Goal: Information Seeking & Learning: Learn about a topic

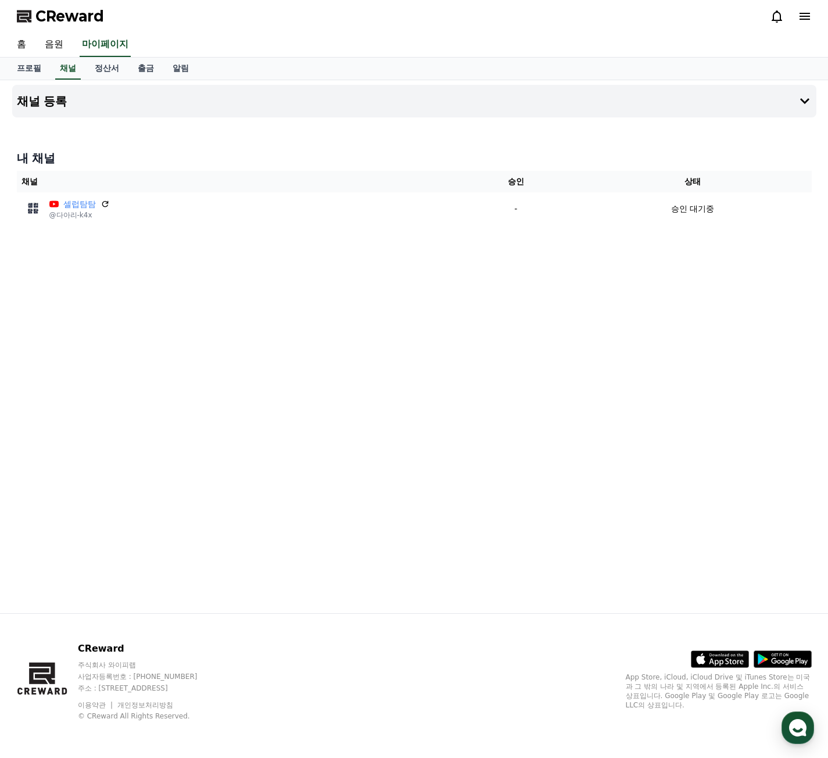
click at [261, 290] on div "채널 등록 내 채널 채널 승인 상태 셀럽탐탐 @다아리-k4x - 승인 대기중" at bounding box center [414, 346] width 813 height 533
drag, startPoint x: 126, startPoint y: 26, endPoint x: 37, endPoint y: 17, distance: 89.3
click at [37, 17] on div "CReward" at bounding box center [414, 16] width 813 height 33
copy span "CReward"
click at [55, 45] on link "음원" at bounding box center [53, 45] width 37 height 24
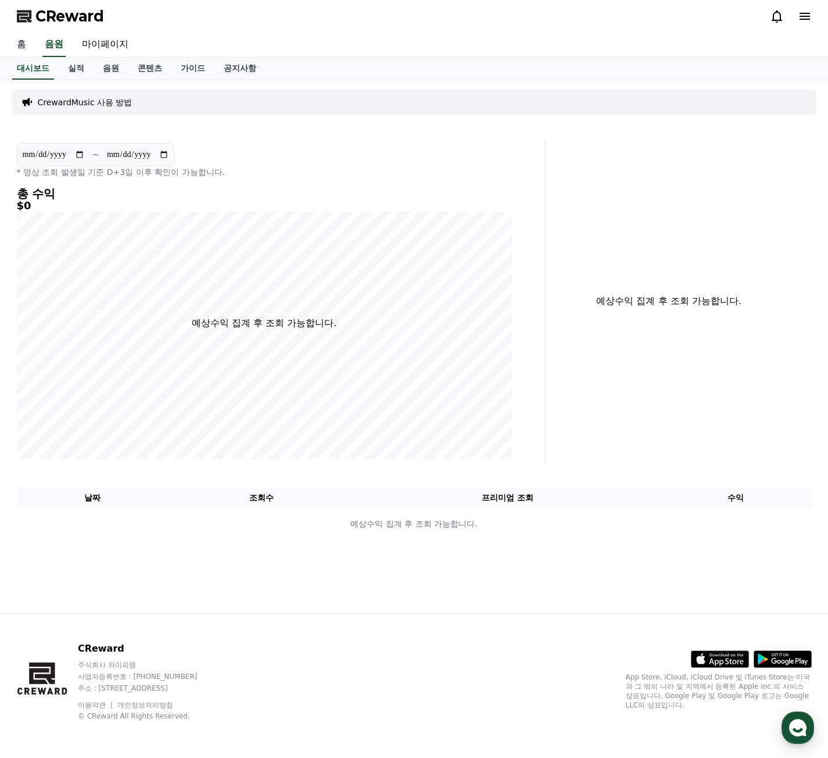
click at [24, 47] on link "홈" at bounding box center [22, 45] width 28 height 24
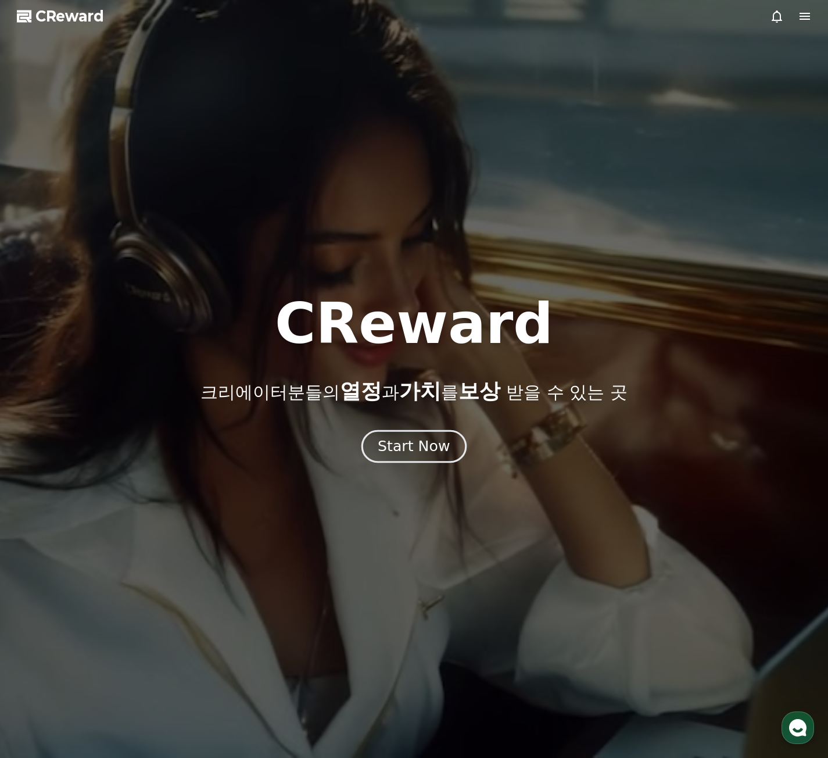
click at [417, 451] on div "Start Now" at bounding box center [414, 446] width 72 height 20
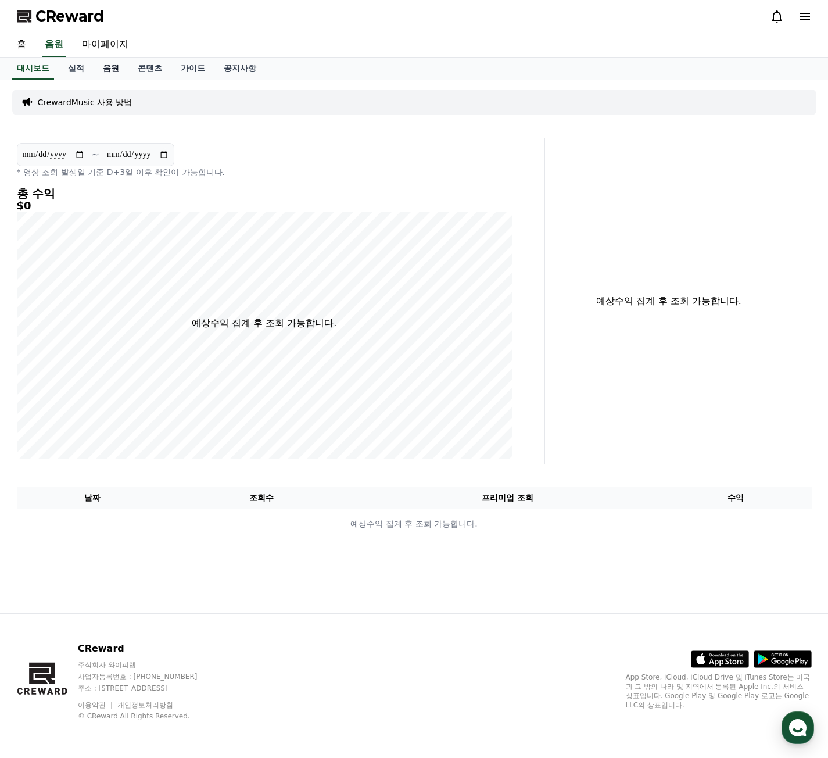
click at [113, 73] on link "음원" at bounding box center [111, 69] width 35 height 22
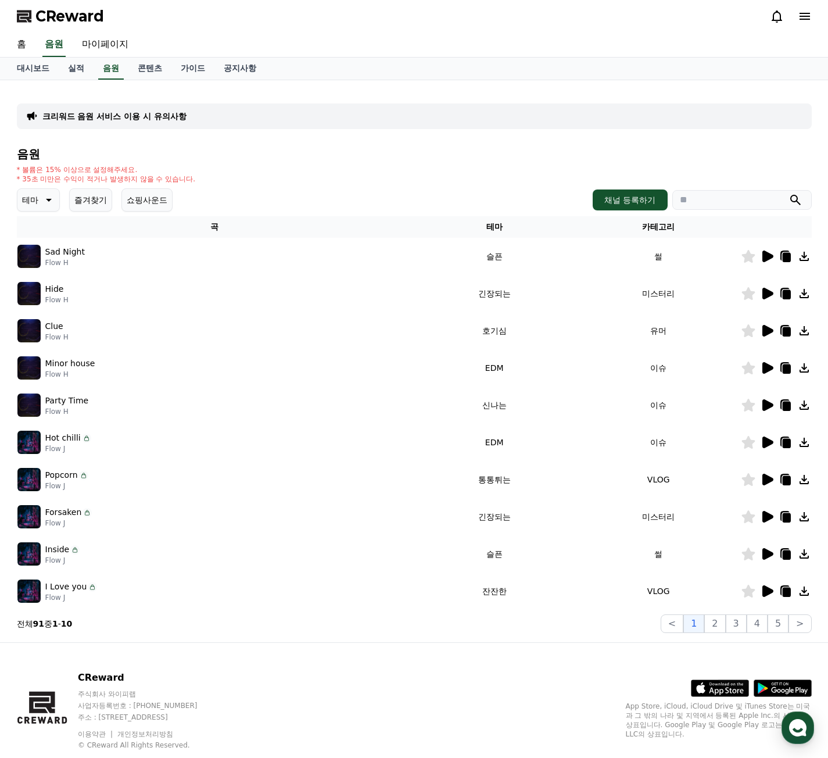
click at [763, 256] on icon at bounding box center [767, 256] width 11 height 12
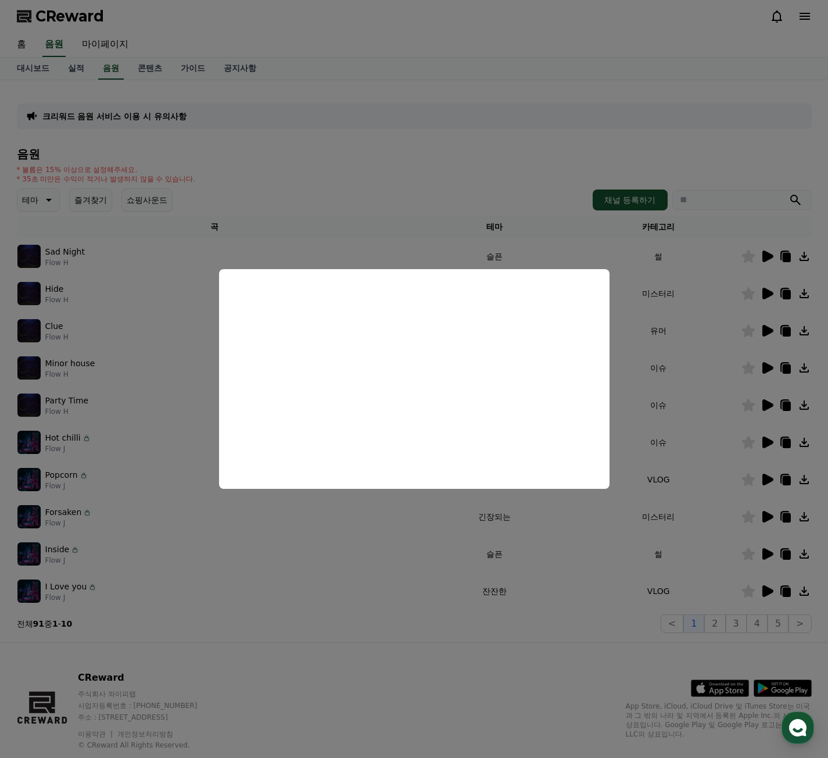
click at [660, 485] on button "close modal" at bounding box center [414, 379] width 828 height 758
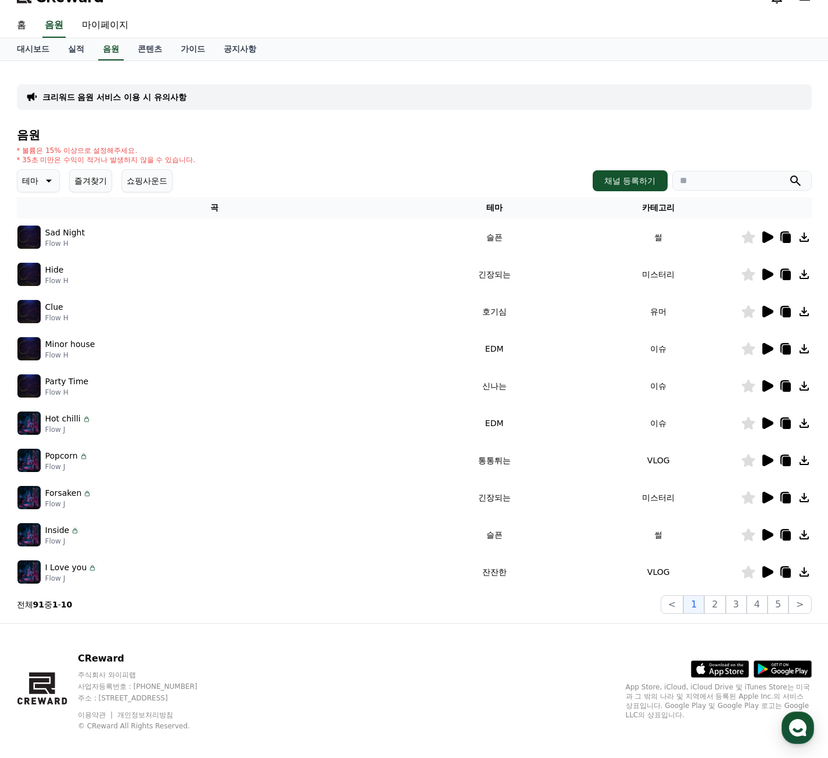
scroll to position [29, 0]
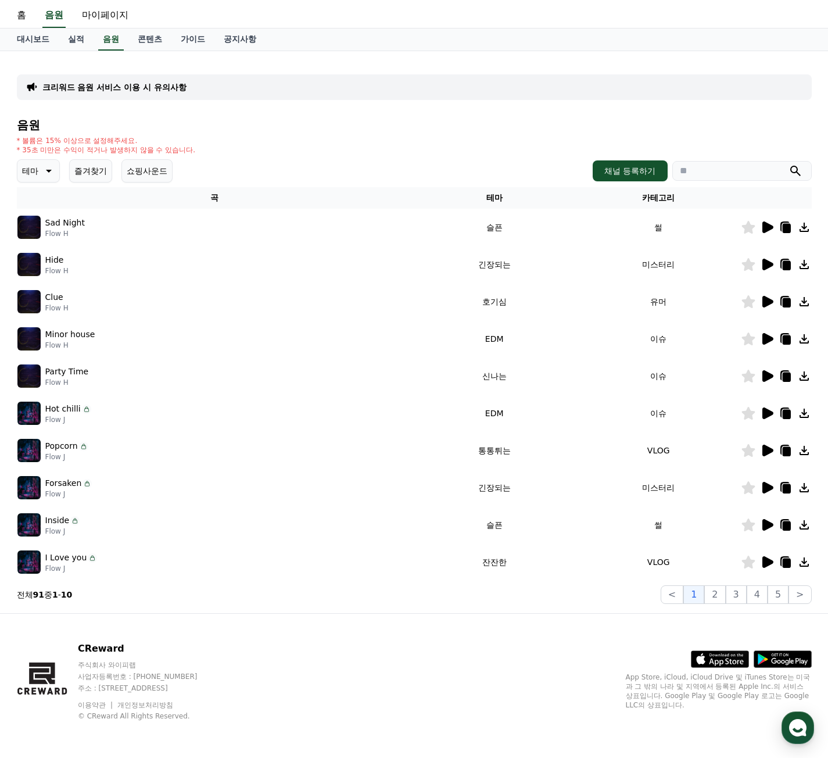
click at [769, 264] on icon at bounding box center [767, 265] width 11 height 12
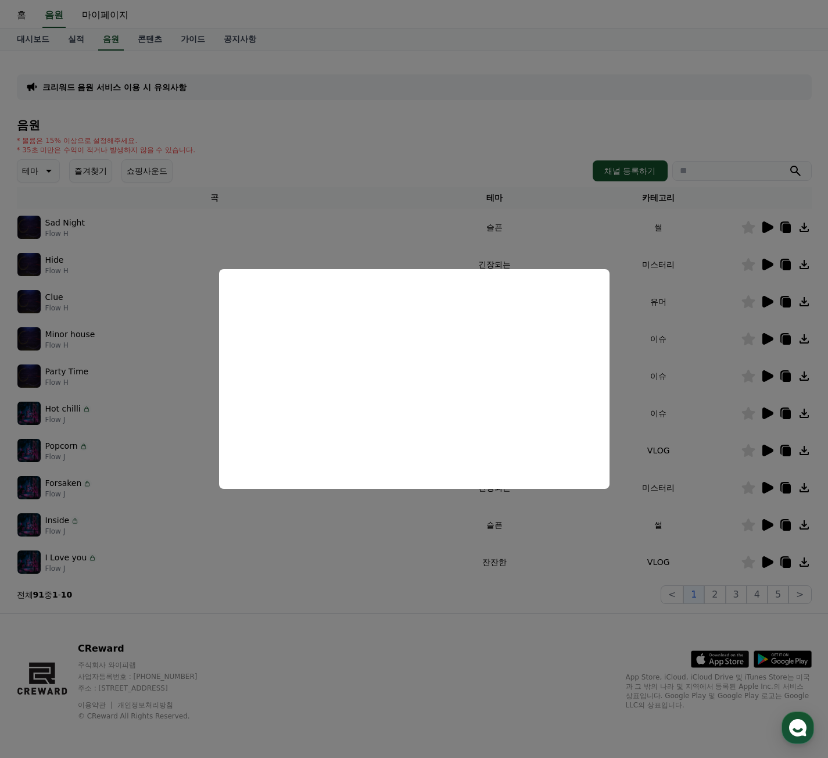
click at [565, 548] on button "close modal" at bounding box center [414, 379] width 828 height 758
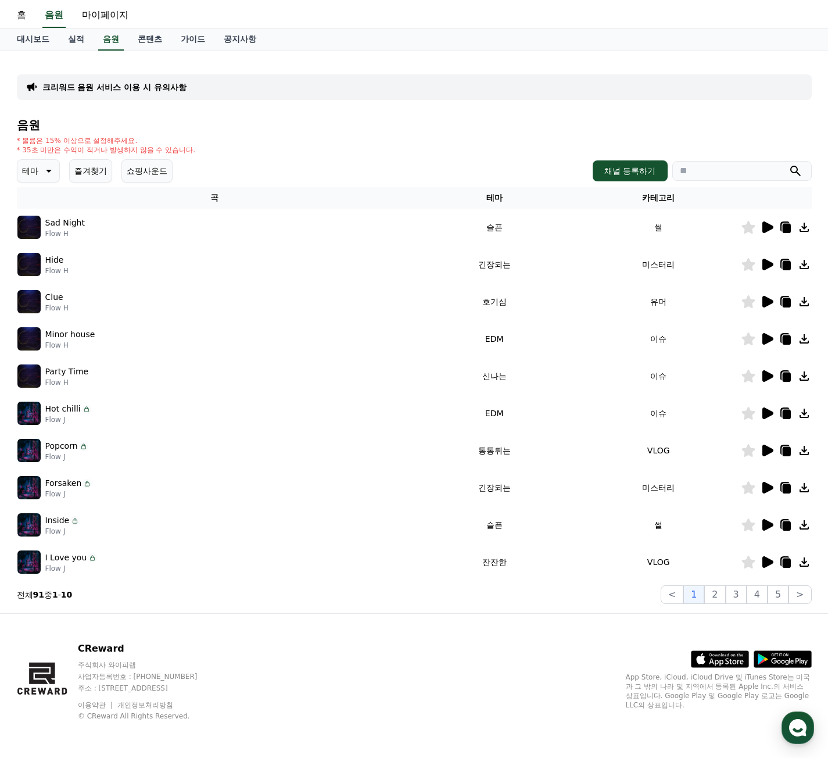
click at [768, 295] on icon at bounding box center [767, 302] width 14 height 14
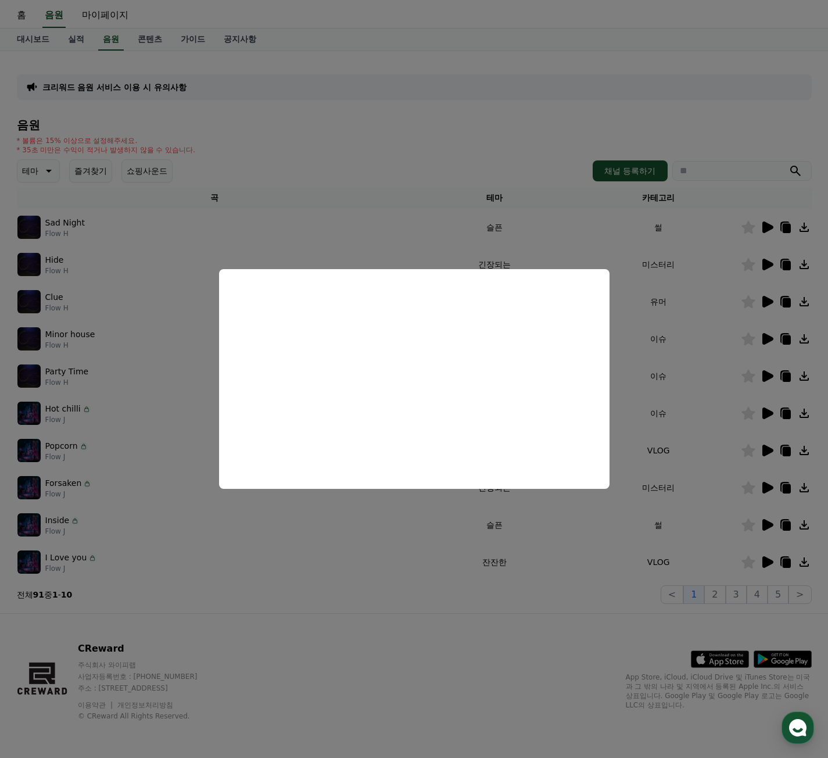
click at [532, 560] on button "close modal" at bounding box center [414, 379] width 828 height 758
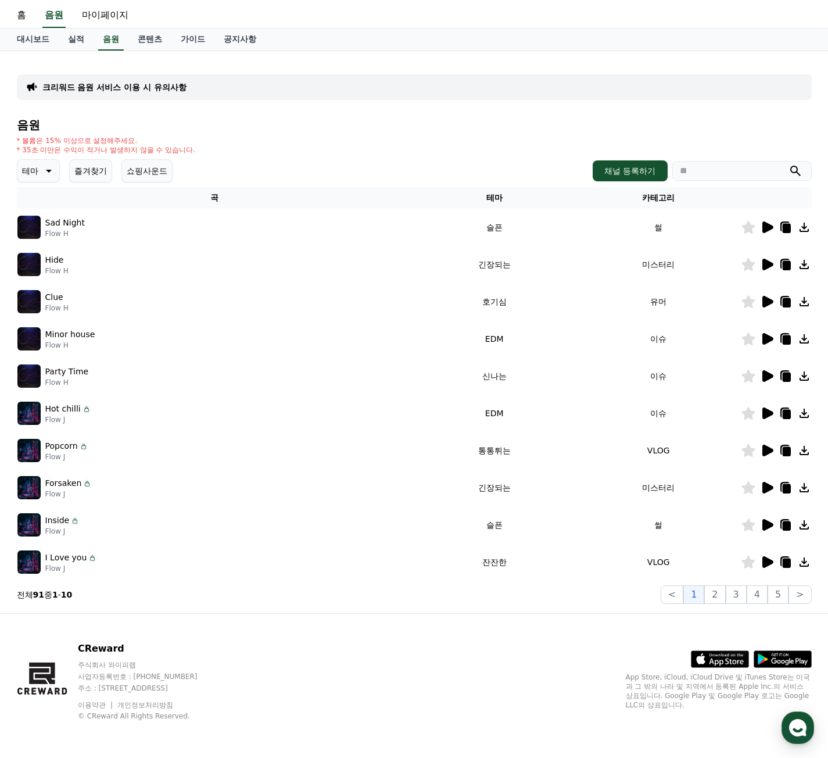
click at [763, 345] on icon at bounding box center [767, 339] width 14 height 14
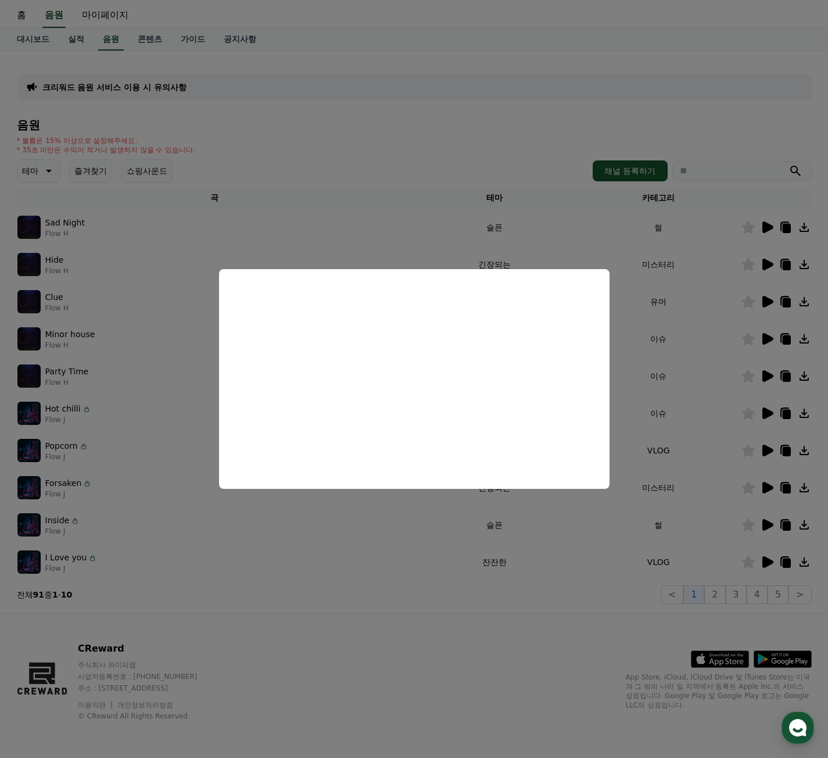
click at [737, 375] on button "close modal" at bounding box center [414, 379] width 828 height 758
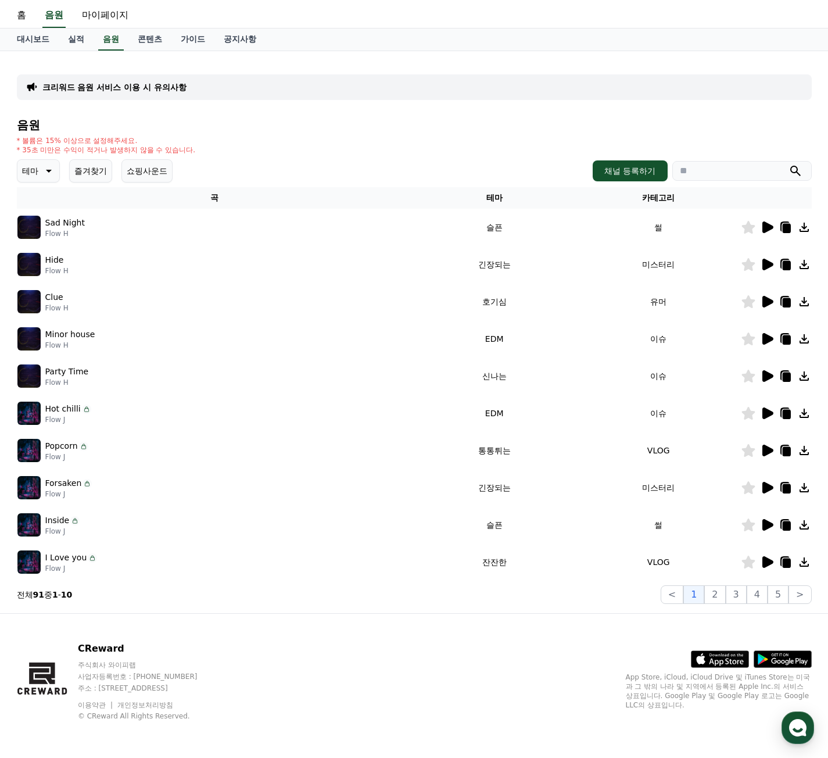
click at [766, 373] on icon at bounding box center [767, 376] width 11 height 12
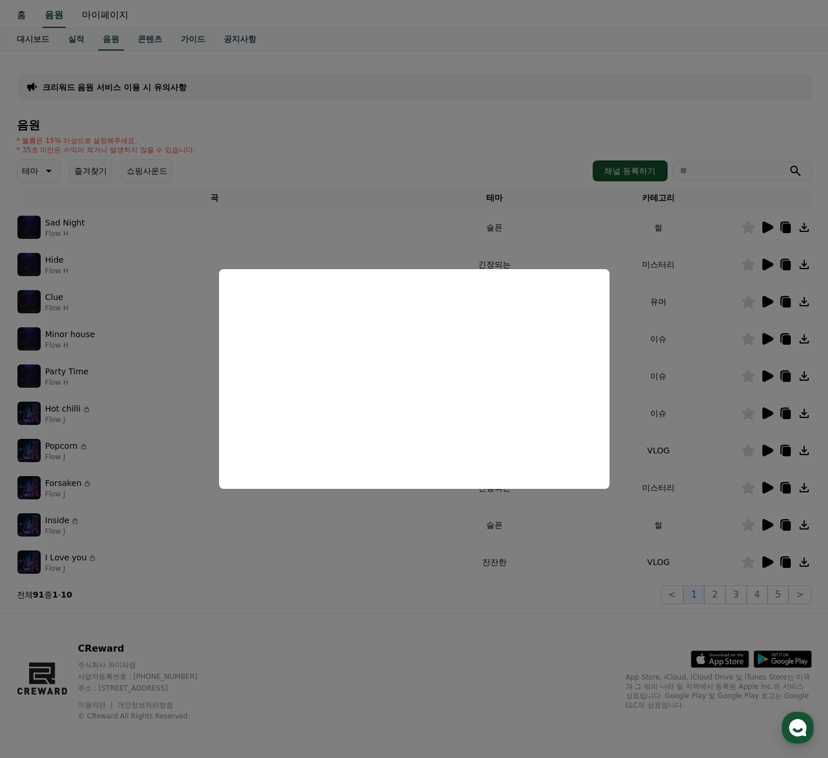
click at [768, 410] on button "close modal" at bounding box center [414, 379] width 828 height 758
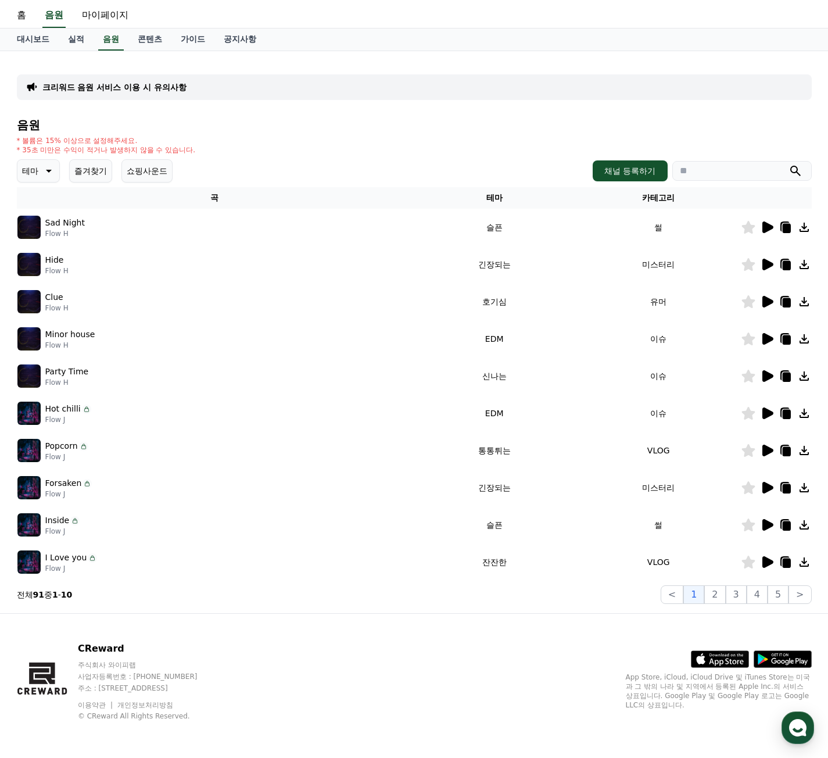
click at [768, 410] on icon at bounding box center [767, 413] width 11 height 12
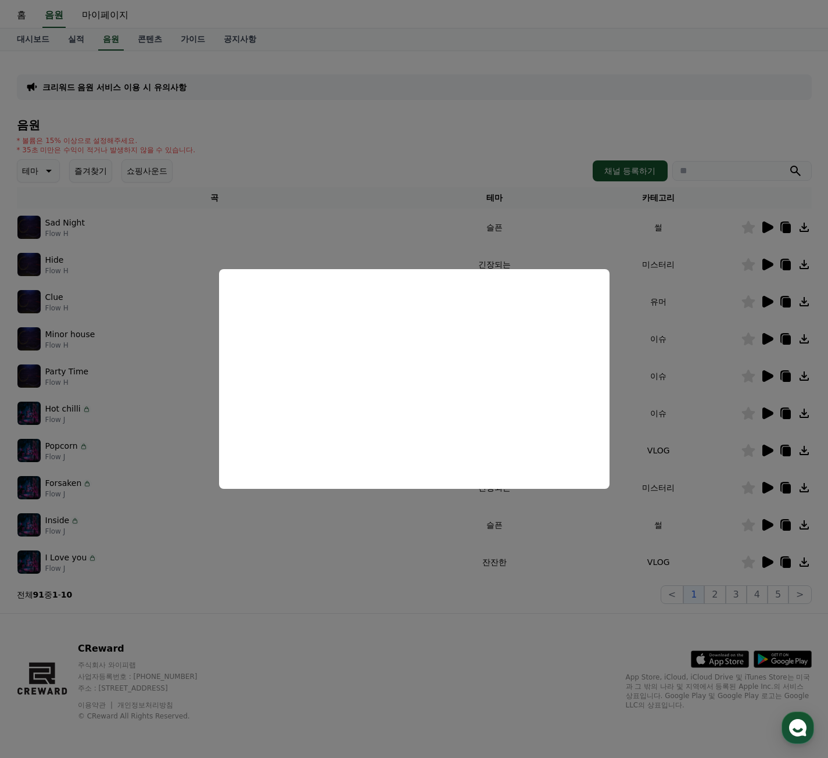
click at [662, 480] on button "close modal" at bounding box center [414, 379] width 828 height 758
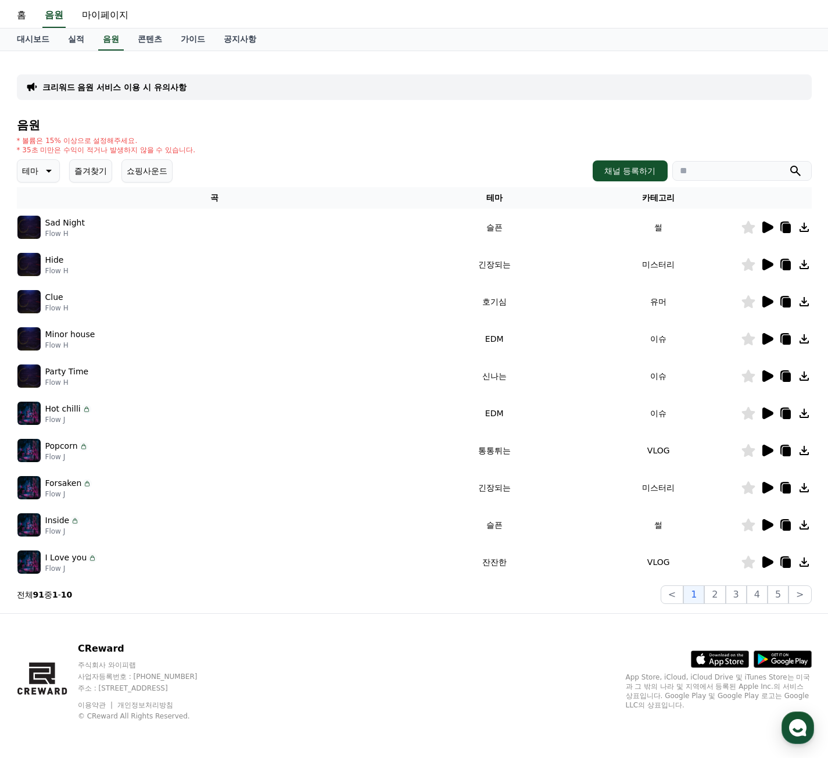
click at [764, 450] on icon at bounding box center [767, 450] width 11 height 12
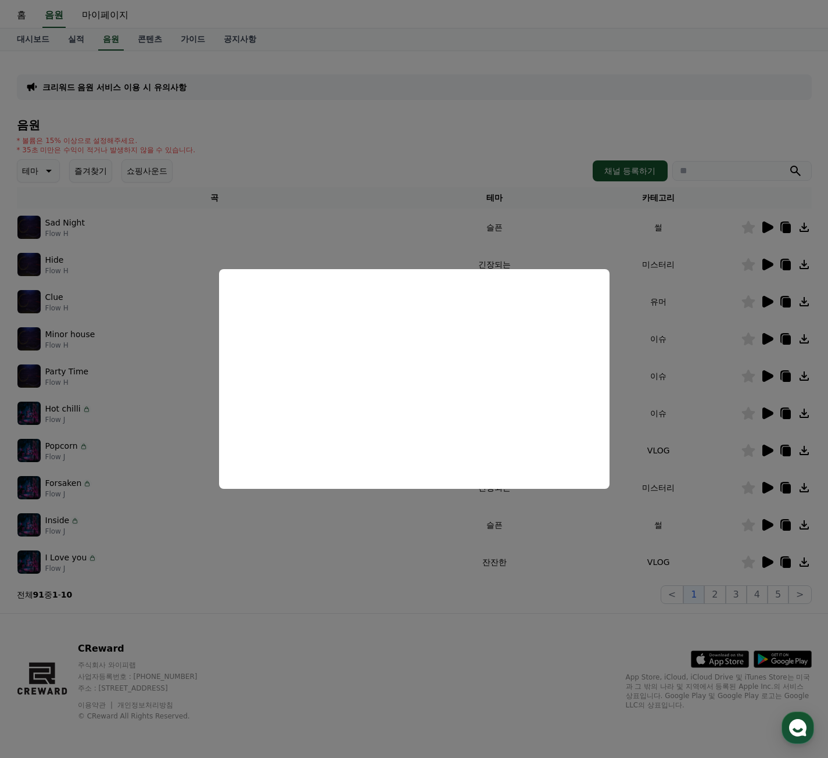
click at [670, 488] on button "close modal" at bounding box center [414, 379] width 828 height 758
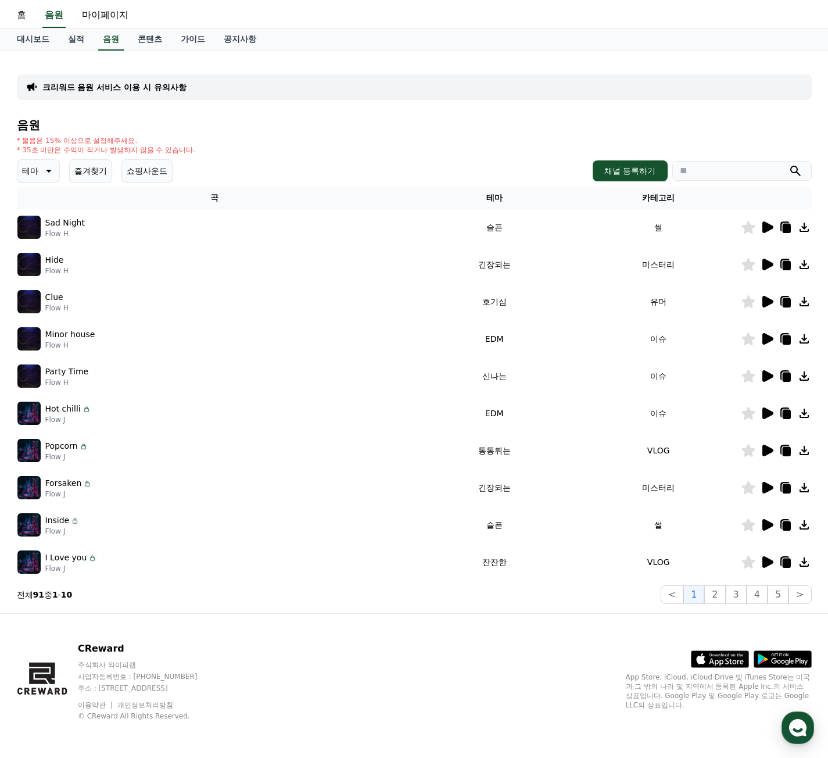
click at [764, 484] on icon at bounding box center [767, 488] width 11 height 12
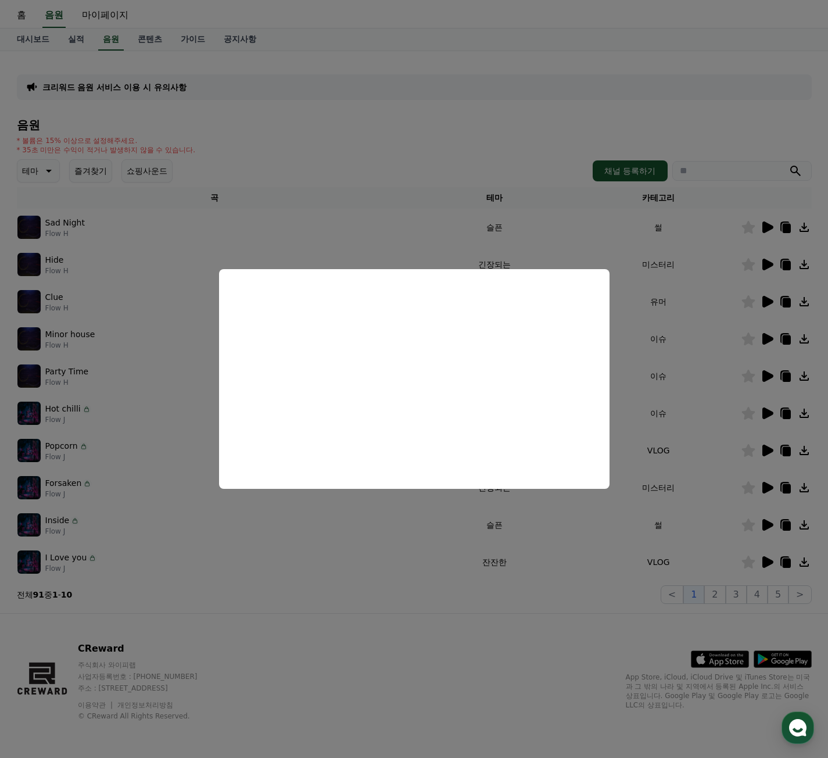
click at [723, 522] on button "close modal" at bounding box center [414, 379] width 828 height 758
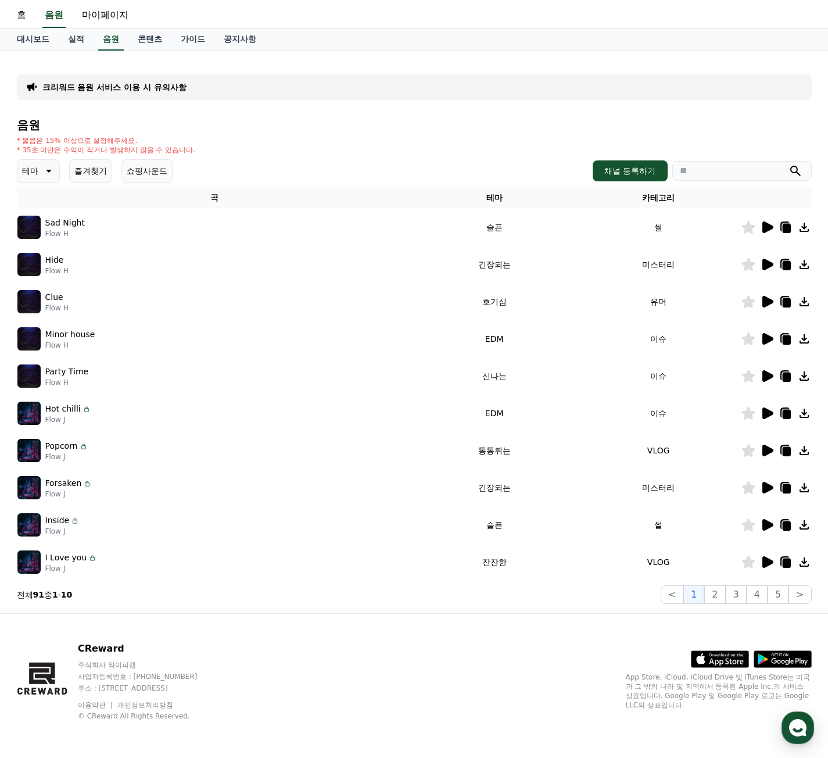
click at [44, 175] on icon at bounding box center [48, 171] width 14 height 14
click at [305, 134] on div "음원 * 볼륨은 15% 이상으로 설정해주세요. * 35초 미만은 수익이 적거나 발생하지 않을 수 있습니다. 테마 테마 전체 환상적인 호기심 어…" at bounding box center [414, 361] width 795 height 485
click at [292, 148] on div "* 볼륨은 15% 이상으로 설정해주세요. * 35초 미만은 수익이 적거나 발생하지 않을 수 있습니다." at bounding box center [414, 145] width 795 height 19
click at [631, 164] on button "채널 등록하기" at bounding box center [630, 170] width 74 height 21
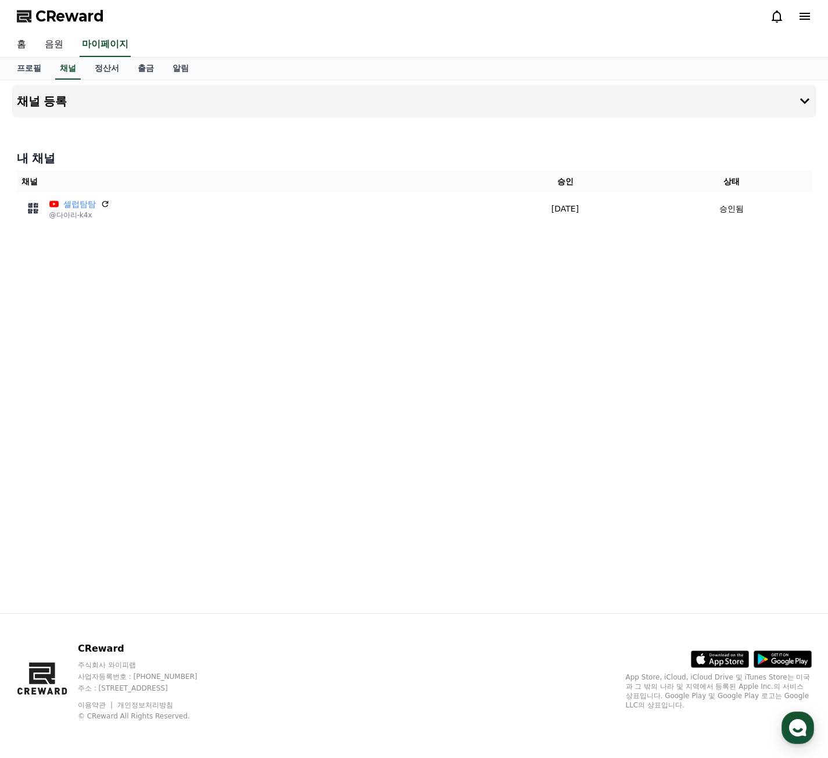
scroll to position [29, 0]
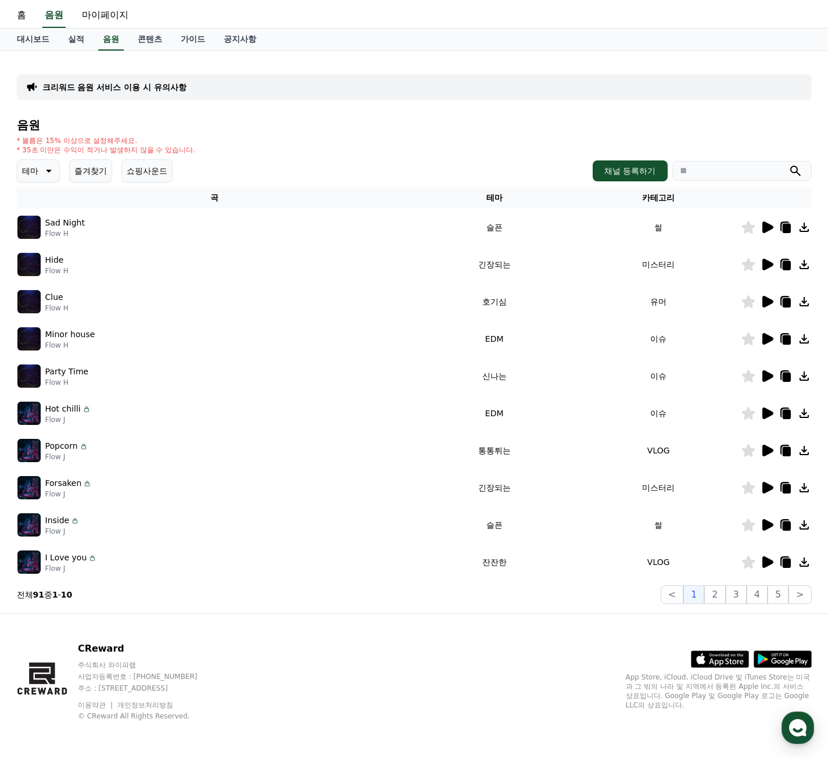
click at [770, 525] on icon at bounding box center [767, 525] width 11 height 12
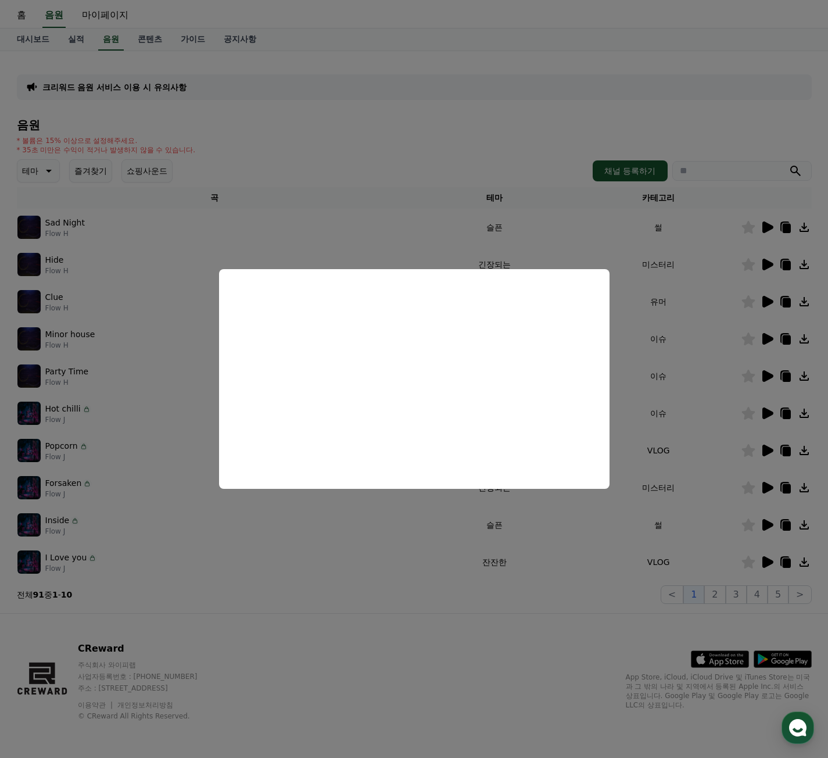
click at [453, 532] on button "close modal" at bounding box center [414, 379] width 828 height 758
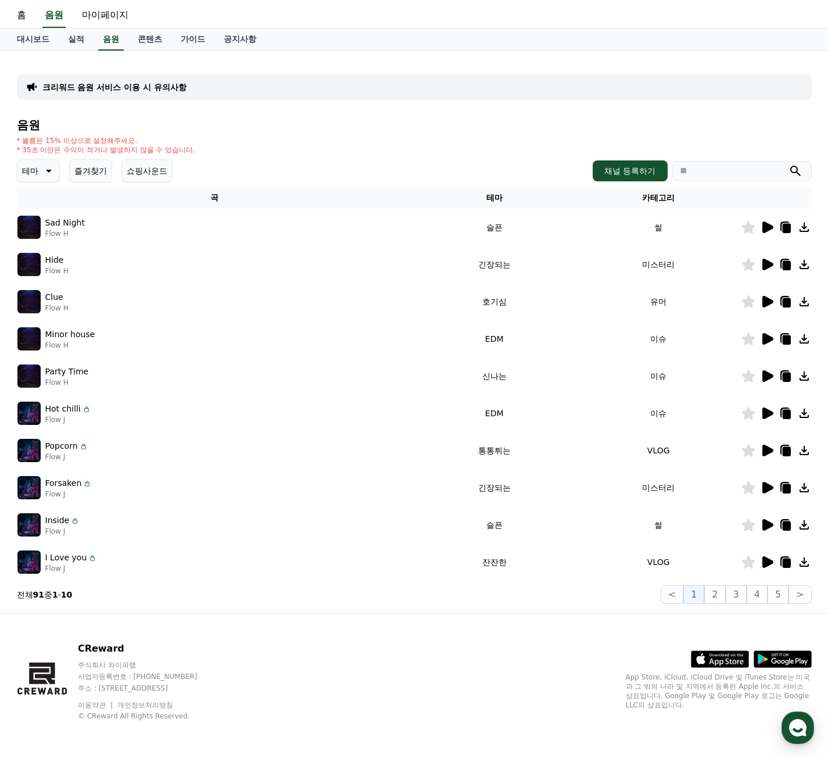
click at [768, 528] on icon at bounding box center [767, 525] width 11 height 12
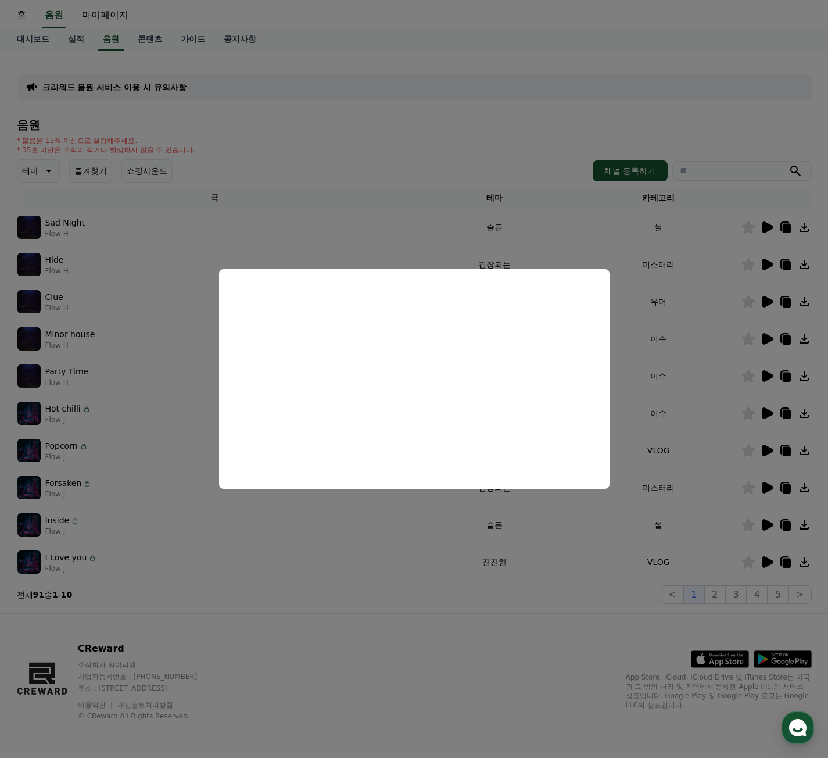
click at [717, 553] on button "close modal" at bounding box center [414, 379] width 828 height 758
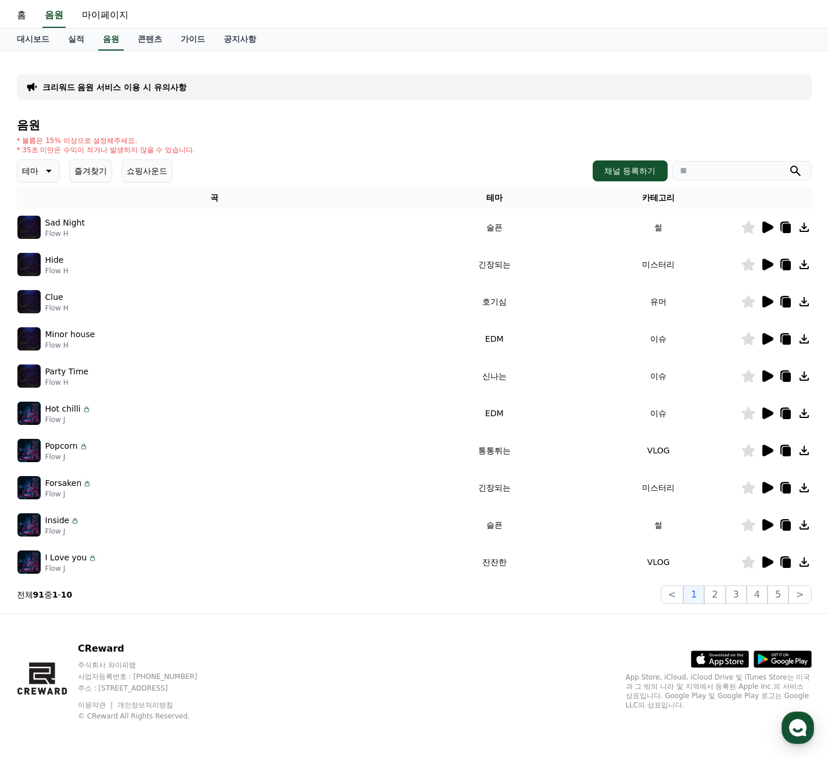
click at [772, 561] on icon at bounding box center [767, 562] width 11 height 12
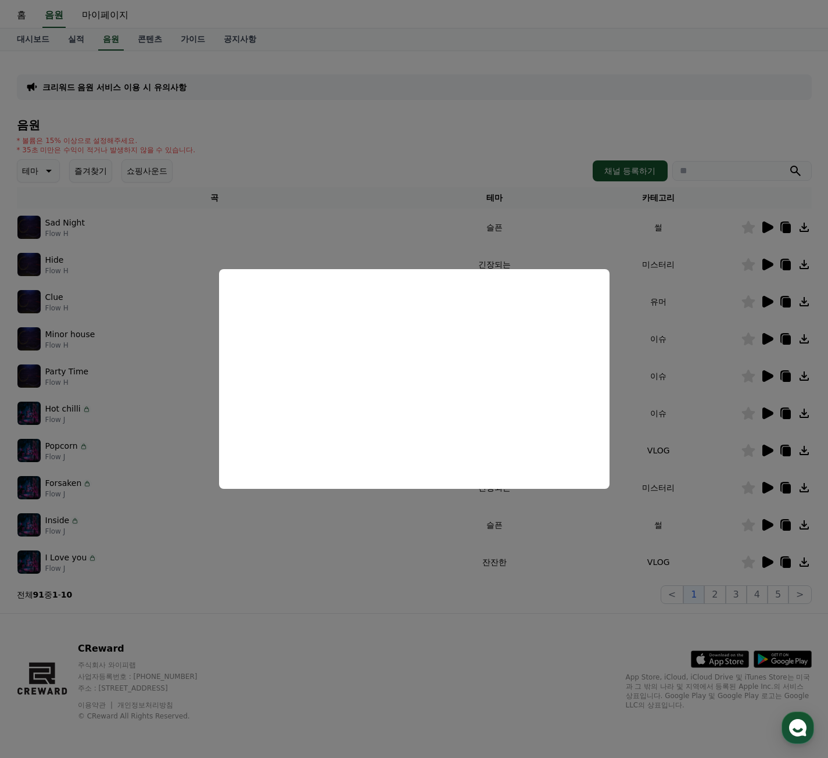
click at [592, 590] on button "close modal" at bounding box center [414, 379] width 828 height 758
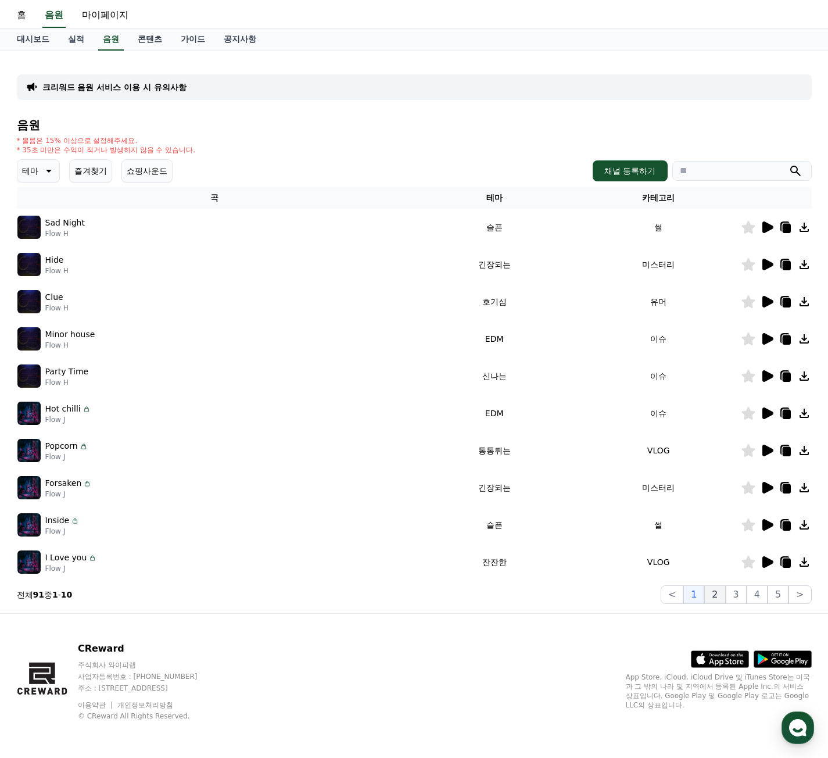
click at [720, 594] on button "2" at bounding box center [714, 594] width 21 height 19
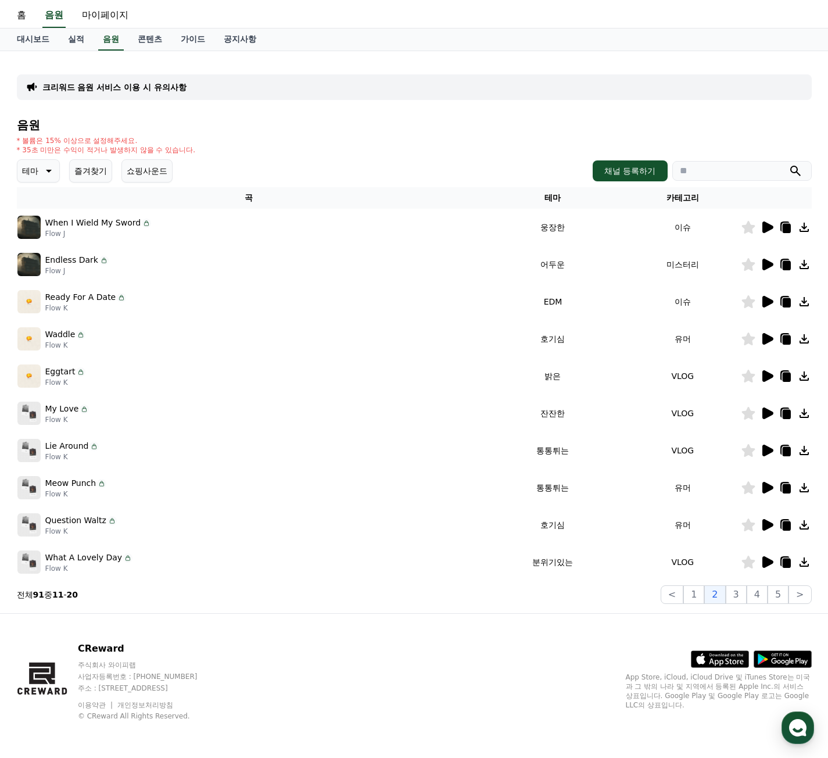
click at [763, 228] on icon at bounding box center [767, 227] width 11 height 12
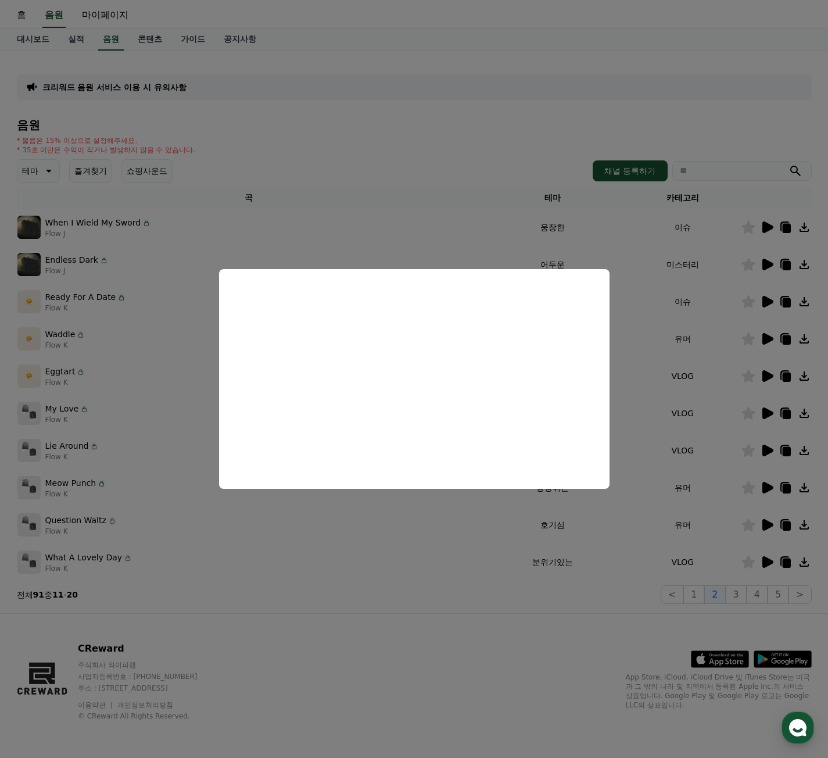
click at [664, 370] on button "close modal" at bounding box center [414, 379] width 828 height 758
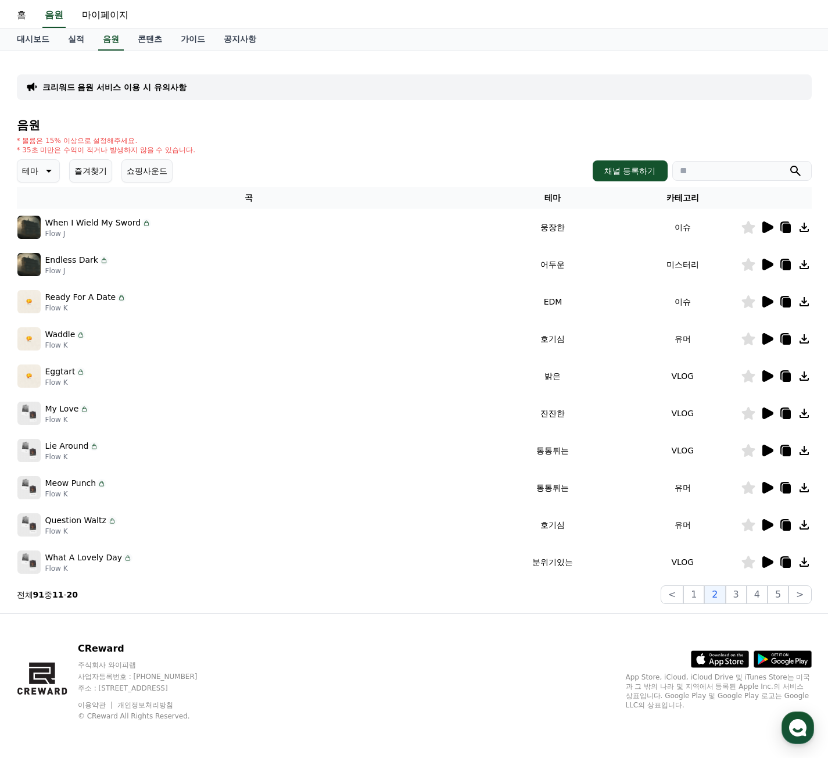
click at [776, 263] on div at bounding box center [776, 264] width 70 height 14
click at [773, 264] on icon at bounding box center [767, 265] width 11 height 12
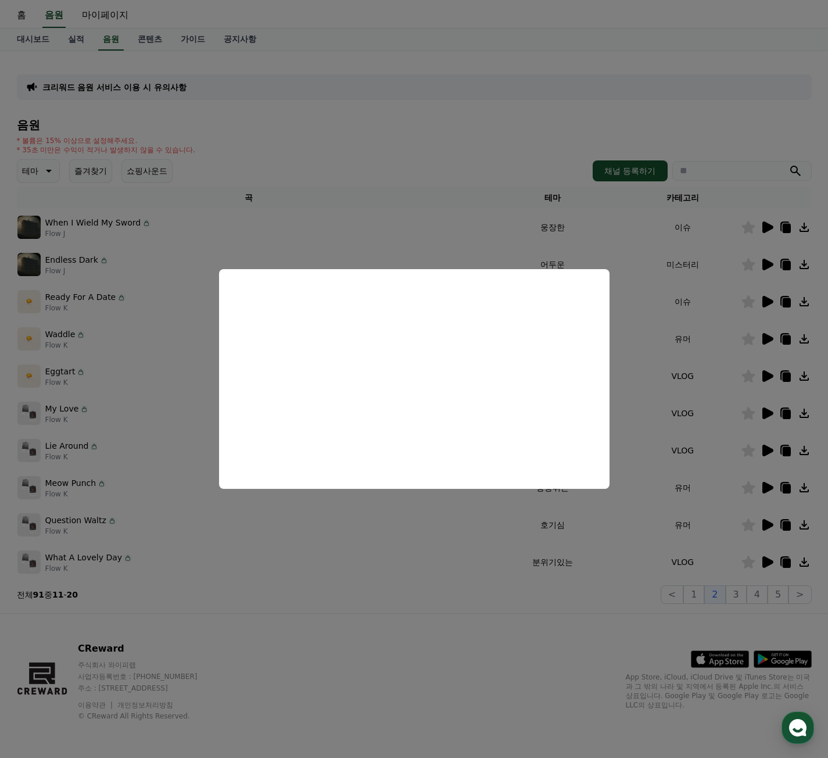
click at [688, 407] on button "close modal" at bounding box center [414, 379] width 828 height 758
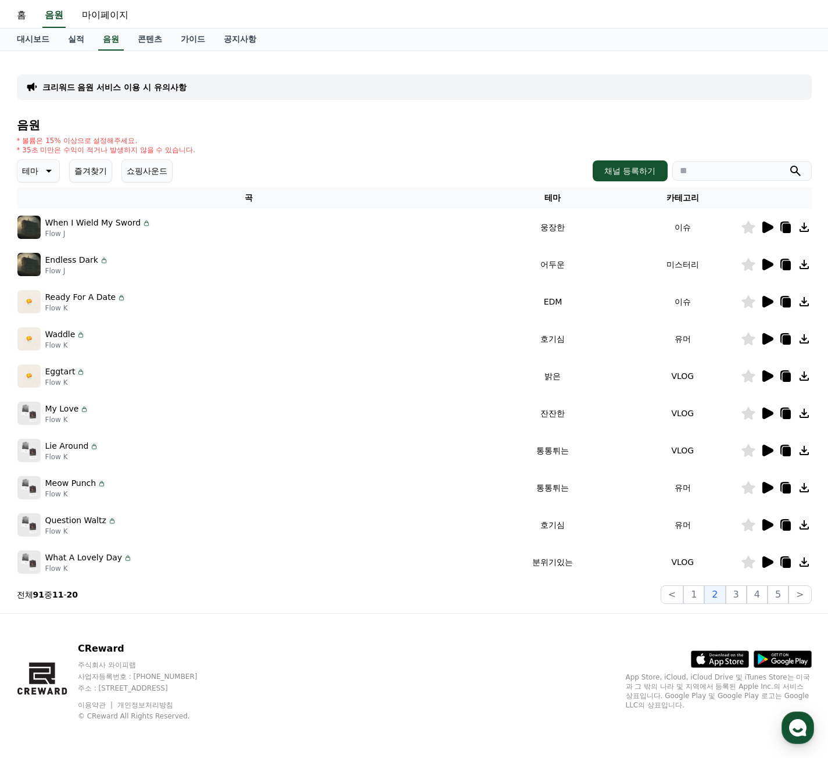
click at [760, 303] on icon at bounding box center [767, 302] width 14 height 14
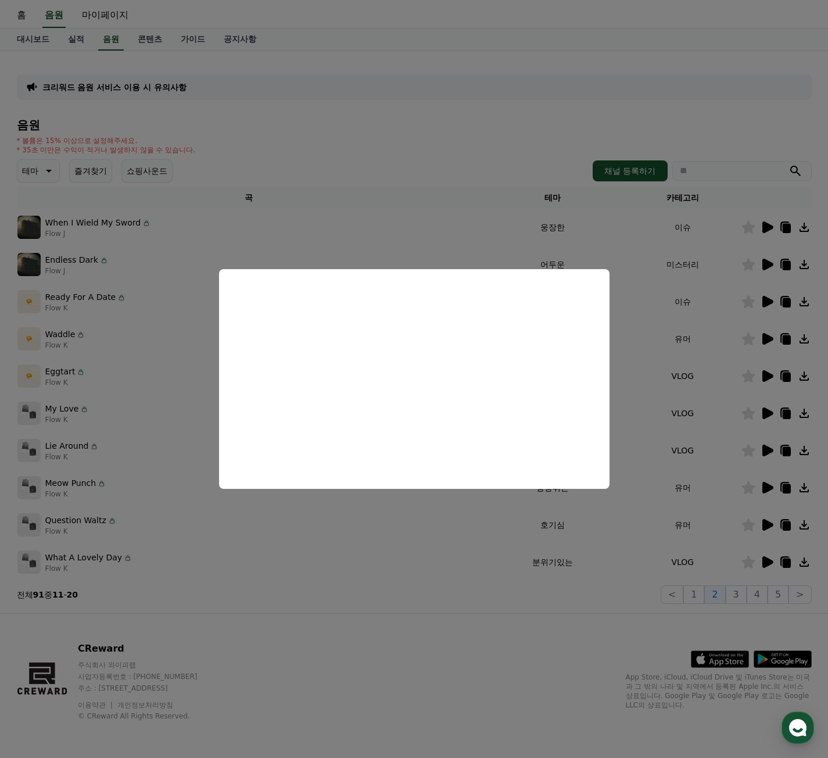
click at [712, 379] on button "close modal" at bounding box center [414, 379] width 828 height 758
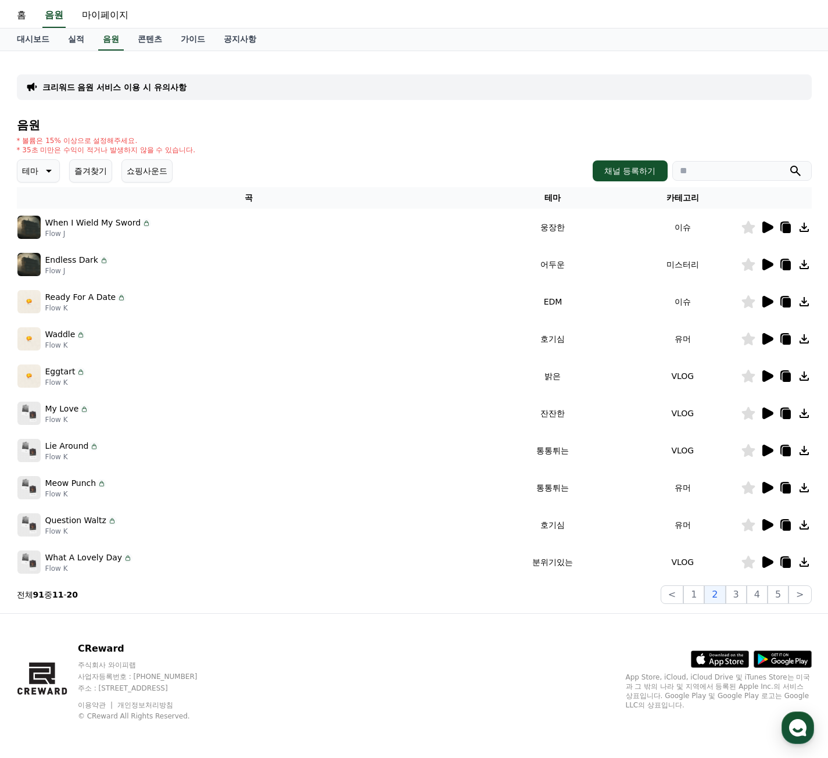
click at [767, 339] on icon at bounding box center [767, 339] width 11 height 12
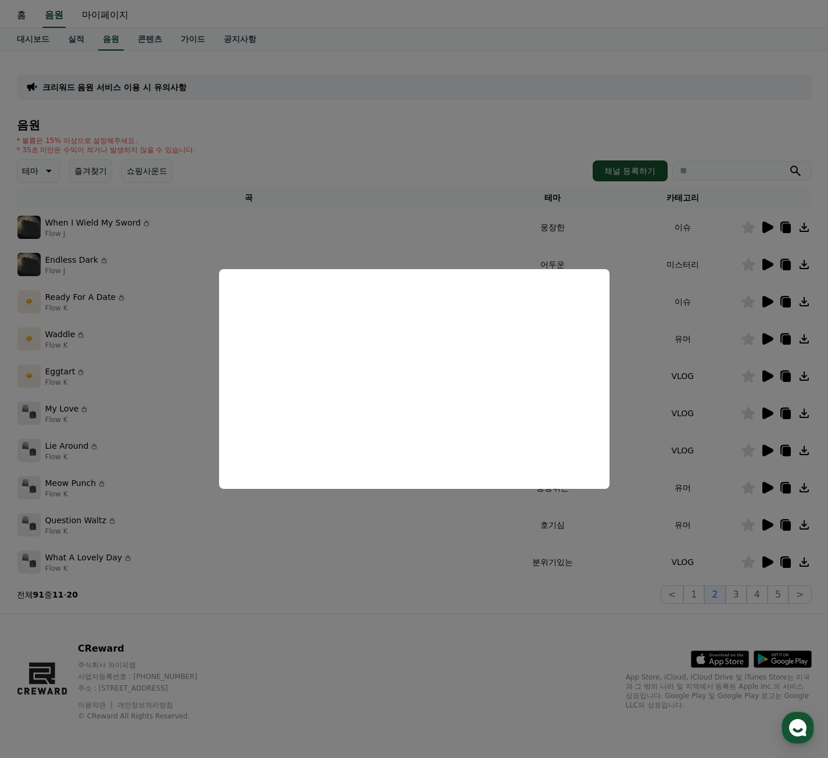
click at [694, 412] on button "close modal" at bounding box center [414, 379] width 828 height 758
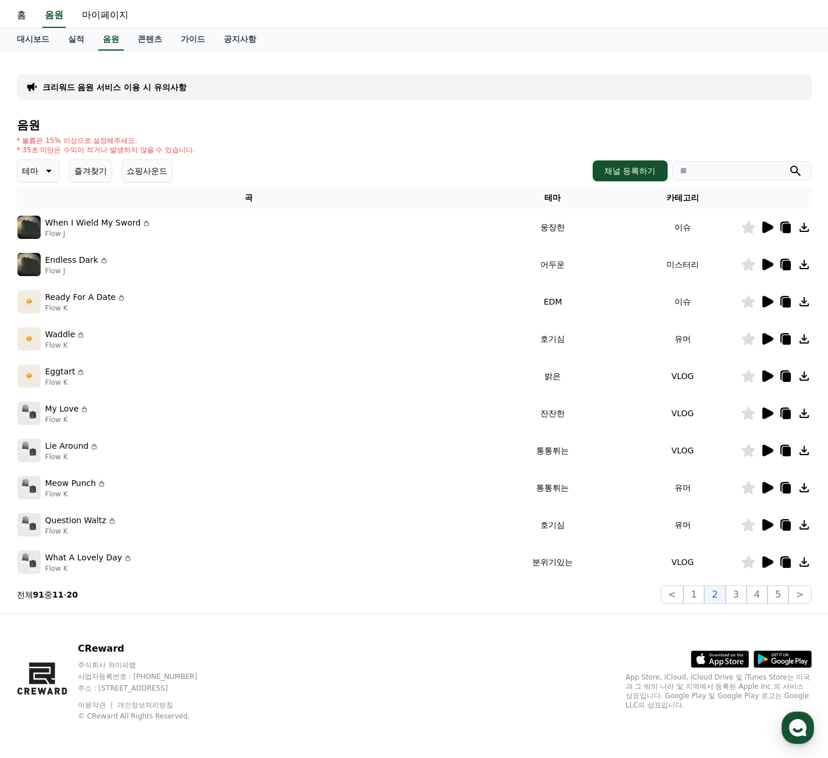
click at [762, 382] on icon at bounding box center [767, 376] width 14 height 14
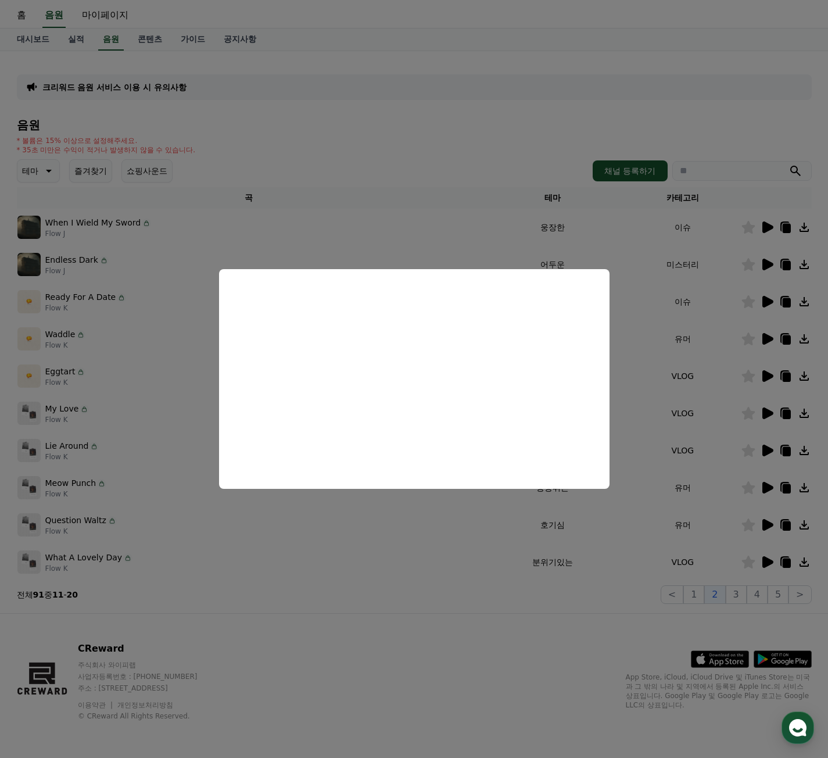
click at [765, 412] on button "close modal" at bounding box center [414, 379] width 828 height 758
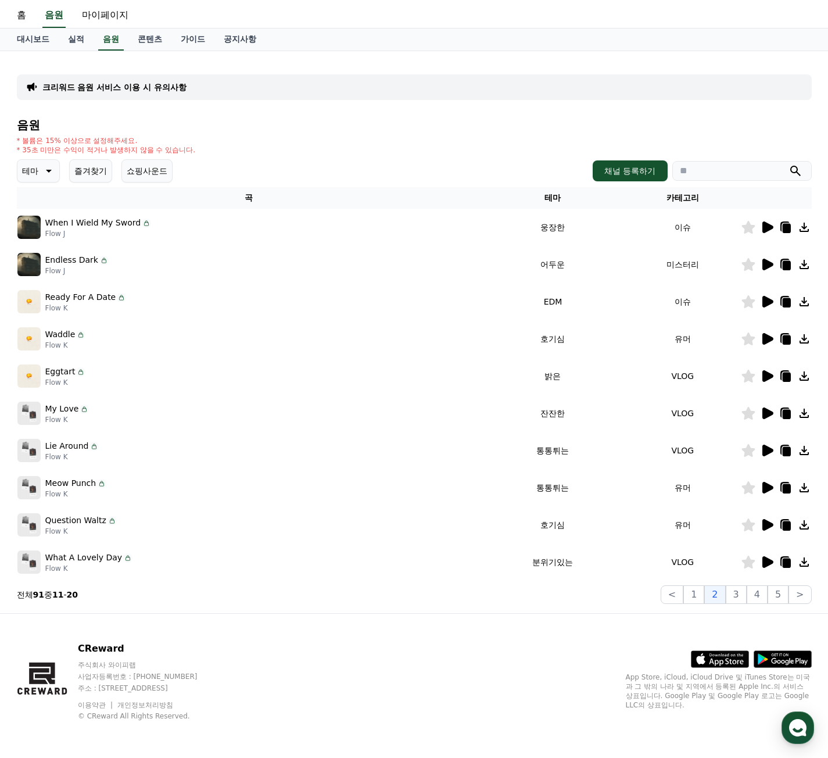
click at [765, 412] on icon at bounding box center [767, 413] width 11 height 12
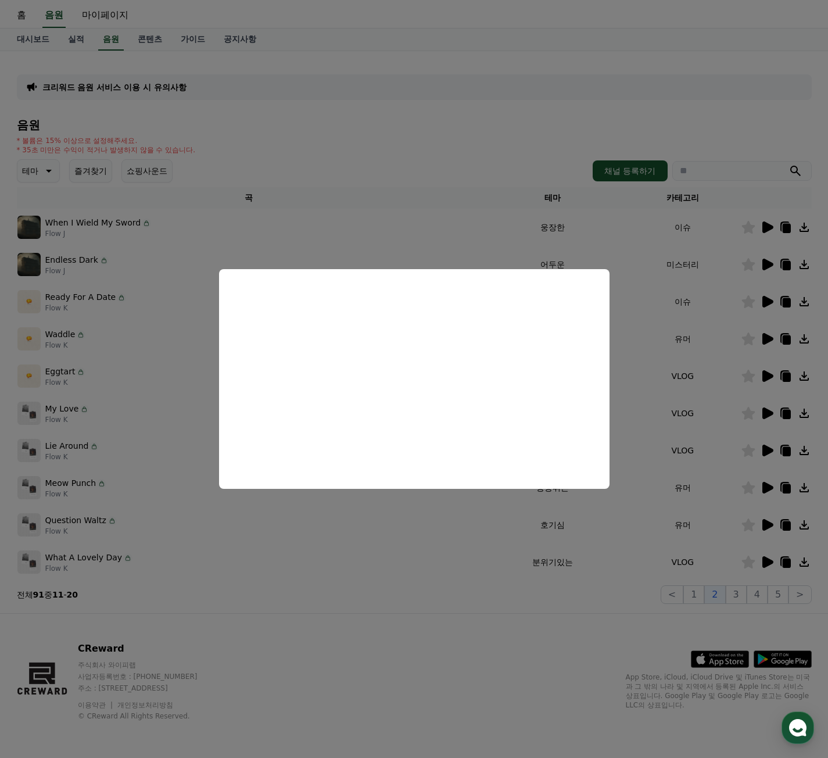
click at [730, 447] on button "close modal" at bounding box center [414, 379] width 828 height 758
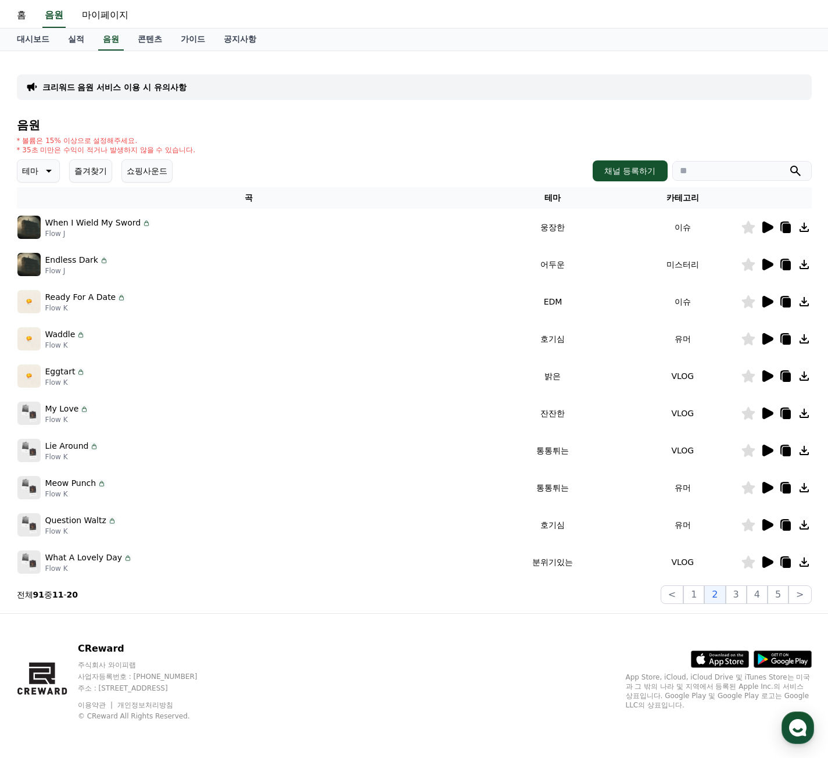
click at [766, 449] on icon at bounding box center [767, 450] width 11 height 12
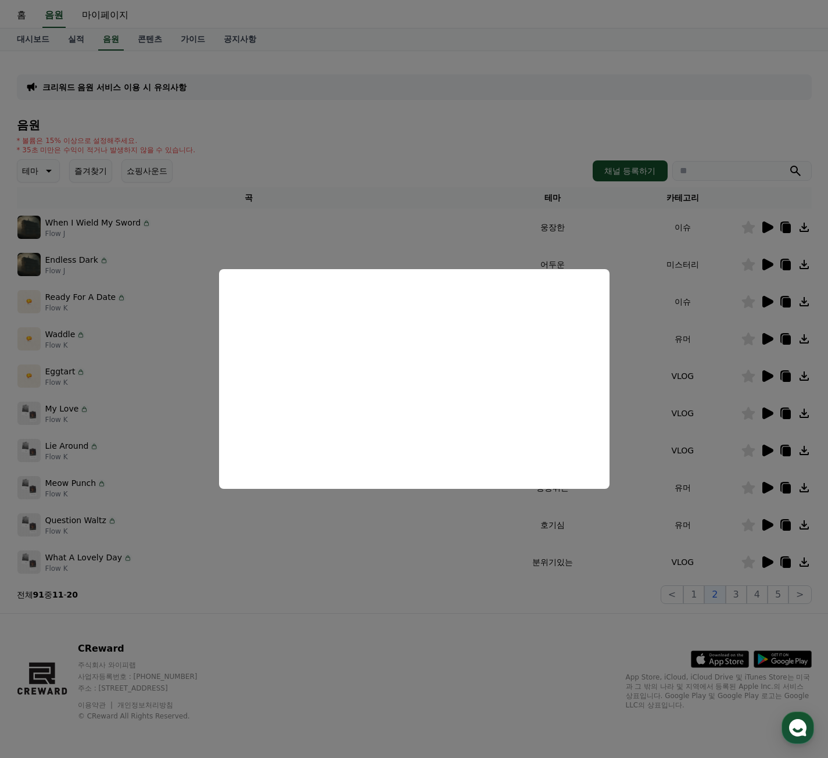
click at [765, 493] on button "close modal" at bounding box center [414, 379] width 828 height 758
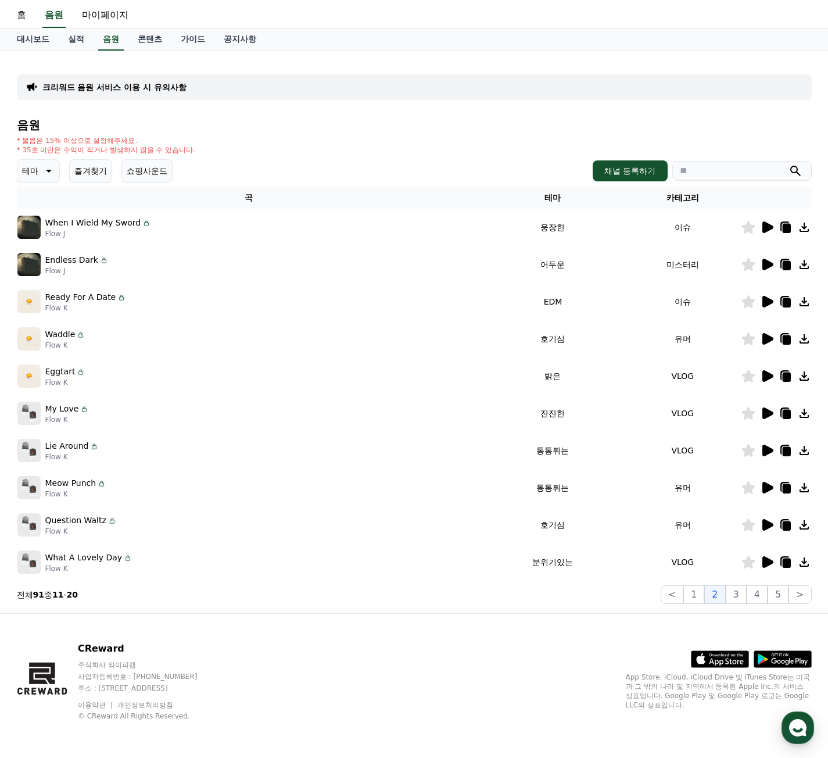
click at [769, 490] on icon at bounding box center [767, 488] width 11 height 12
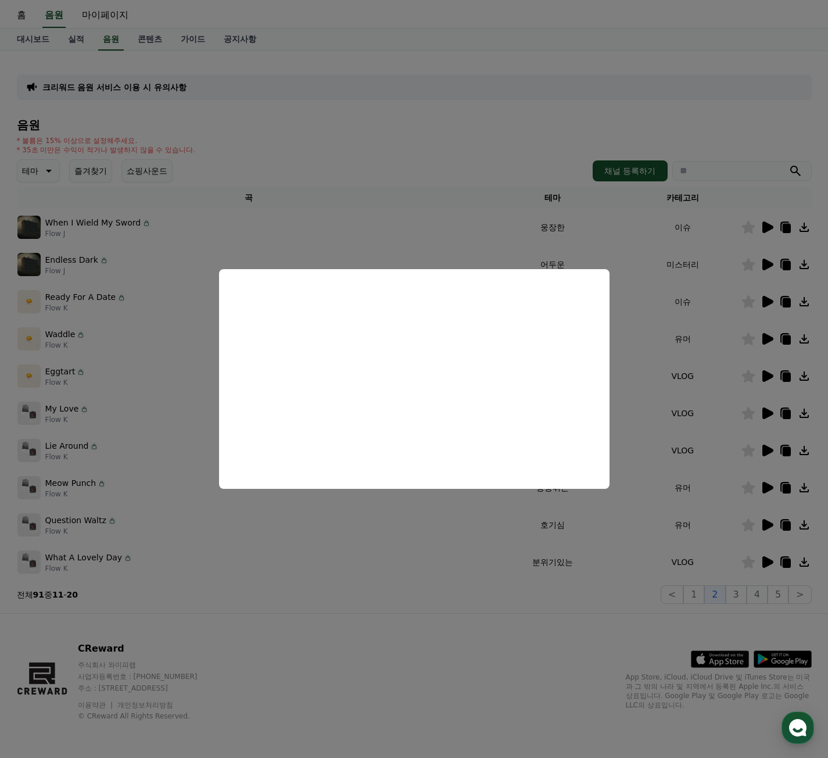
click at [603, 542] on button "close modal" at bounding box center [414, 379] width 828 height 758
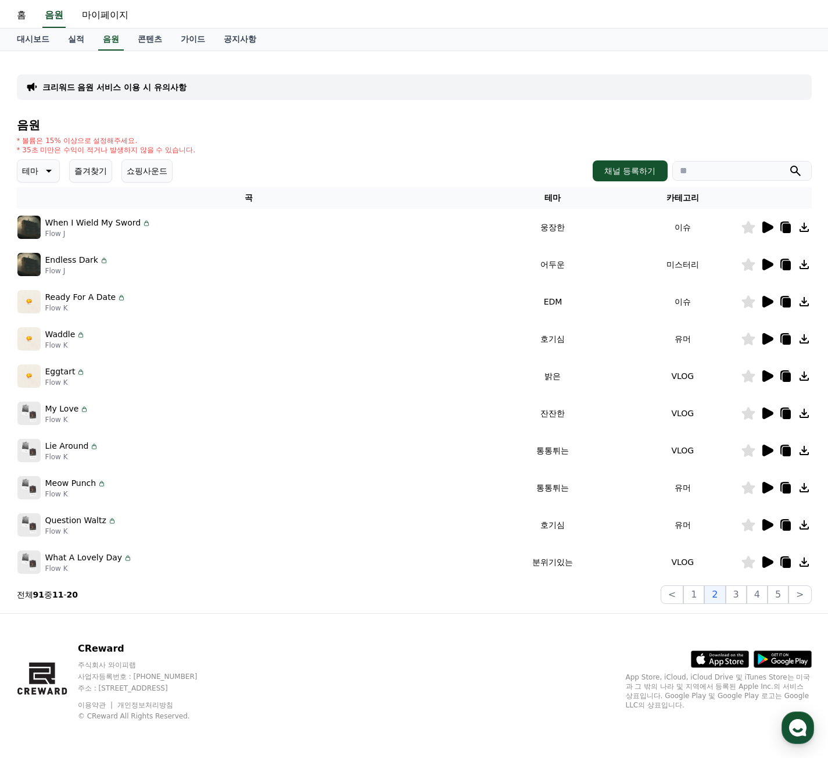
click at [52, 175] on icon at bounding box center [48, 171] width 14 height 14
click at [300, 139] on div "* 볼륨은 15% 이상으로 설정해주세요. * 35초 미만은 수익이 적거나 발생하지 않을 수 있습니다." at bounding box center [414, 145] width 795 height 19
click at [677, 200] on th "카테고리" at bounding box center [683, 197] width 116 height 21
click at [556, 198] on th "테마" at bounding box center [553, 197] width 144 height 21
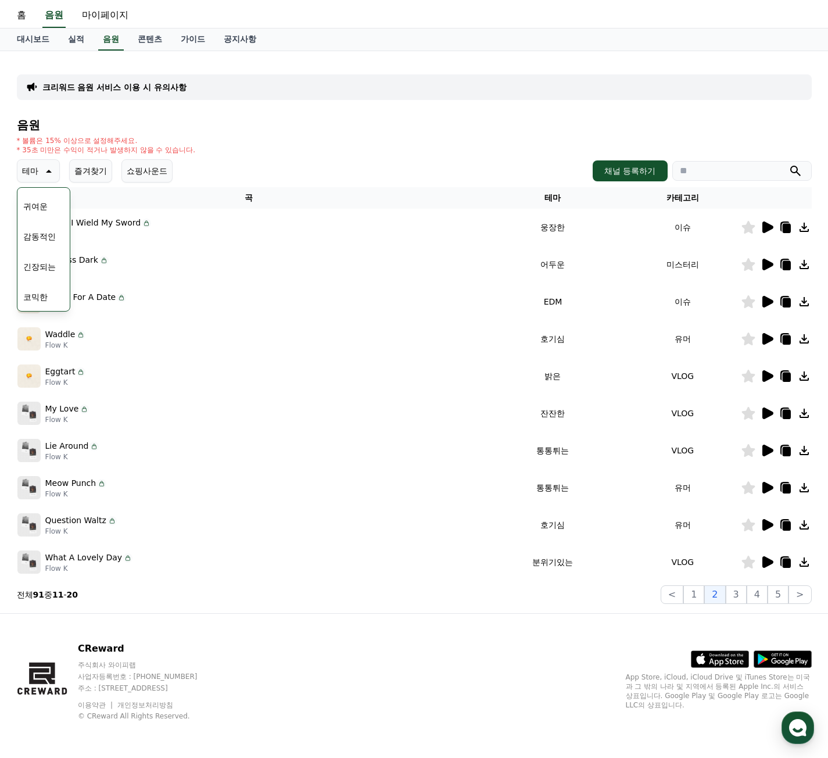
click at [386, 200] on th "곡" at bounding box center [249, 197] width 464 height 21
click at [769, 528] on icon at bounding box center [767, 525] width 14 height 14
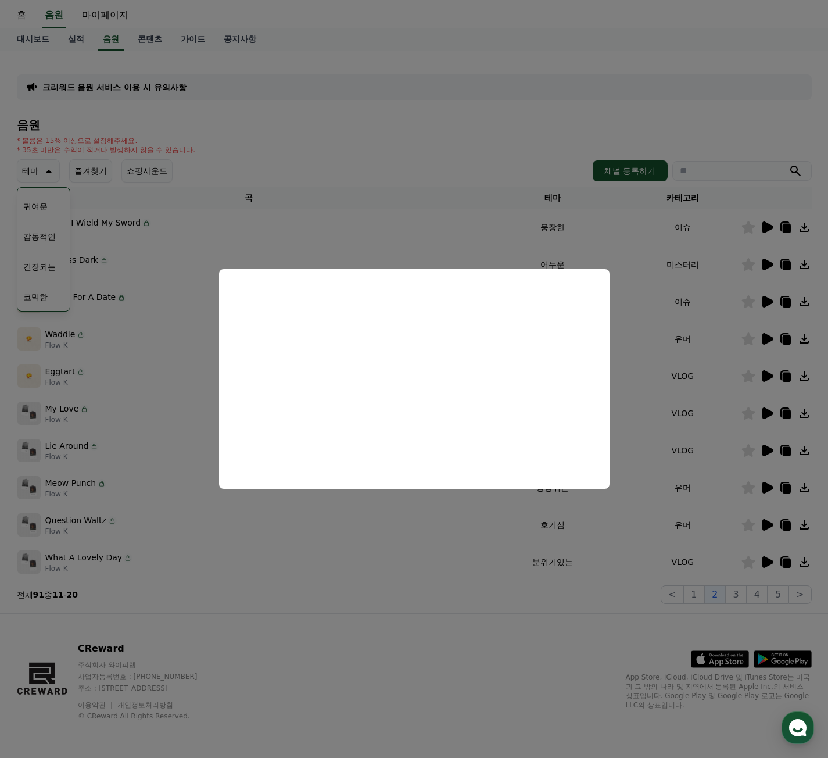
click at [678, 544] on button "close modal" at bounding box center [414, 379] width 828 height 758
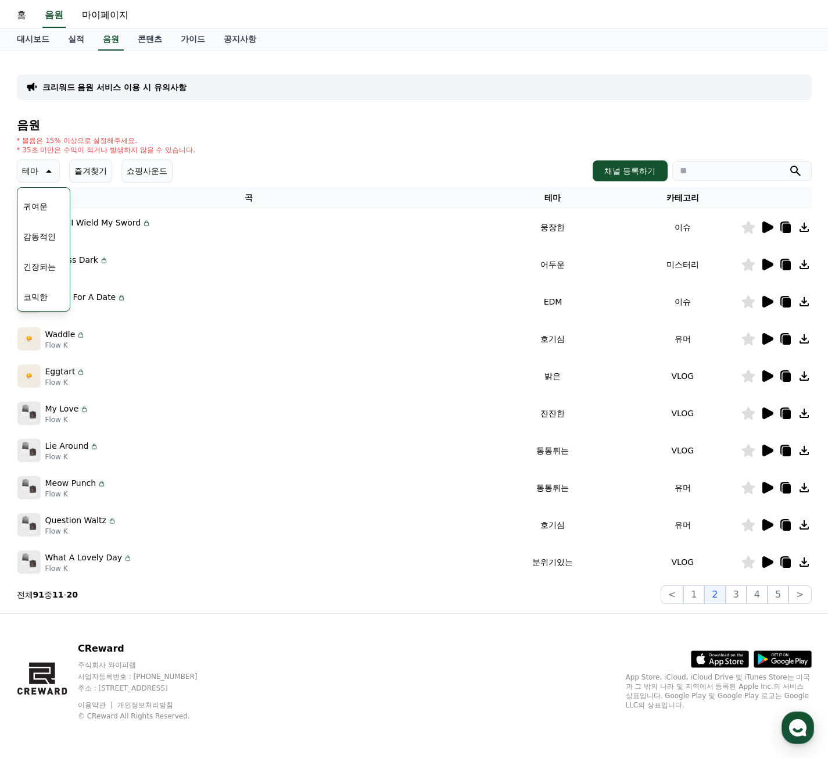
click at [772, 558] on icon at bounding box center [767, 562] width 14 height 14
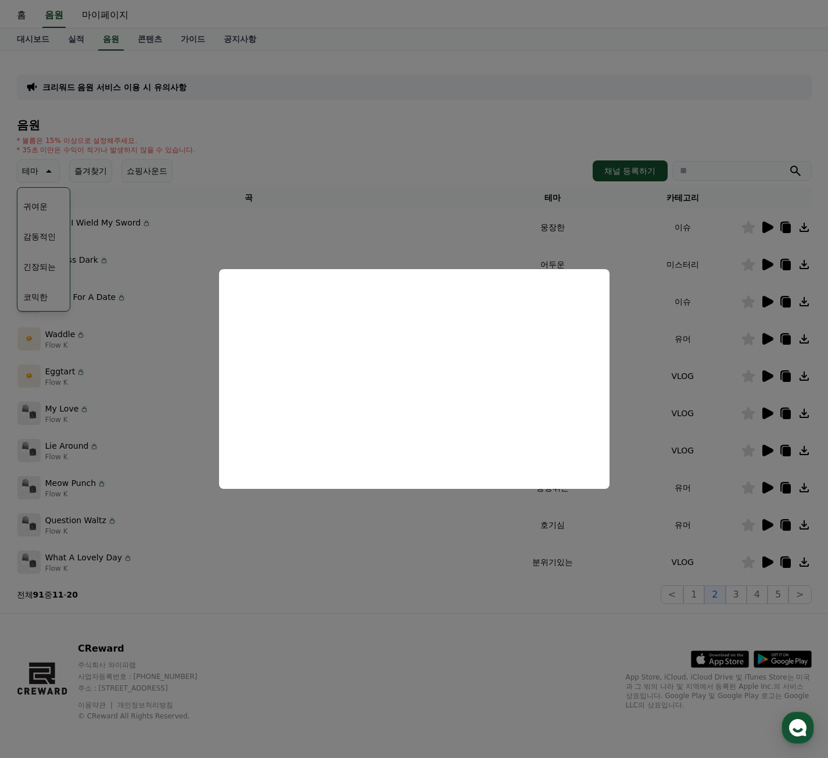
click at [742, 594] on button "close modal" at bounding box center [414, 379] width 828 height 758
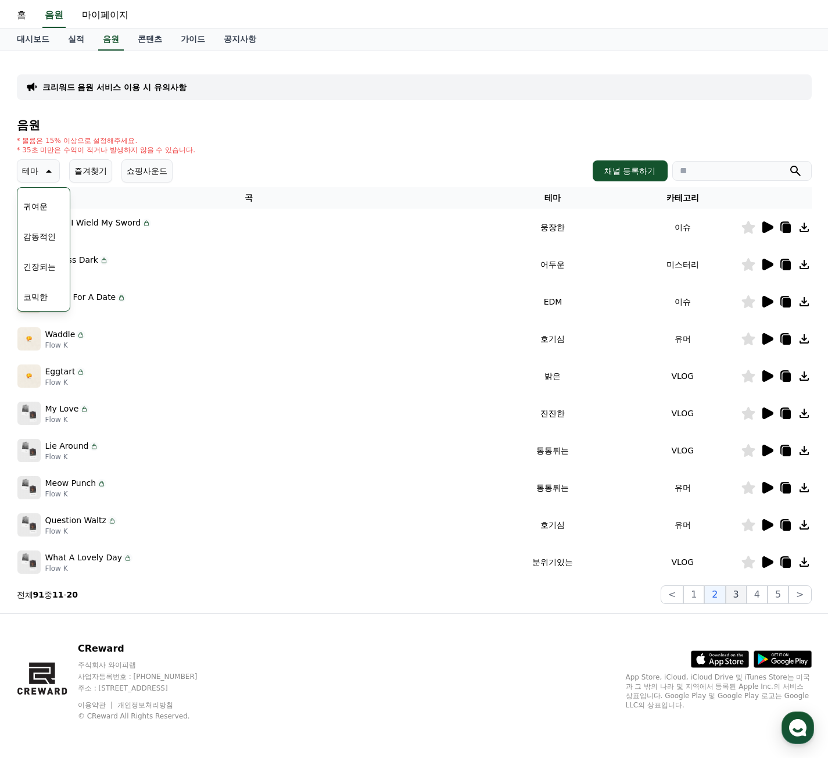
click at [737, 591] on button "3" at bounding box center [736, 594] width 21 height 19
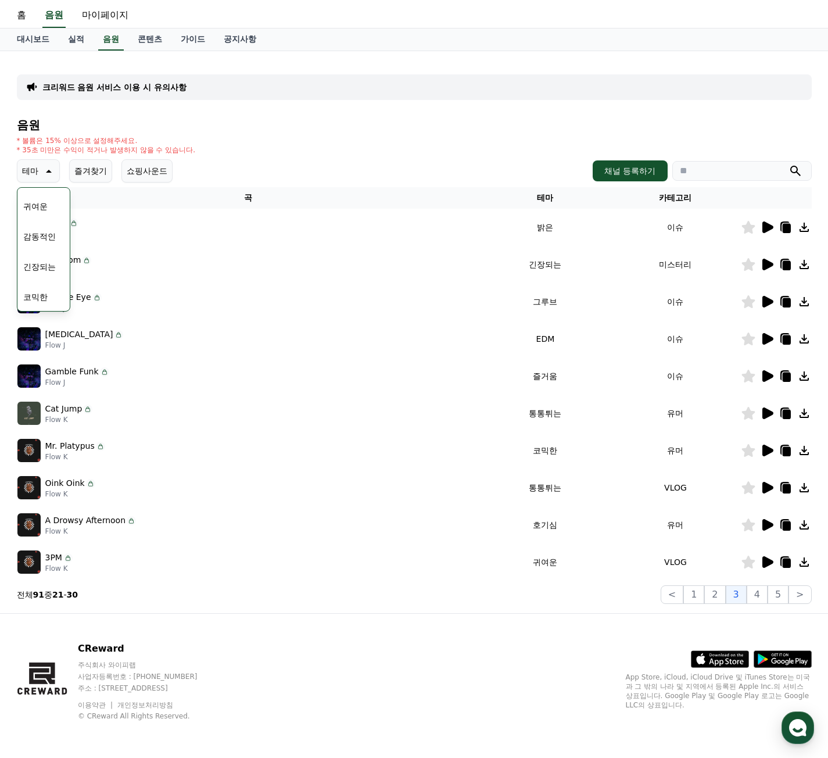
click at [763, 228] on icon at bounding box center [767, 227] width 11 height 12
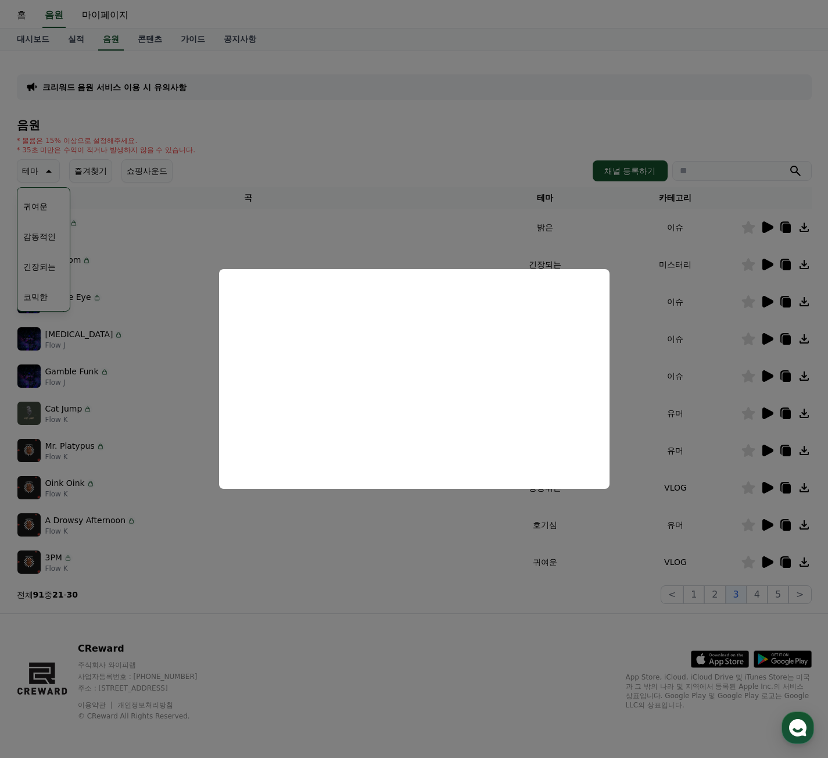
click at [662, 353] on button "close modal" at bounding box center [414, 379] width 828 height 758
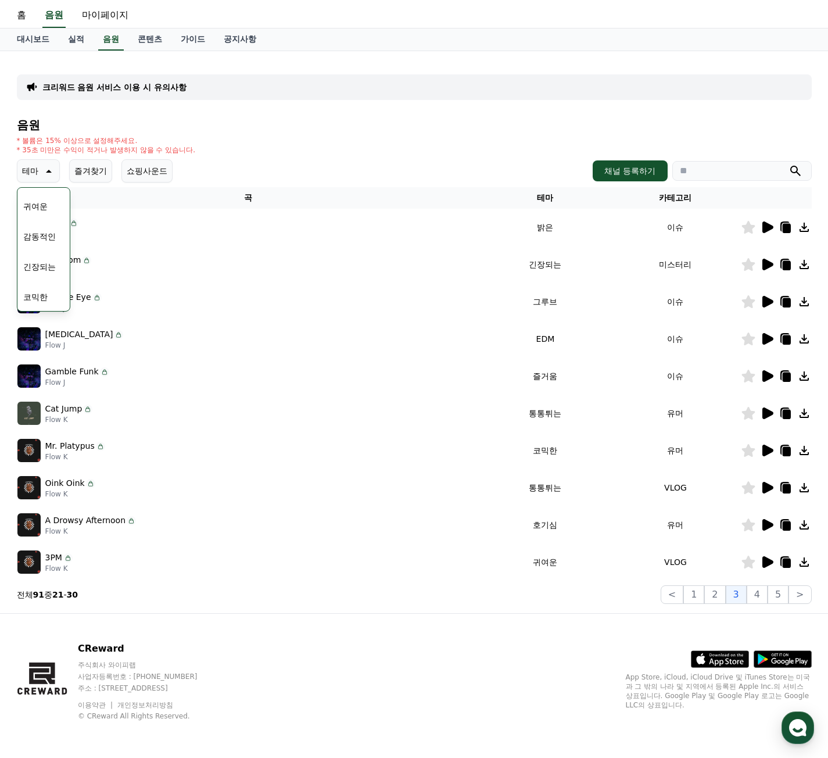
click at [762, 268] on icon at bounding box center [767, 264] width 14 height 14
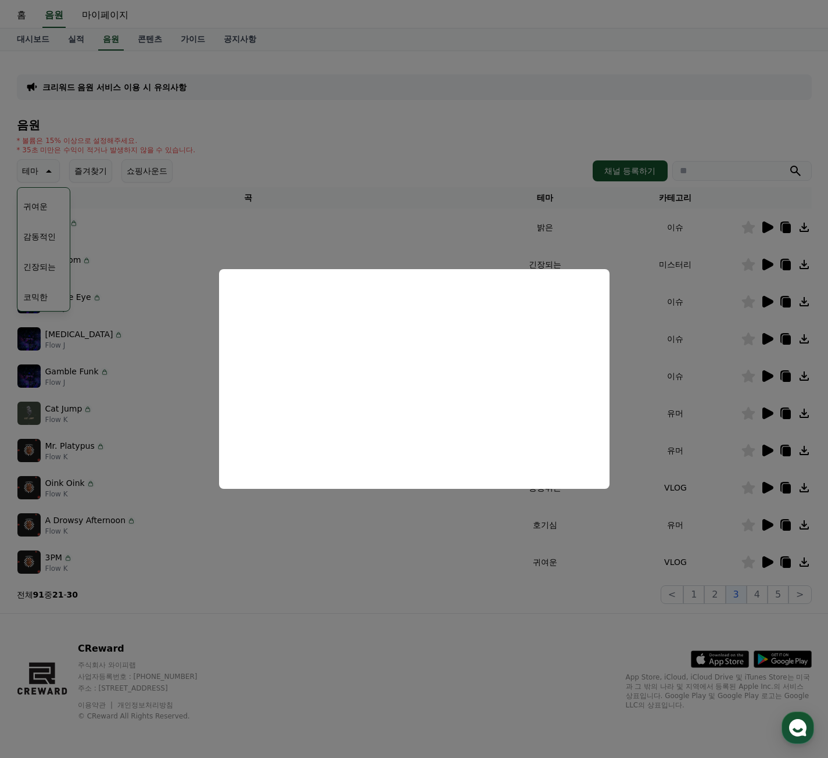
click at [737, 386] on button "close modal" at bounding box center [414, 379] width 828 height 758
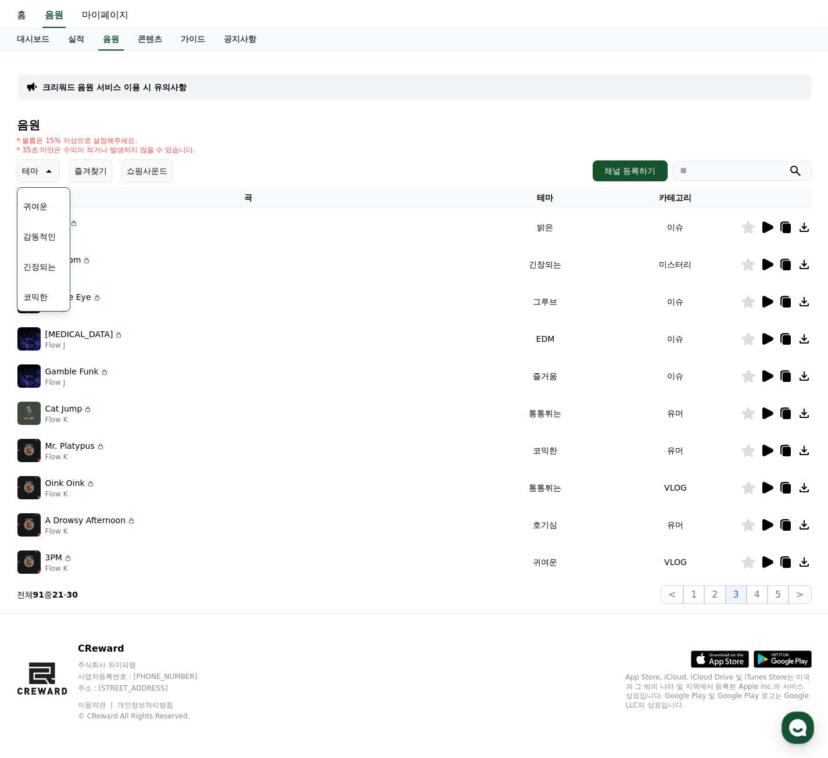
click at [759, 294] on td at bounding box center [776, 301] width 71 height 37
click at [763, 309] on td at bounding box center [776, 301] width 71 height 37
click at [766, 305] on icon at bounding box center [767, 302] width 11 height 12
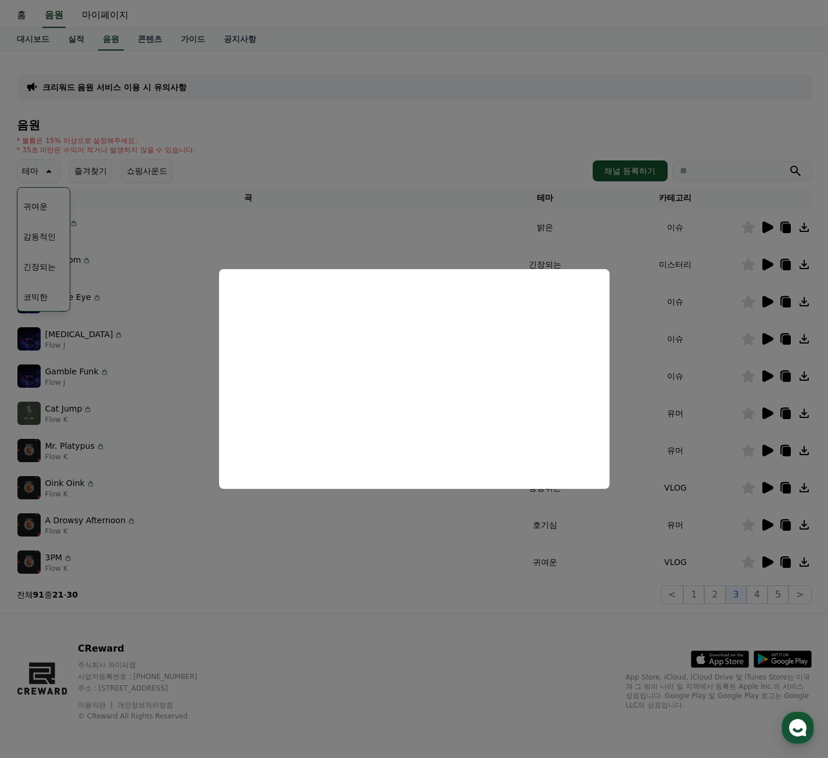
click at [762, 342] on button "close modal" at bounding box center [414, 379] width 828 height 758
click at [764, 340] on icon at bounding box center [767, 339] width 11 height 12
click at [733, 346] on button "close modal" at bounding box center [414, 379] width 828 height 758
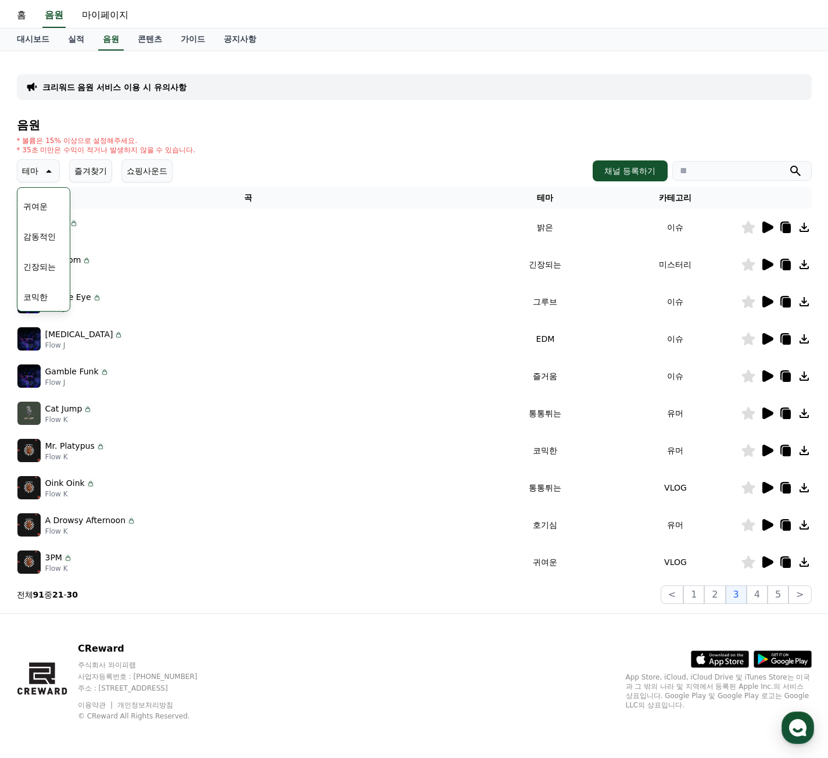
click at [746, 341] on icon at bounding box center [747, 338] width 13 height 13
click at [749, 379] on icon at bounding box center [747, 376] width 13 height 13
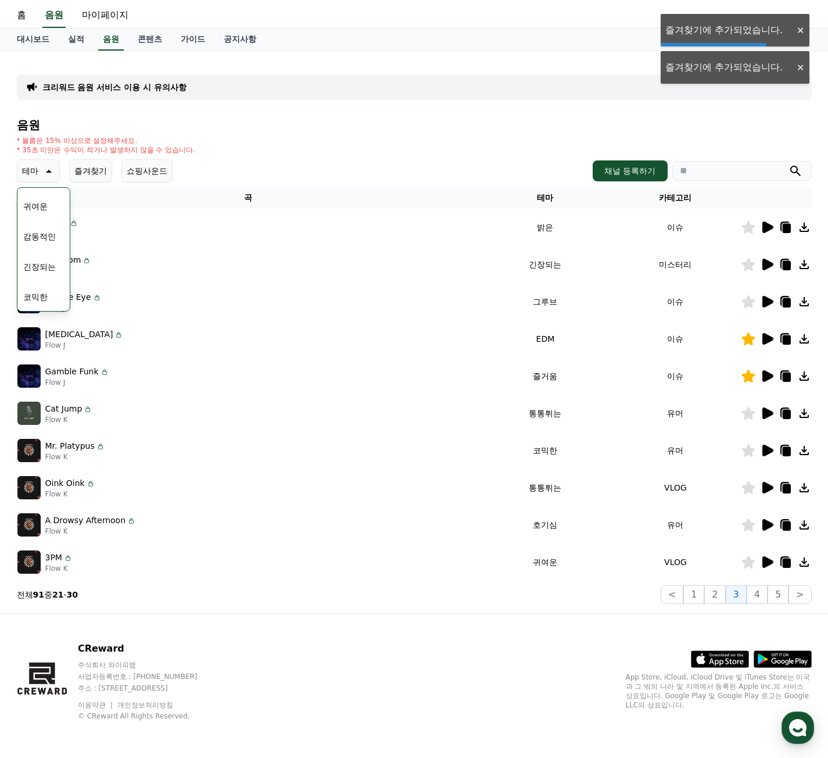
click at [754, 376] on icon at bounding box center [747, 376] width 13 height 13
click at [763, 374] on icon at bounding box center [767, 376] width 11 height 12
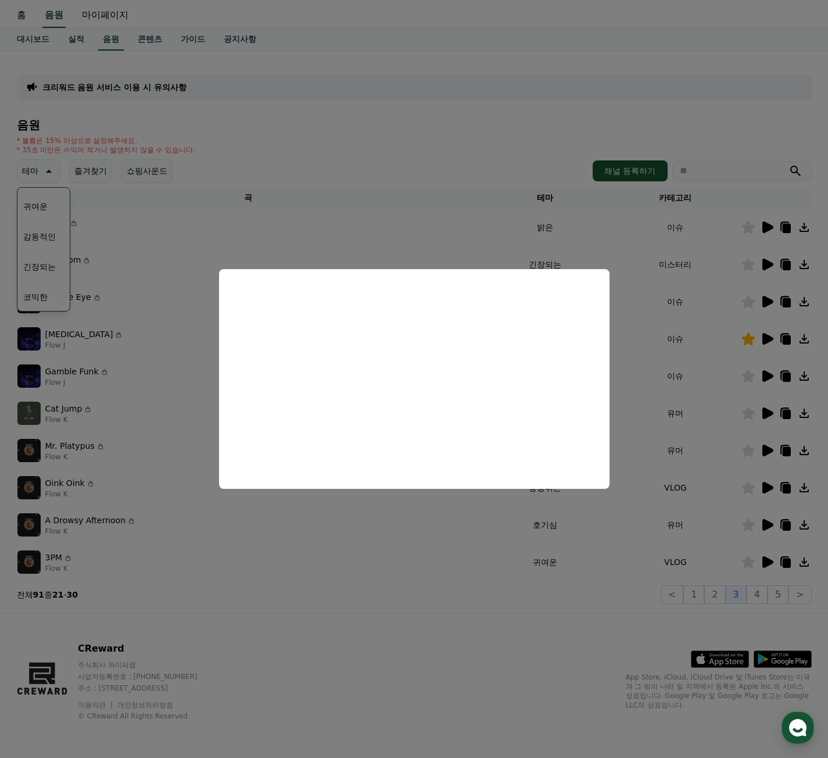
click at [746, 422] on button "close modal" at bounding box center [414, 379] width 828 height 758
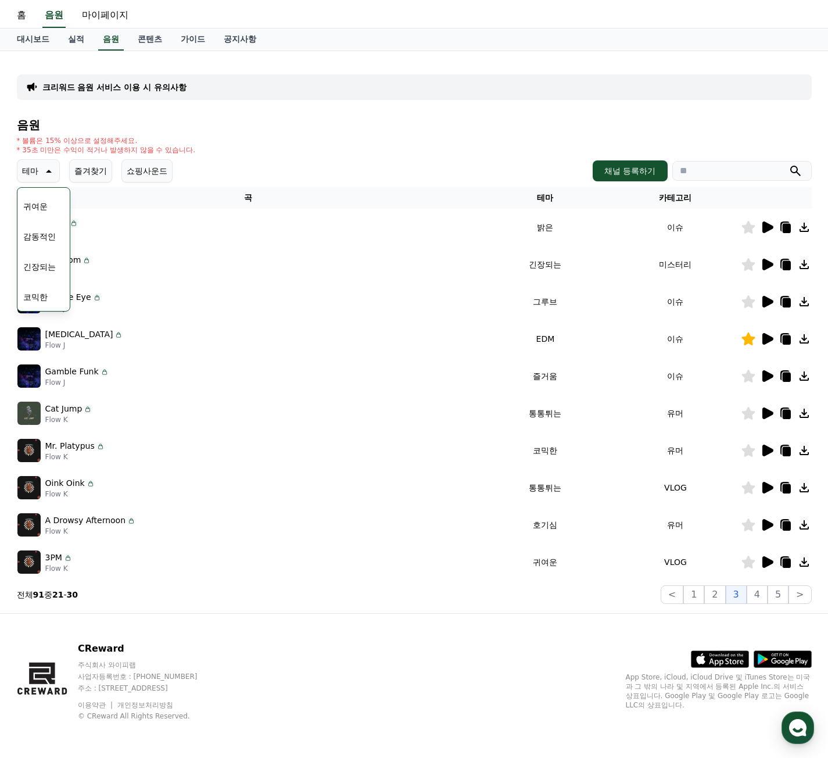
click at [765, 410] on icon at bounding box center [767, 413] width 11 height 12
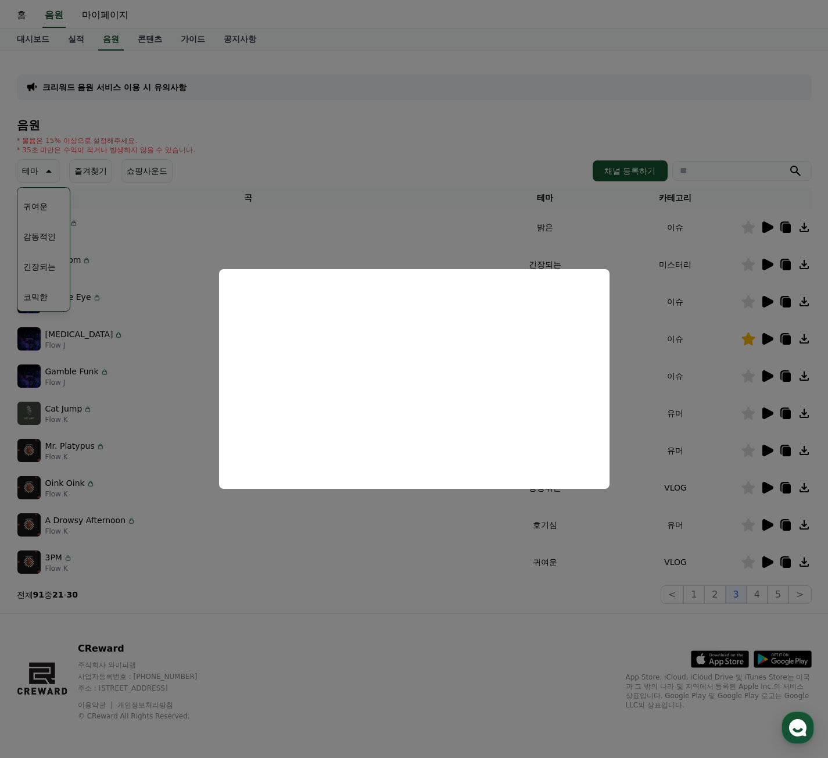
click at [768, 457] on button "close modal" at bounding box center [414, 379] width 828 height 758
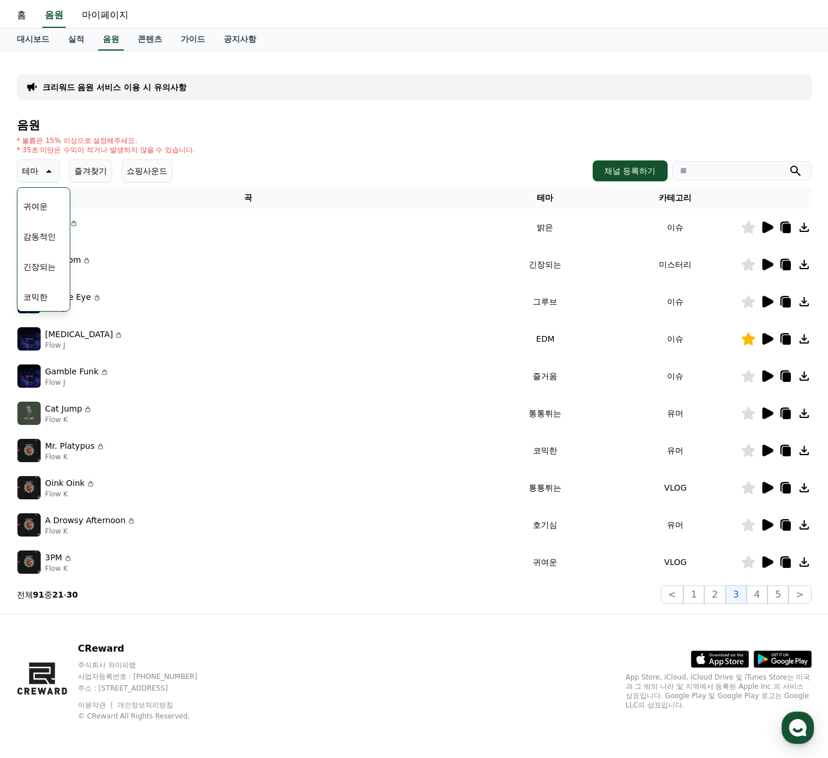
click at [766, 450] on icon at bounding box center [767, 450] width 11 height 12
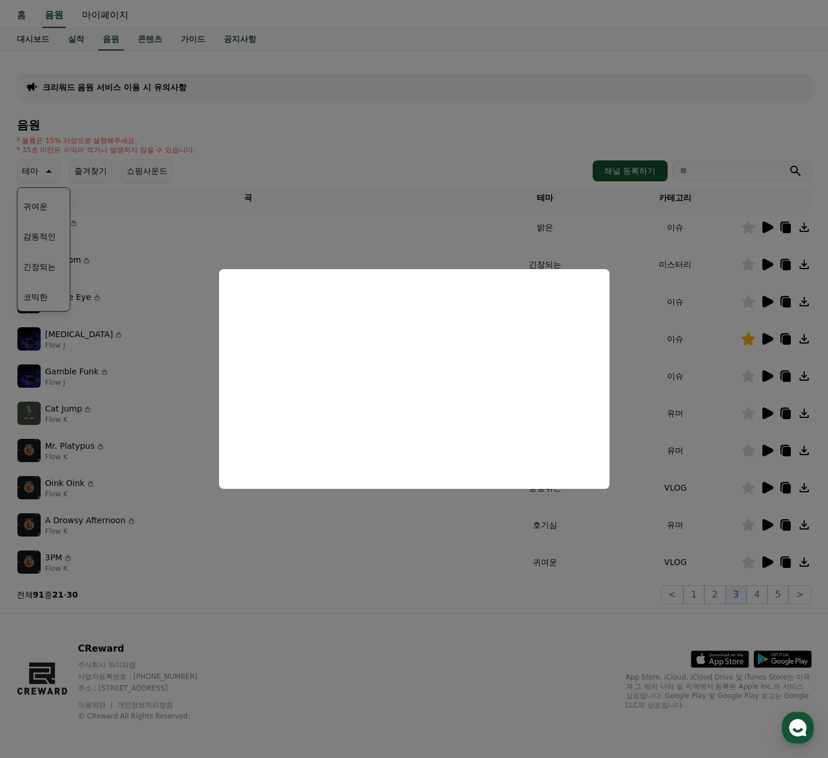
click at [763, 490] on button "close modal" at bounding box center [414, 379] width 828 height 758
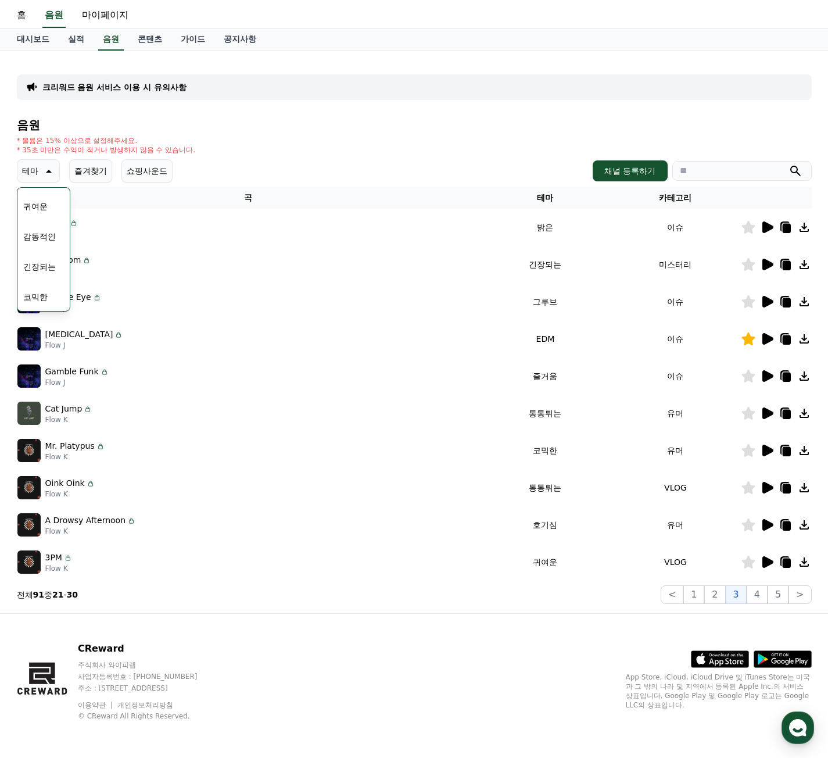
click at [760, 492] on icon at bounding box center [767, 488] width 14 height 14
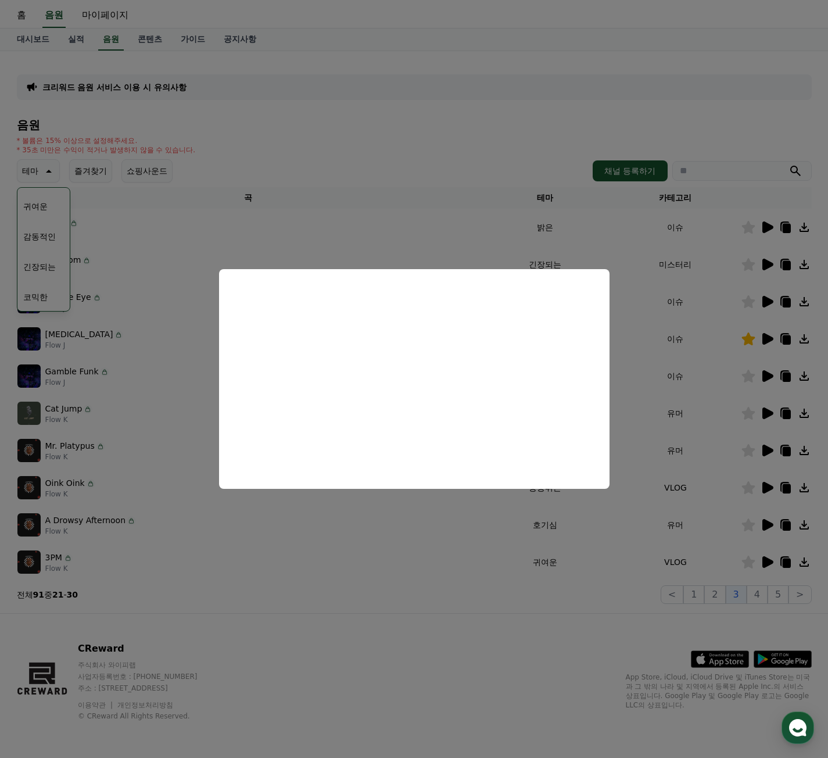
click at [776, 527] on button "close modal" at bounding box center [414, 379] width 828 height 758
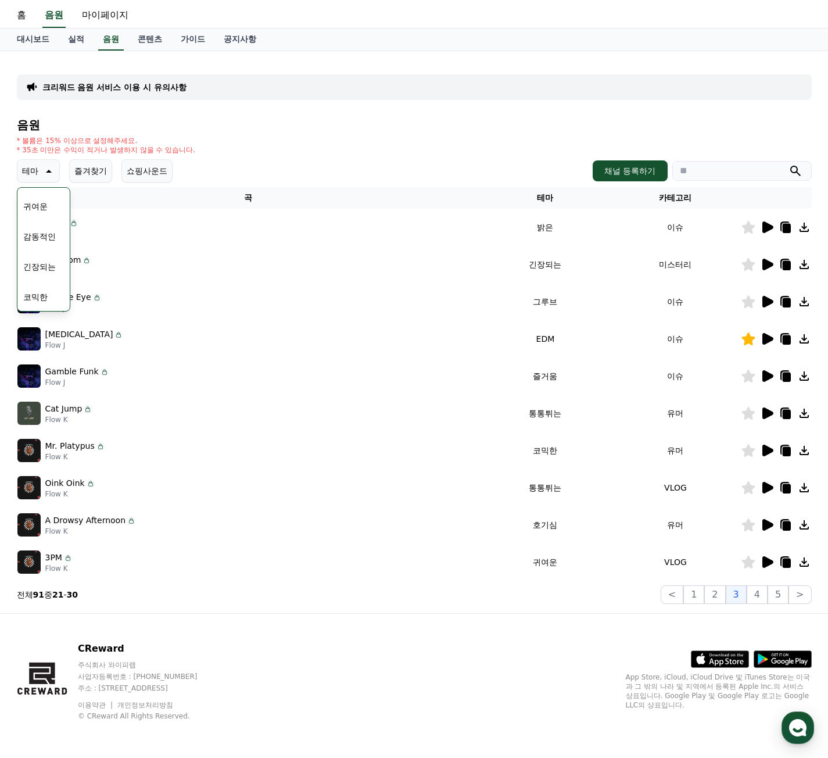
click at [768, 525] on icon at bounding box center [767, 525] width 11 height 12
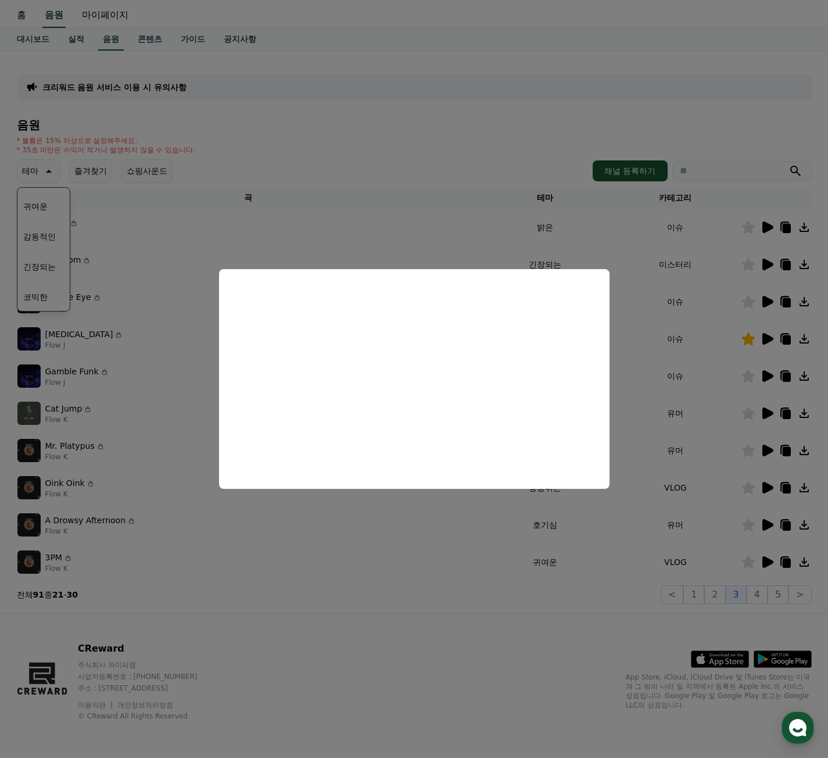
click at [694, 557] on button "close modal" at bounding box center [414, 379] width 828 height 758
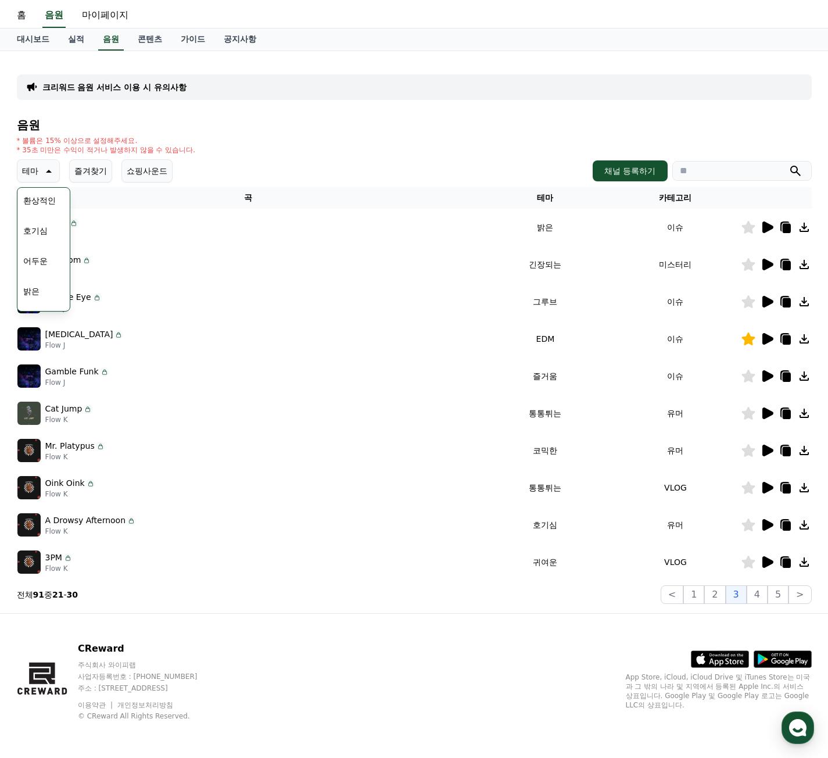
scroll to position [58, 0]
click at [40, 271] on button "밝은" at bounding box center [32, 265] width 26 height 26
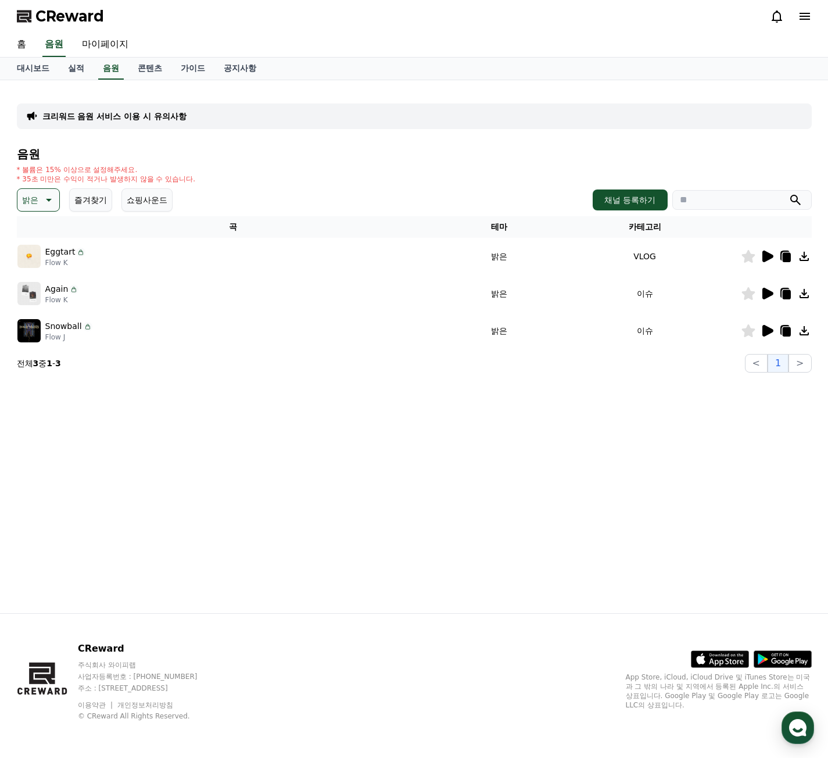
click at [761, 259] on icon at bounding box center [767, 256] width 14 height 14
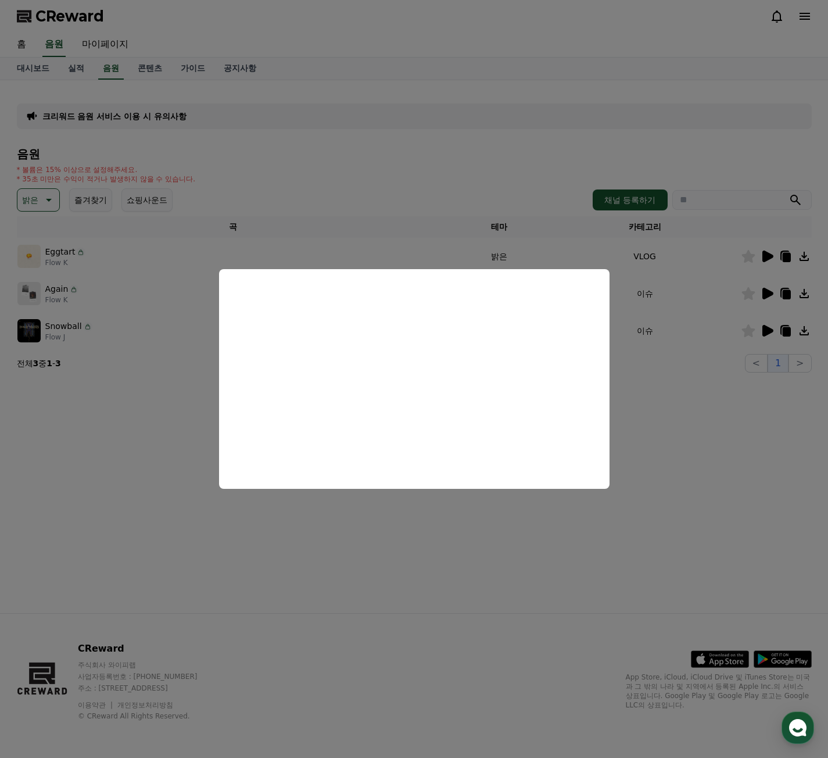
click at [760, 292] on button "close modal" at bounding box center [414, 379] width 828 height 758
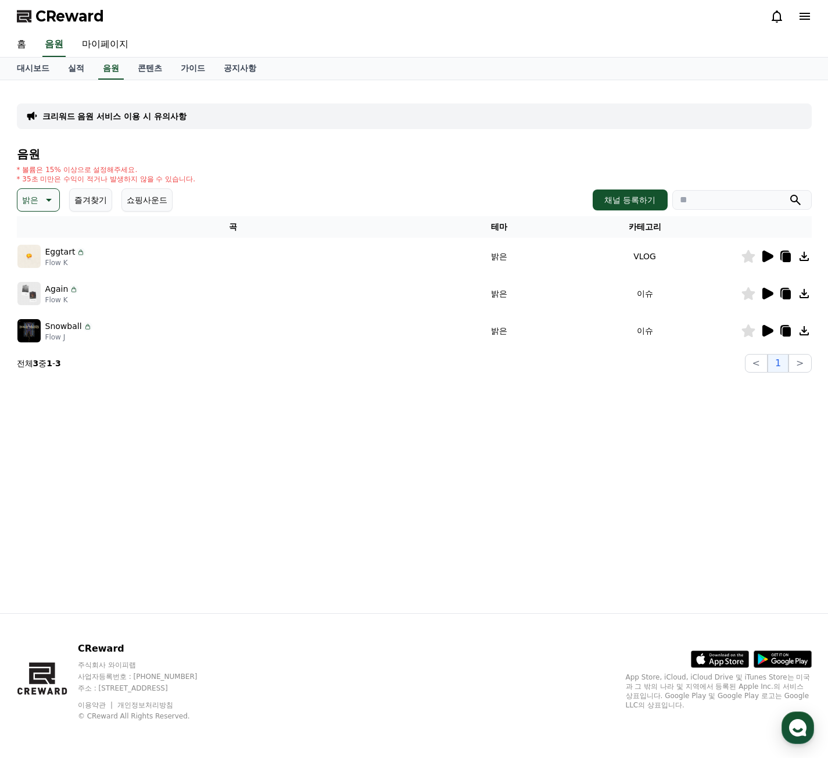
click at [762, 288] on icon at bounding box center [767, 293] width 14 height 14
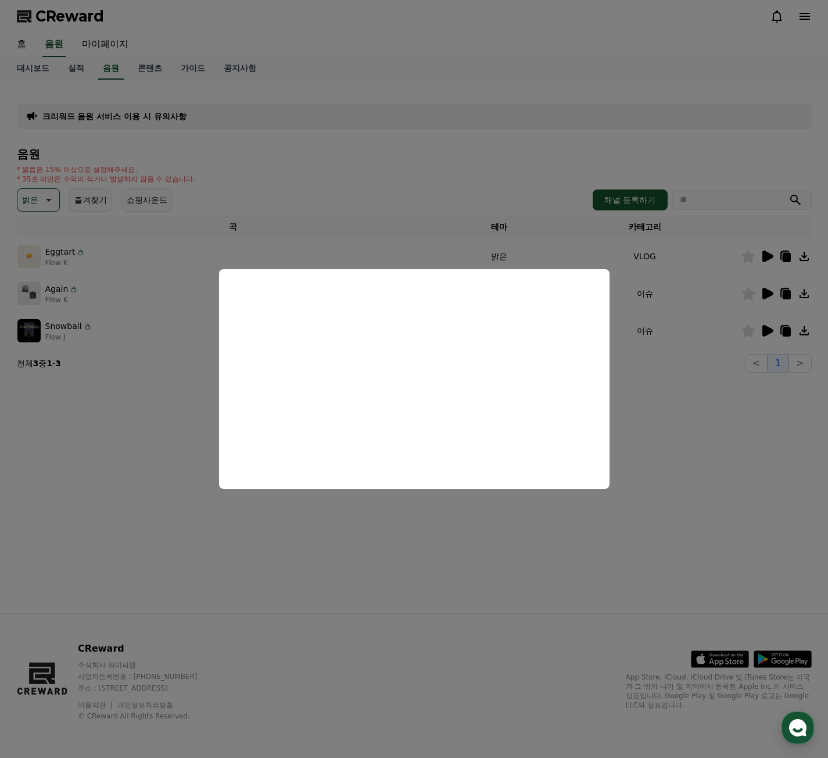
click at [732, 357] on button "close modal" at bounding box center [414, 379] width 828 height 758
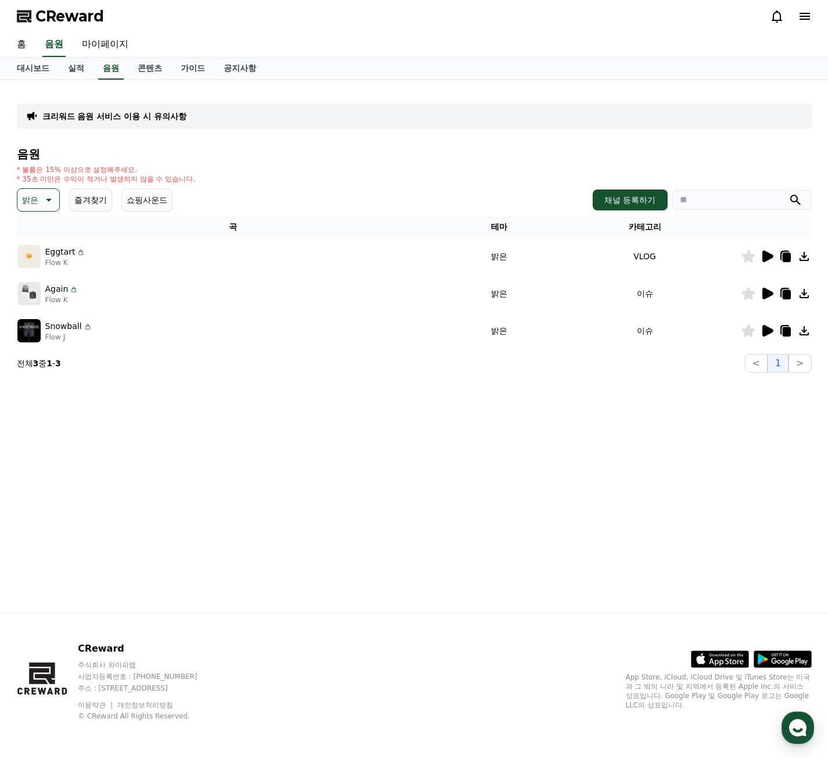
click at [773, 321] on td at bounding box center [776, 330] width 71 height 37
click at [769, 329] on icon at bounding box center [767, 331] width 11 height 12
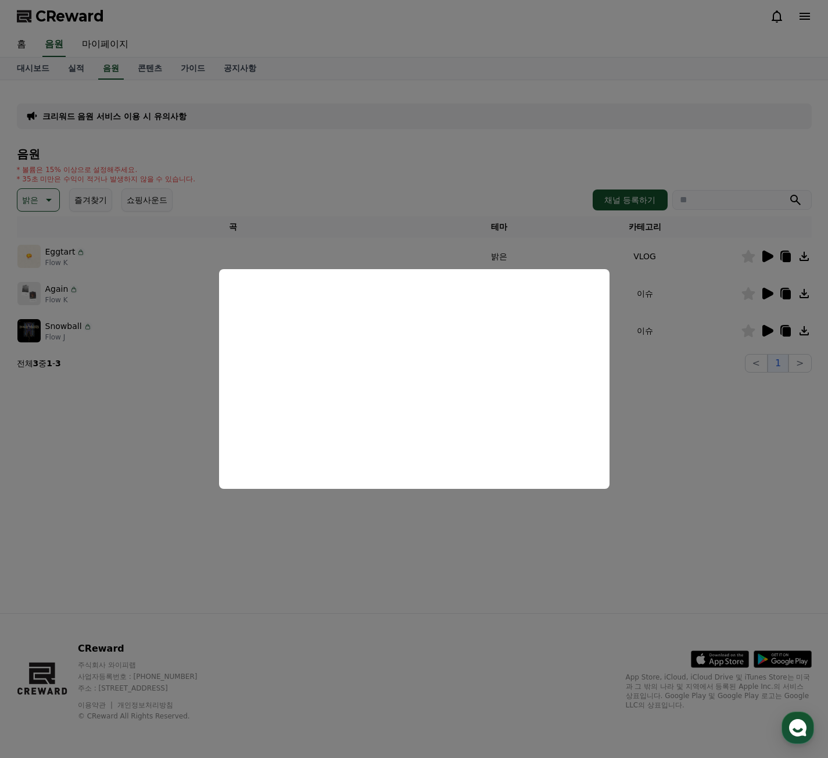
click at [376, 508] on button "close modal" at bounding box center [414, 379] width 828 height 758
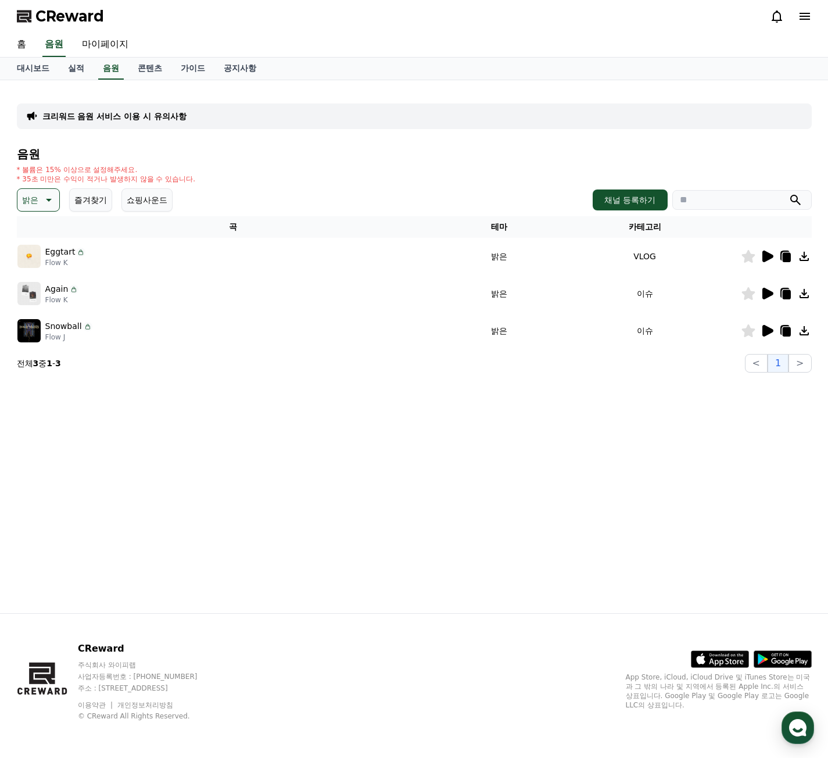
click at [22, 192] on p "밝은" at bounding box center [30, 200] width 16 height 16
click at [38, 268] on button "감동적인" at bounding box center [40, 266] width 42 height 26
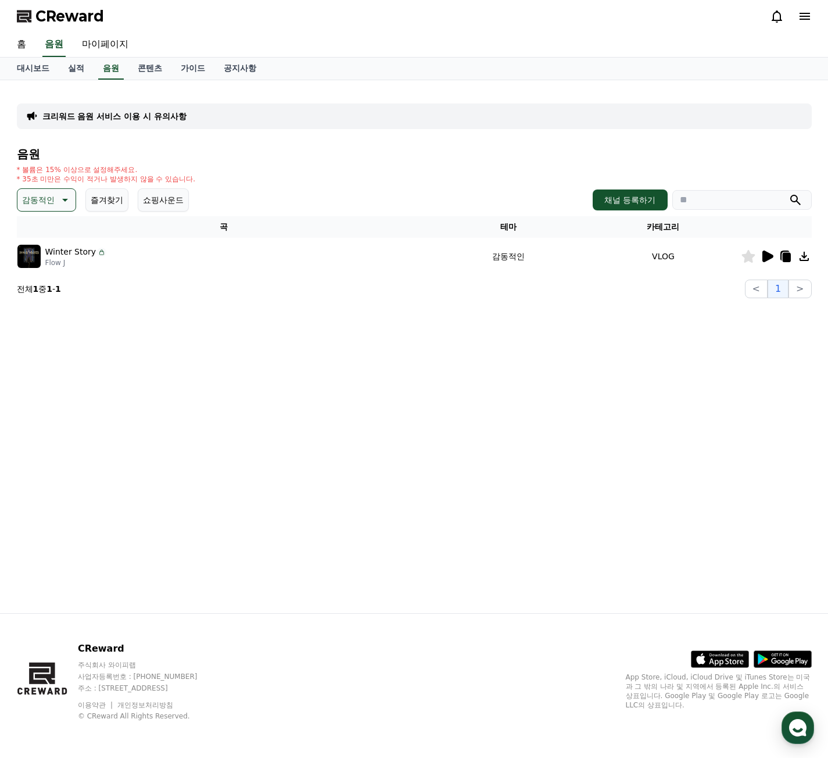
click at [769, 257] on icon at bounding box center [767, 256] width 11 height 12
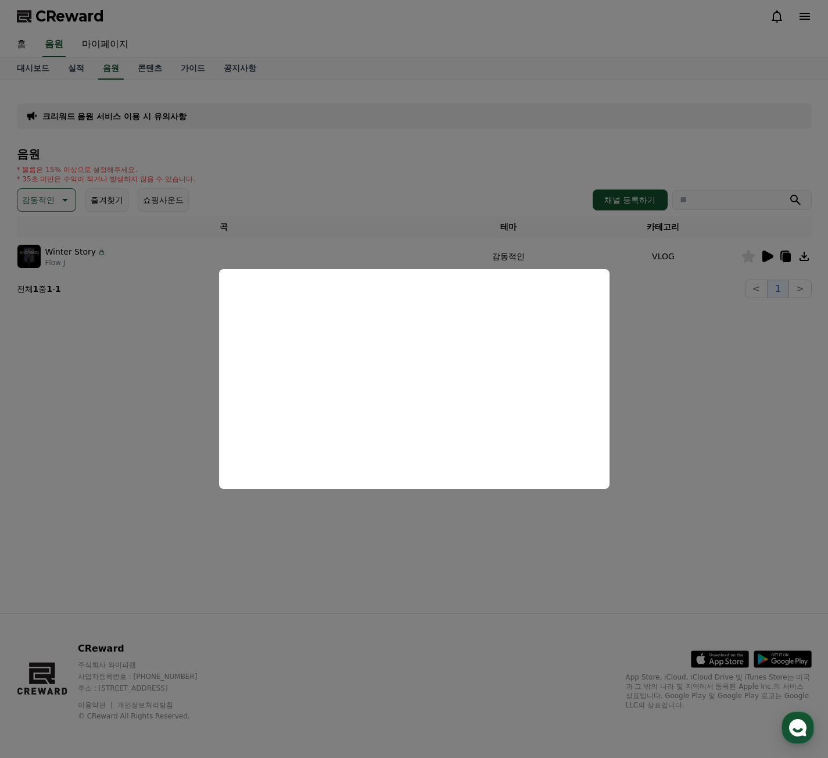
click at [158, 296] on button "close modal" at bounding box center [414, 379] width 828 height 758
click at [44, 190] on button "감동적인" at bounding box center [46, 199] width 59 height 23
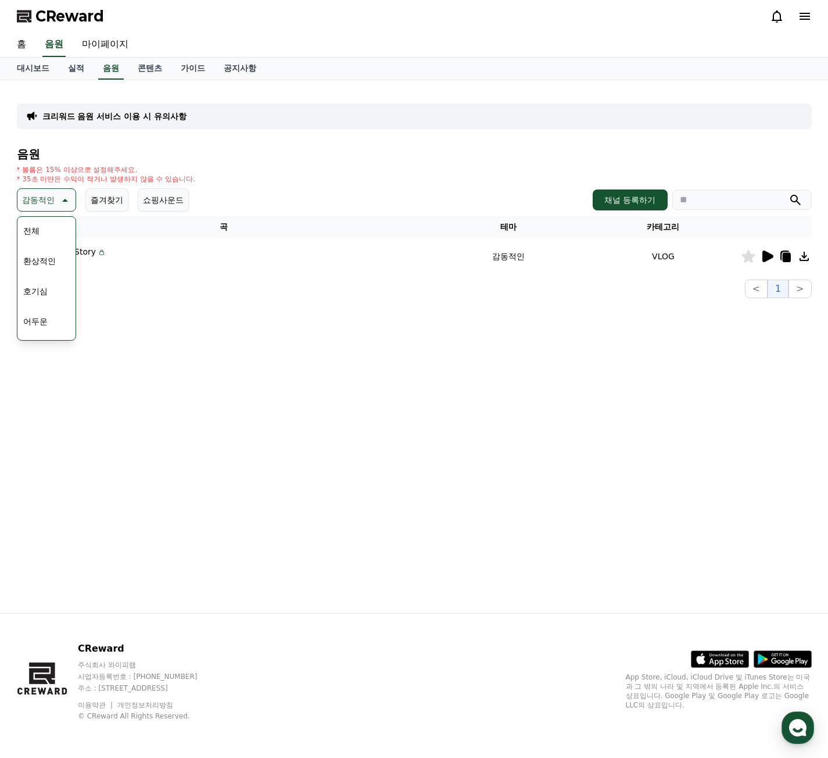
click at [34, 237] on button "전체" at bounding box center [32, 231] width 26 height 26
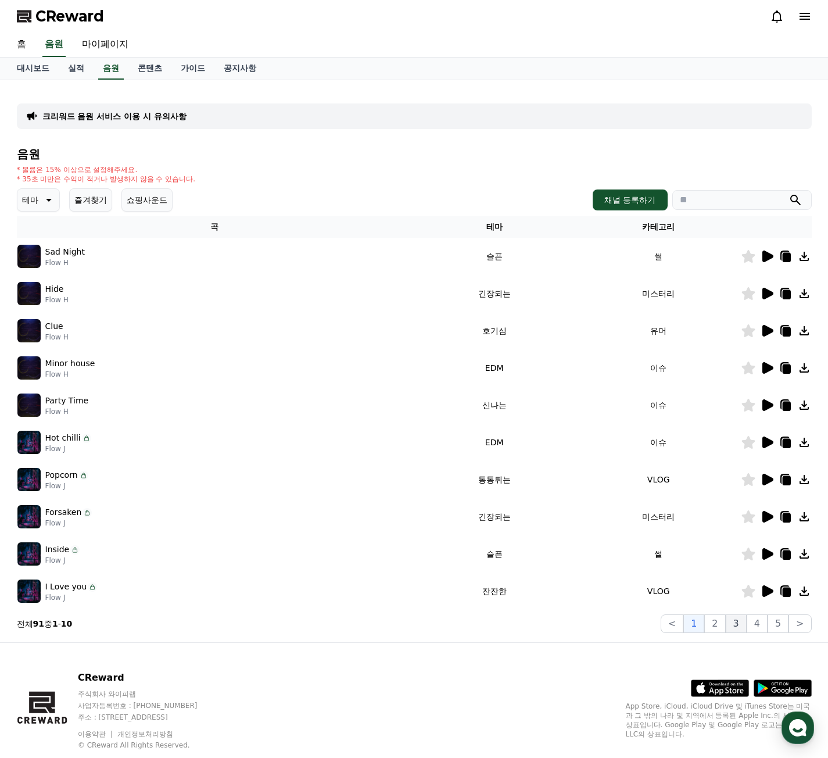
click at [737, 625] on button "3" at bounding box center [736, 623] width 21 height 19
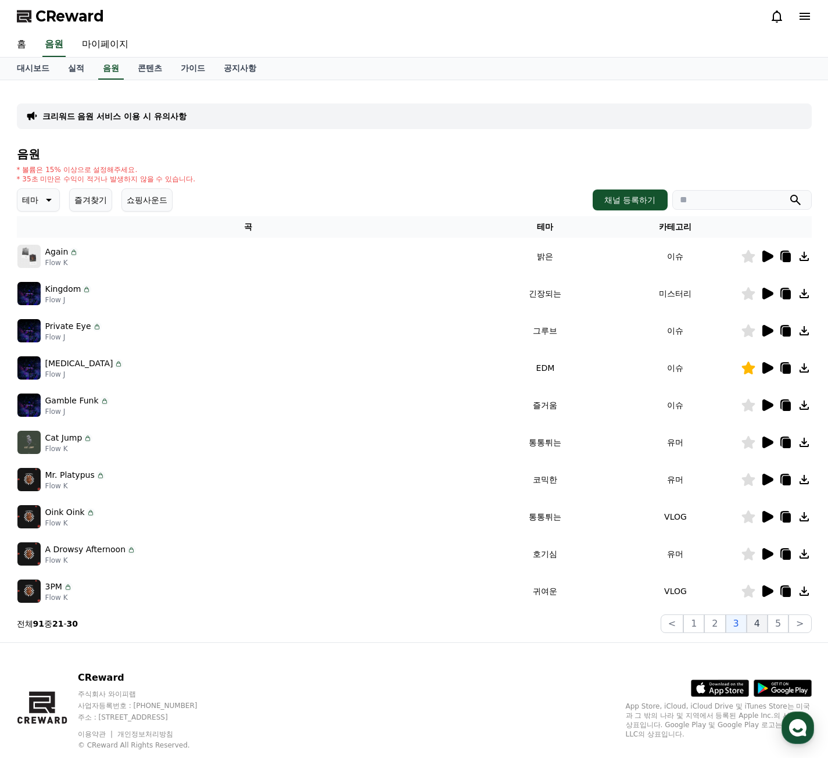
click at [760, 626] on button "4" at bounding box center [757, 623] width 21 height 19
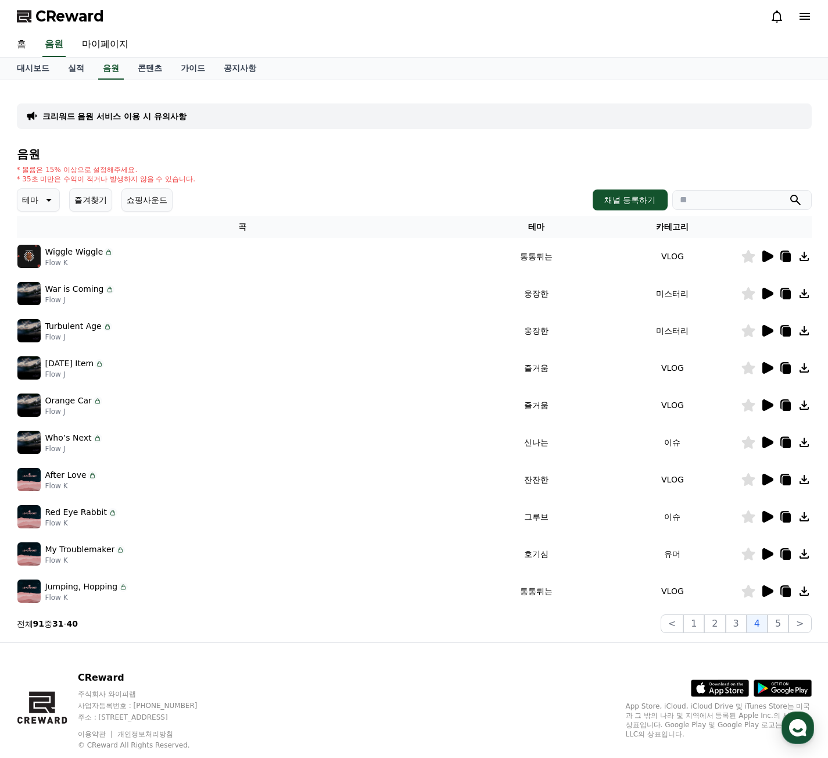
click at [771, 255] on icon at bounding box center [767, 256] width 11 height 12
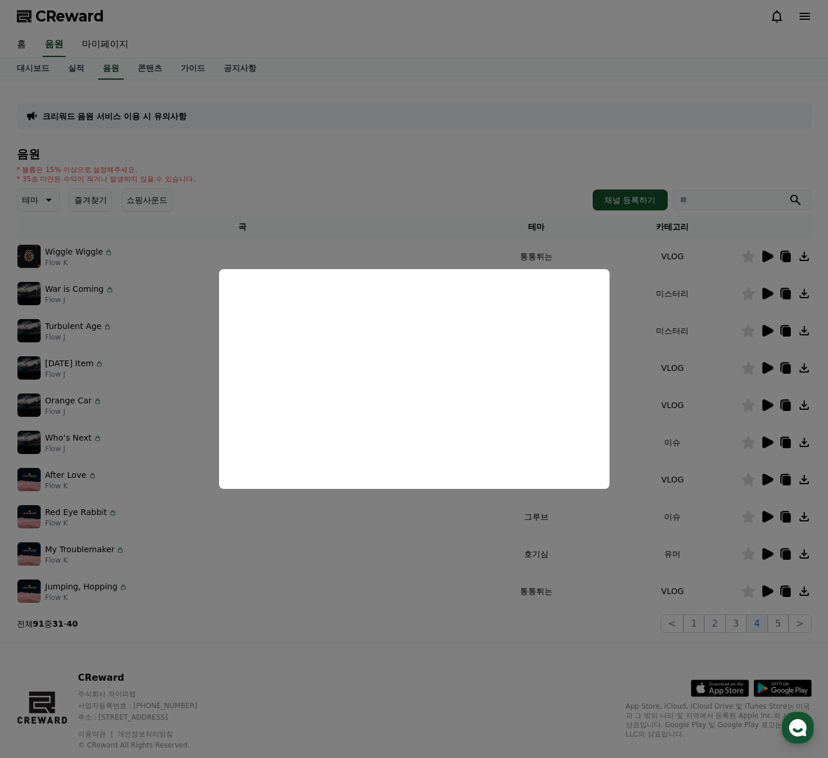
click at [768, 293] on button "close modal" at bounding box center [414, 379] width 828 height 758
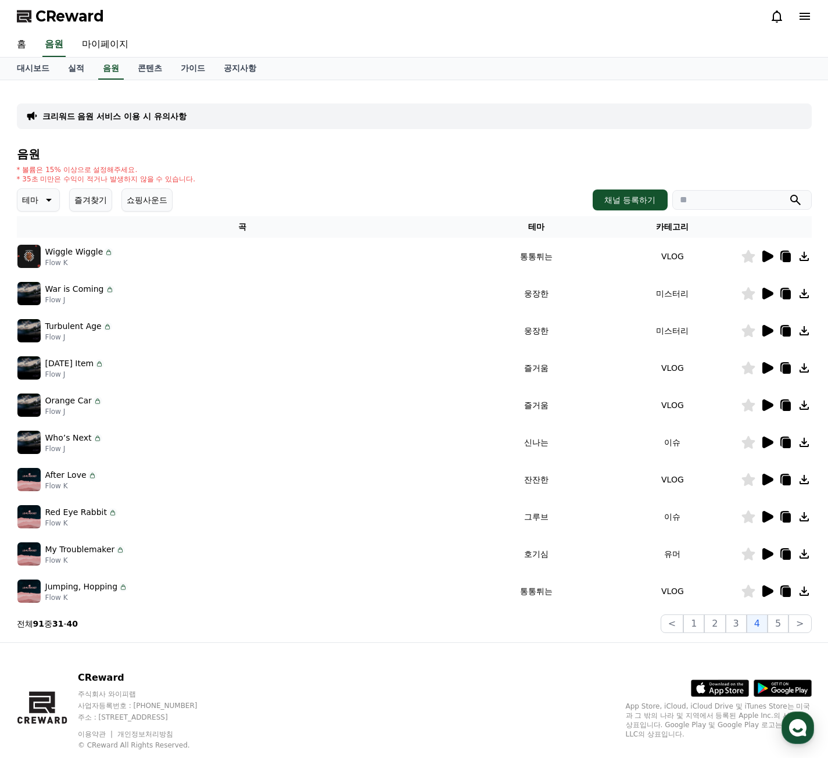
click at [762, 294] on icon at bounding box center [767, 294] width 11 height 12
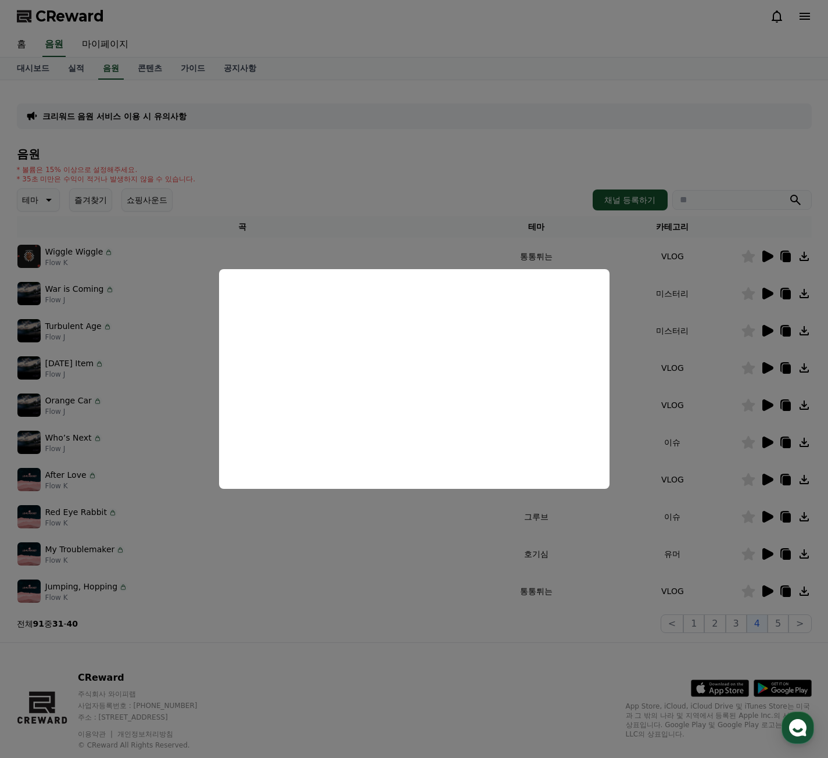
click at [763, 330] on button "close modal" at bounding box center [414, 379] width 828 height 758
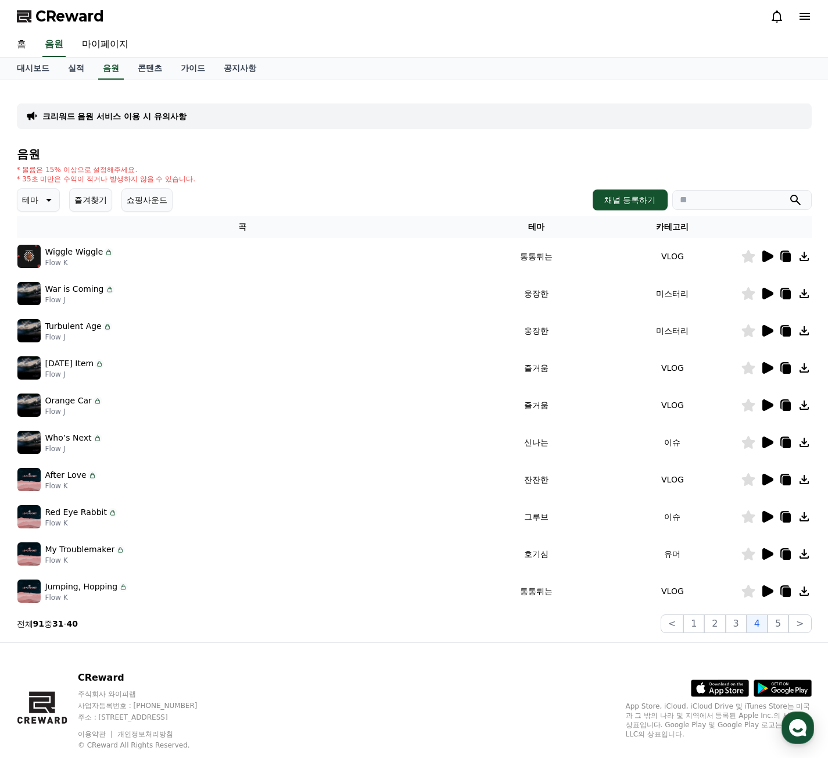
click at [762, 325] on icon at bounding box center [767, 331] width 14 height 14
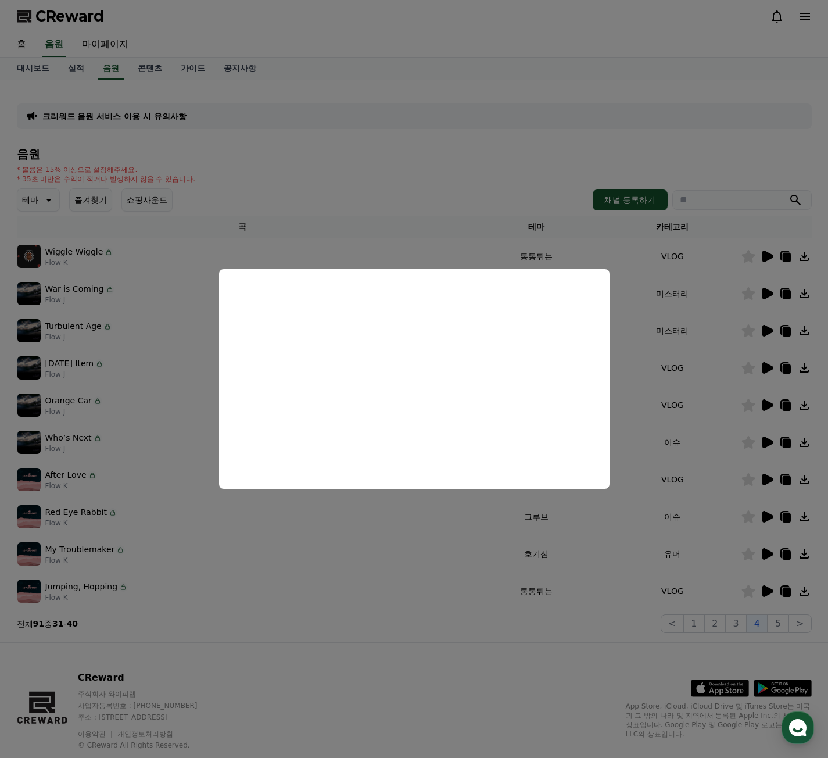
click at [770, 370] on button "close modal" at bounding box center [414, 379] width 828 height 758
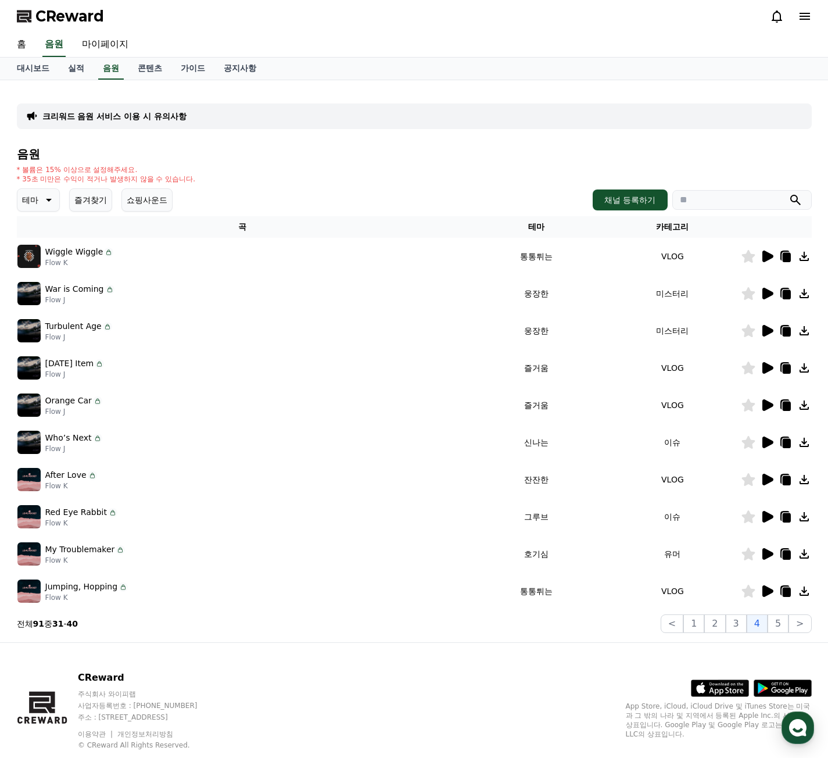
click at [770, 370] on icon at bounding box center [767, 368] width 11 height 12
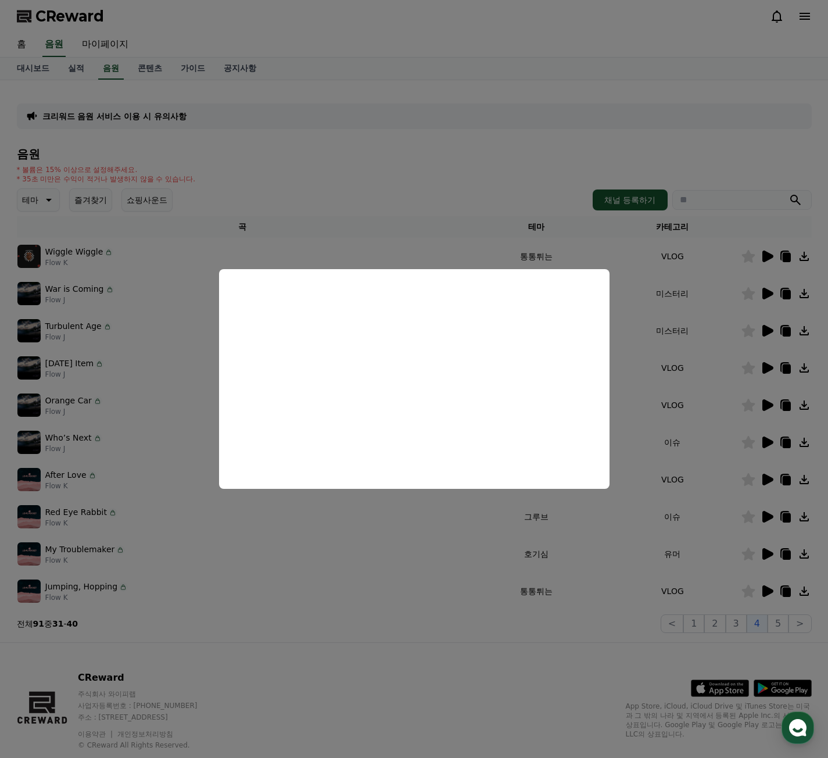
click at [763, 405] on button "close modal" at bounding box center [414, 379] width 828 height 758
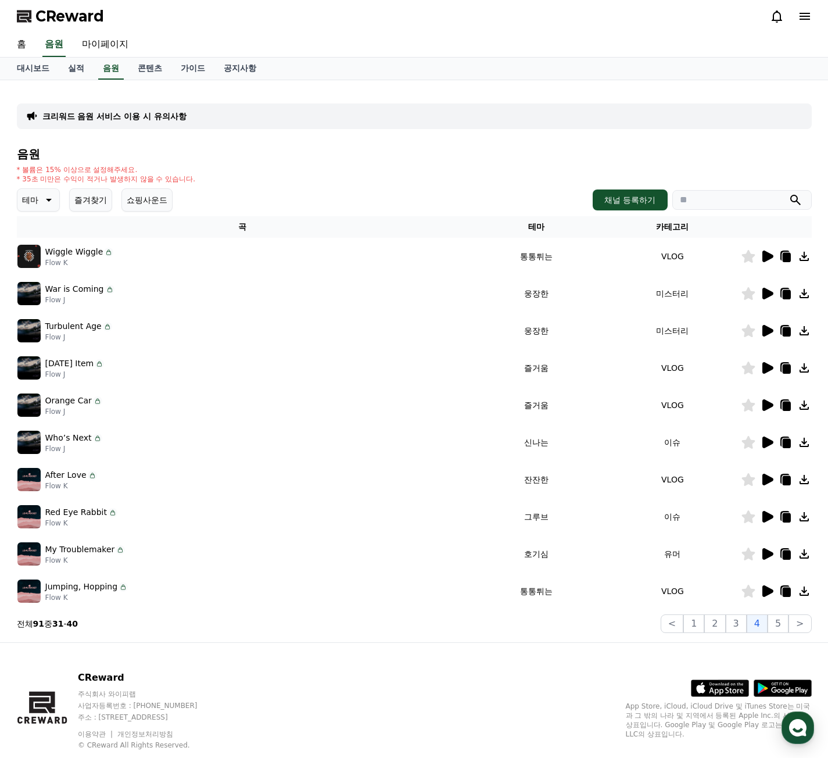
click at [763, 405] on icon at bounding box center [767, 405] width 11 height 12
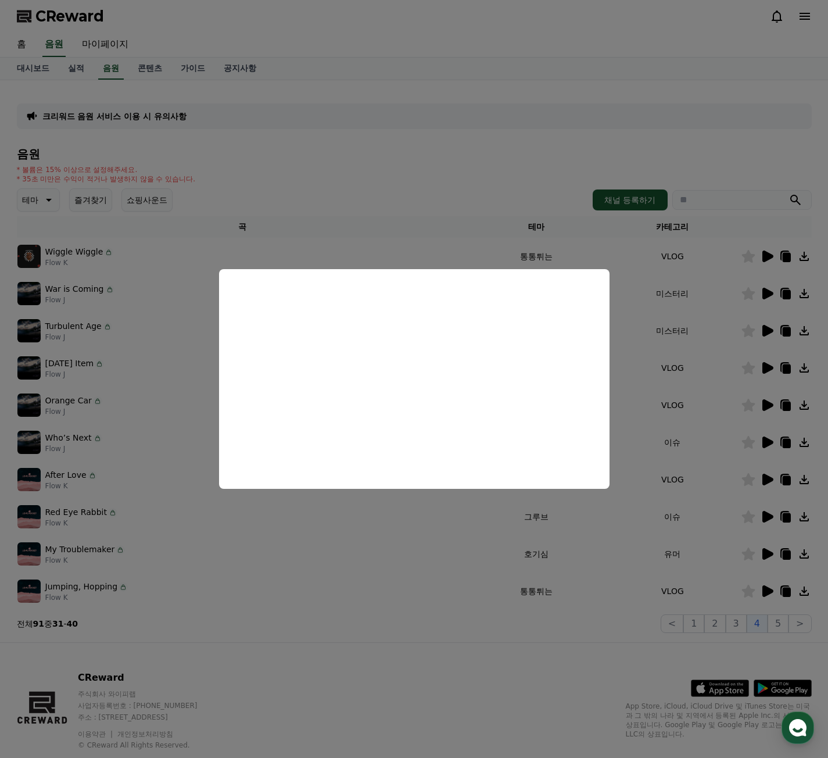
click at [764, 444] on button "close modal" at bounding box center [414, 379] width 828 height 758
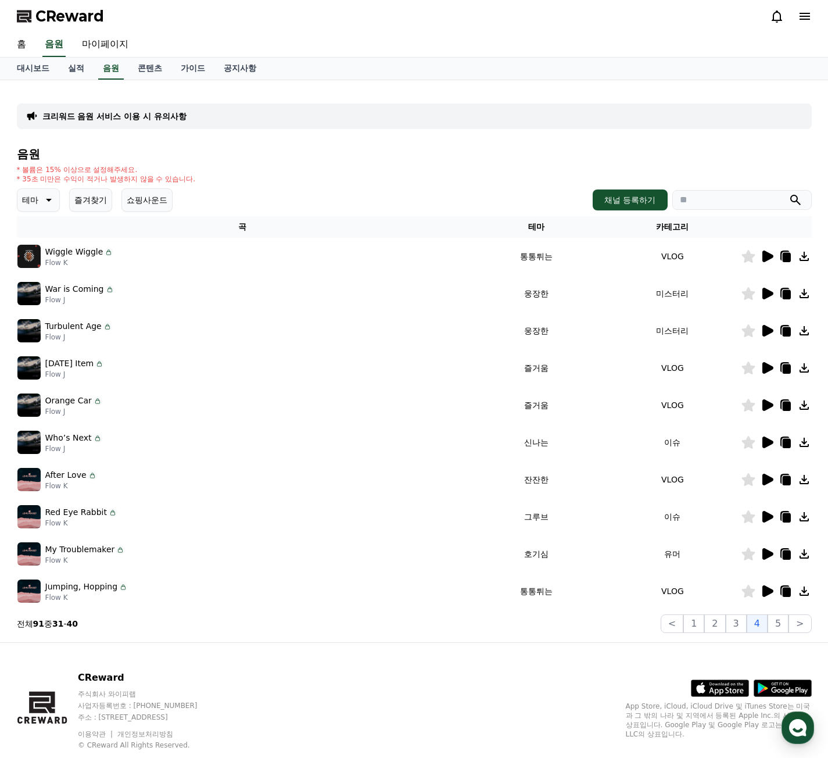
click at [770, 401] on icon at bounding box center [767, 405] width 14 height 14
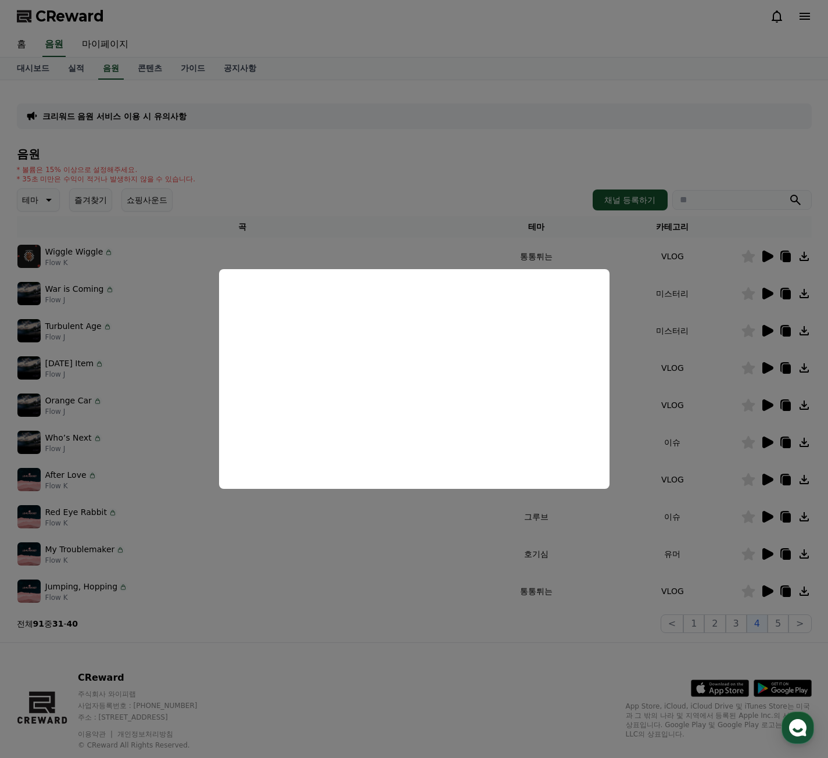
click at [766, 448] on button "close modal" at bounding box center [414, 379] width 828 height 758
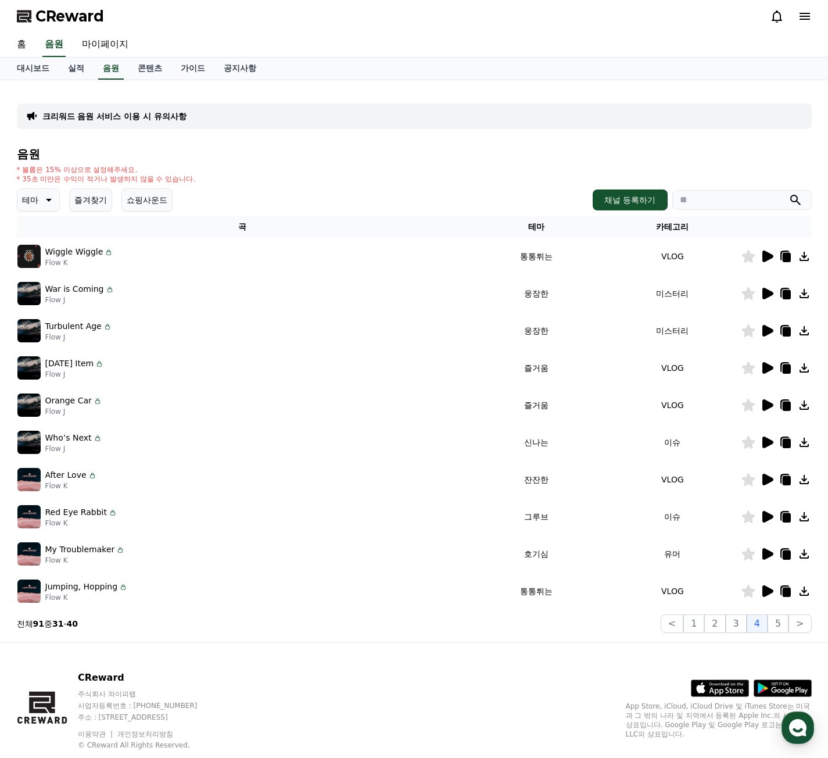
click at [766, 444] on icon at bounding box center [767, 442] width 11 height 12
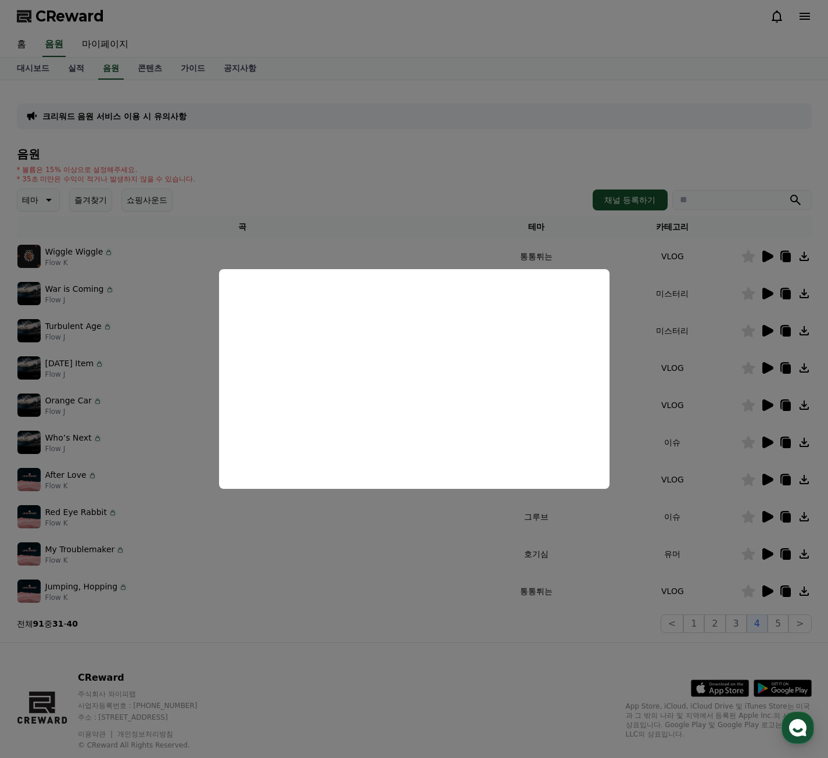
click at [766, 480] on button "close modal" at bounding box center [414, 379] width 828 height 758
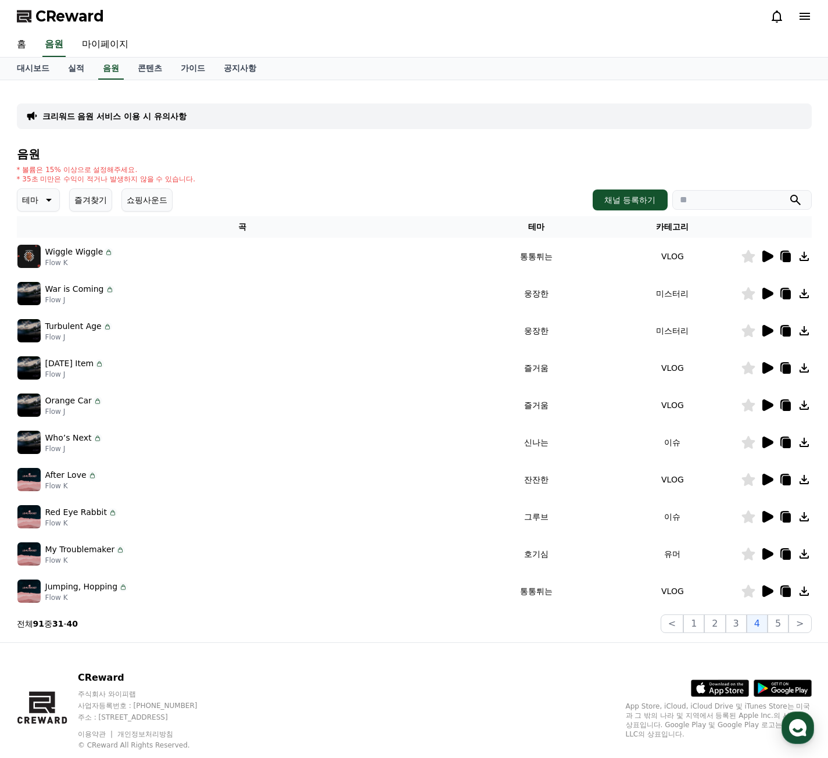
click at [764, 480] on icon at bounding box center [767, 480] width 11 height 12
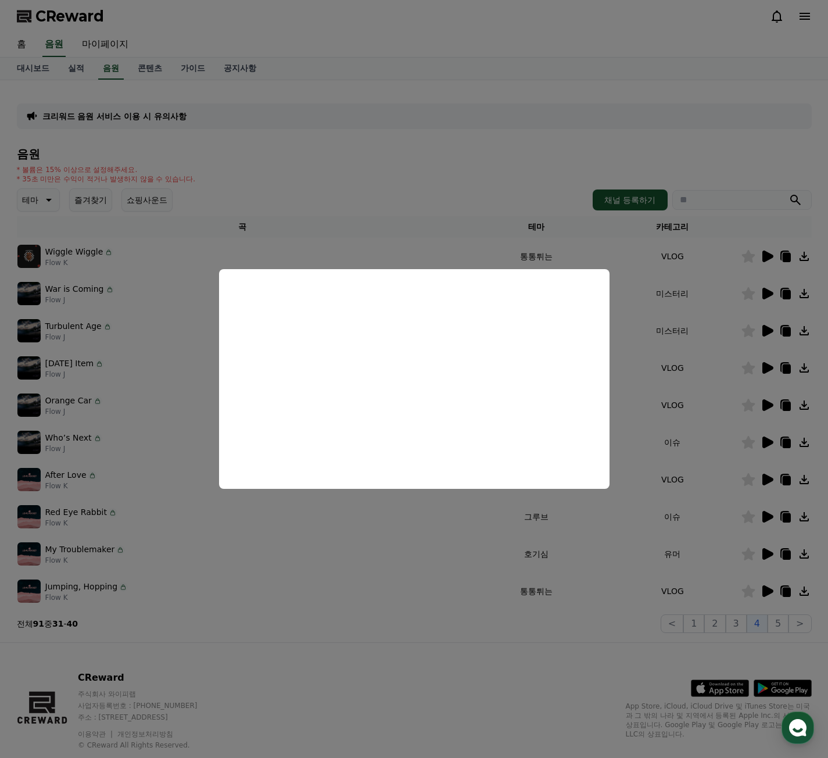
click at [766, 511] on button "close modal" at bounding box center [414, 379] width 828 height 758
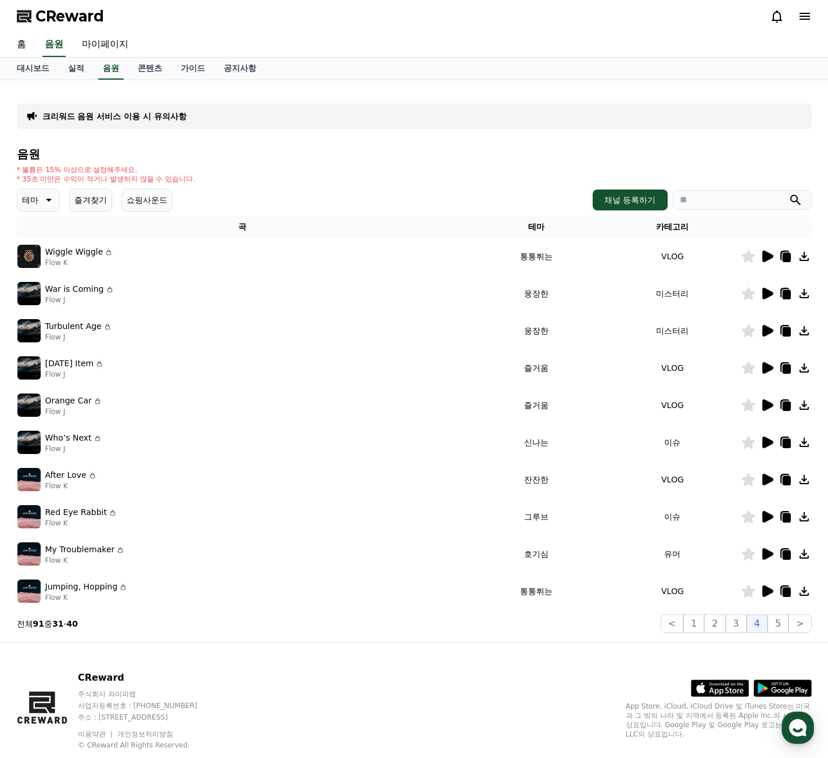
click at [767, 511] on icon at bounding box center [767, 517] width 14 height 14
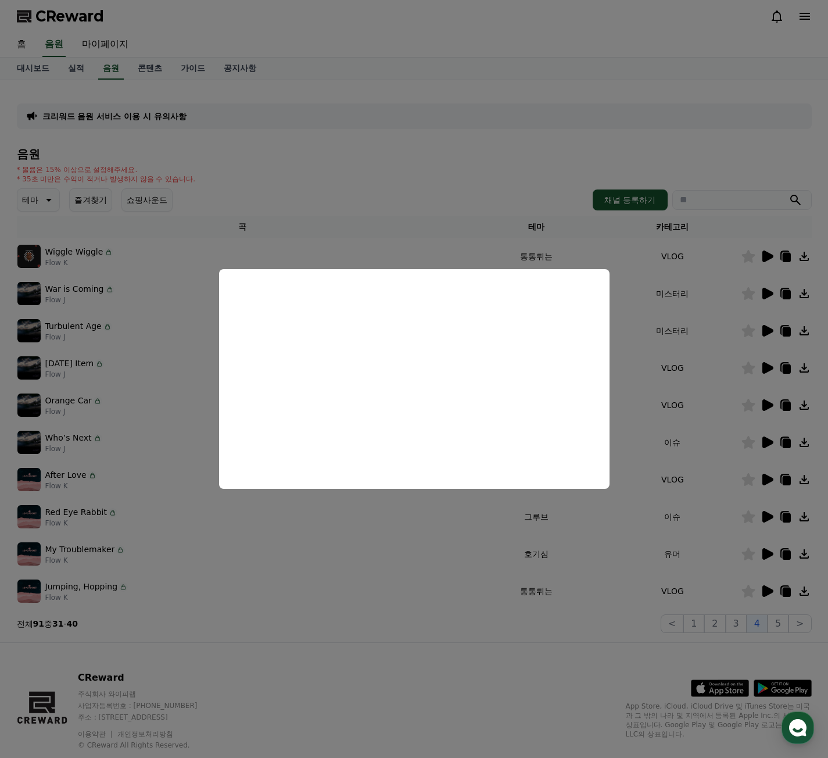
click at [768, 557] on button "close modal" at bounding box center [414, 379] width 828 height 758
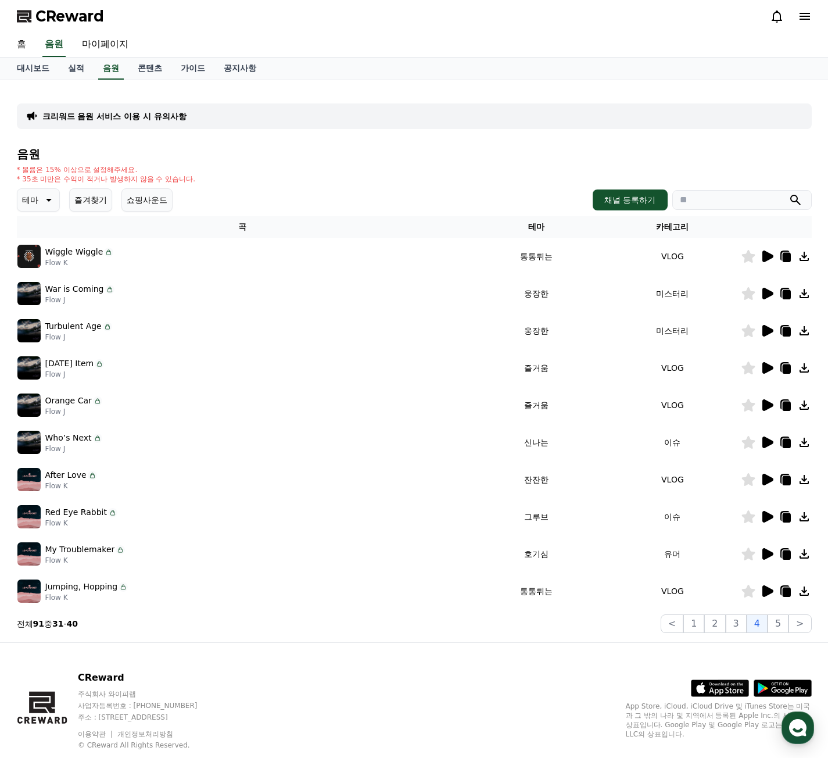
click at [768, 557] on icon at bounding box center [767, 554] width 11 height 12
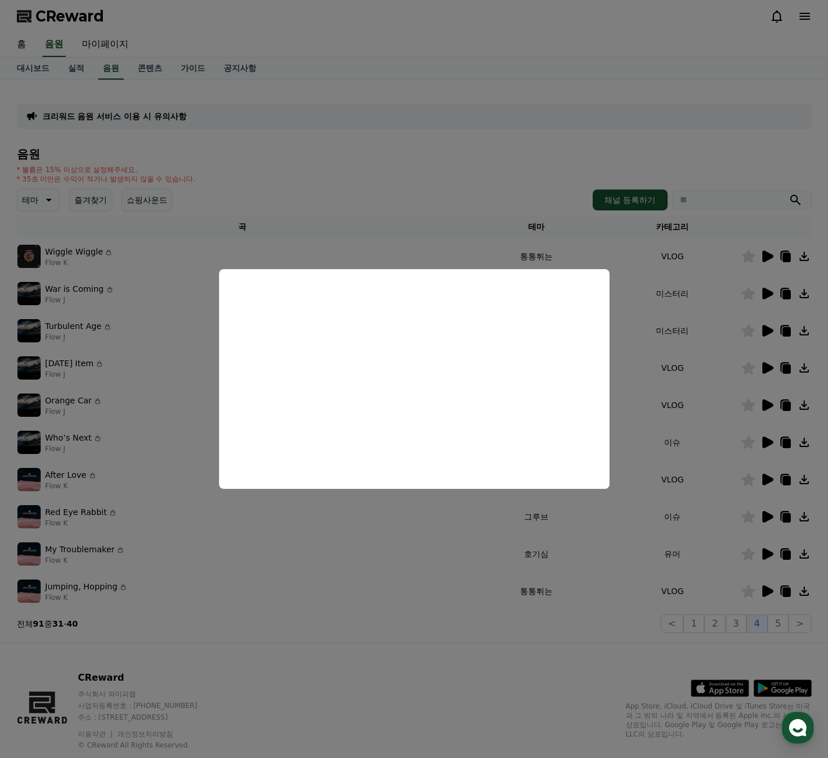
click at [755, 588] on button "close modal" at bounding box center [414, 379] width 828 height 758
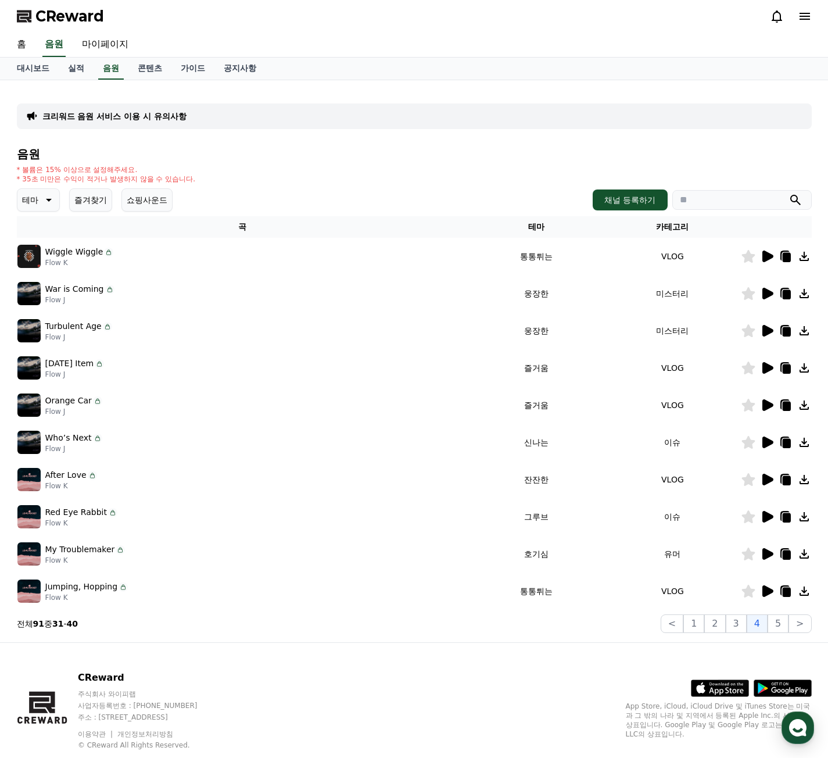
click at [757, 588] on div at bounding box center [776, 591] width 70 height 14
click at [762, 585] on icon at bounding box center [767, 591] width 14 height 14
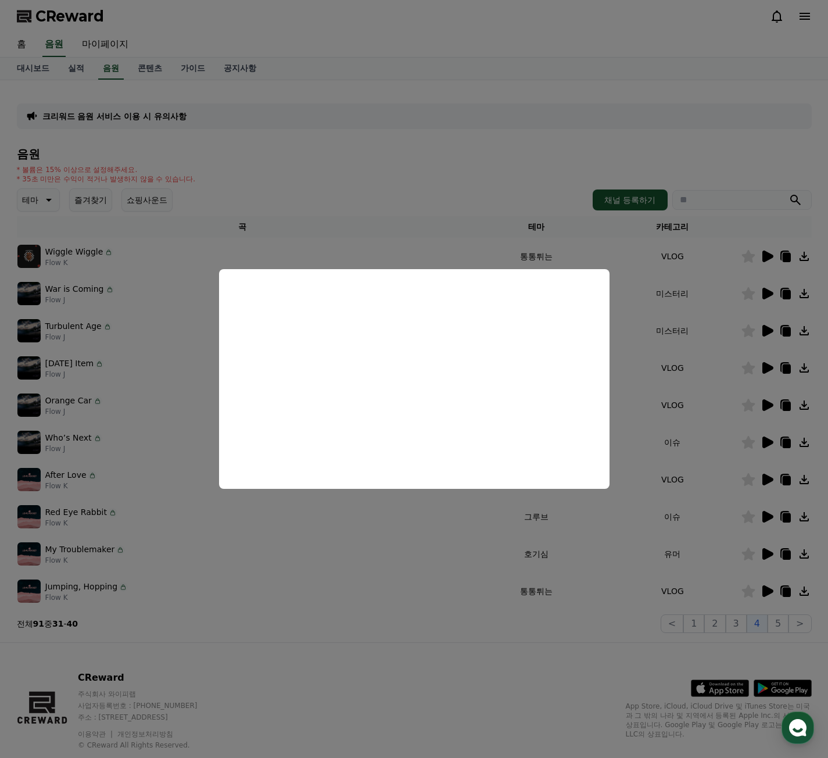
click at [787, 615] on button "close modal" at bounding box center [414, 379] width 828 height 758
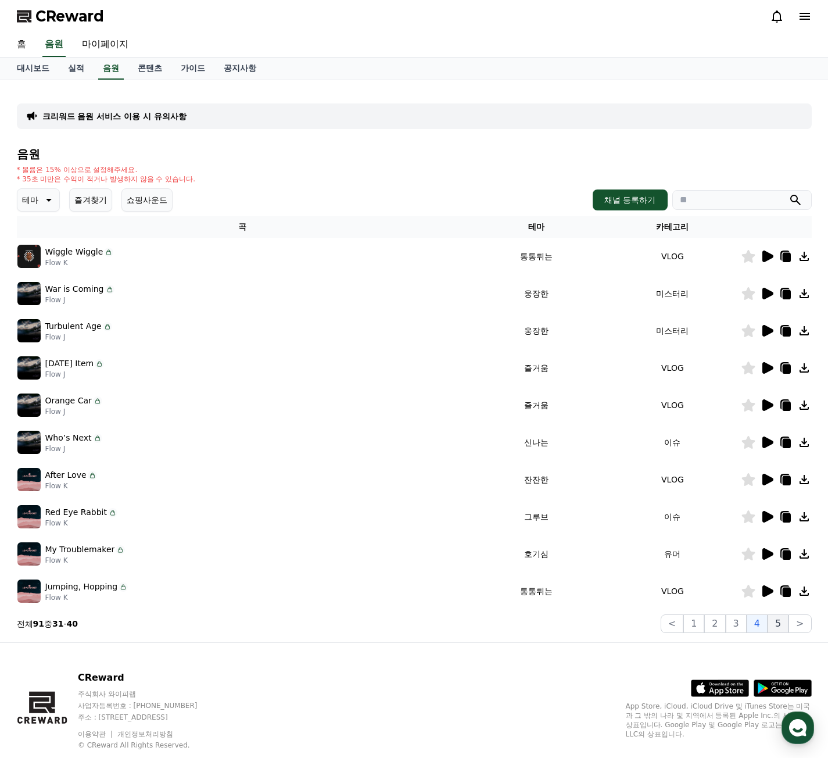
click at [783, 619] on button "5" at bounding box center [778, 623] width 21 height 19
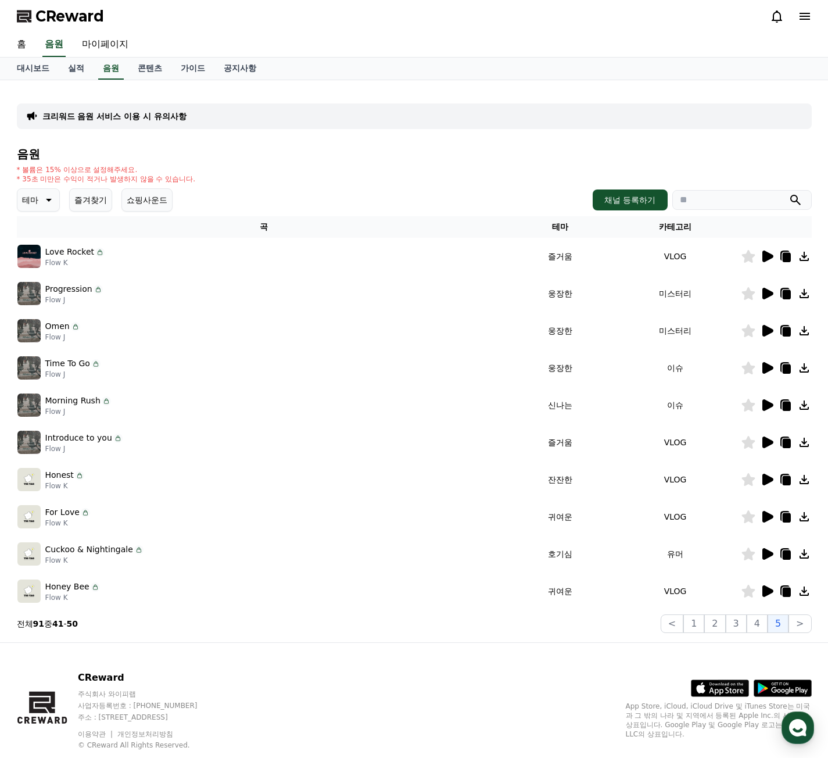
click at [763, 264] on td at bounding box center [776, 256] width 71 height 37
click at [763, 257] on icon at bounding box center [767, 256] width 11 height 12
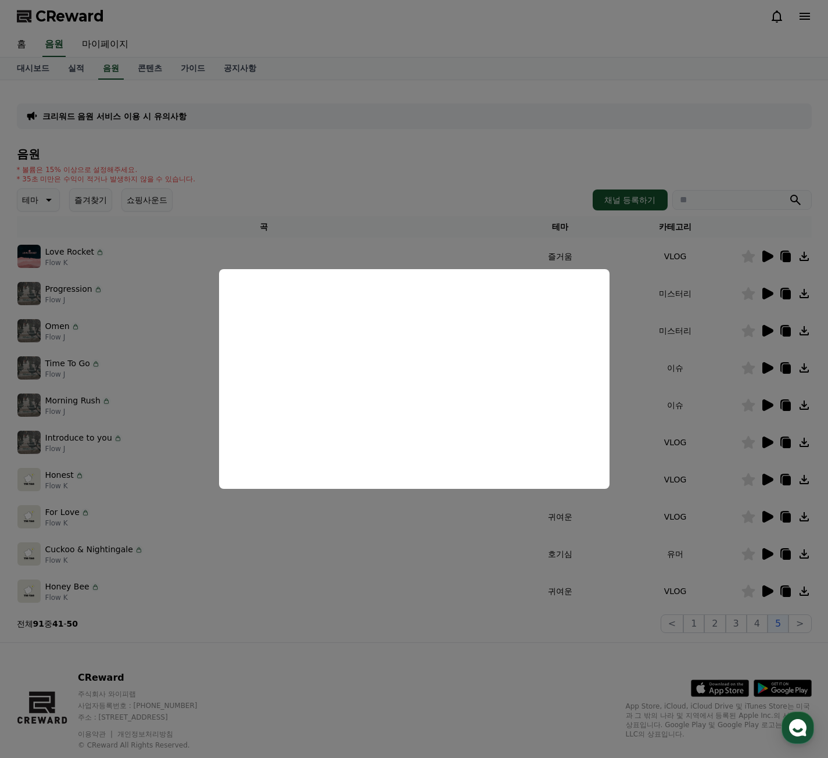
click at [784, 285] on button "close modal" at bounding box center [414, 379] width 828 height 758
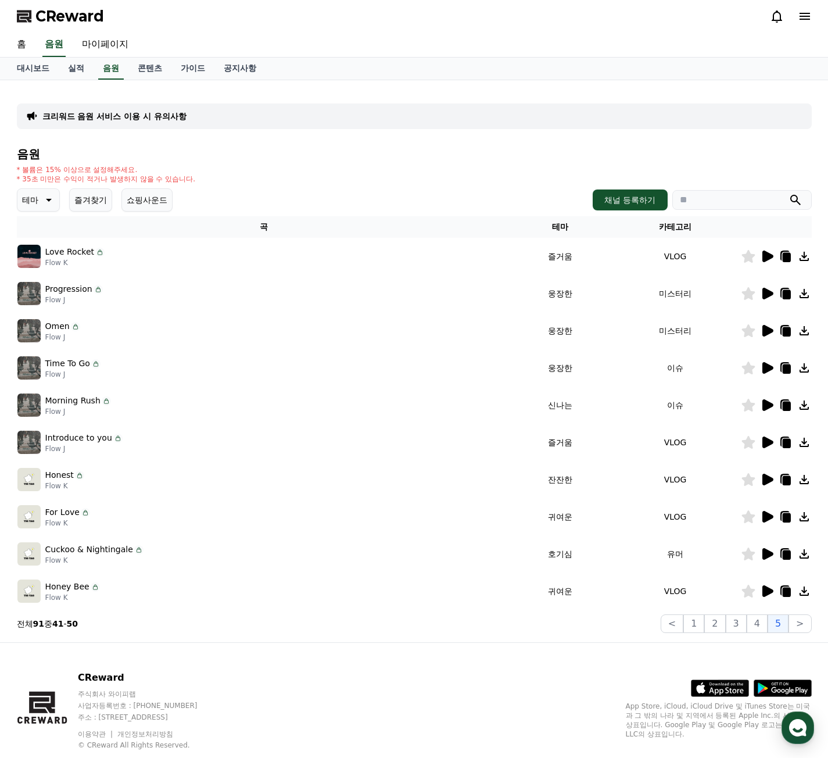
click at [769, 294] on icon at bounding box center [767, 294] width 11 height 12
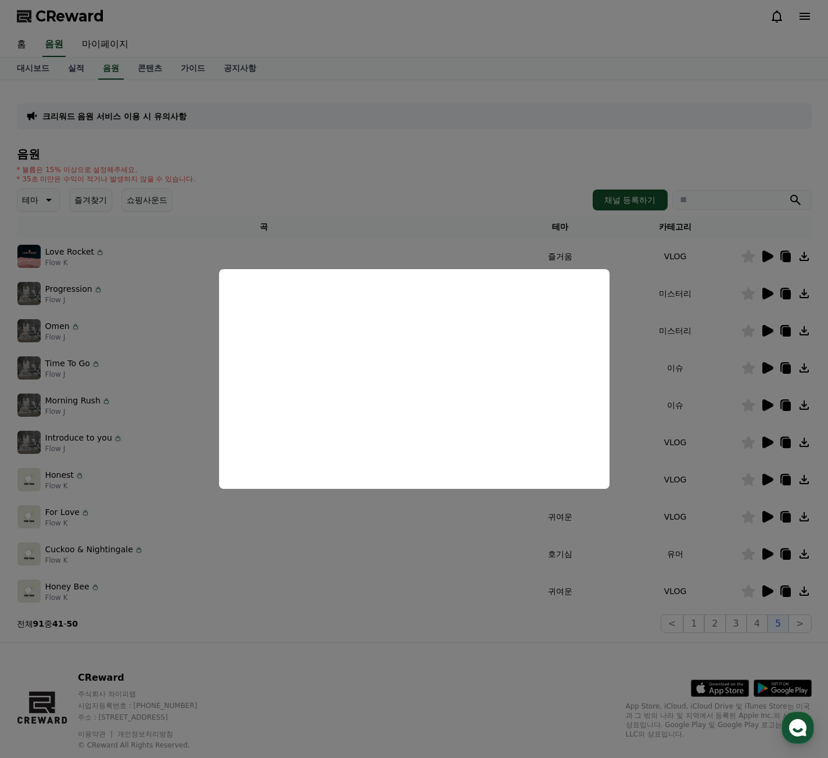
click at [765, 325] on button "close modal" at bounding box center [414, 379] width 828 height 758
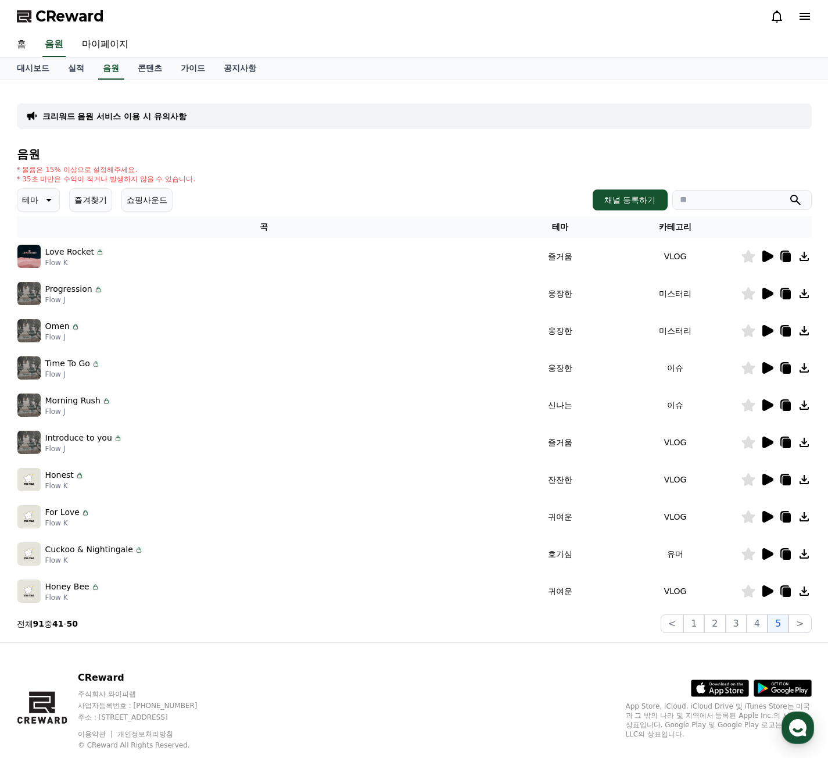
click at [765, 325] on icon at bounding box center [767, 331] width 14 height 14
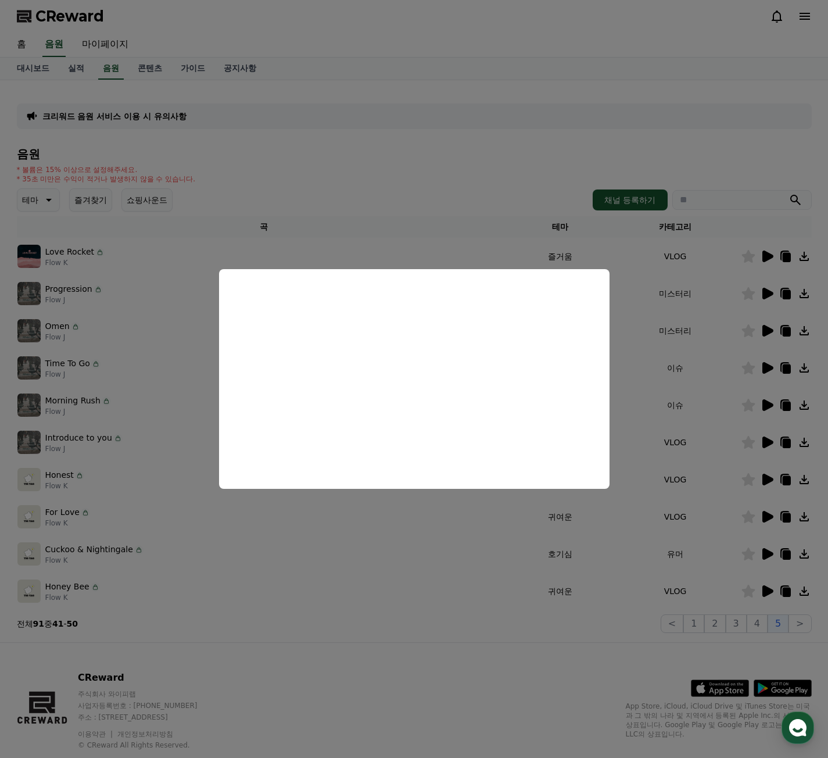
click at [766, 367] on button "close modal" at bounding box center [414, 379] width 828 height 758
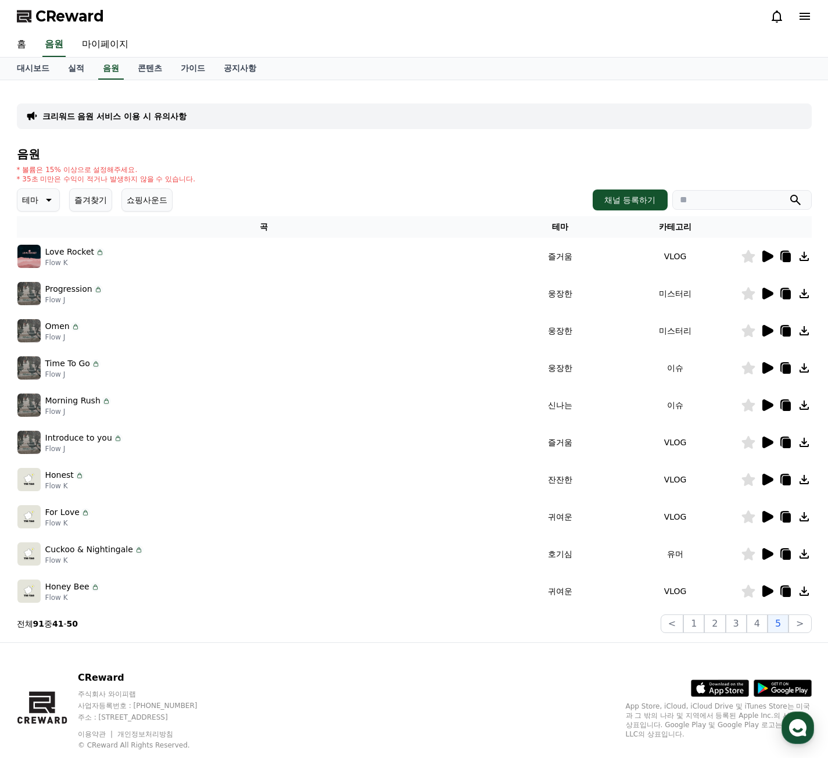
click at [142, 122] on div "크리워드 음원 서비스 이용 시 유의사항" at bounding box center [414, 116] width 795 height 26
click at [144, 113] on p "크리워드 음원 서비스 이용 시 유의사항" at bounding box center [114, 116] width 144 height 12
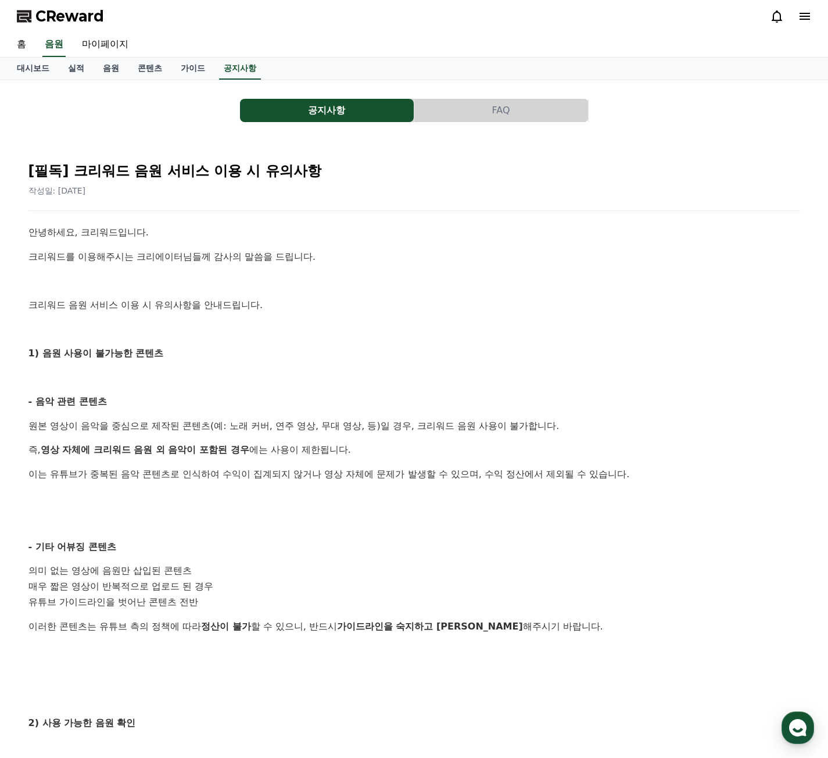
click at [480, 117] on button "FAQ" at bounding box center [501, 110] width 174 height 23
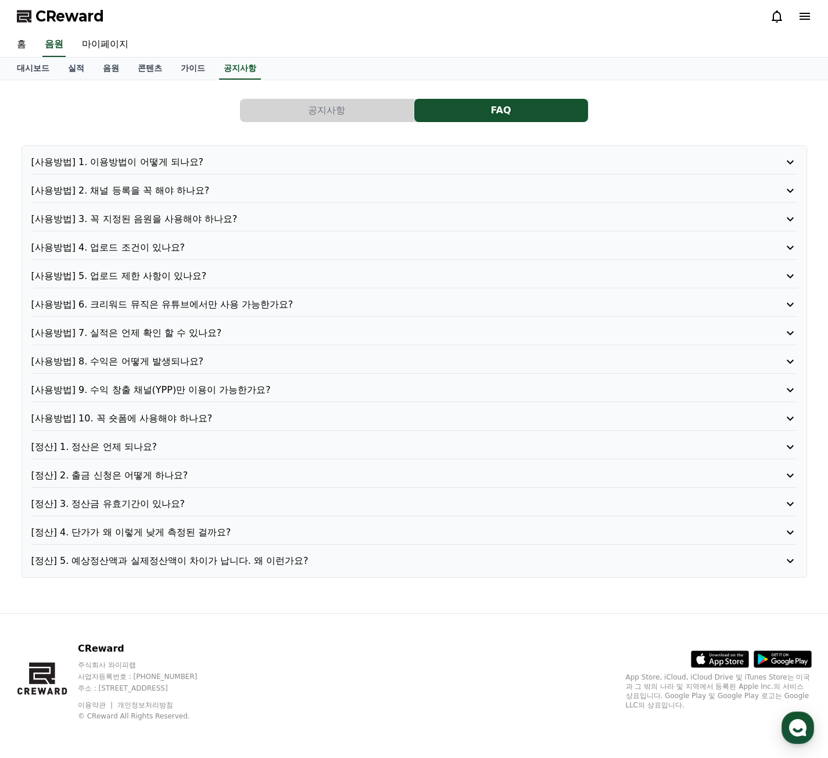
click at [153, 159] on p "[사용방법] 1. 이용방법이 어떻게 되나요?" at bounding box center [383, 162] width 705 height 14
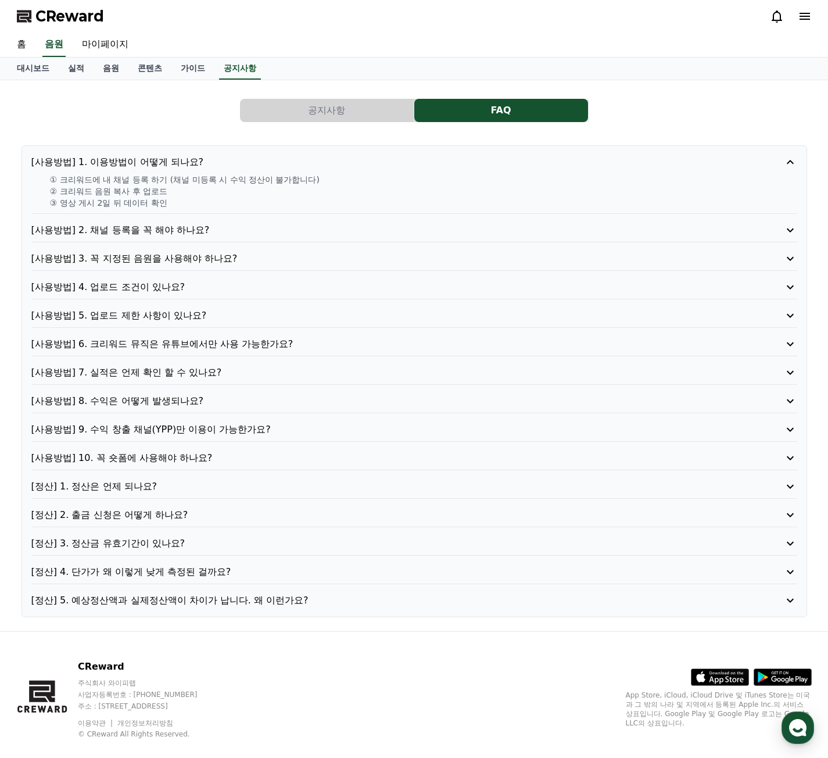
click at [178, 227] on p "[사용방법] 2. 채널 등록을 꼭 해야 하나요?" at bounding box center [383, 230] width 705 height 14
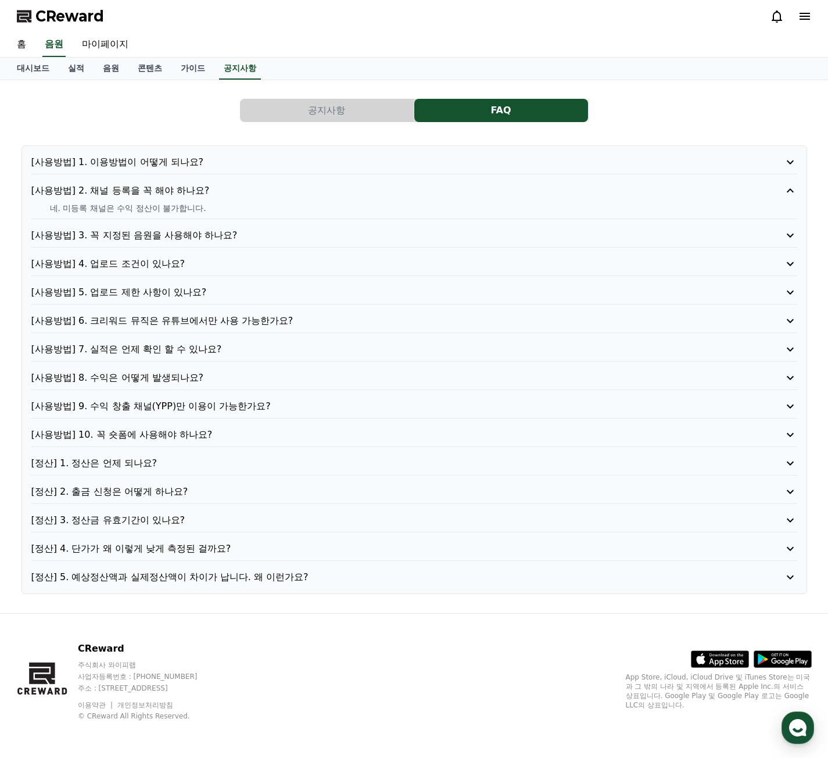
click at [181, 239] on p "[사용방법] 3. 꼭 지정된 음원을 사용해야 하나요?" at bounding box center [383, 235] width 705 height 14
click at [157, 258] on p "[사용방법] 4. 업로드 조건이 있나요?" at bounding box center [383, 264] width 705 height 14
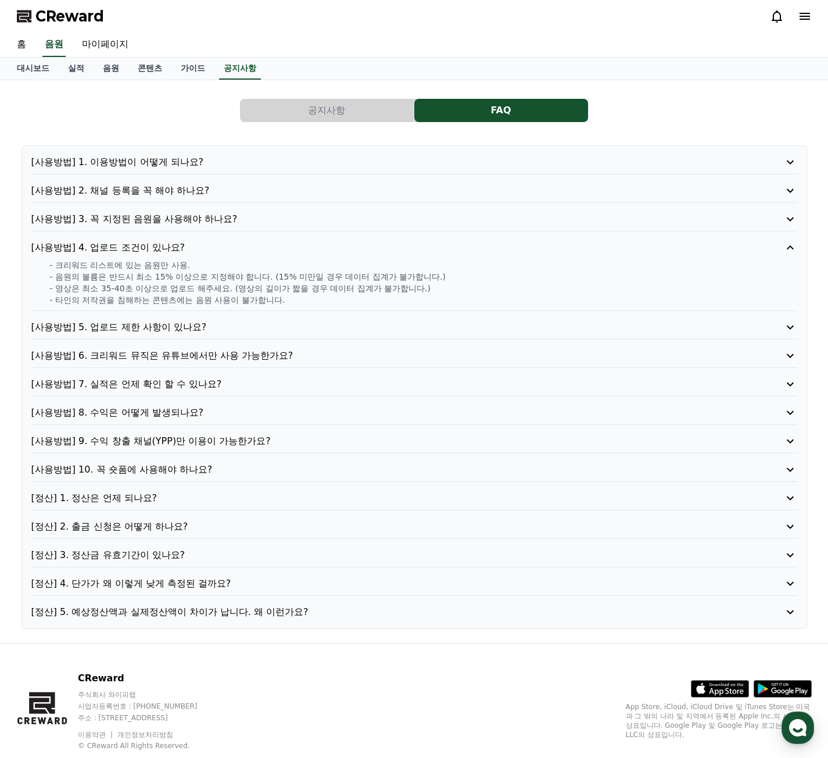
click at [144, 327] on p "[사용방법] 5. 업로드 제한 사항이 있나요?" at bounding box center [383, 327] width 705 height 14
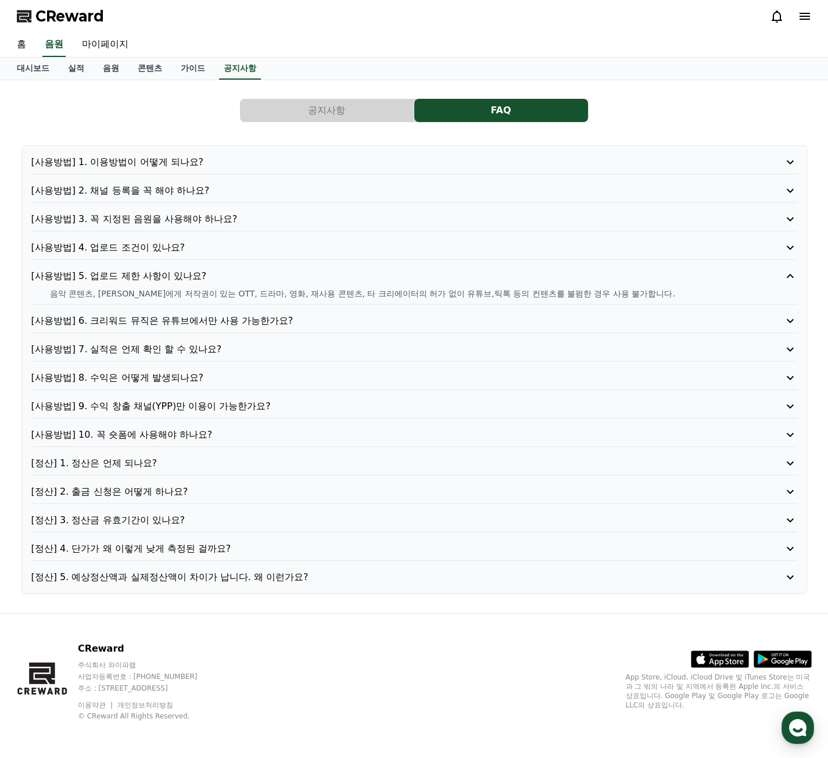
click at [154, 327] on p "[사용방법] 6. 크리워드 뮤직은 유튜브에서만 사용 가능한가요?" at bounding box center [383, 321] width 705 height 14
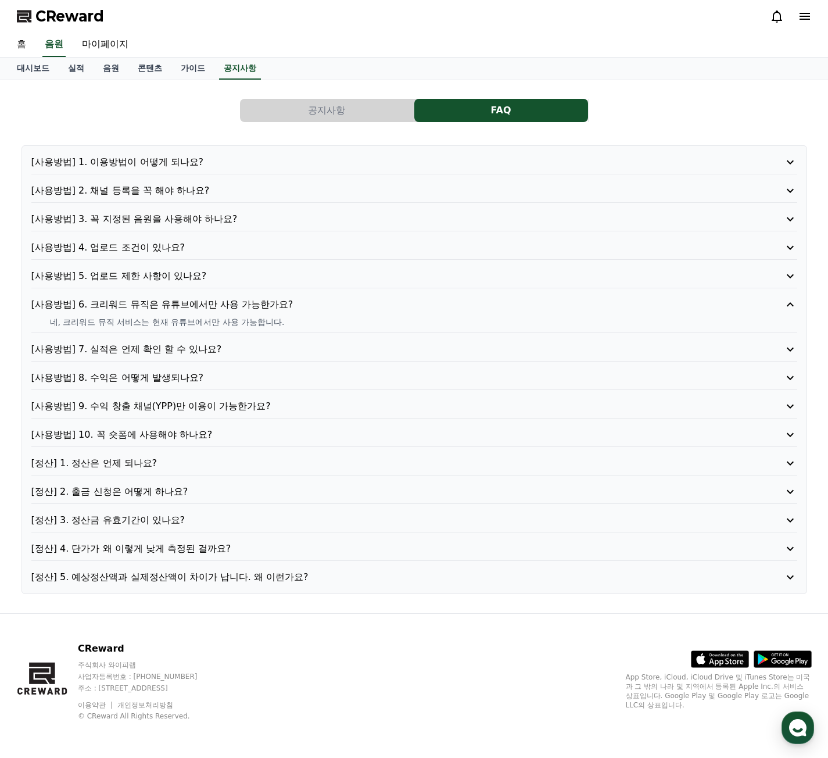
click at [157, 344] on p "[사용방법] 7. 실적은 언제 확인 할 수 있나요?" at bounding box center [383, 349] width 705 height 14
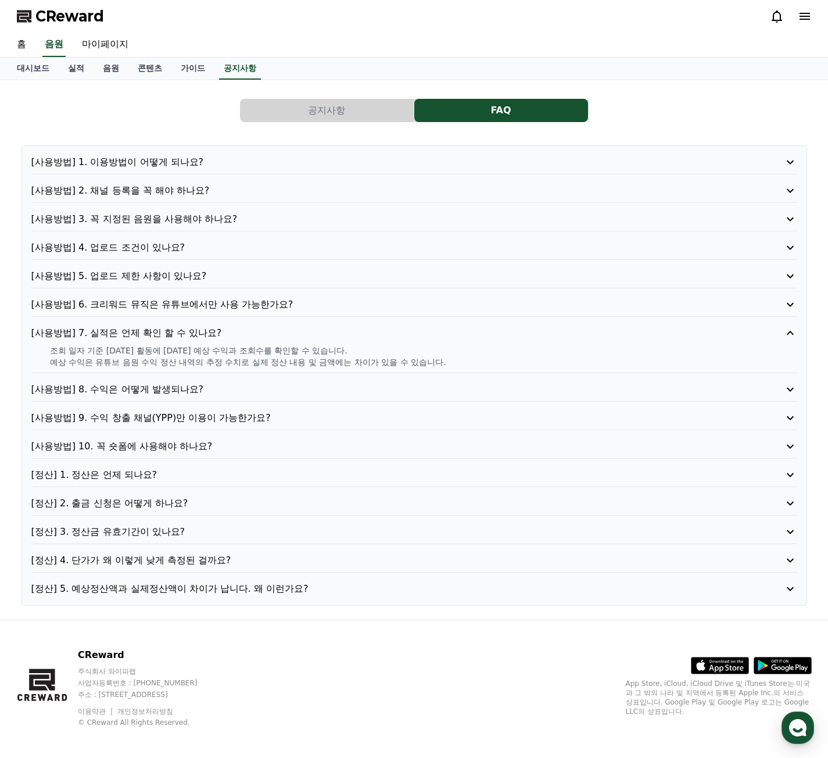
click at [158, 382] on p "[사용방법] 8. 수익은 어떻게 발생되나요?" at bounding box center [383, 389] width 705 height 14
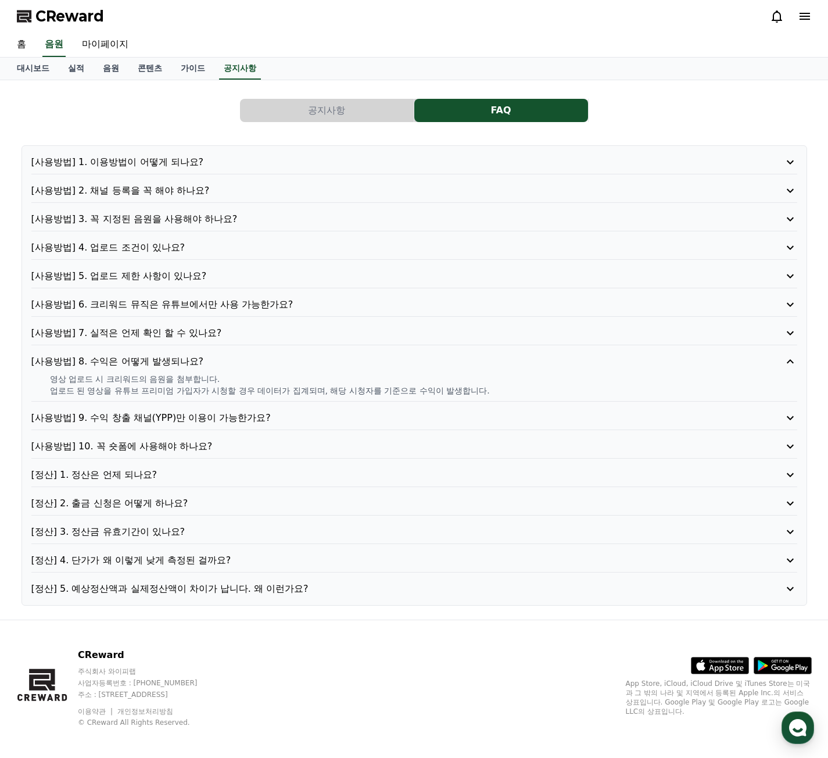
click at [173, 420] on p "[사용방법] 9. 수익 창출 채널(YPP)만 이용이 가능한가요?" at bounding box center [383, 418] width 705 height 14
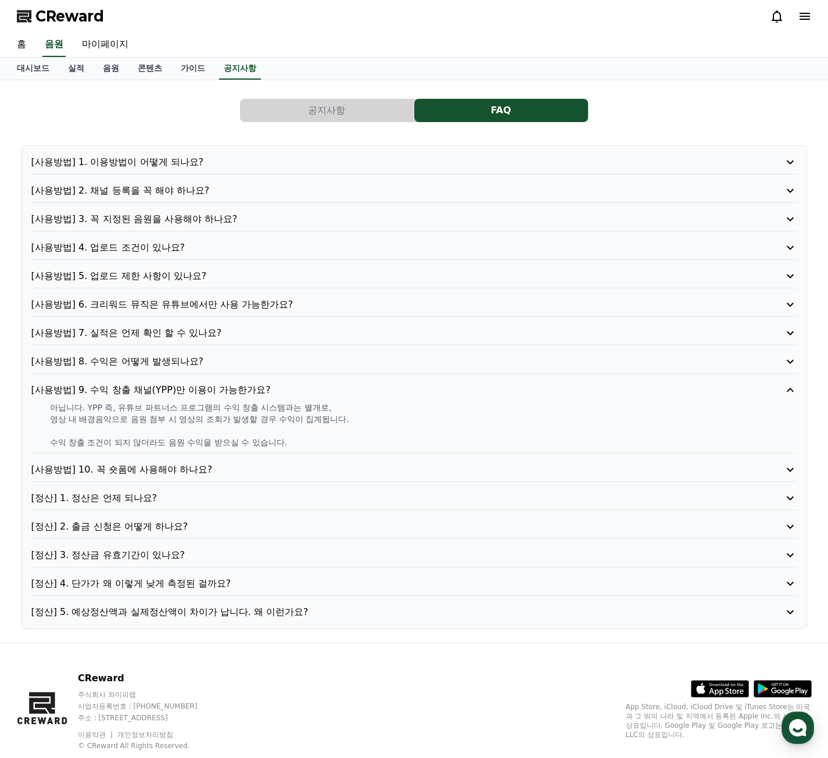
click at [170, 469] on p "[사용방법] 10. 꼭 숏폼에 사용해야 하나요?" at bounding box center [383, 470] width 705 height 14
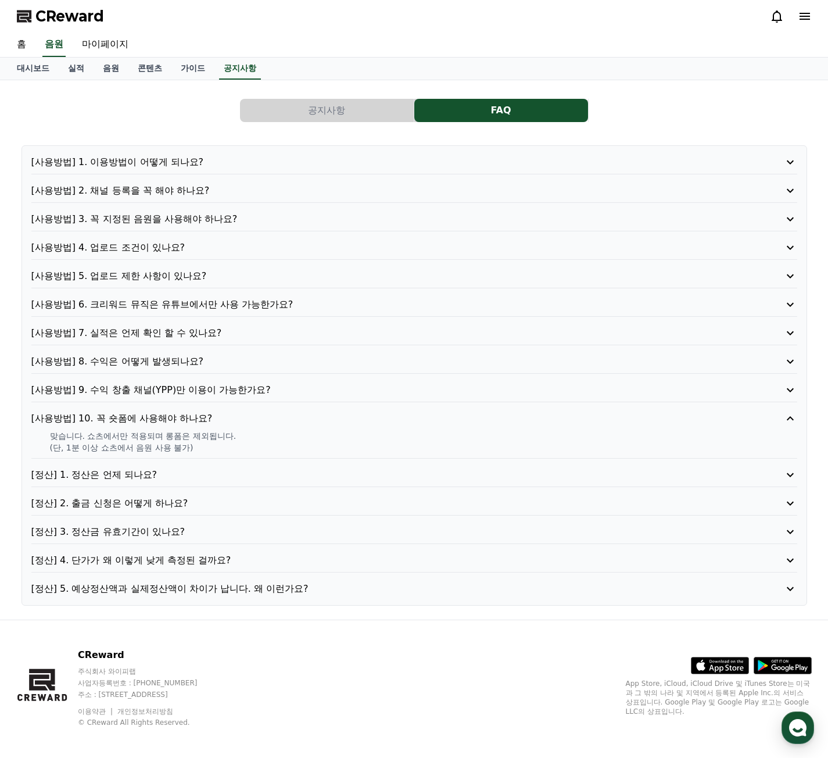
click at [135, 475] on p "[정산] 1. 정산은 언제 되나요?" at bounding box center [383, 475] width 705 height 14
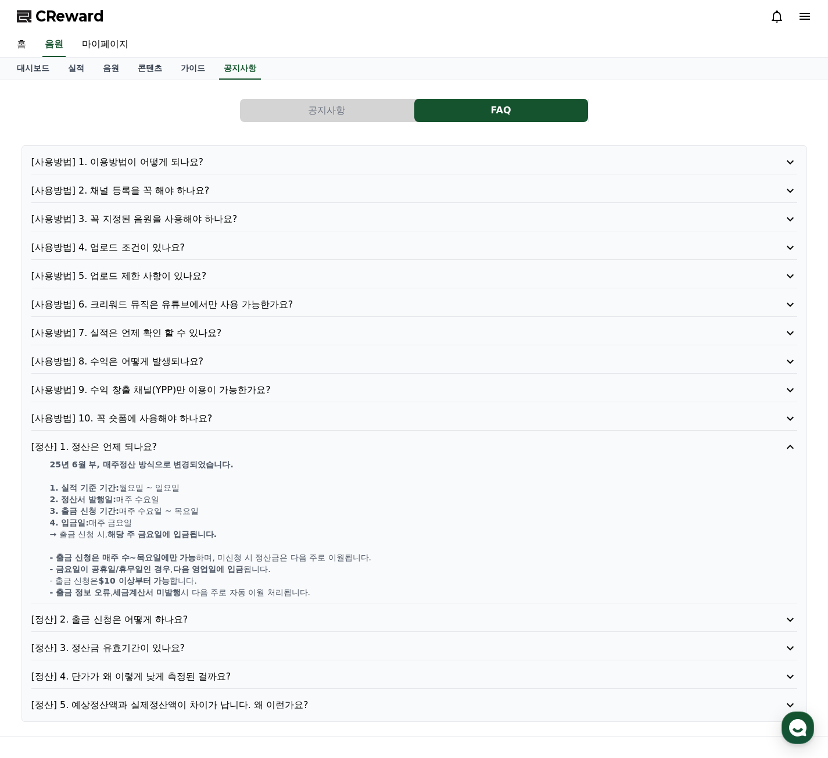
click at [189, 686] on div "[정산] 4. 단가가 왜 이렇게 낮게 측정된 걸까요?" at bounding box center [414, 678] width 766 height 19
click at [195, 677] on p "[정산] 4. 단가가 왜 이렇게 낮게 측정된 걸까요?" at bounding box center [383, 676] width 705 height 14
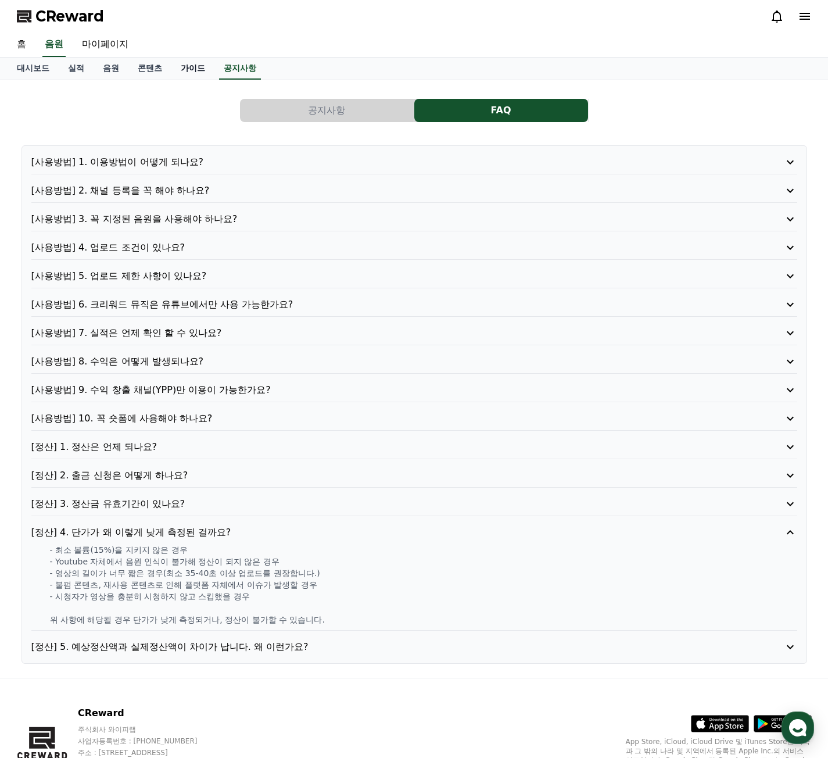
click at [193, 68] on link "가이드" at bounding box center [192, 69] width 43 height 22
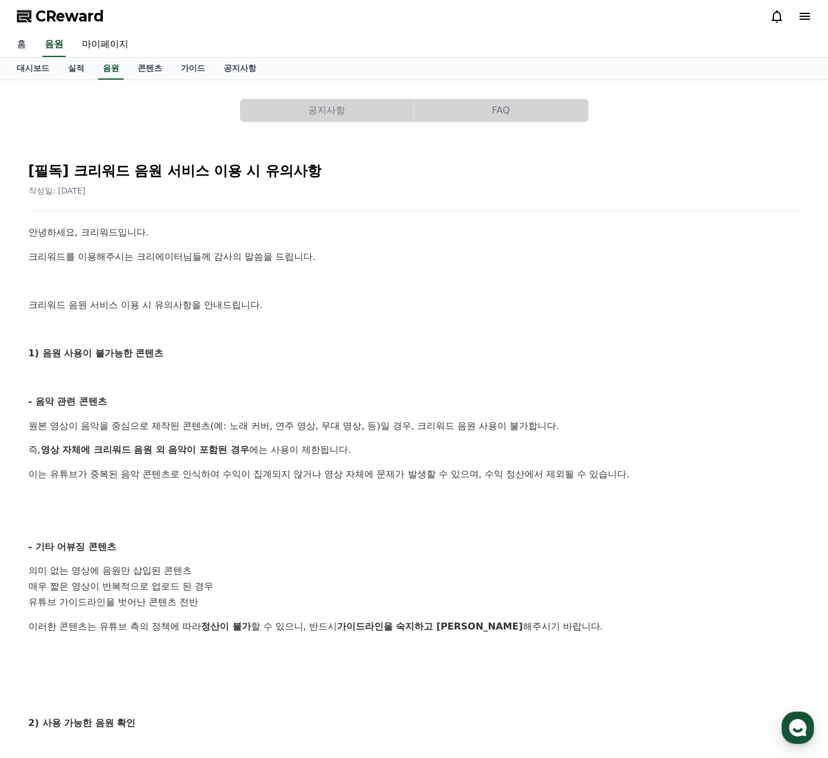
click at [23, 40] on link "홈" at bounding box center [22, 45] width 28 height 24
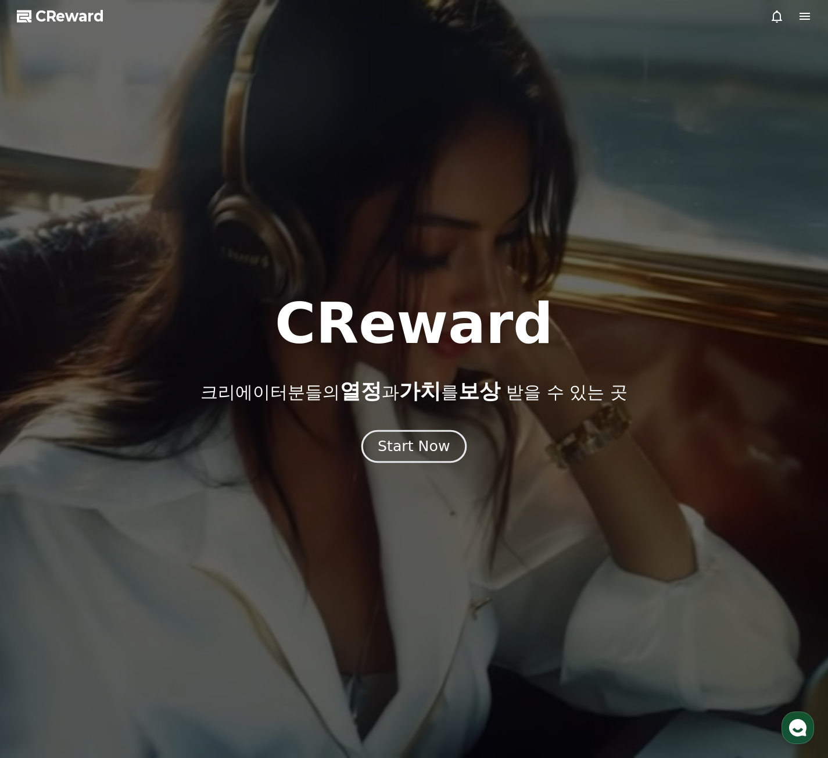
click at [379, 436] on button "Start Now" at bounding box center [413, 446] width 105 height 33
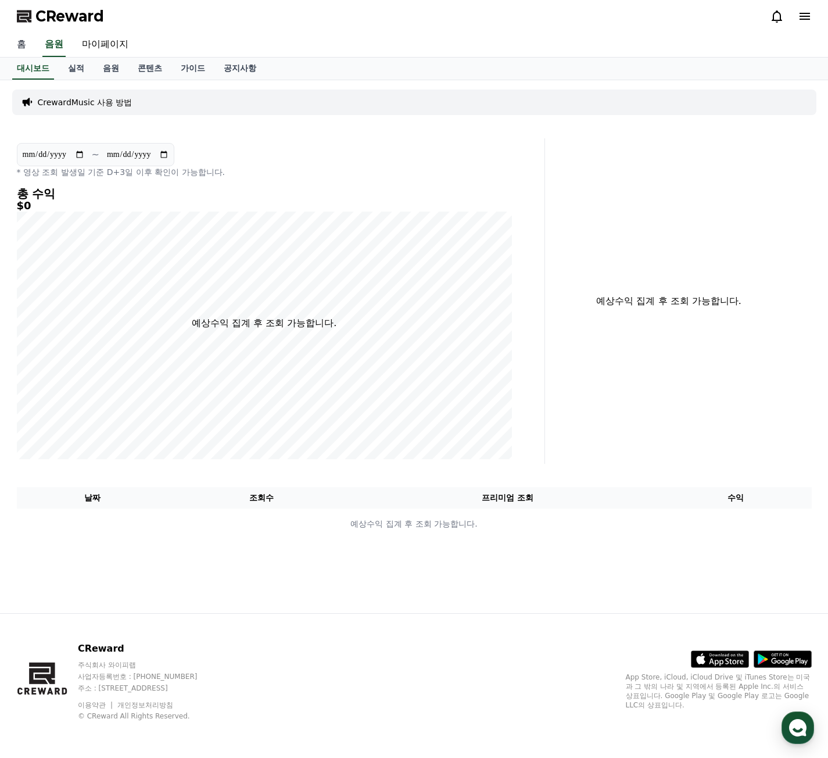
click at [25, 45] on link "홈" at bounding box center [22, 45] width 28 height 24
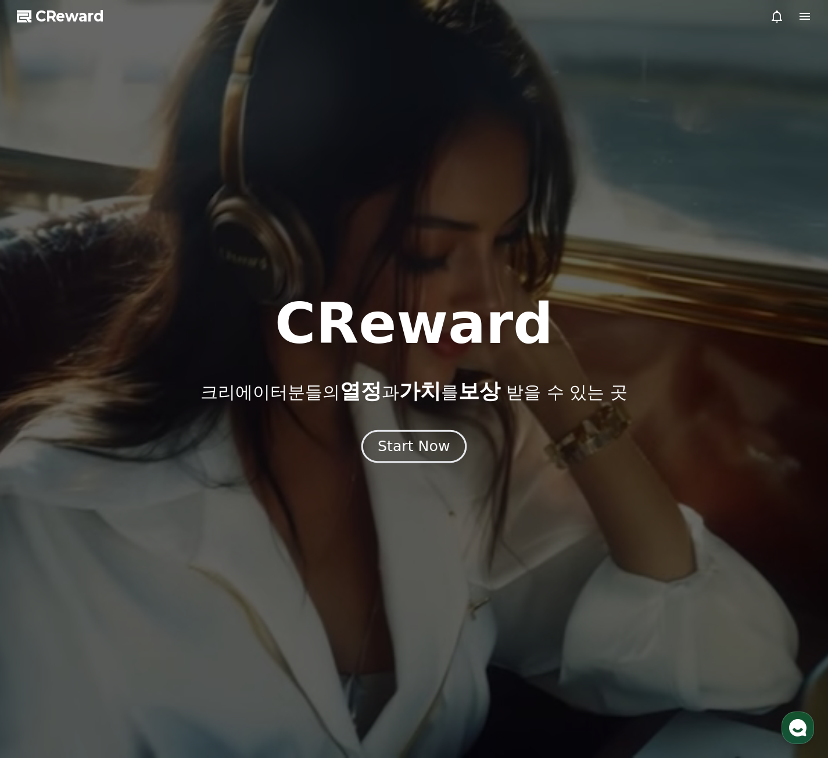
click at [435, 449] on div "Start Now" at bounding box center [414, 446] width 72 height 20
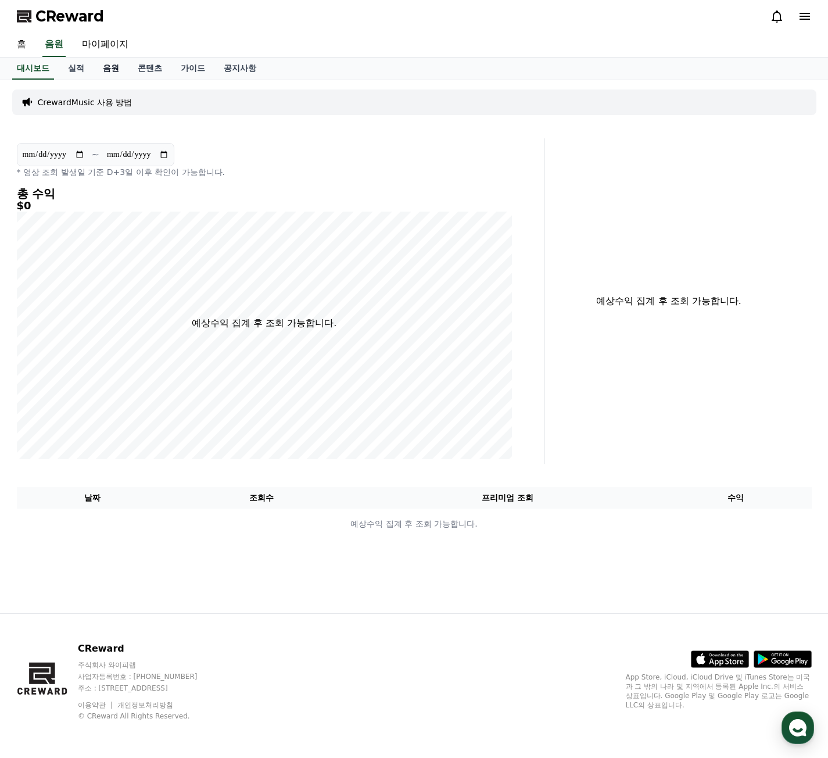
click at [112, 69] on link "음원" at bounding box center [111, 69] width 35 height 22
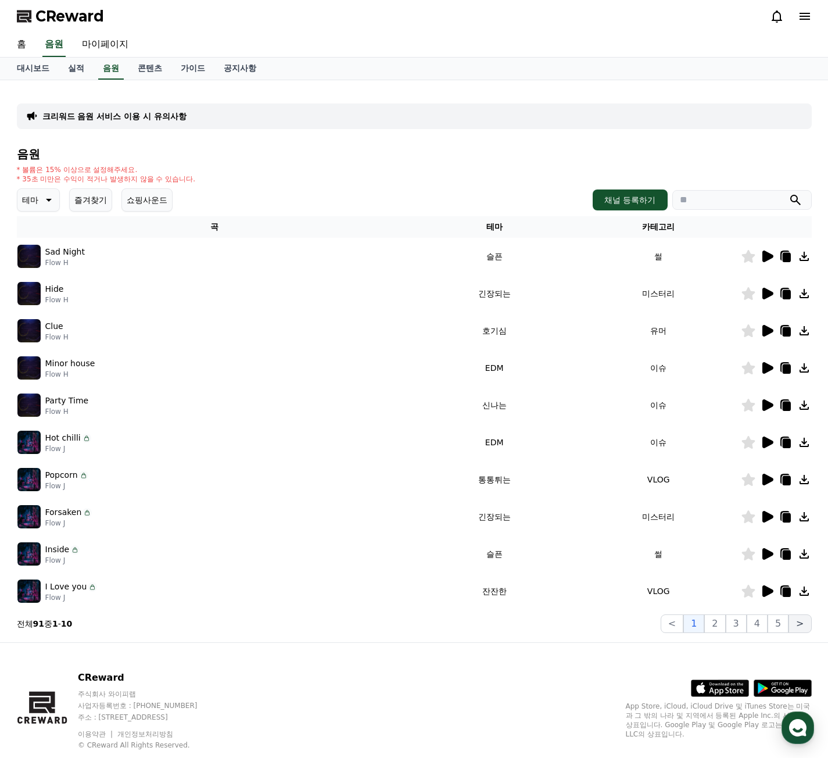
click at [794, 622] on button ">" at bounding box center [799, 623] width 23 height 19
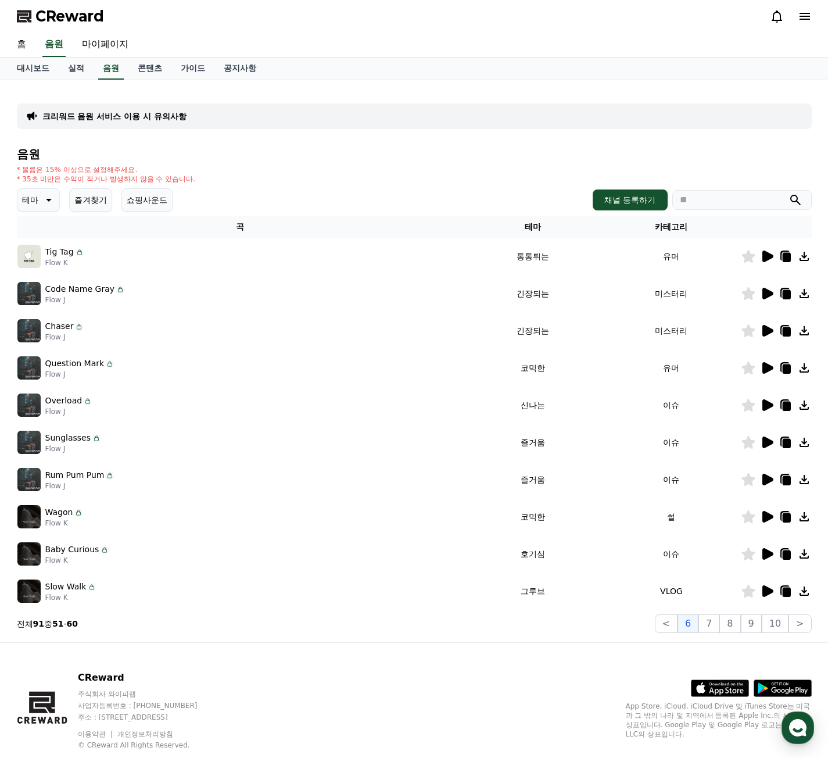
click at [768, 591] on icon at bounding box center [767, 591] width 11 height 12
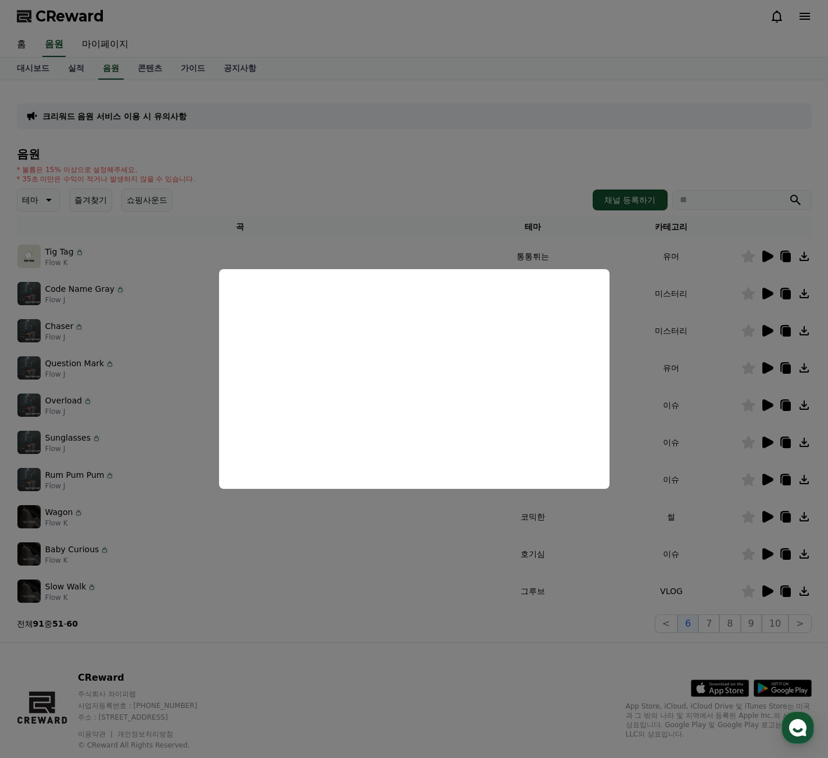
click at [725, 542] on button "close modal" at bounding box center [414, 379] width 828 height 758
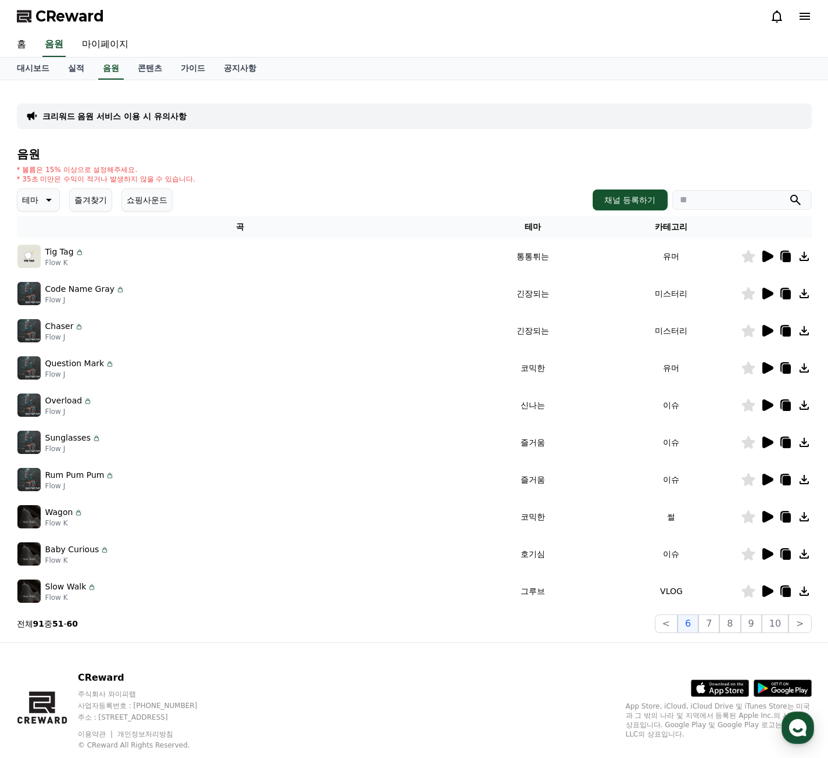
click at [763, 555] on icon at bounding box center [767, 554] width 11 height 12
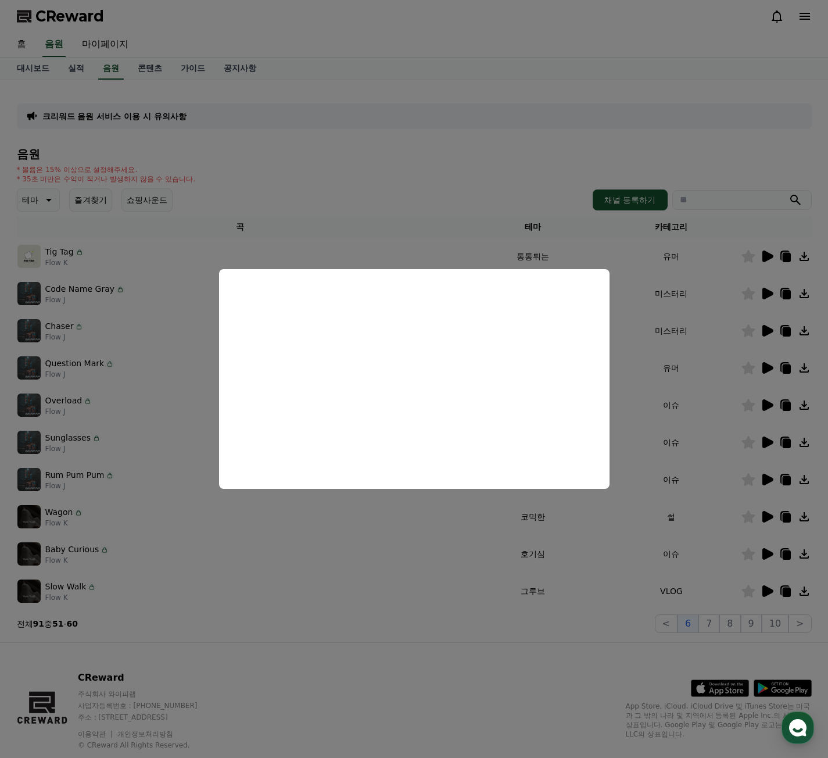
click at [765, 516] on button "close modal" at bounding box center [414, 379] width 828 height 758
click at [765, 516] on icon at bounding box center [767, 517] width 11 height 12
click at [765, 476] on button "close modal" at bounding box center [414, 379] width 828 height 758
click at [766, 477] on icon at bounding box center [767, 480] width 11 height 12
click at [765, 441] on button "close modal" at bounding box center [414, 379] width 828 height 758
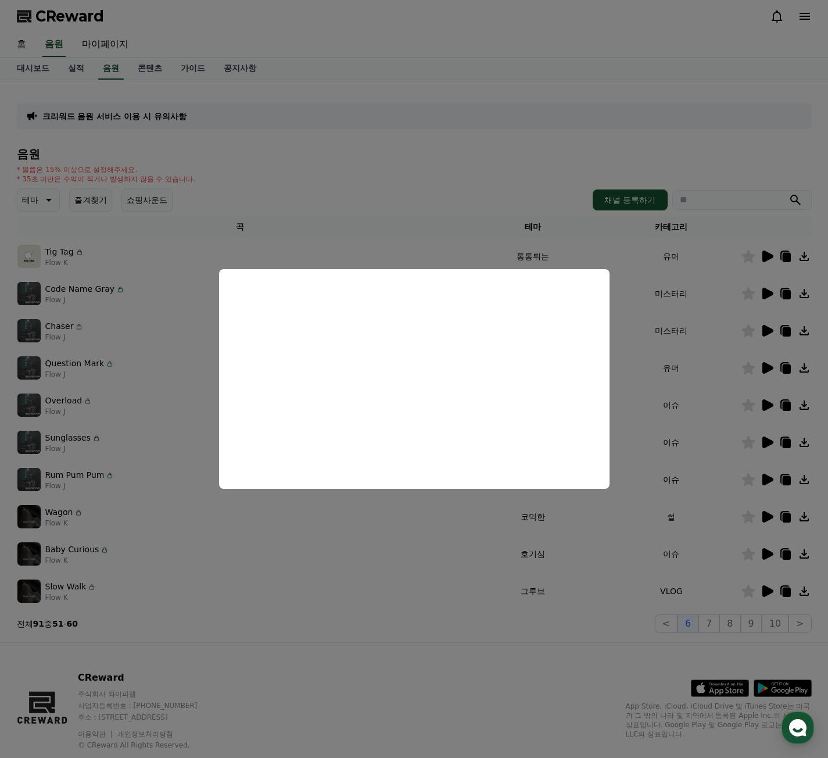
click at [765, 441] on icon at bounding box center [767, 442] width 11 height 12
click at [769, 405] on button "close modal" at bounding box center [414, 379] width 828 height 758
click at [769, 405] on icon at bounding box center [767, 405] width 11 height 12
click at [762, 366] on button "close modal" at bounding box center [414, 379] width 828 height 758
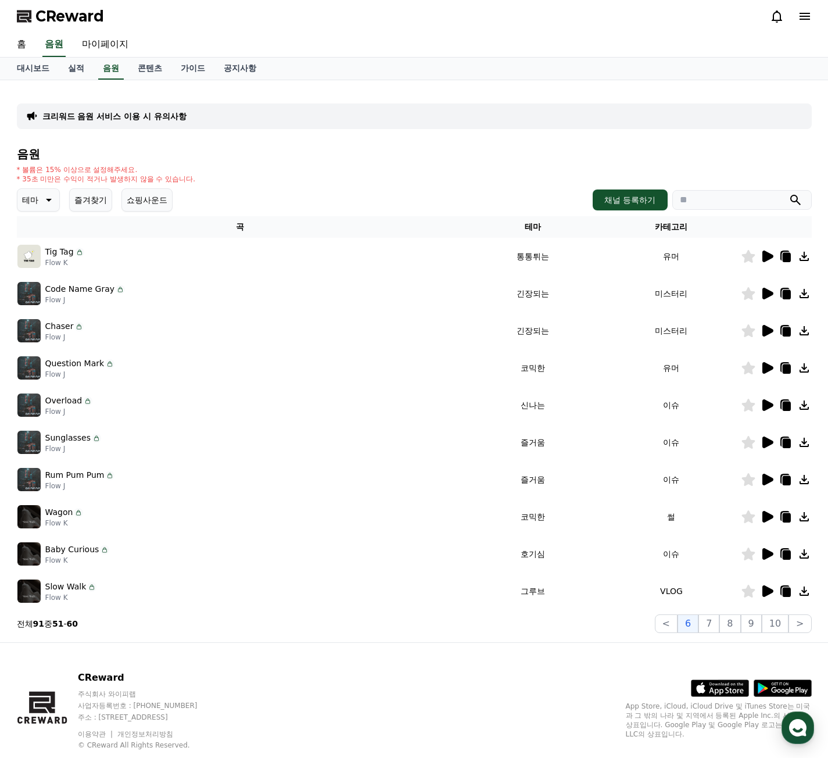
click at [762, 366] on icon at bounding box center [767, 368] width 11 height 12
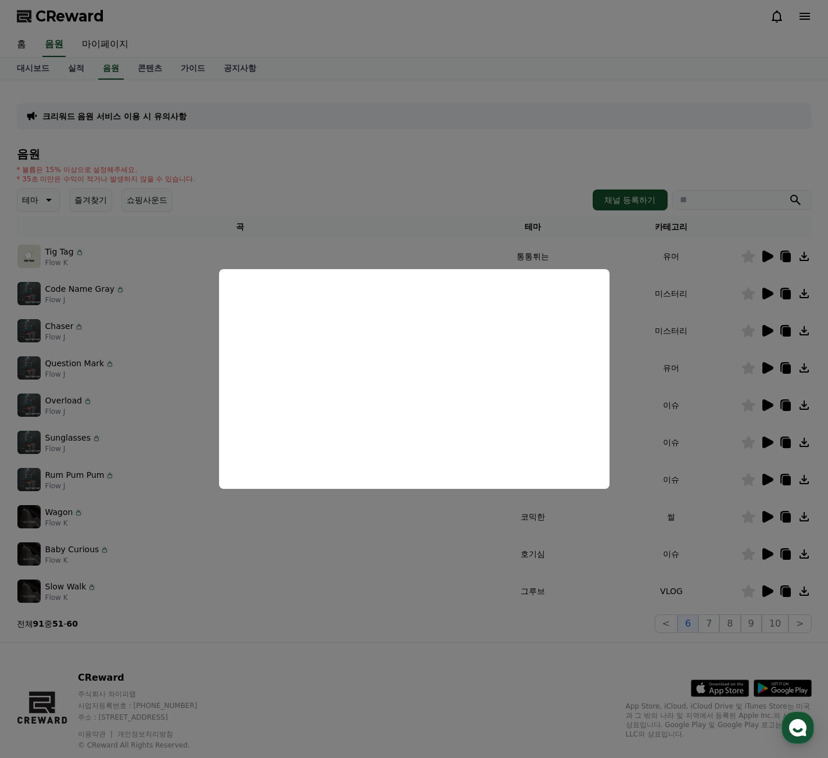
click at [770, 327] on button "close modal" at bounding box center [414, 379] width 828 height 758
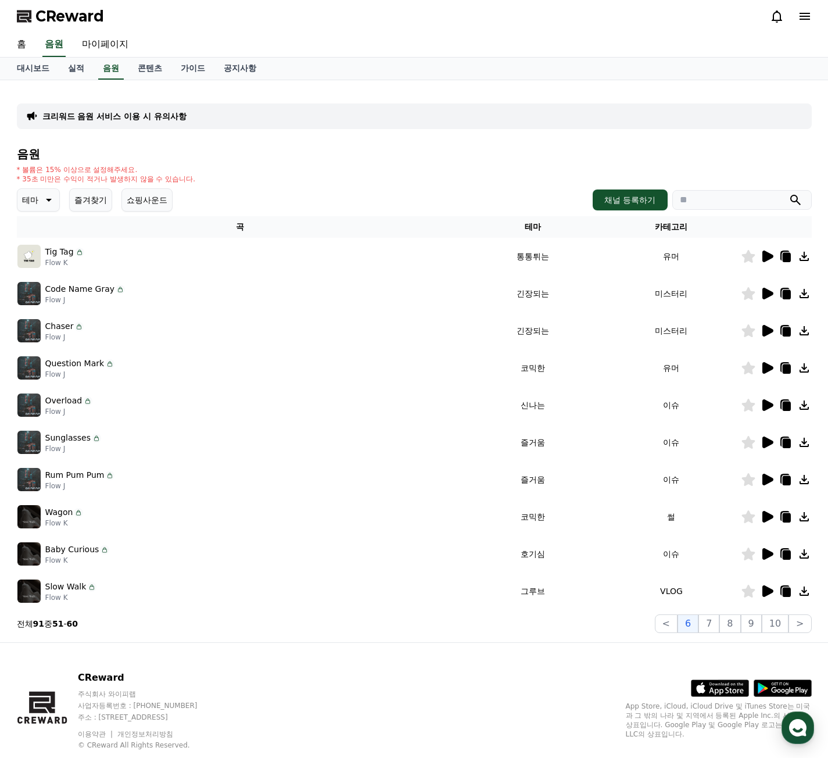
click at [769, 328] on icon at bounding box center [767, 331] width 11 height 12
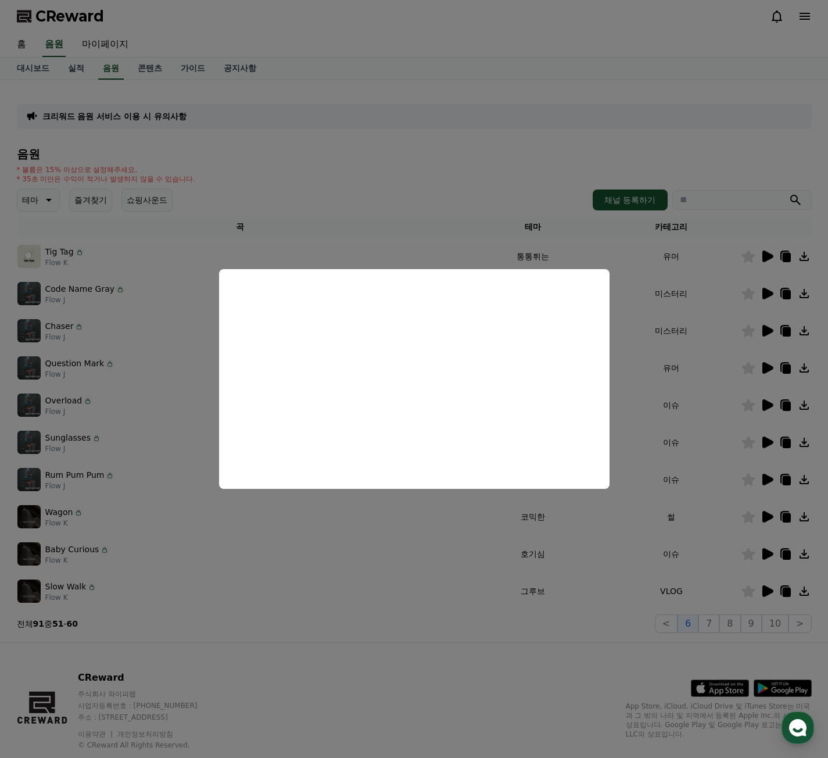
click at [761, 298] on button "close modal" at bounding box center [414, 379] width 828 height 758
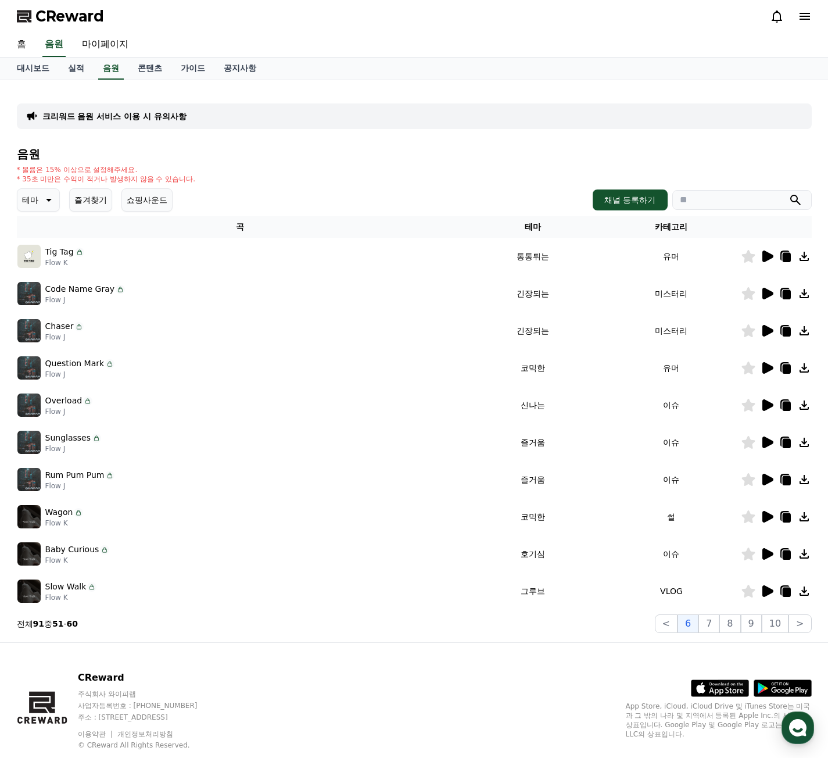
click at [761, 298] on icon at bounding box center [767, 293] width 14 height 14
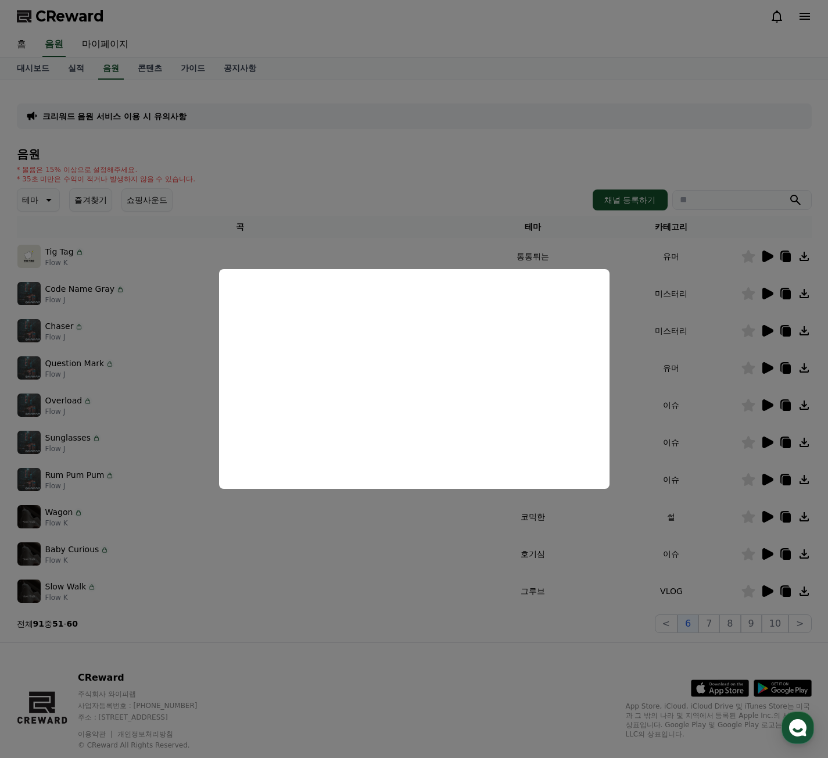
click at [687, 403] on button "close modal" at bounding box center [414, 379] width 828 height 758
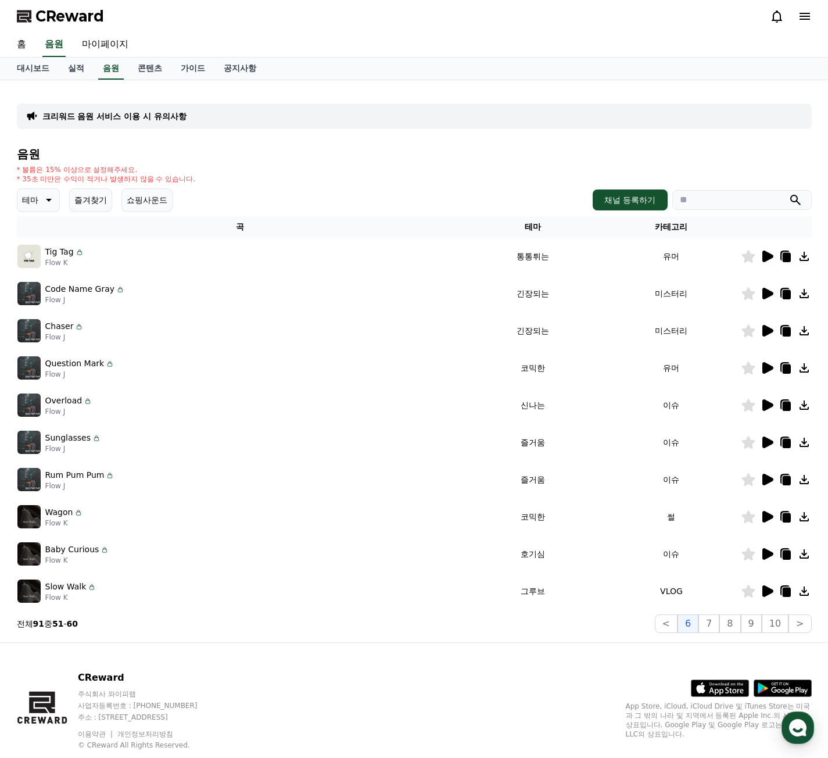
click at [757, 254] on div at bounding box center [776, 256] width 70 height 14
click at [765, 258] on icon at bounding box center [767, 256] width 11 height 12
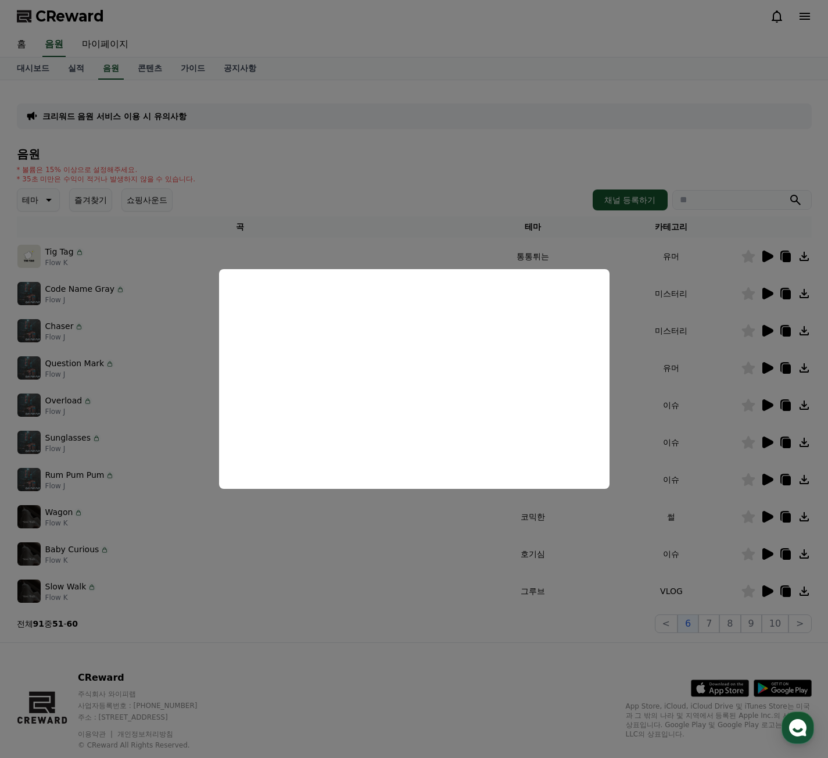
click at [712, 622] on button "close modal" at bounding box center [414, 379] width 828 height 758
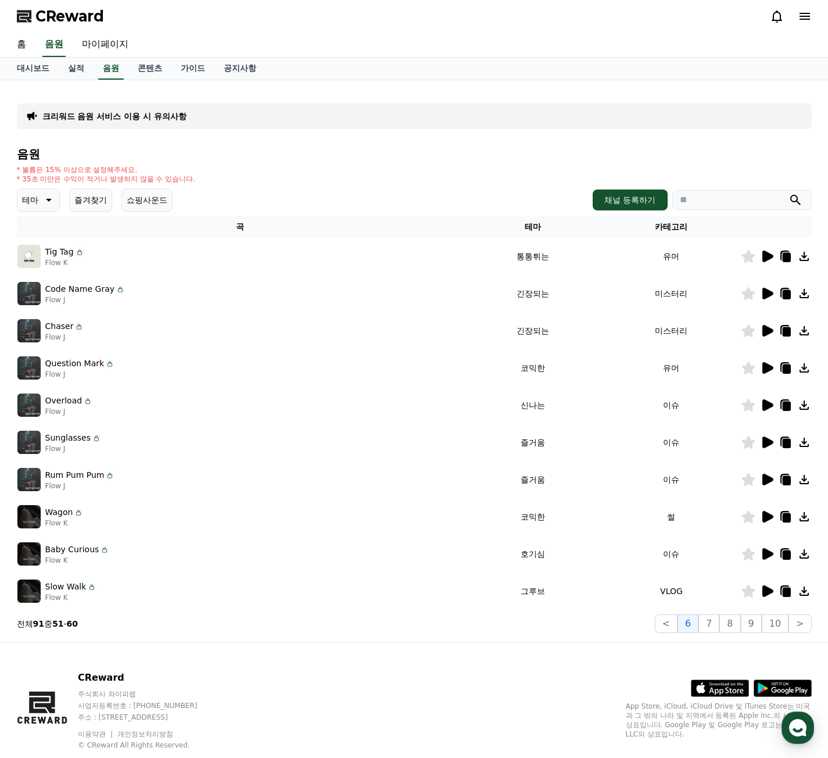
click at [712, 622] on button "7" at bounding box center [708, 623] width 21 height 19
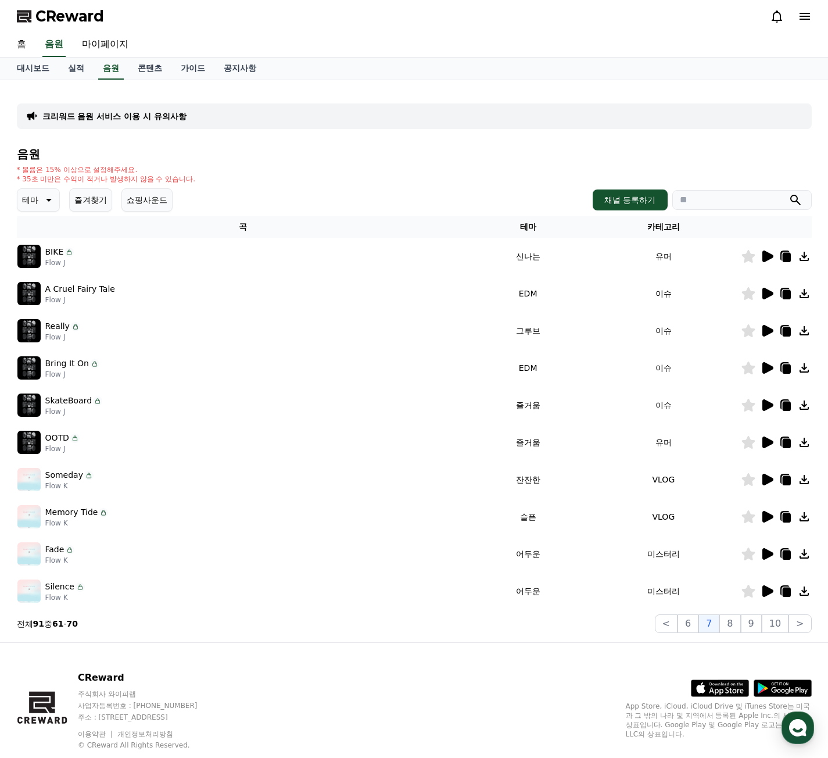
click at [768, 590] on icon at bounding box center [767, 591] width 11 height 12
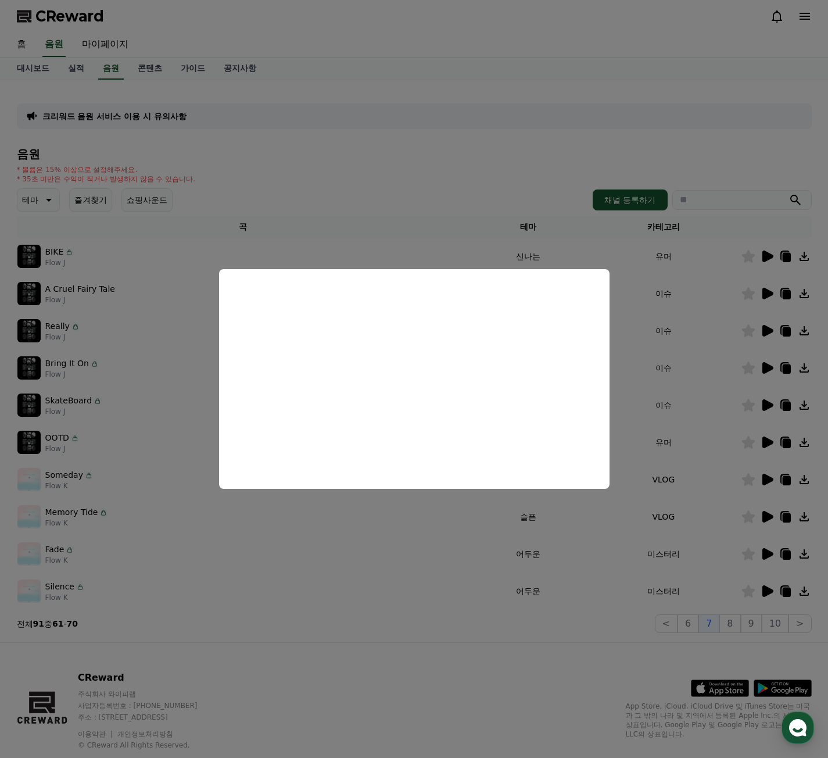
click at [748, 590] on button "close modal" at bounding box center [414, 379] width 828 height 758
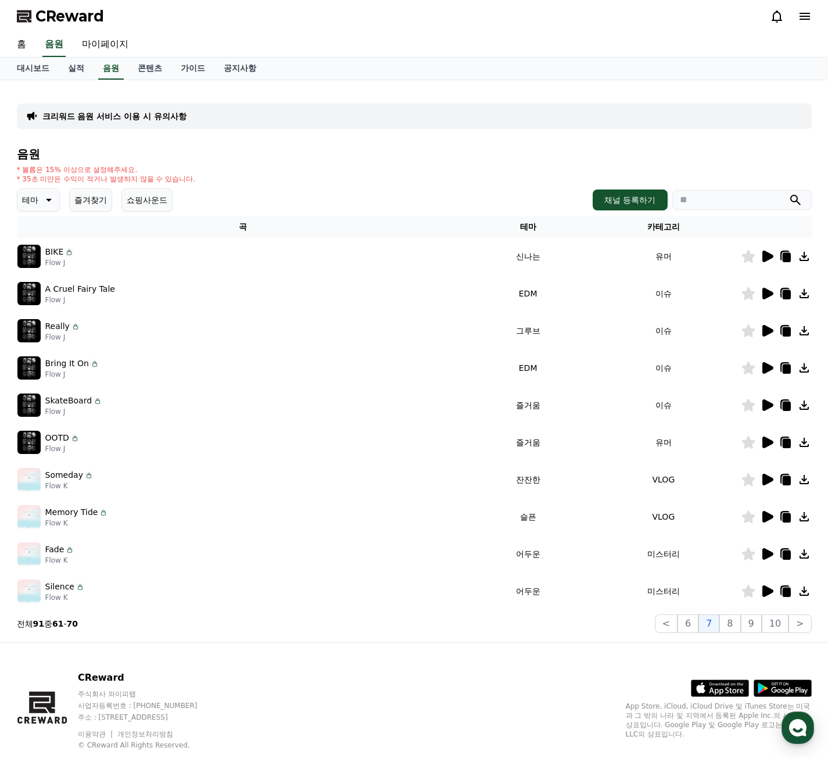
click at [748, 590] on icon at bounding box center [747, 591] width 13 height 13
click at [762, 552] on icon at bounding box center [767, 554] width 11 height 12
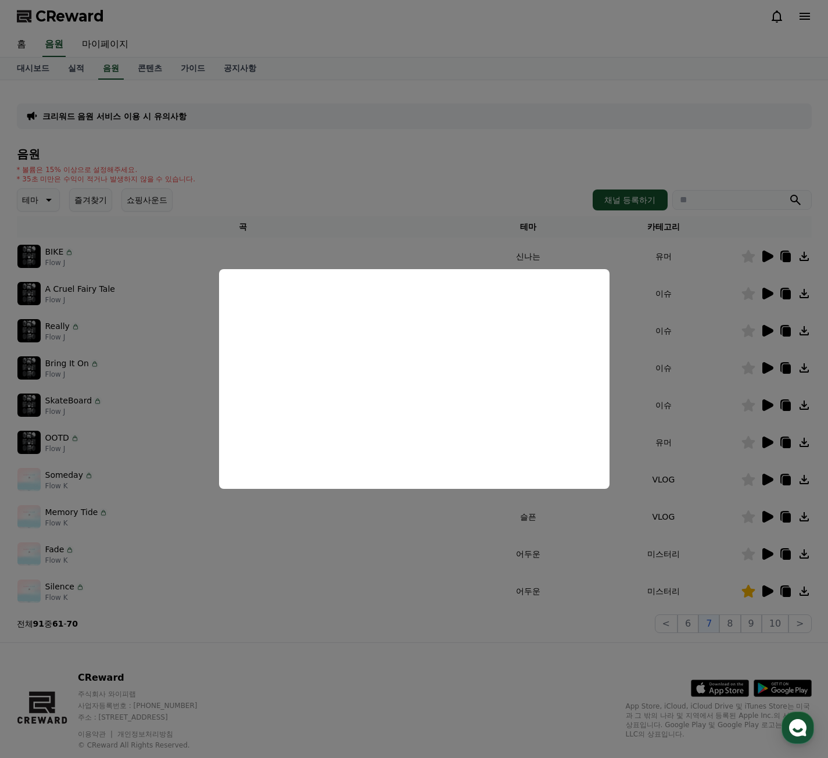
click at [750, 556] on button "close modal" at bounding box center [414, 379] width 828 height 758
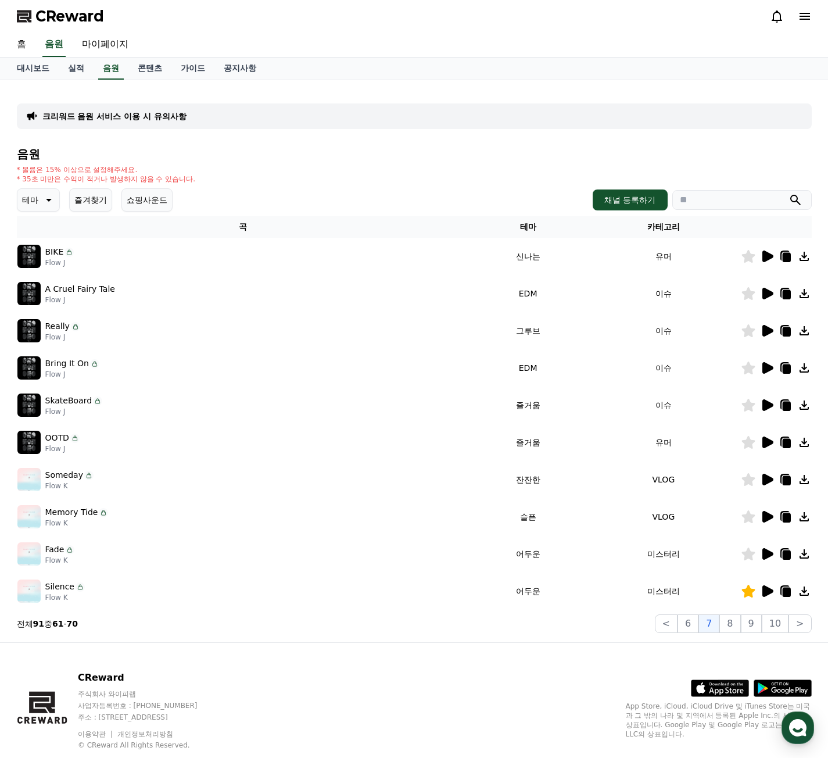
click at [748, 554] on icon at bounding box center [747, 553] width 13 height 13
click at [762, 515] on icon at bounding box center [767, 517] width 11 height 12
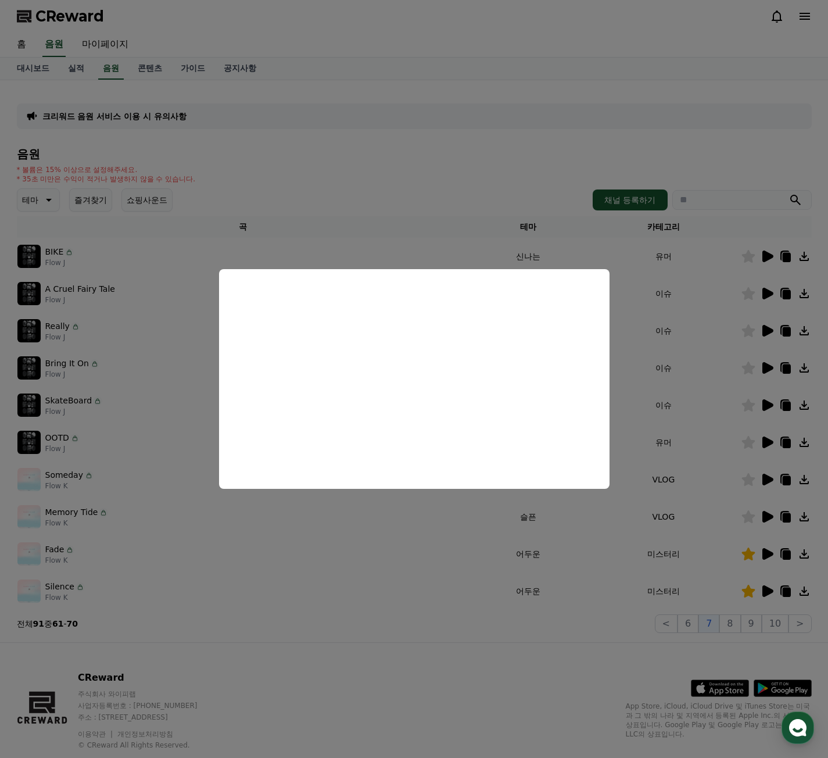
click at [762, 478] on button "close modal" at bounding box center [414, 379] width 828 height 758
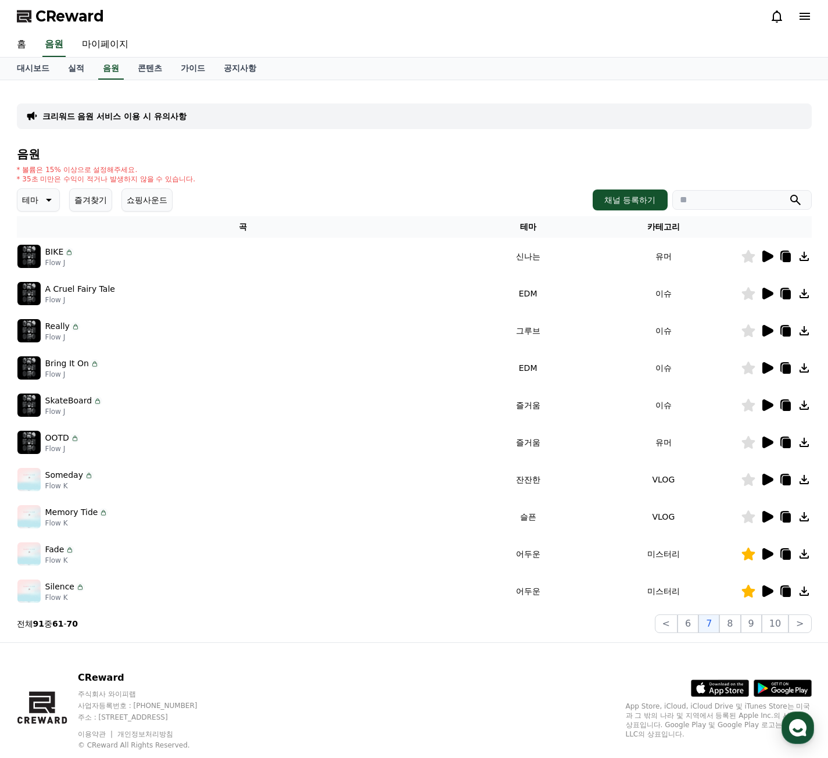
click at [768, 478] on icon at bounding box center [767, 480] width 11 height 12
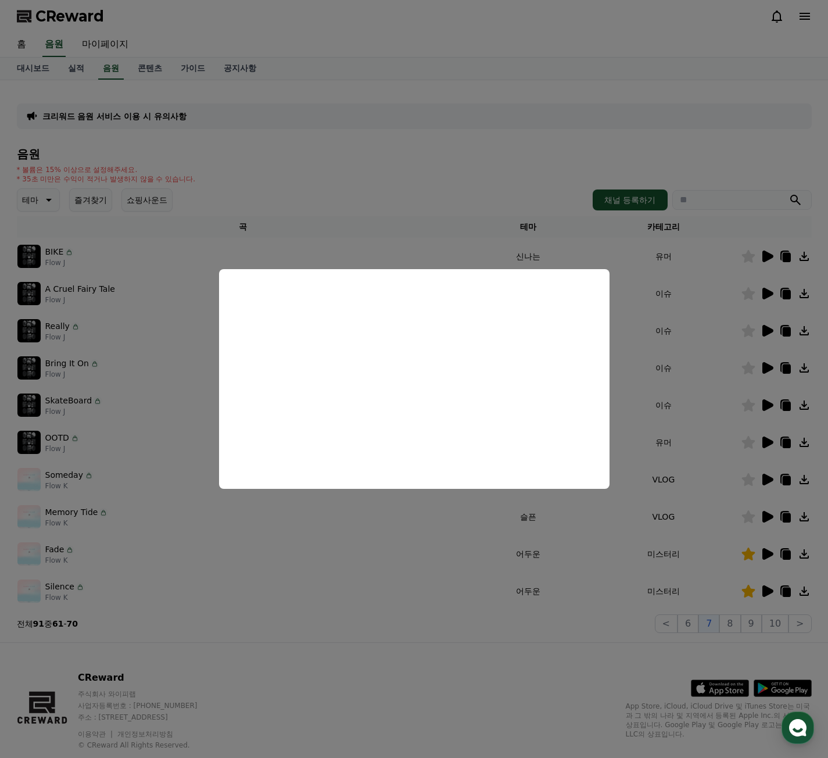
click at [766, 445] on button "close modal" at bounding box center [414, 379] width 828 height 758
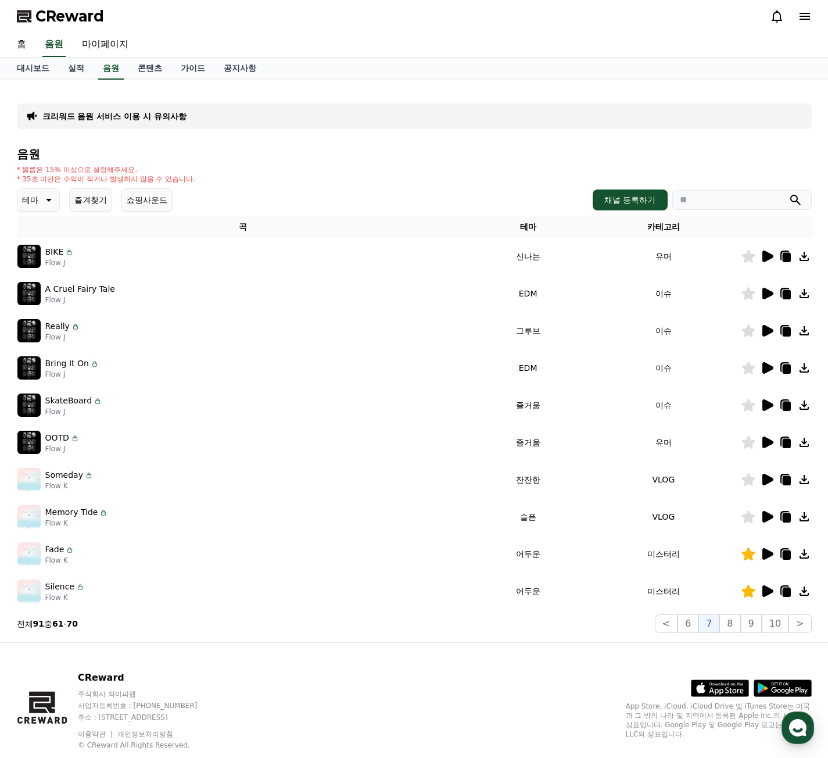
click at [766, 445] on icon at bounding box center [767, 442] width 11 height 12
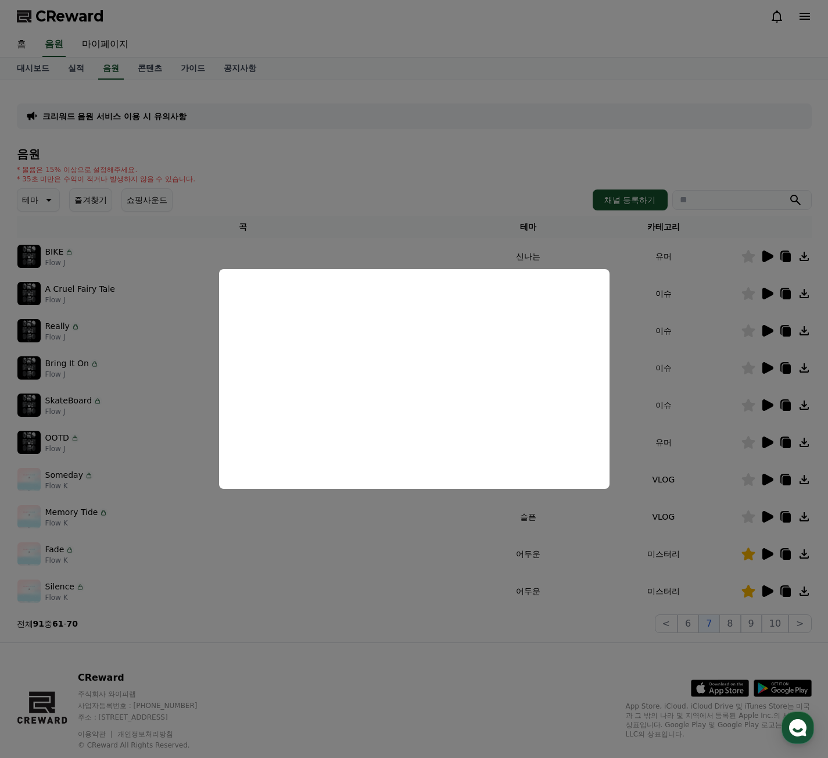
click at [747, 441] on button "close modal" at bounding box center [414, 379] width 828 height 758
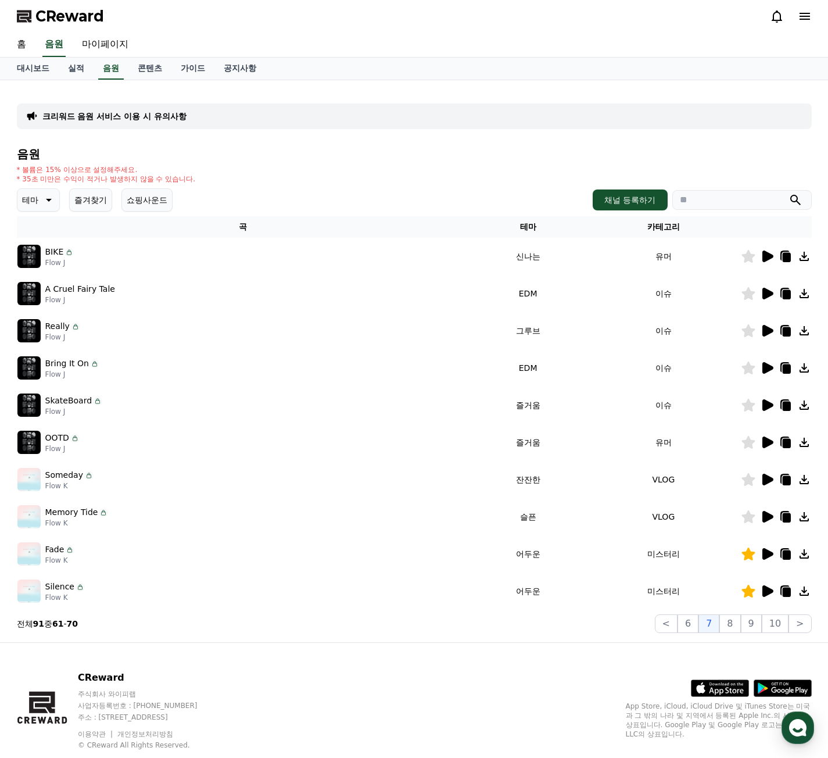
click at [747, 441] on icon at bounding box center [747, 442] width 13 height 13
click at [772, 401] on icon at bounding box center [767, 405] width 14 height 14
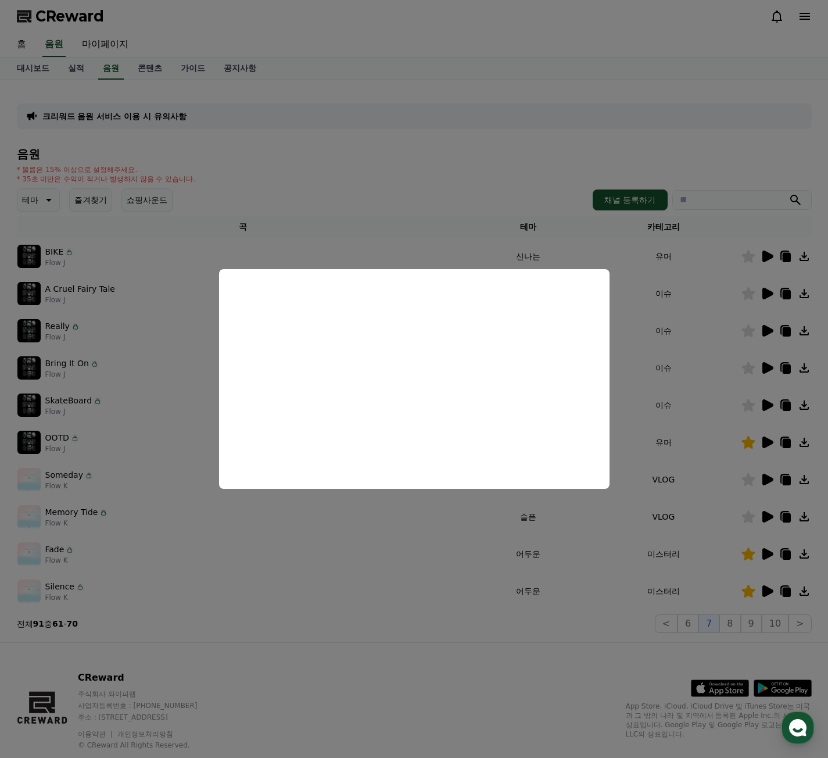
click at [766, 366] on button "close modal" at bounding box center [414, 379] width 828 height 758
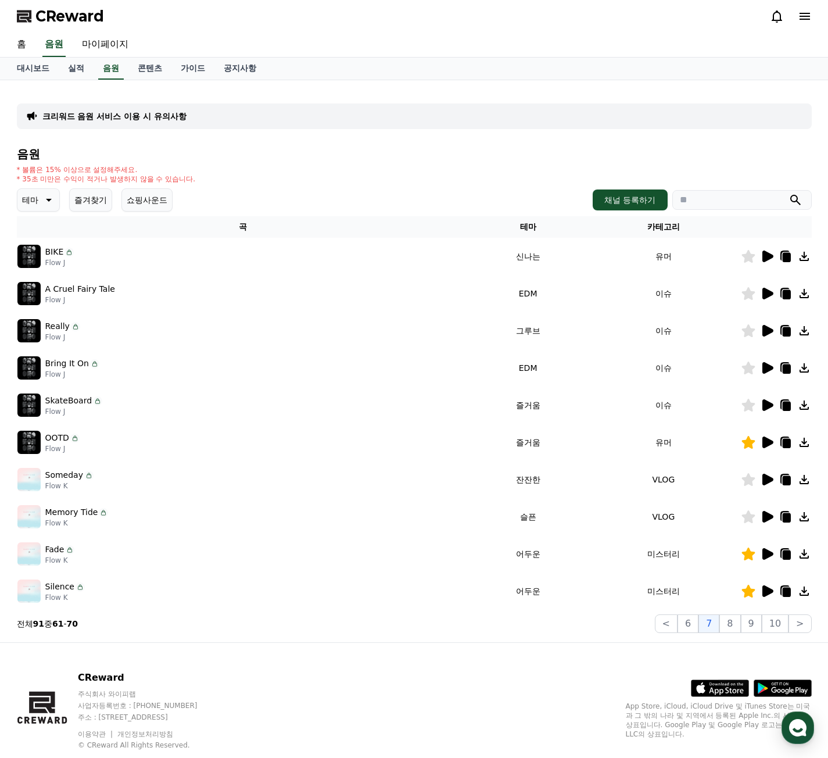
click at [766, 366] on icon at bounding box center [767, 368] width 11 height 12
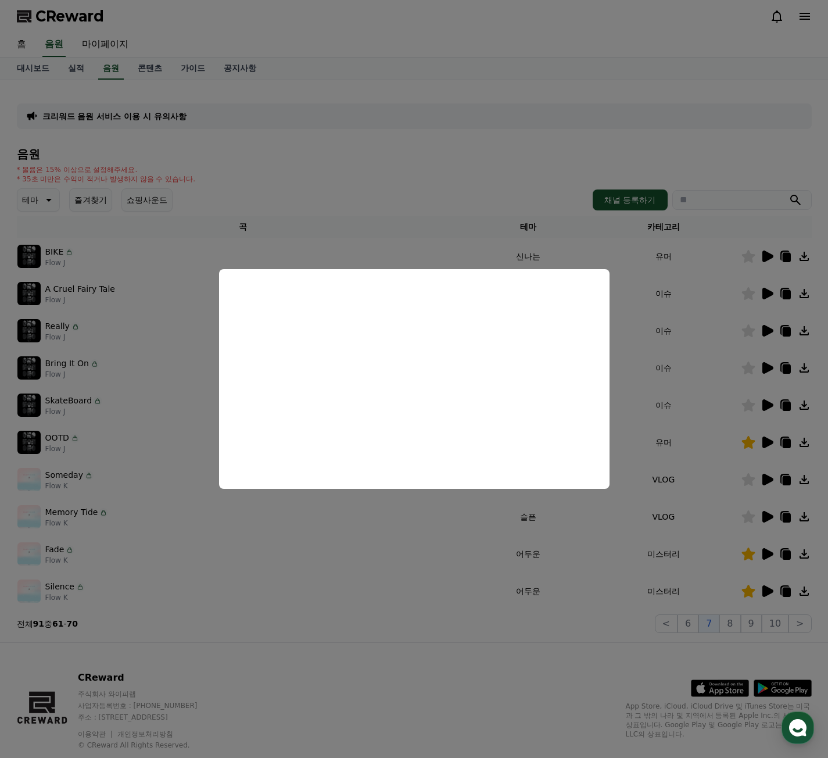
click at [766, 329] on button "close modal" at bounding box center [414, 379] width 828 height 758
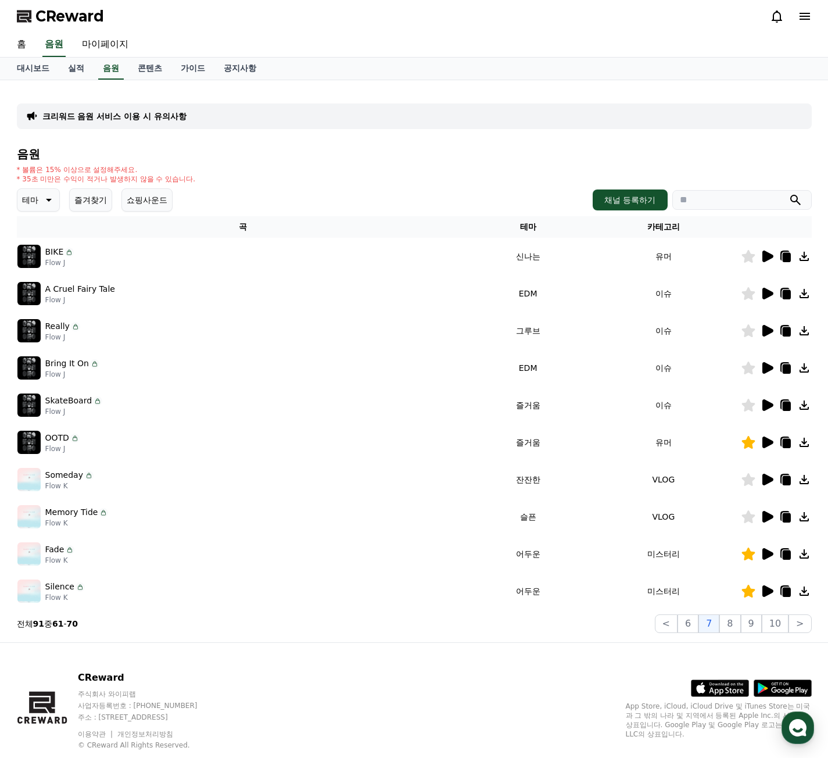
click at [766, 329] on icon at bounding box center [767, 331] width 11 height 12
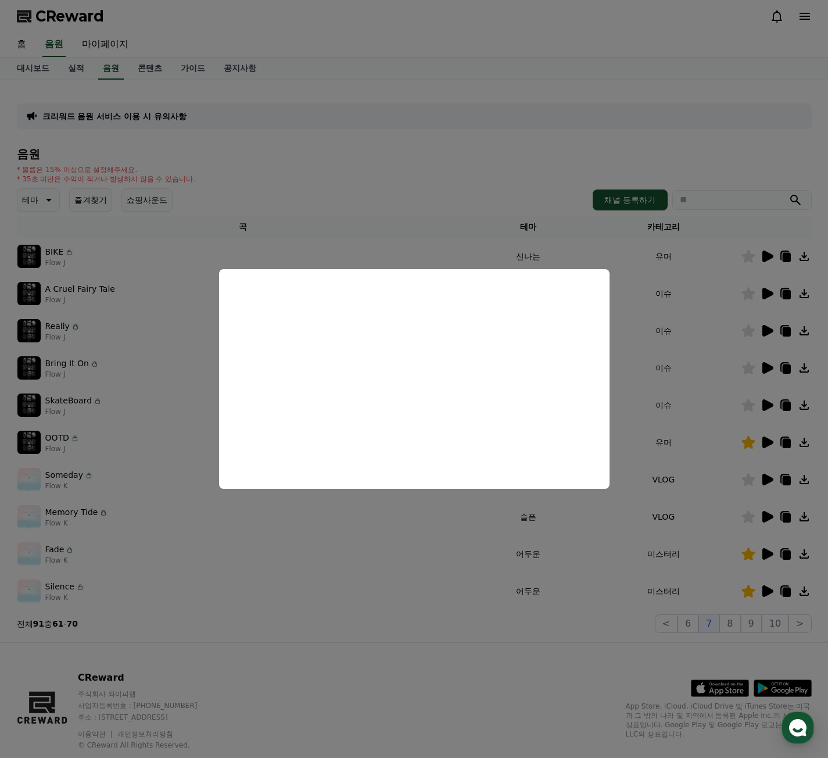
click at [682, 328] on button "close modal" at bounding box center [414, 379] width 828 height 758
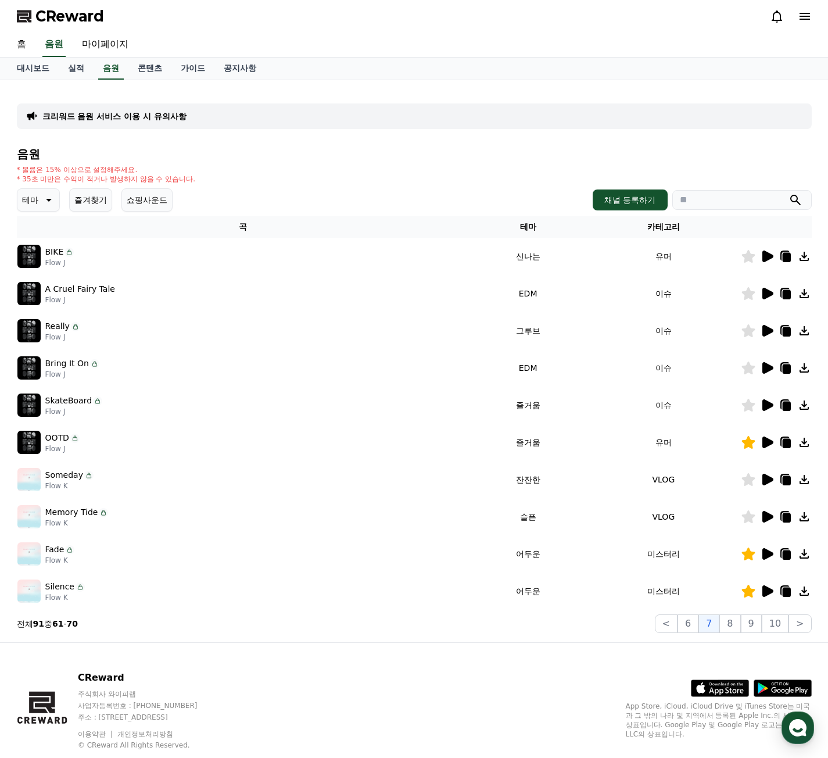
click at [762, 291] on icon at bounding box center [767, 294] width 11 height 12
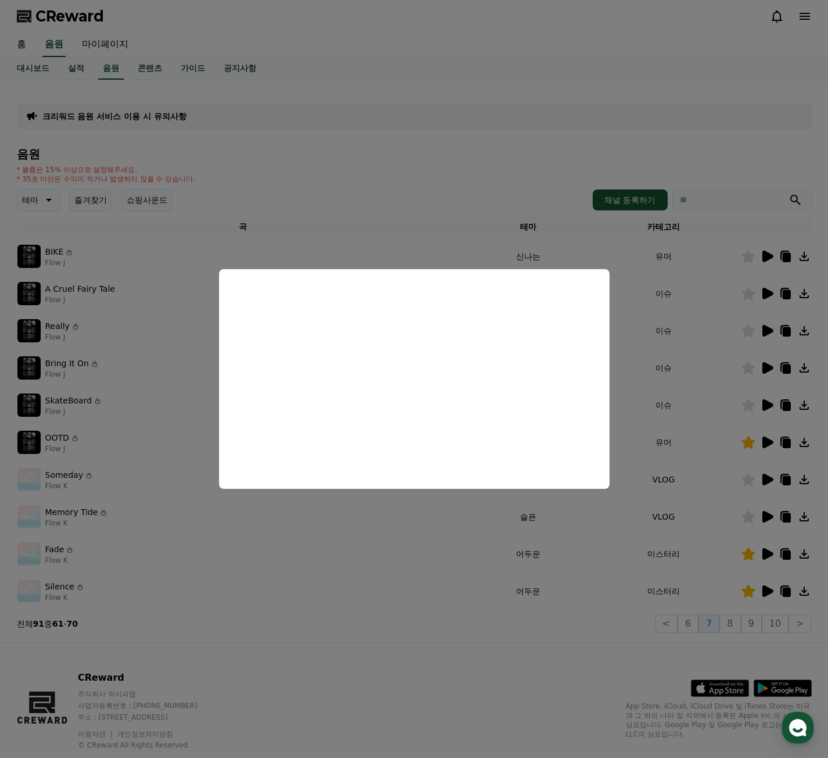
click at [766, 256] on button "close modal" at bounding box center [414, 379] width 828 height 758
click at [766, 256] on icon at bounding box center [767, 256] width 11 height 12
click at [733, 621] on button "close modal" at bounding box center [414, 379] width 828 height 758
click at [733, 621] on button "8" at bounding box center [729, 623] width 21 height 19
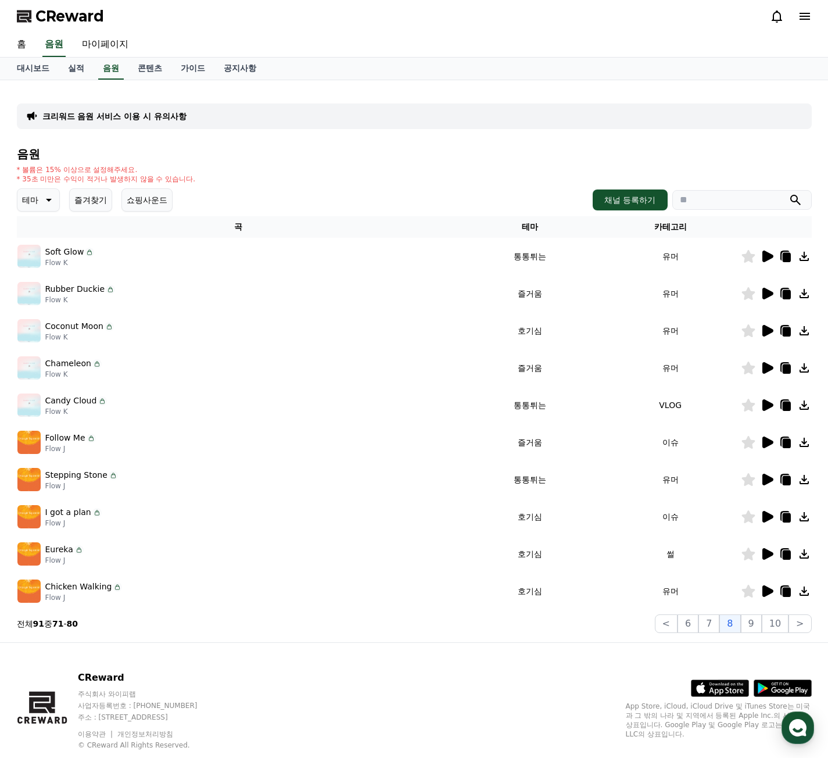
click at [772, 597] on icon at bounding box center [767, 591] width 14 height 14
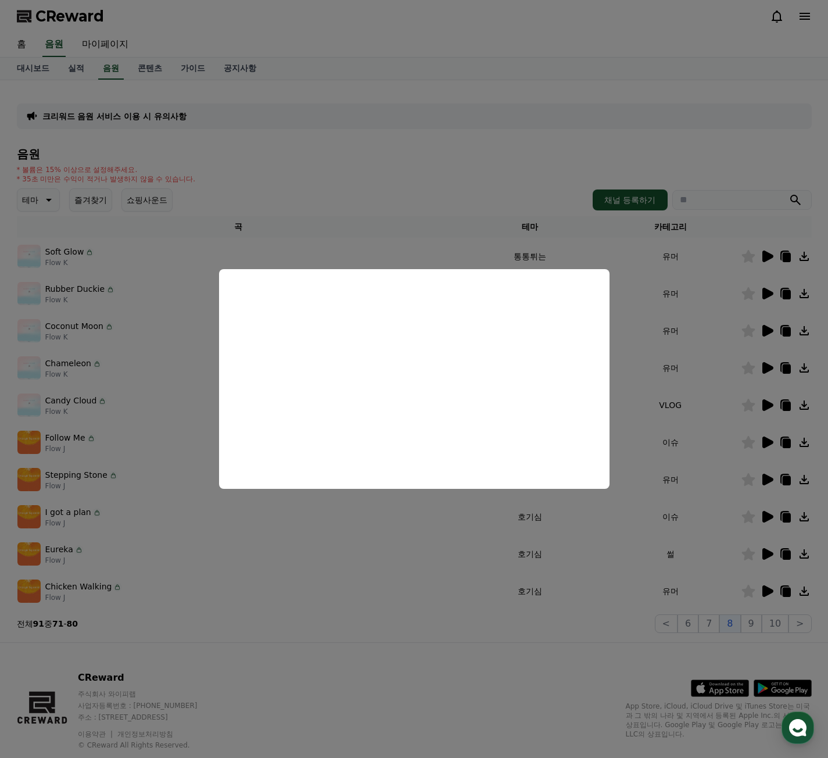
click at [751, 584] on button "close modal" at bounding box center [414, 379] width 828 height 758
click at [747, 591] on icon at bounding box center [747, 591] width 13 height 13
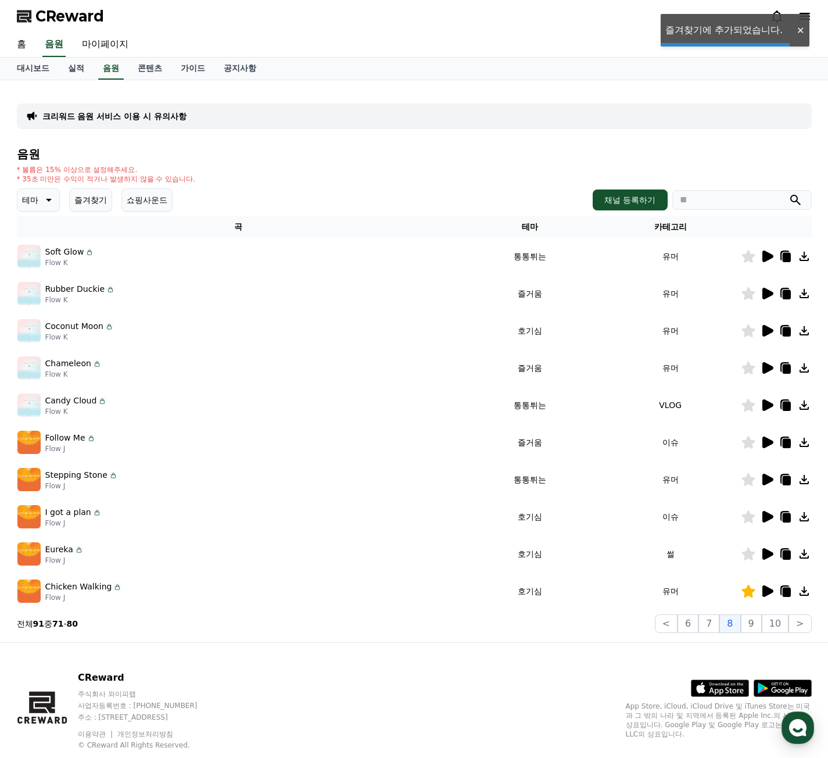
click at [774, 550] on div at bounding box center [776, 554] width 70 height 14
click at [768, 551] on icon at bounding box center [767, 554] width 11 height 12
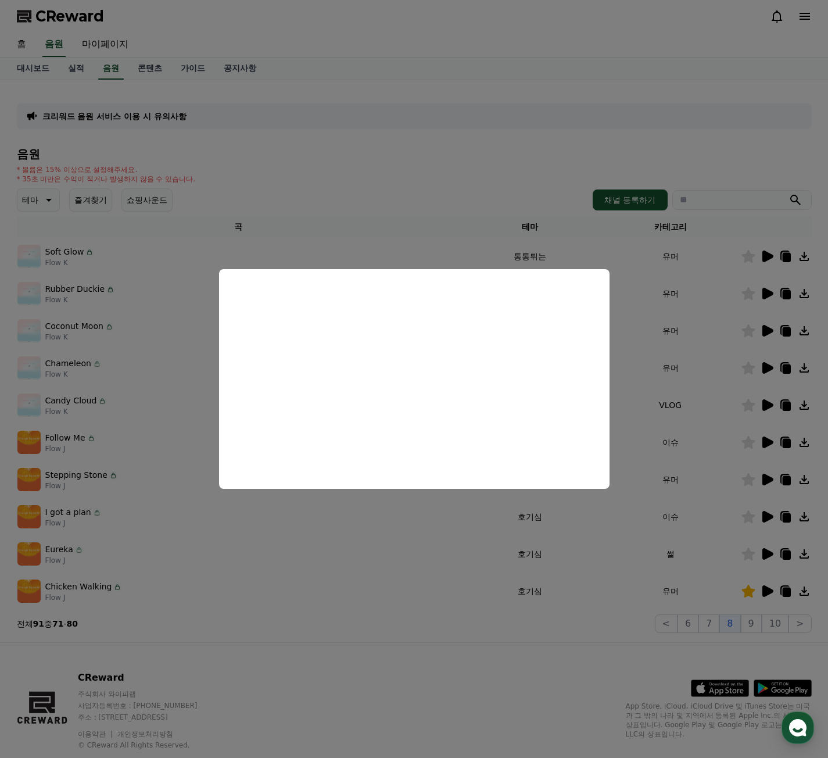
click at [768, 517] on button "close modal" at bounding box center [414, 379] width 828 height 758
click at [768, 517] on icon at bounding box center [767, 517] width 11 height 12
click at [769, 480] on button "close modal" at bounding box center [414, 379] width 828 height 758
click at [769, 480] on icon at bounding box center [767, 480] width 11 height 12
click at [767, 444] on button "close modal" at bounding box center [414, 379] width 828 height 758
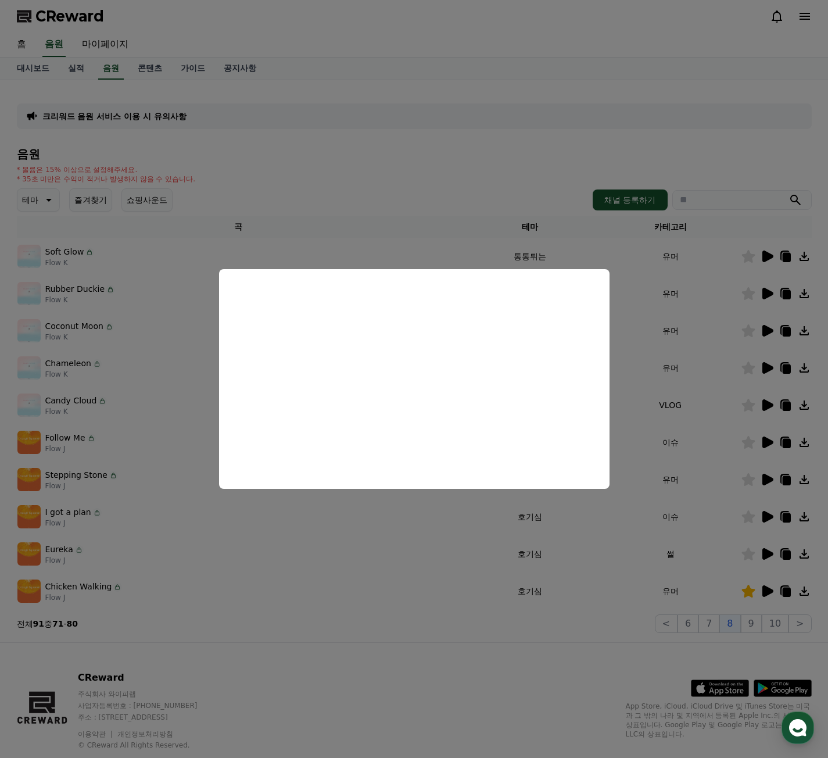
click at [767, 444] on icon at bounding box center [767, 442] width 11 height 12
click at [769, 402] on button "close modal" at bounding box center [414, 379] width 828 height 758
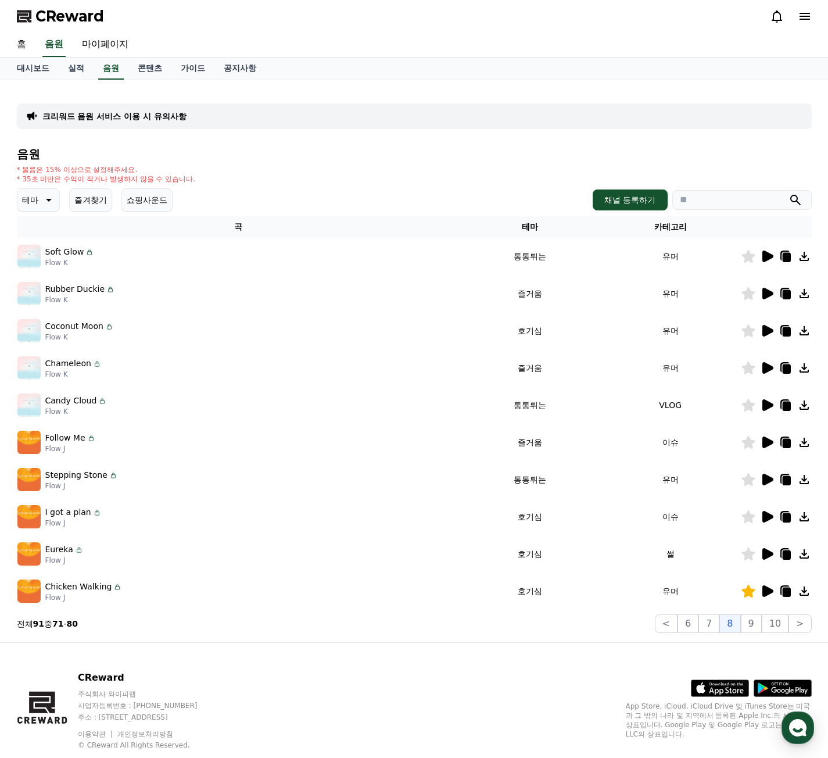
click at [769, 402] on icon at bounding box center [767, 405] width 11 height 12
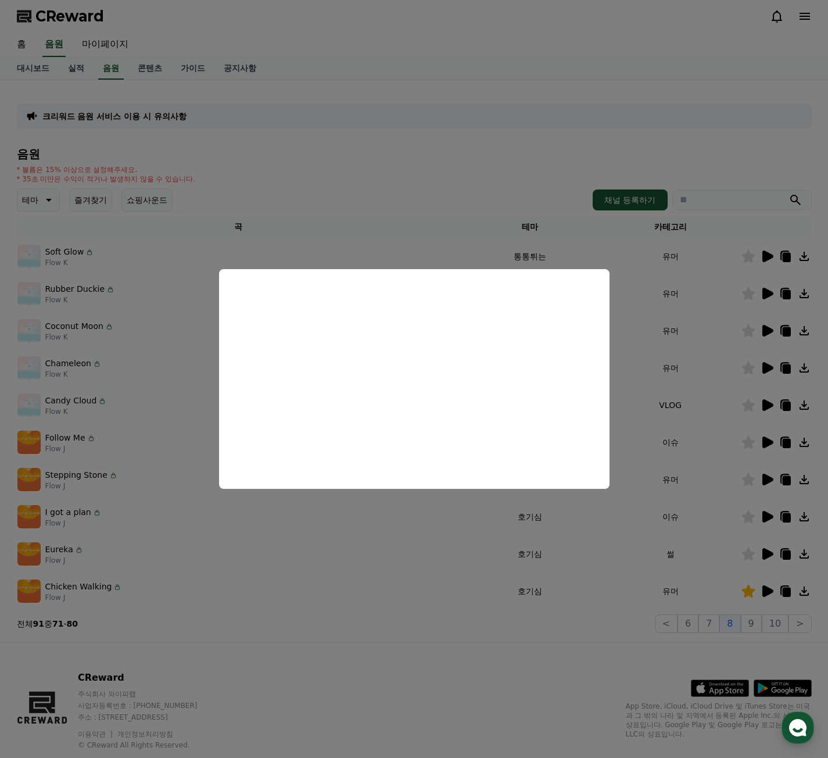
click at [768, 361] on button "close modal" at bounding box center [414, 379] width 828 height 758
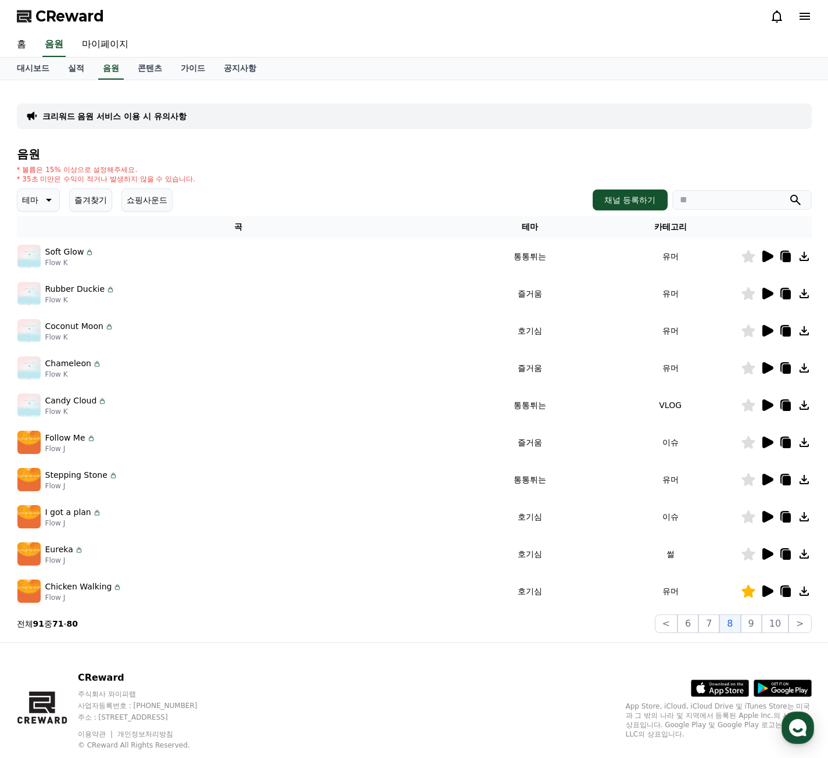
click at [760, 367] on icon at bounding box center [767, 368] width 14 height 14
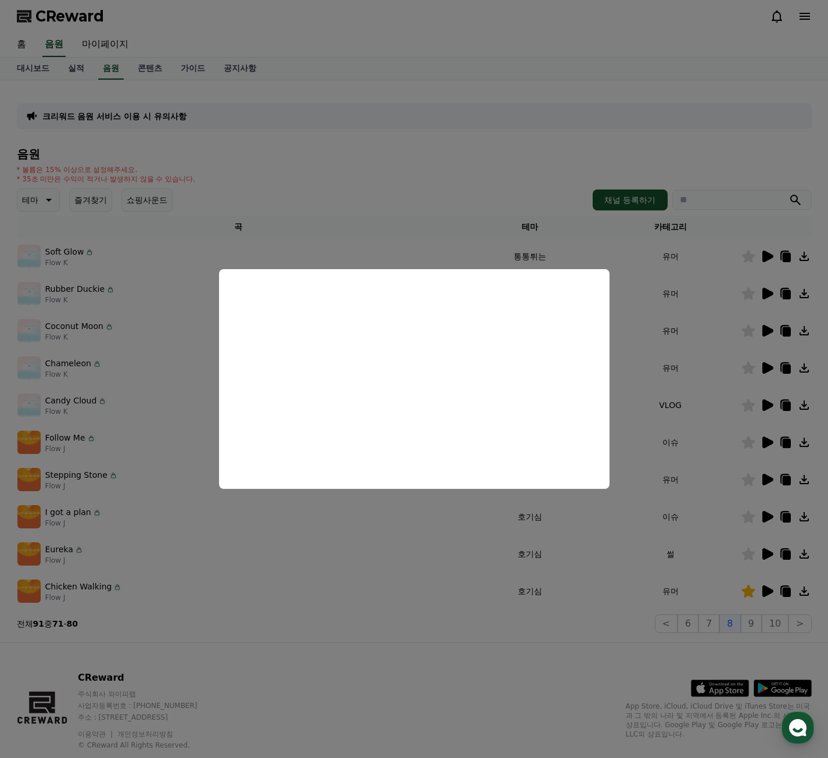
click at [768, 329] on button "close modal" at bounding box center [414, 379] width 828 height 758
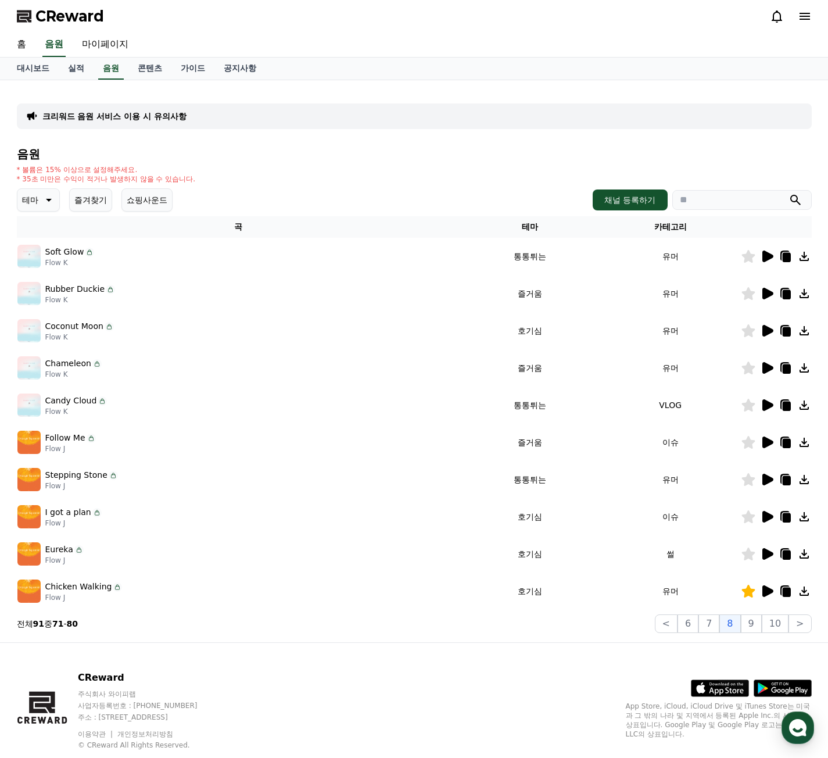
click at [764, 328] on icon at bounding box center [767, 331] width 11 height 12
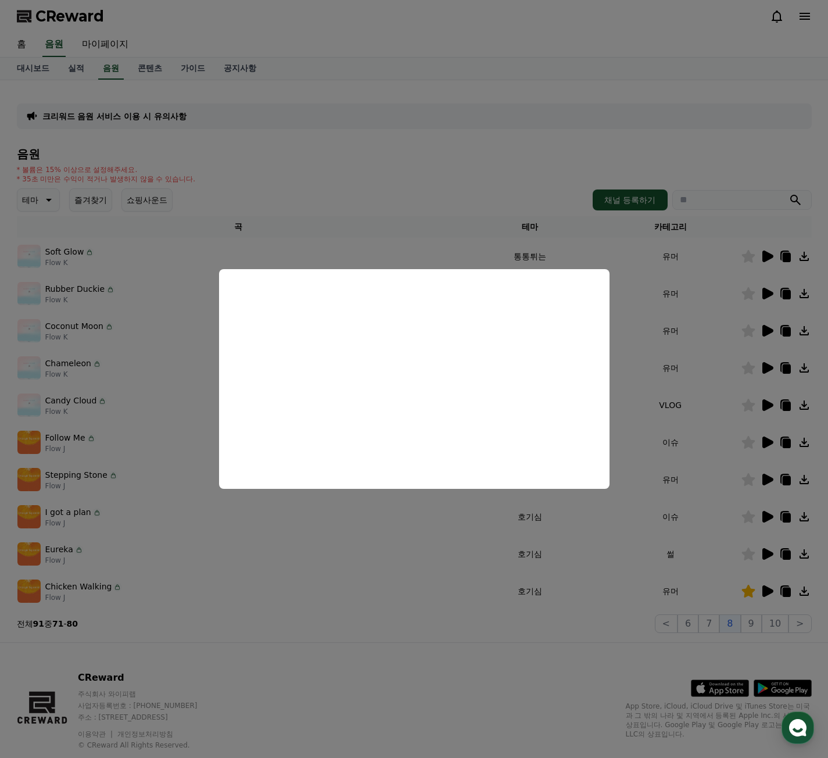
click at [766, 293] on button "close modal" at bounding box center [414, 379] width 828 height 758
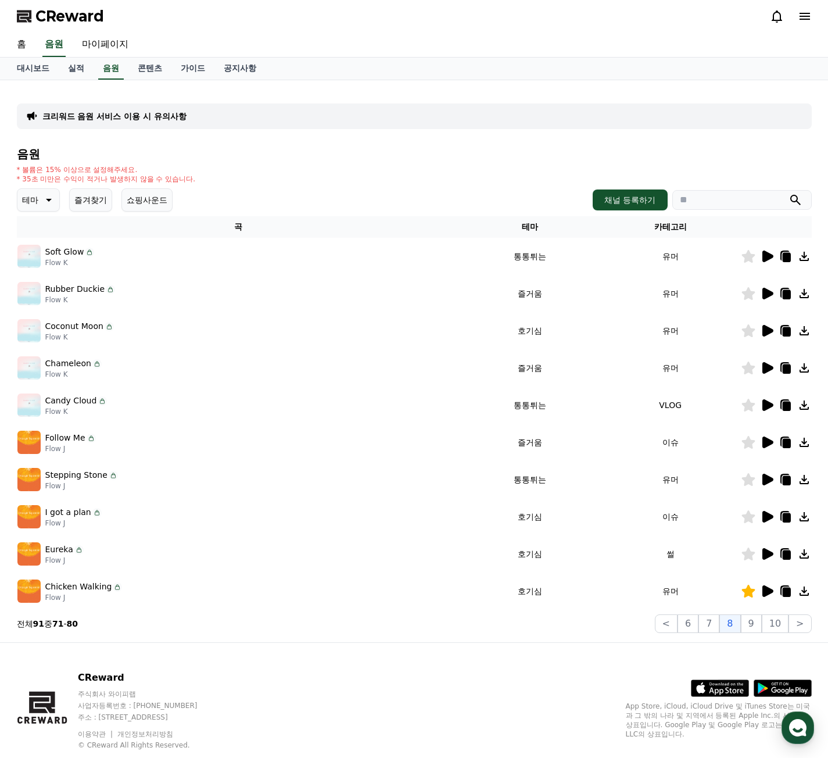
click at [768, 289] on icon at bounding box center [767, 293] width 14 height 14
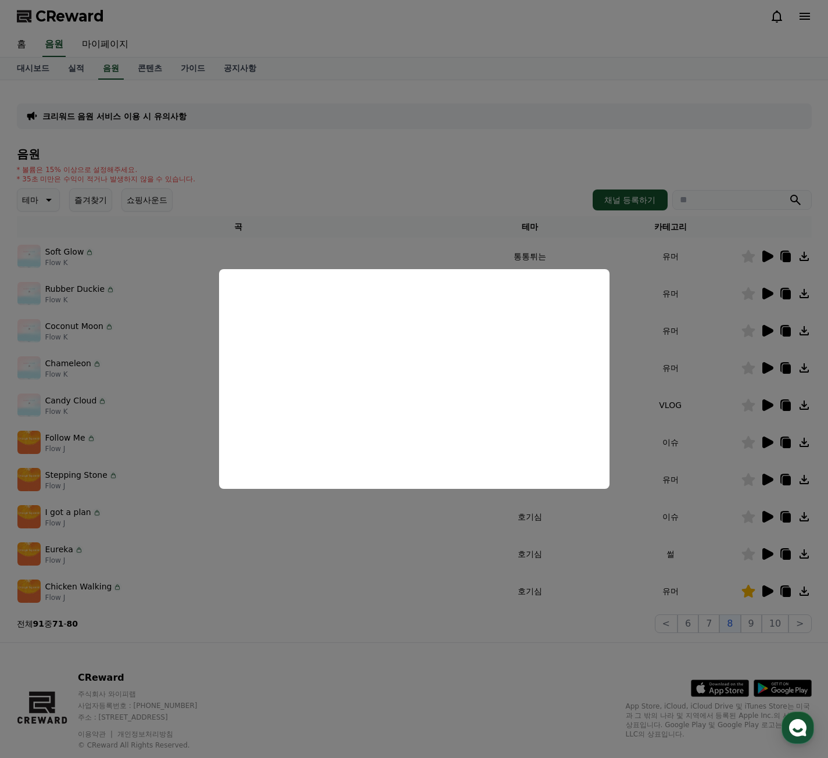
click at [771, 253] on button "close modal" at bounding box center [414, 379] width 828 height 758
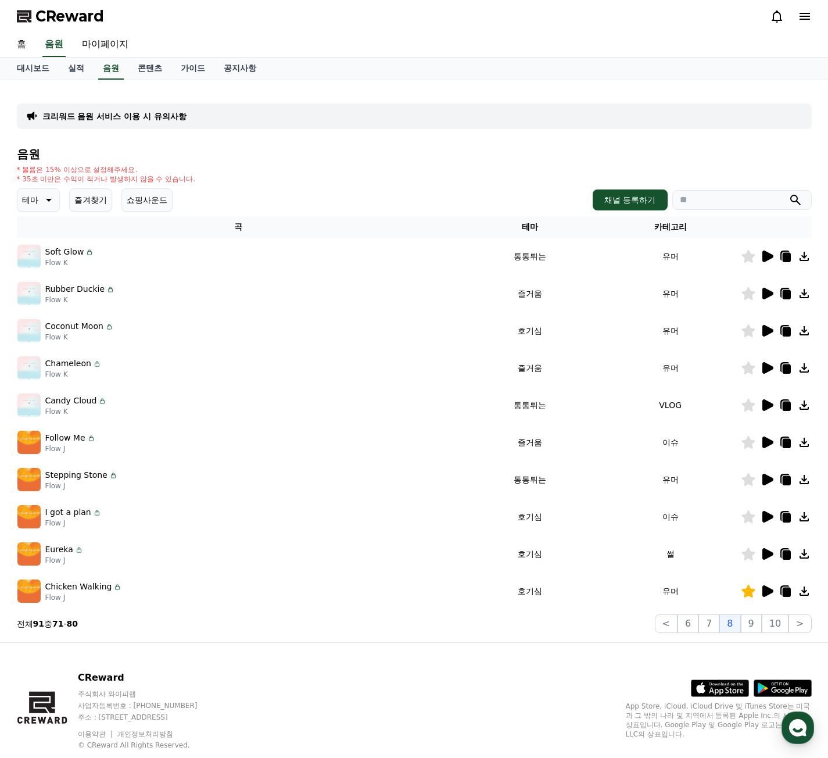
click at [770, 253] on icon at bounding box center [767, 256] width 14 height 14
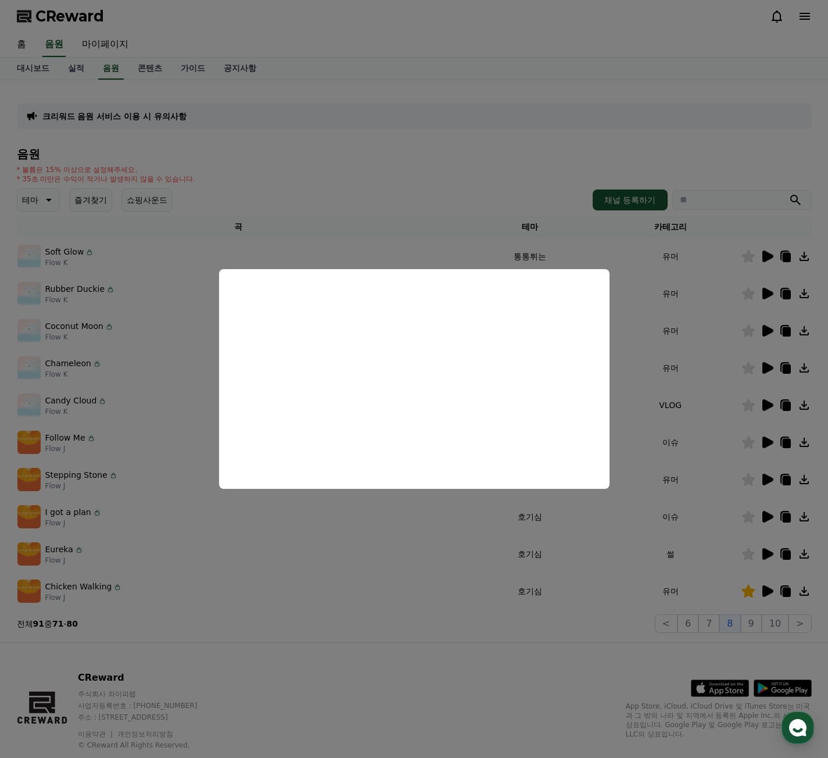
click at [752, 619] on button "close modal" at bounding box center [414, 379] width 828 height 758
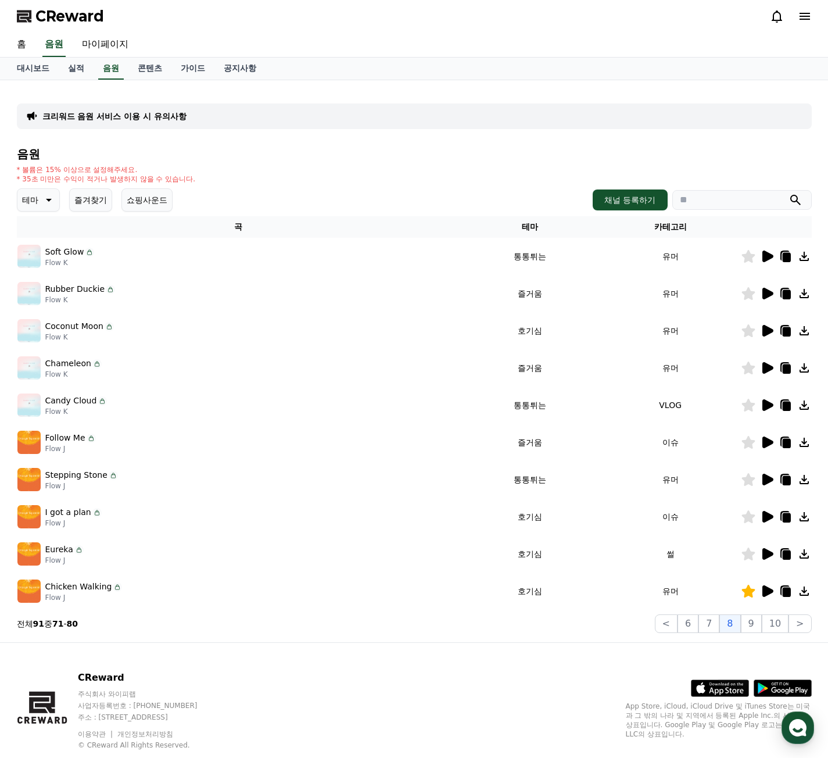
click at [752, 619] on button "9" at bounding box center [751, 623] width 21 height 19
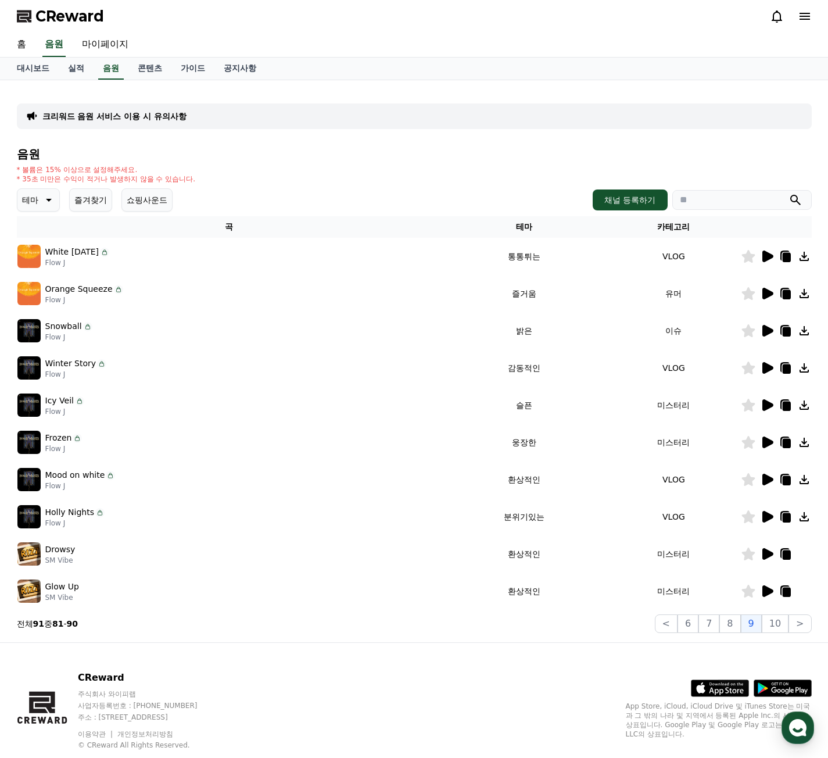
click at [765, 588] on icon at bounding box center [767, 591] width 11 height 12
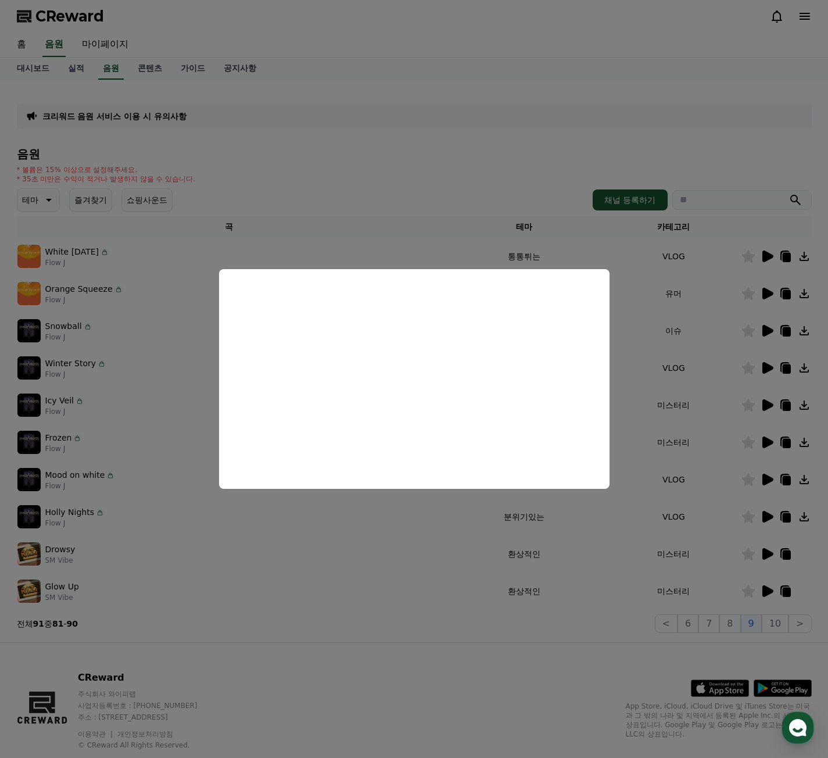
click at [761, 553] on button "close modal" at bounding box center [414, 379] width 828 height 758
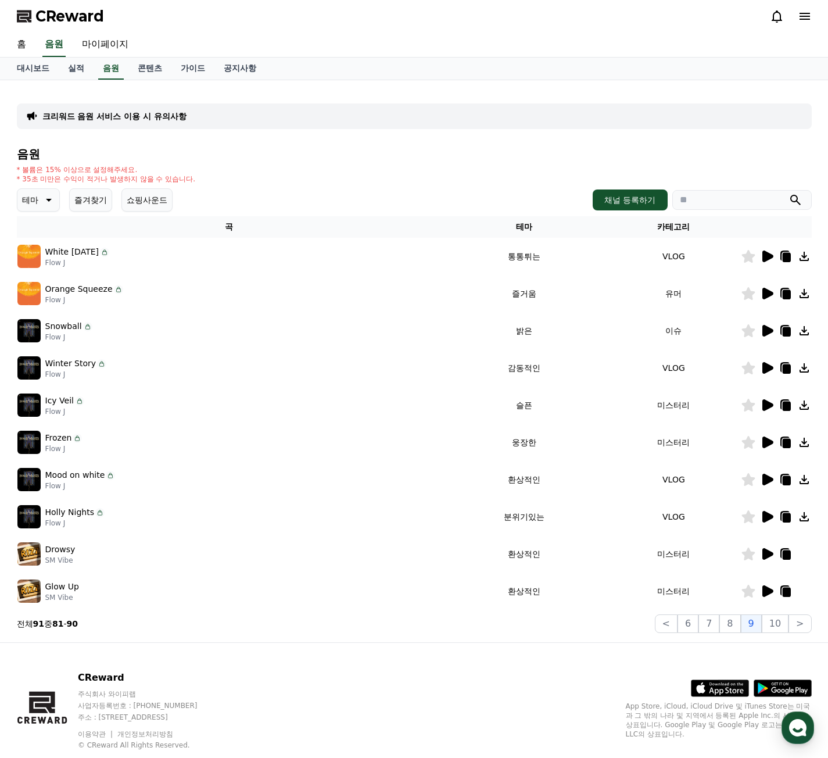
click at [769, 553] on icon at bounding box center [767, 554] width 11 height 12
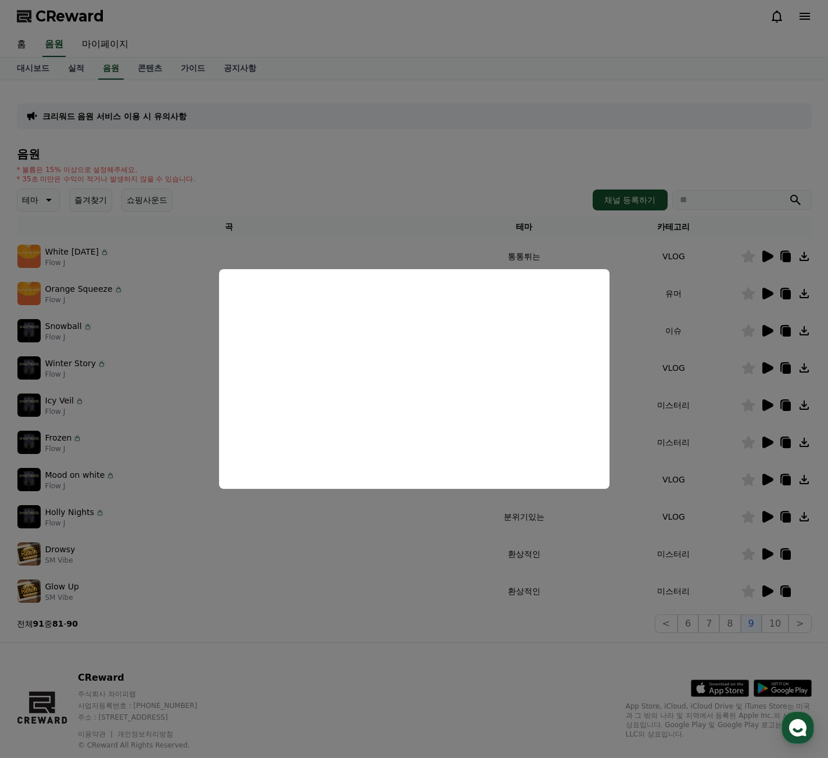
click at [769, 518] on button "close modal" at bounding box center [414, 379] width 828 height 758
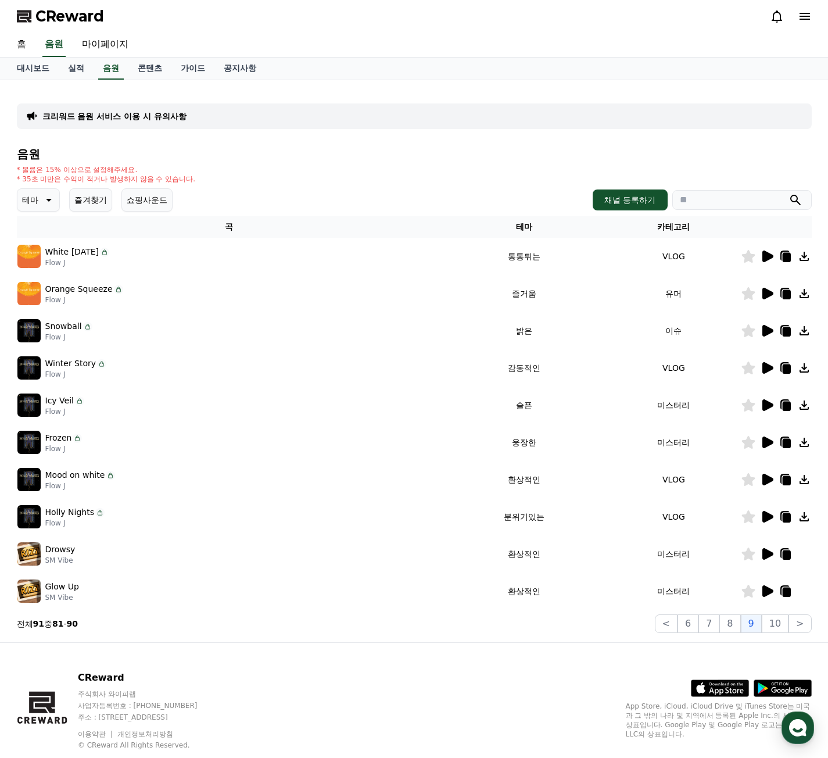
click at [769, 518] on icon at bounding box center [767, 517] width 11 height 12
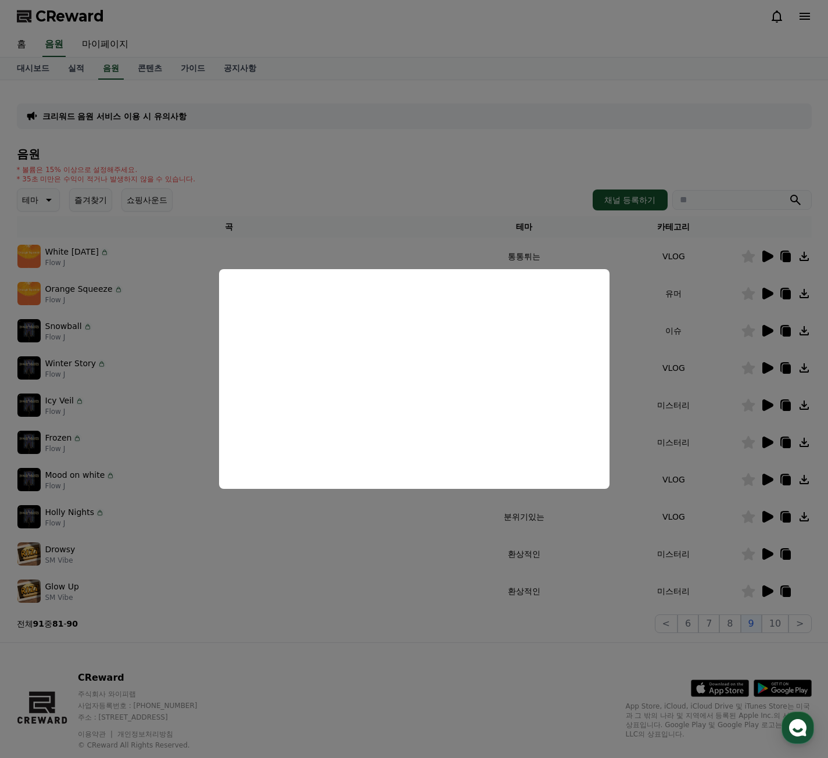
click at [771, 479] on button "close modal" at bounding box center [414, 379] width 828 height 758
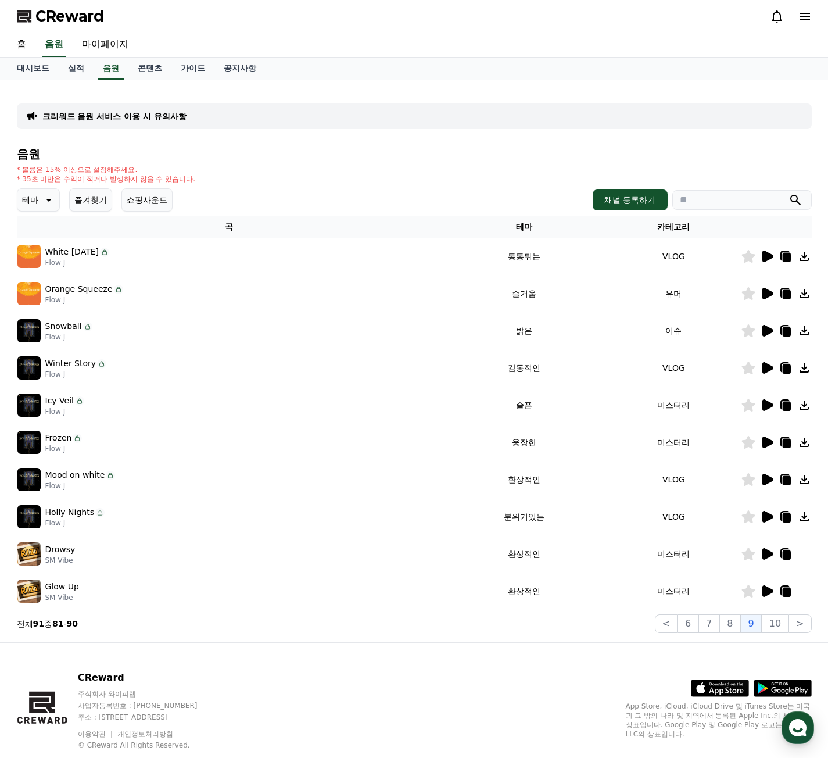
click at [763, 471] on td at bounding box center [776, 479] width 71 height 37
click at [769, 479] on icon at bounding box center [767, 480] width 11 height 12
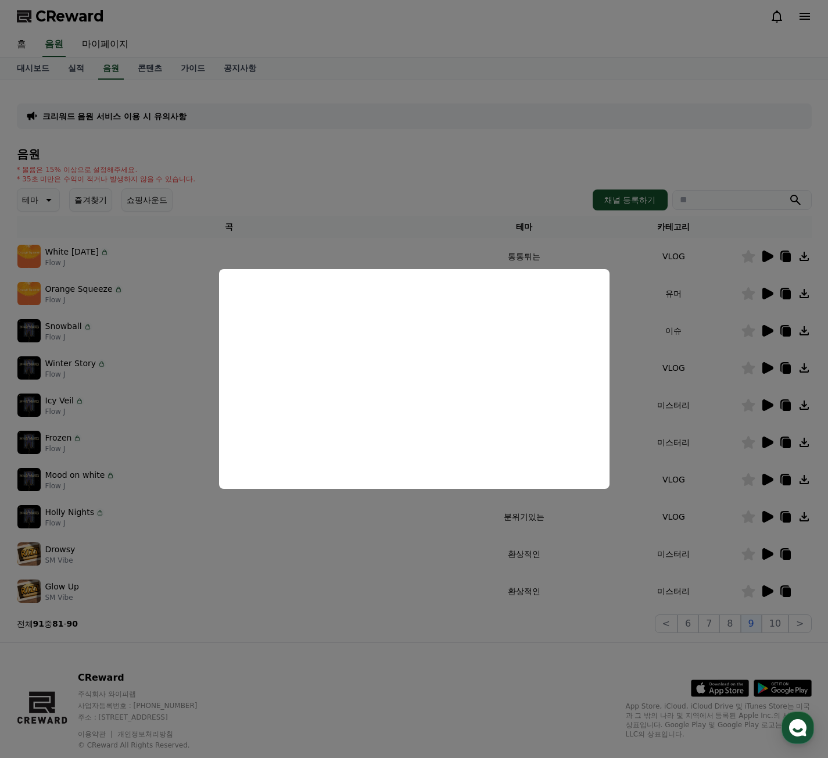
click at [766, 440] on button "close modal" at bounding box center [414, 379] width 828 height 758
click at [766, 440] on icon at bounding box center [767, 442] width 11 height 12
click at [764, 406] on button "close modal" at bounding box center [414, 379] width 828 height 758
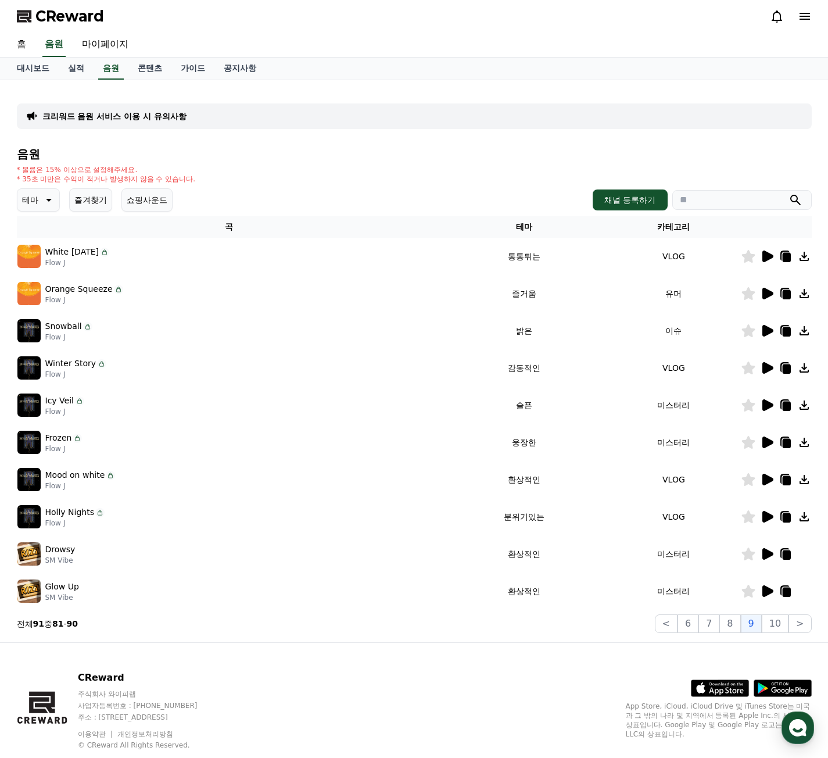
click at [773, 403] on icon at bounding box center [767, 405] width 14 height 14
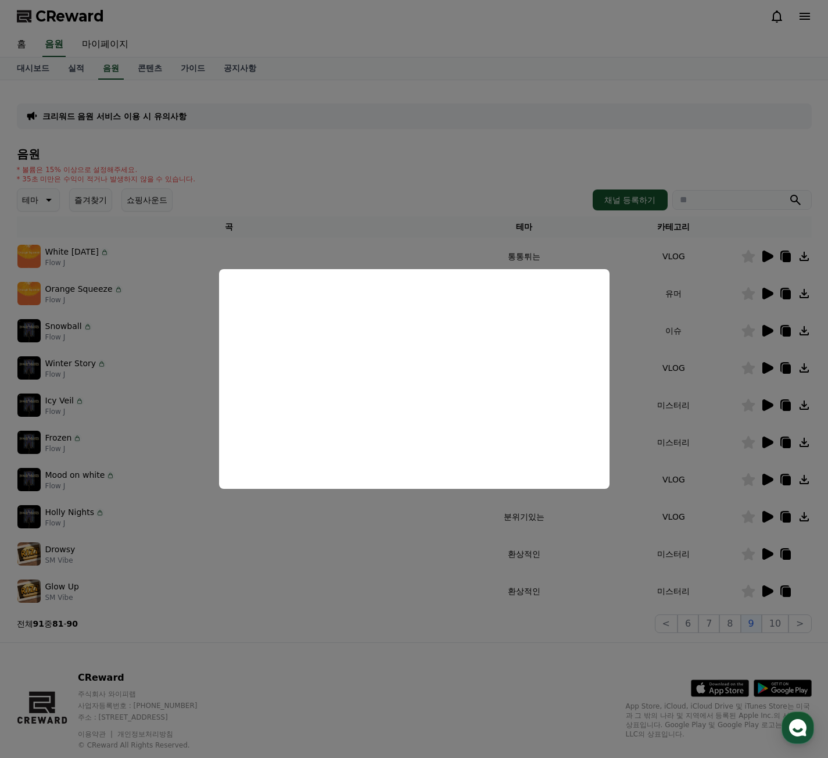
click at [740, 411] on button "close modal" at bounding box center [414, 379] width 828 height 758
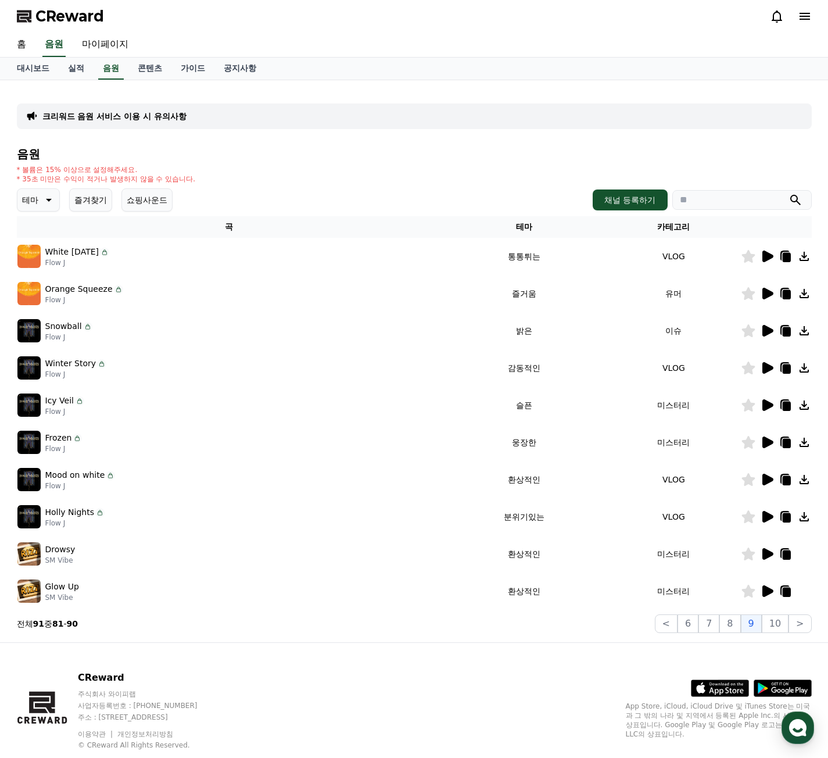
click at [765, 372] on icon at bounding box center [767, 368] width 11 height 12
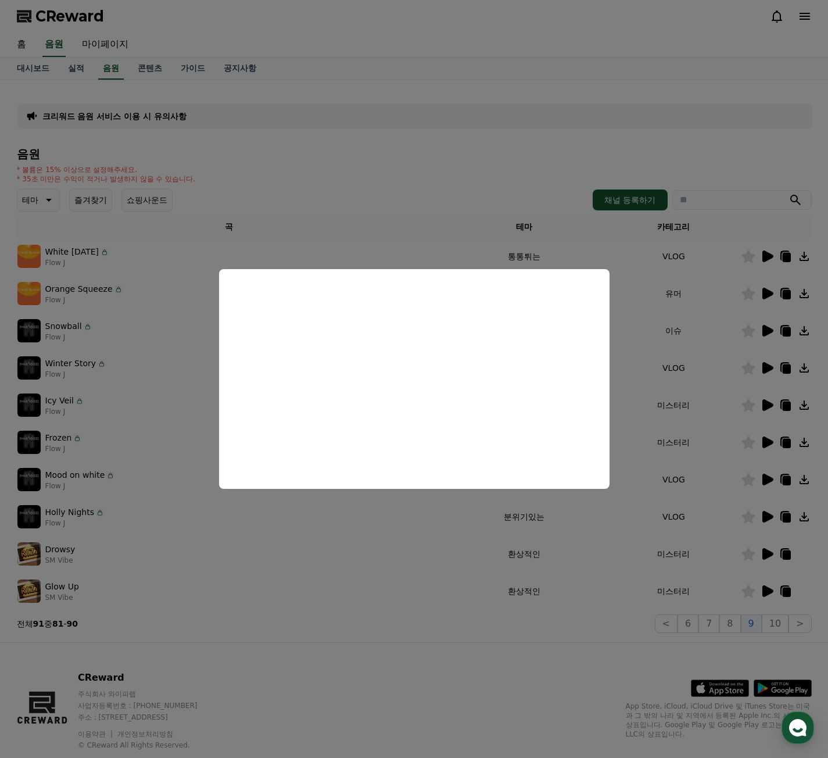
click at [755, 335] on button "close modal" at bounding box center [414, 379] width 828 height 758
click at [764, 330] on icon at bounding box center [767, 331] width 11 height 12
click at [763, 295] on button "close modal" at bounding box center [414, 379] width 828 height 758
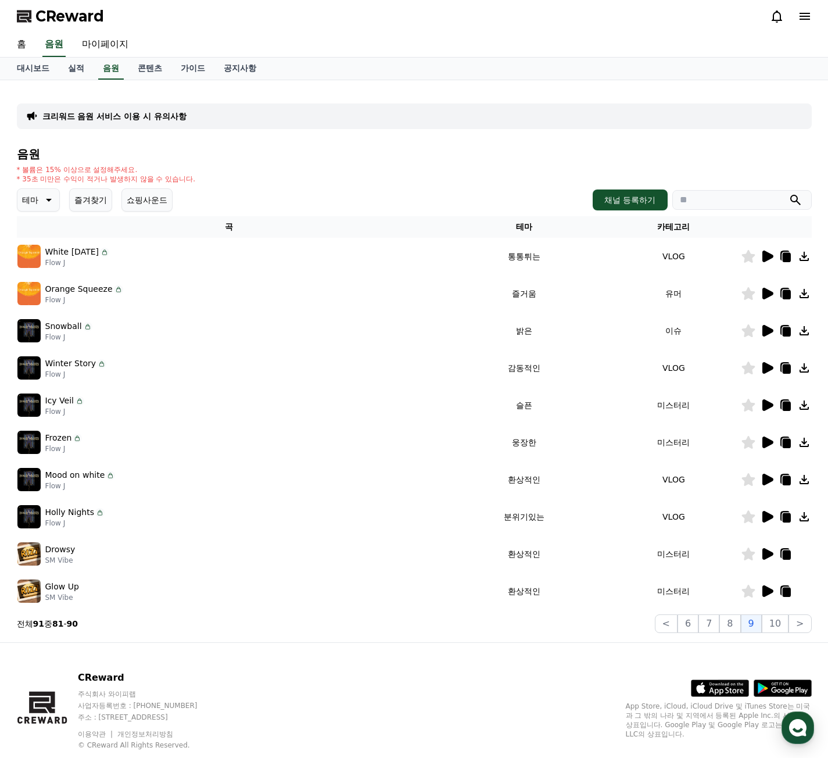
click at [766, 296] on icon at bounding box center [767, 294] width 11 height 12
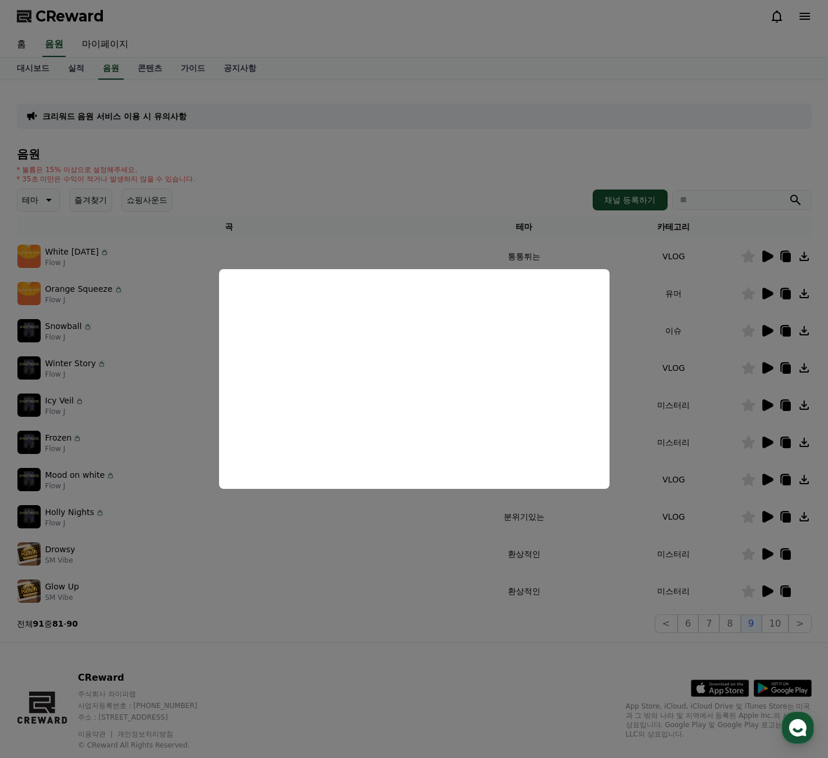
click at [763, 328] on button "close modal" at bounding box center [414, 379] width 828 height 758
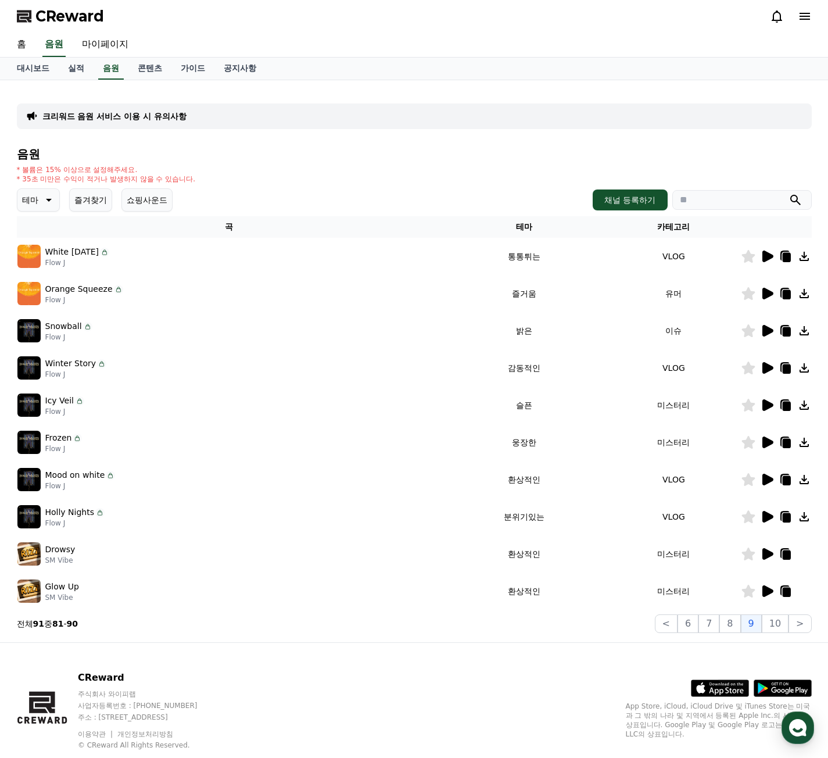
click at [763, 331] on icon at bounding box center [767, 331] width 11 height 12
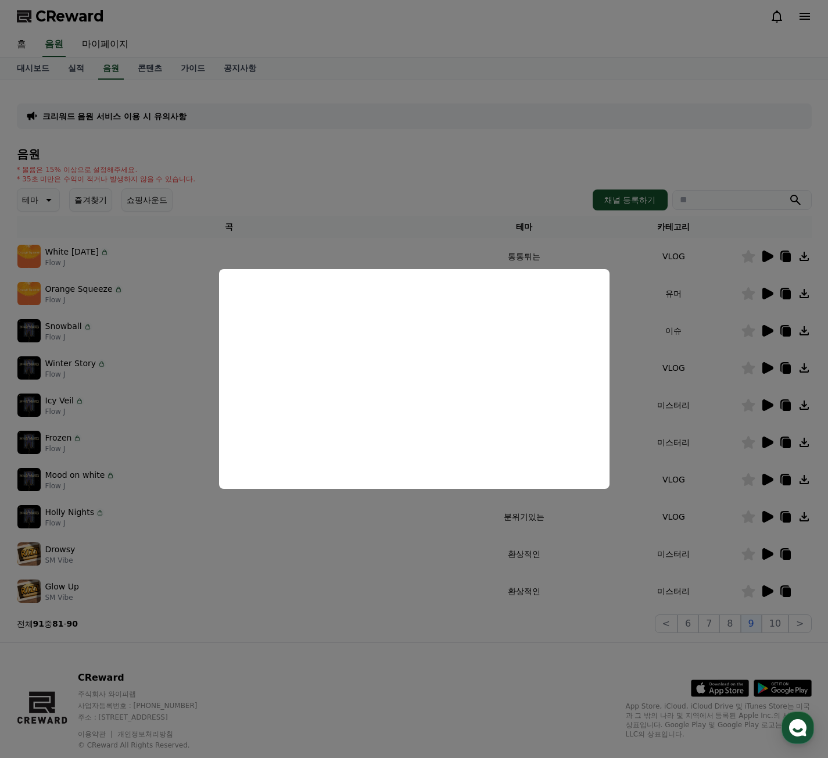
drag, startPoint x: 699, startPoint y: 342, endPoint x: 705, endPoint y: 340, distance: 6.1
click at [699, 342] on button "close modal" at bounding box center [414, 379] width 828 height 758
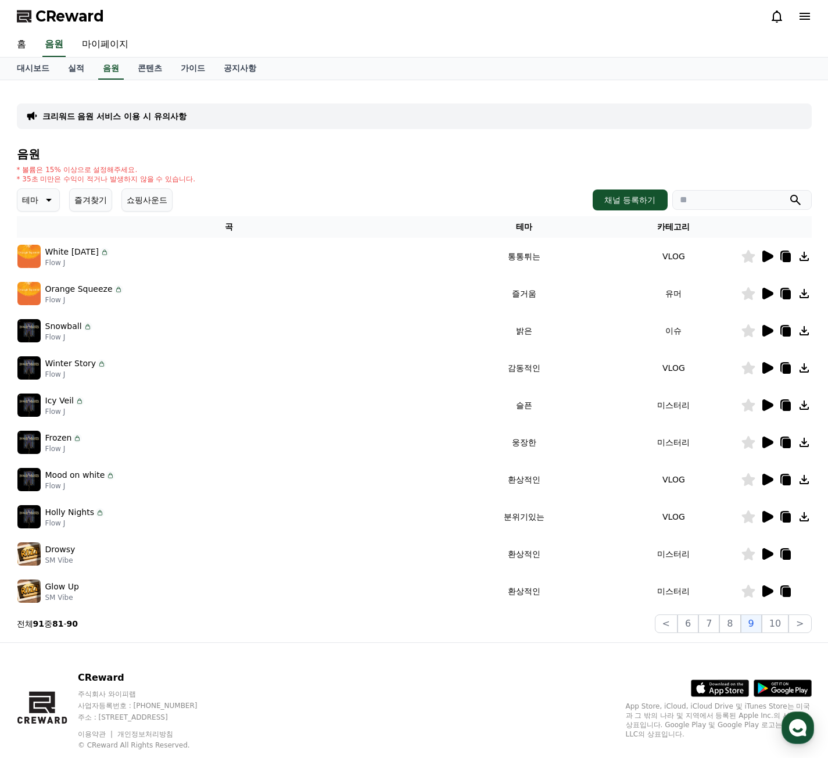
click at [747, 332] on icon at bounding box center [747, 330] width 13 height 13
click at [751, 296] on icon at bounding box center [747, 293] width 13 height 13
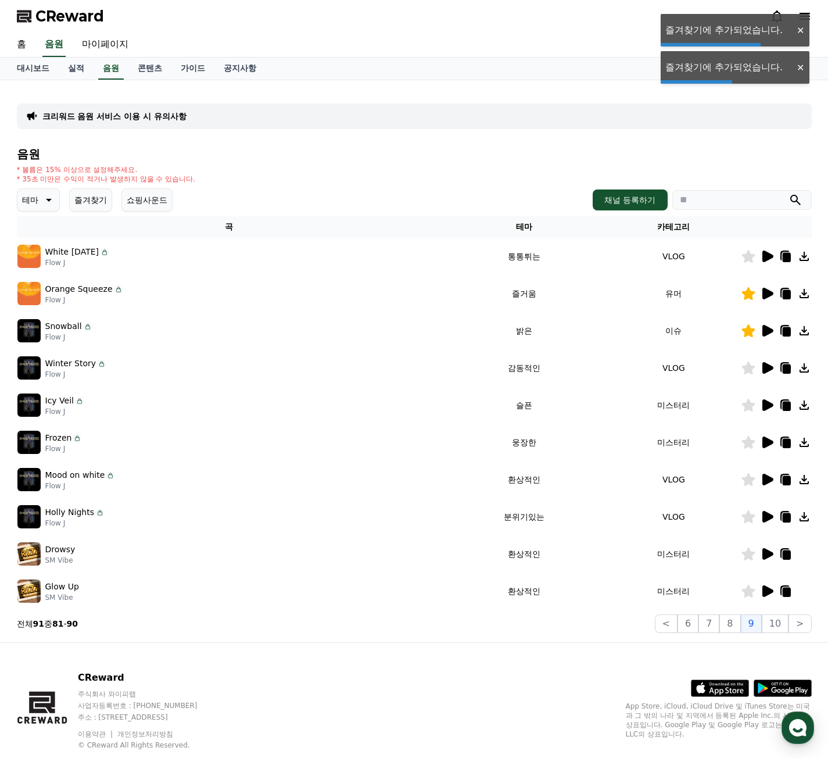
click at [748, 294] on icon at bounding box center [747, 293] width 13 height 13
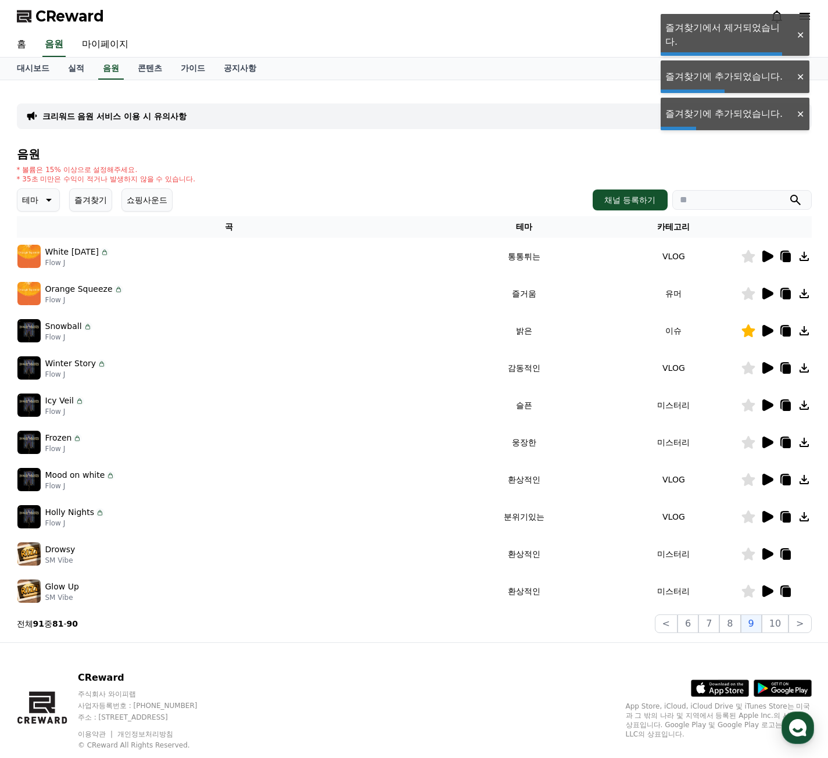
click at [765, 292] on icon at bounding box center [767, 294] width 11 height 12
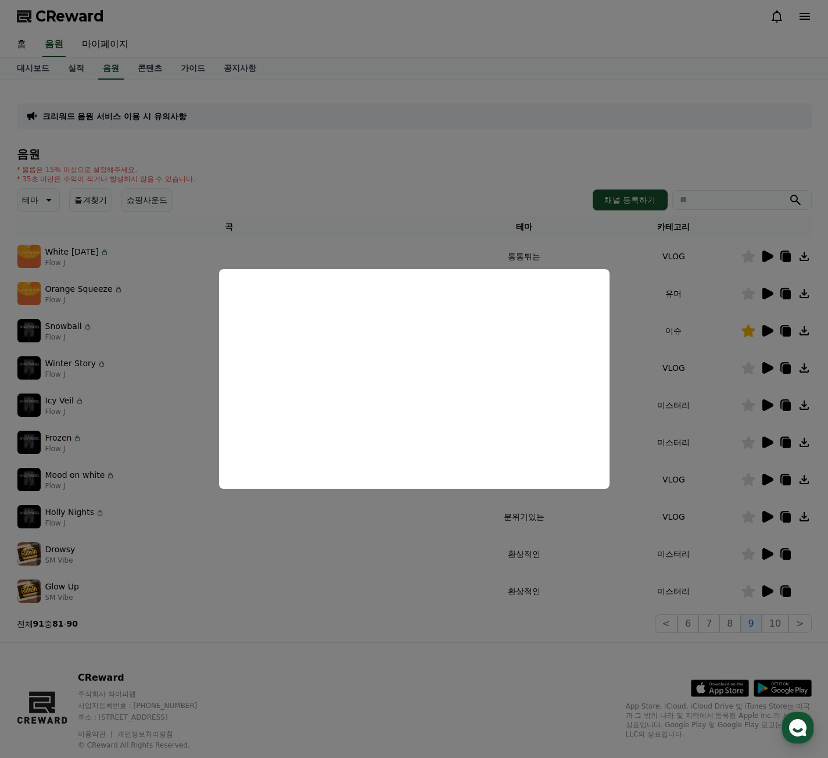
click at [716, 292] on button "close modal" at bounding box center [414, 379] width 828 height 758
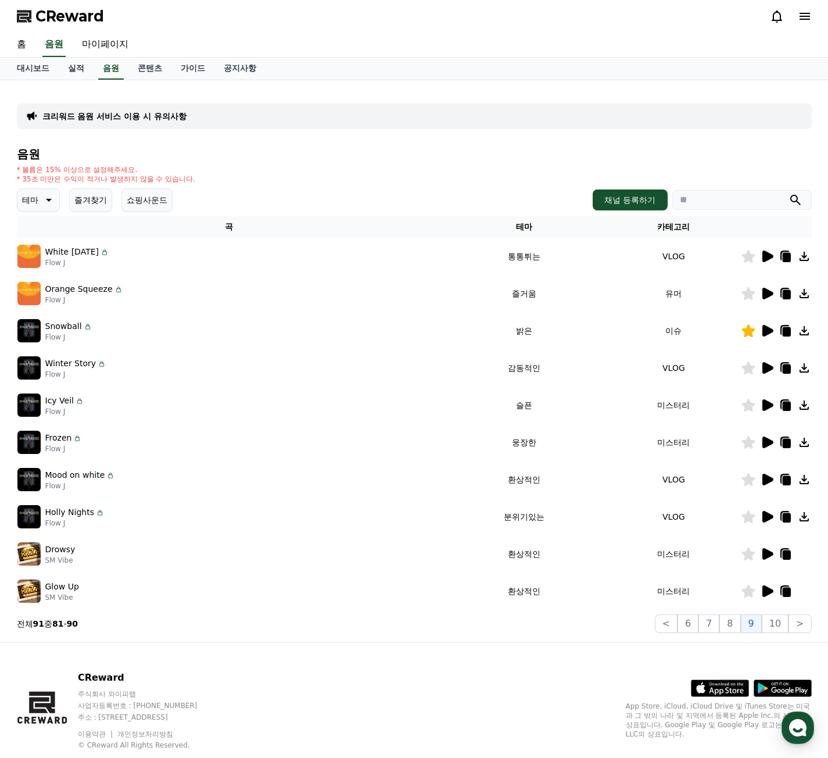
click at [763, 254] on icon at bounding box center [767, 256] width 11 height 12
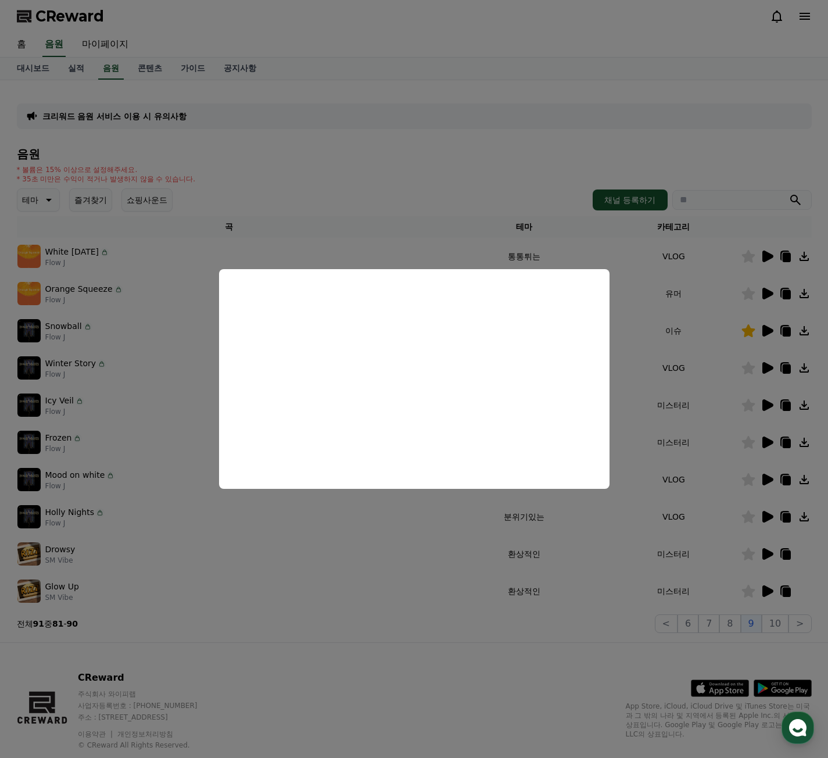
click at [775, 616] on button "close modal" at bounding box center [414, 379] width 828 height 758
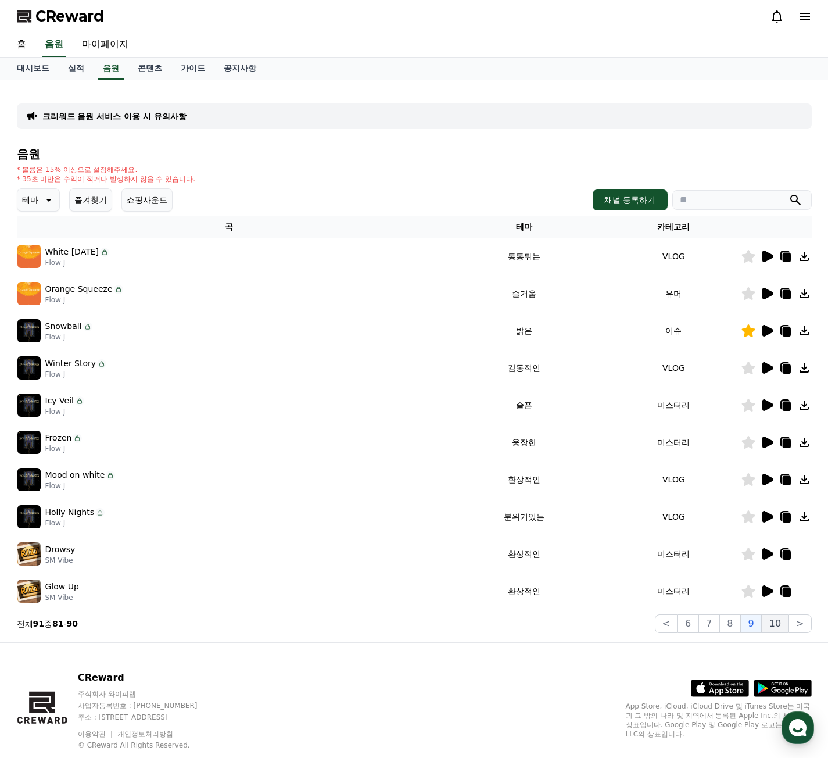
click at [769, 622] on button "10" at bounding box center [775, 623] width 27 height 19
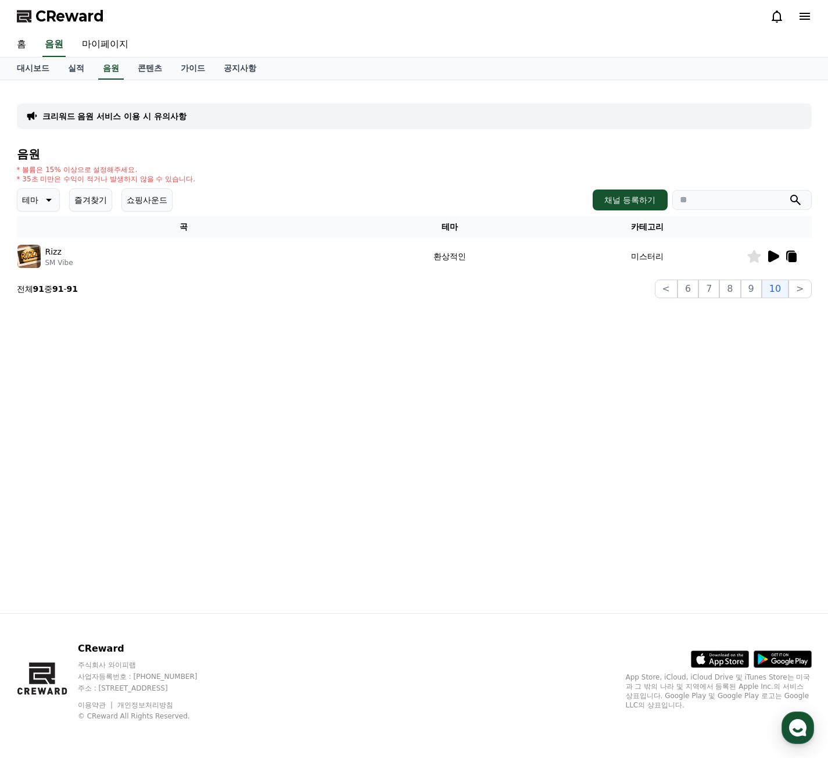
click at [769, 256] on icon at bounding box center [773, 256] width 11 height 12
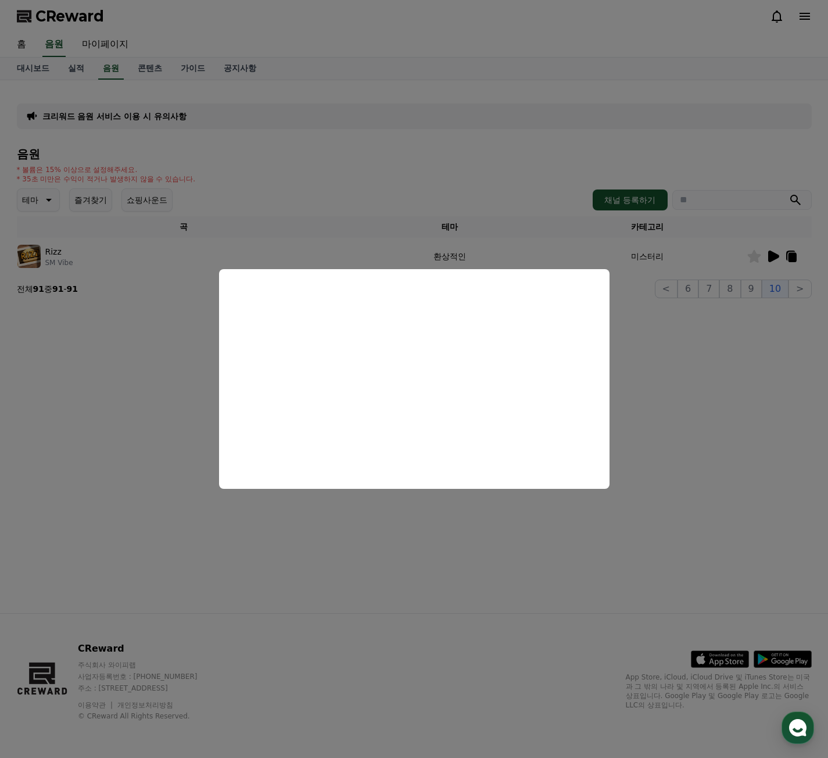
click at [675, 418] on button "close modal" at bounding box center [414, 379] width 828 height 758
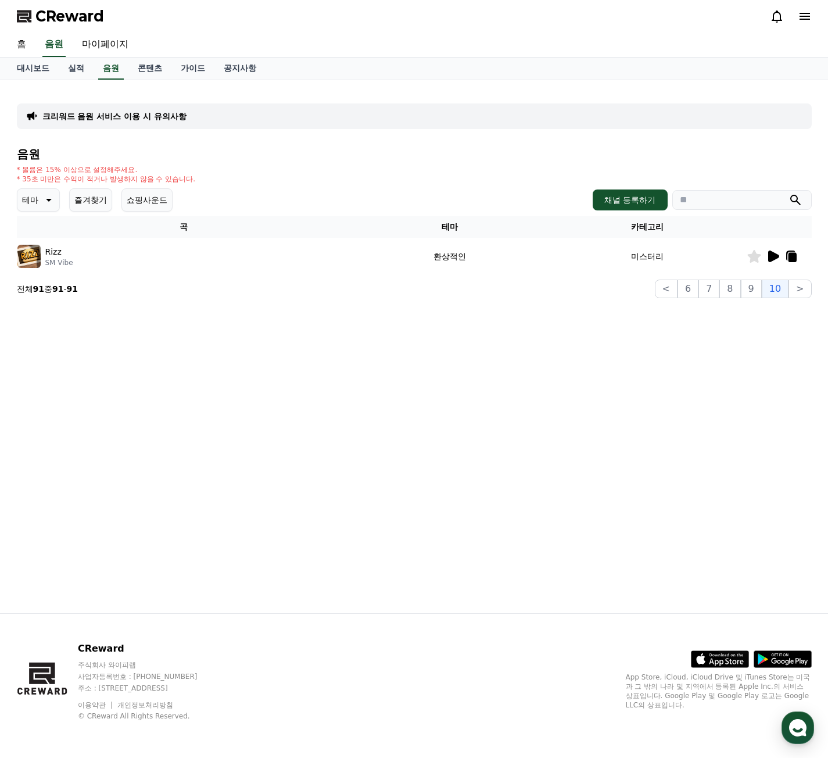
click at [661, 280] on section "전체 91 중 91 - 91 < 6 7 8 9 10 >" at bounding box center [414, 288] width 795 height 19
click at [667, 291] on button "<" at bounding box center [666, 288] width 23 height 19
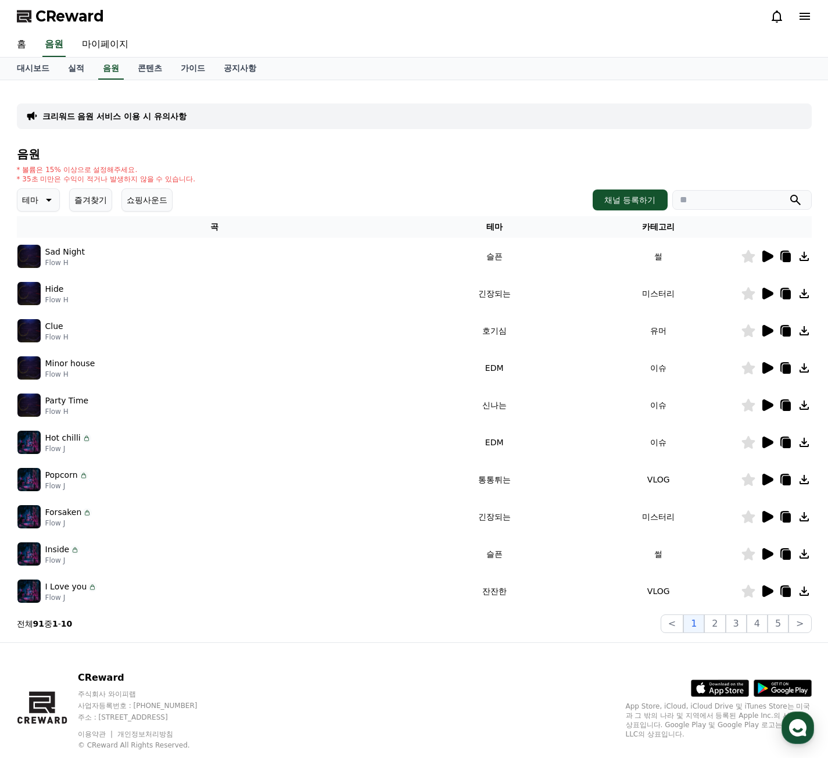
click at [761, 256] on icon at bounding box center [767, 256] width 14 height 14
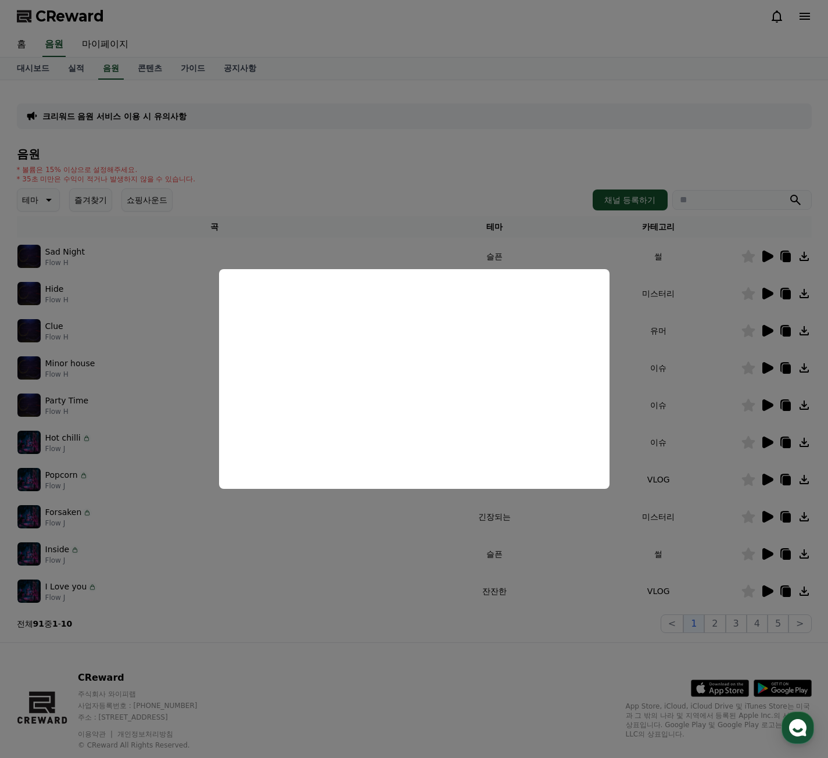
click at [677, 365] on button "close modal" at bounding box center [414, 379] width 828 height 758
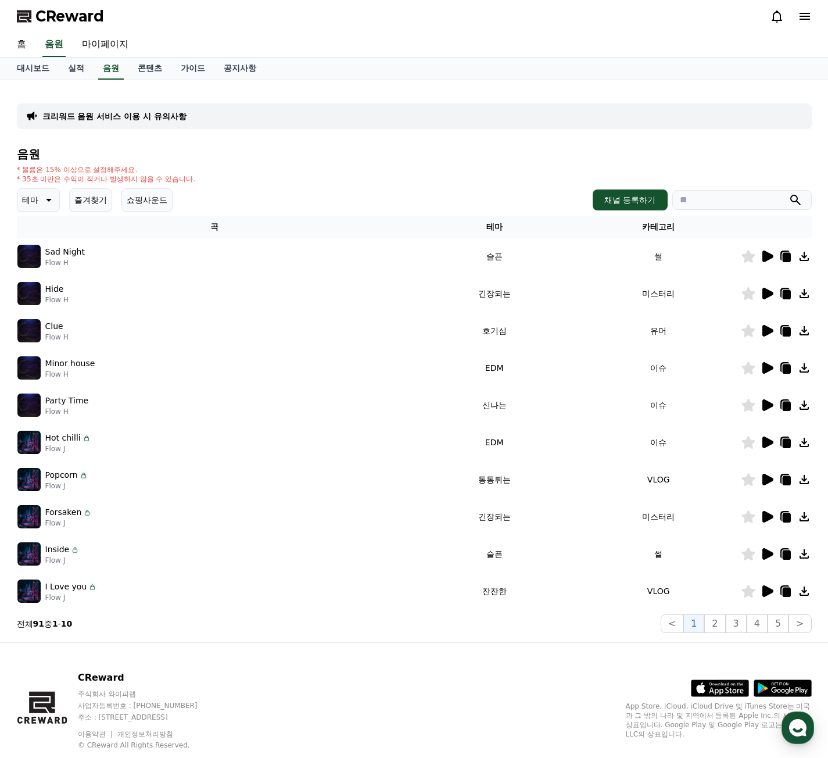
click at [762, 295] on icon at bounding box center [767, 294] width 11 height 12
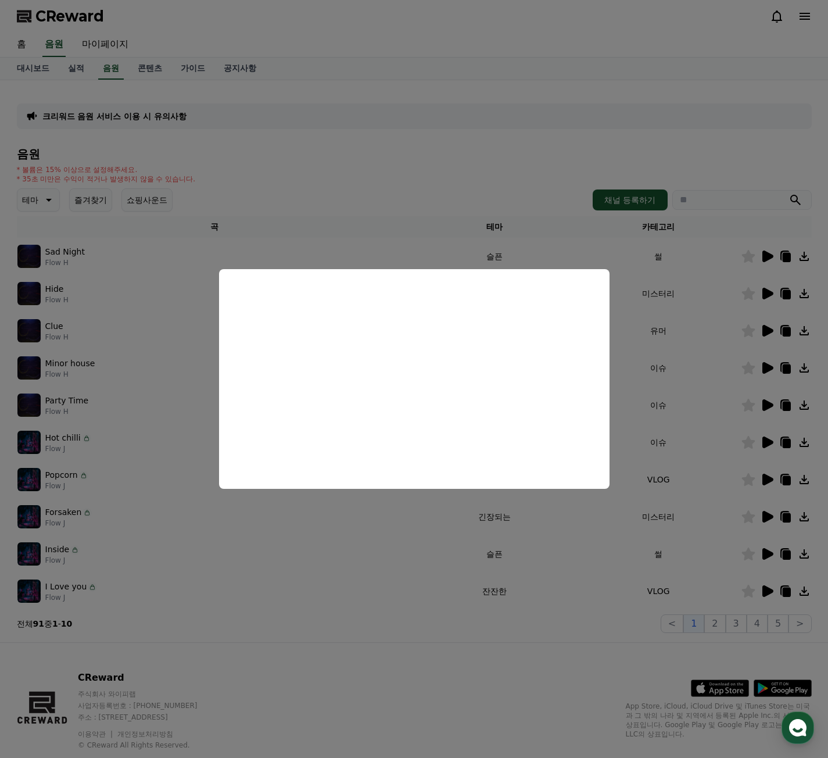
click at [747, 335] on button "close modal" at bounding box center [414, 379] width 828 height 758
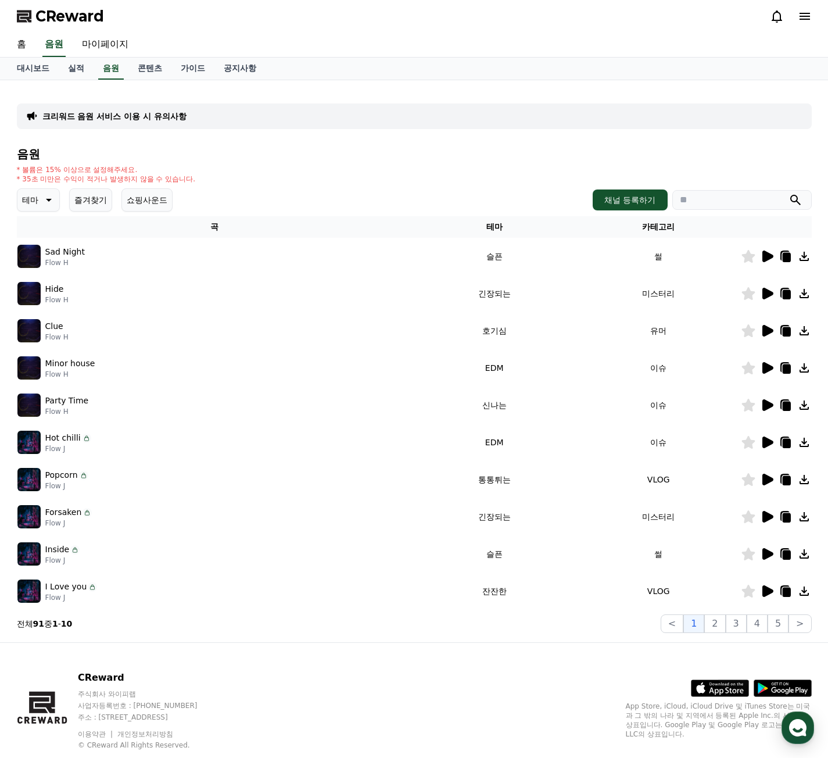
click at [769, 331] on icon at bounding box center [767, 331] width 11 height 12
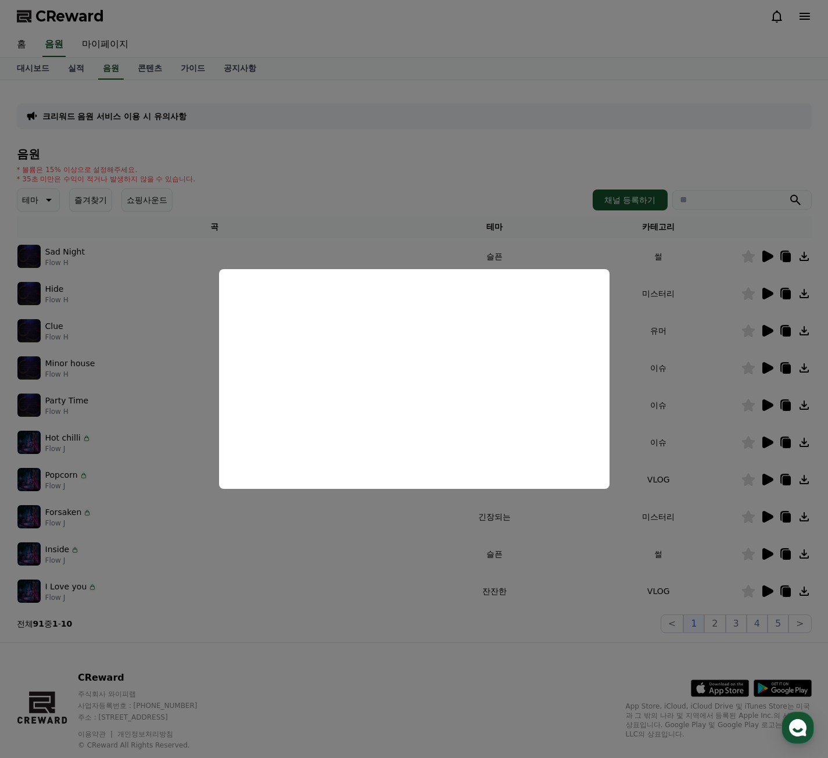
click at [768, 368] on button "close modal" at bounding box center [414, 379] width 828 height 758
click at [768, 368] on icon at bounding box center [767, 368] width 11 height 12
click at [750, 365] on button "close modal" at bounding box center [414, 379] width 828 height 758
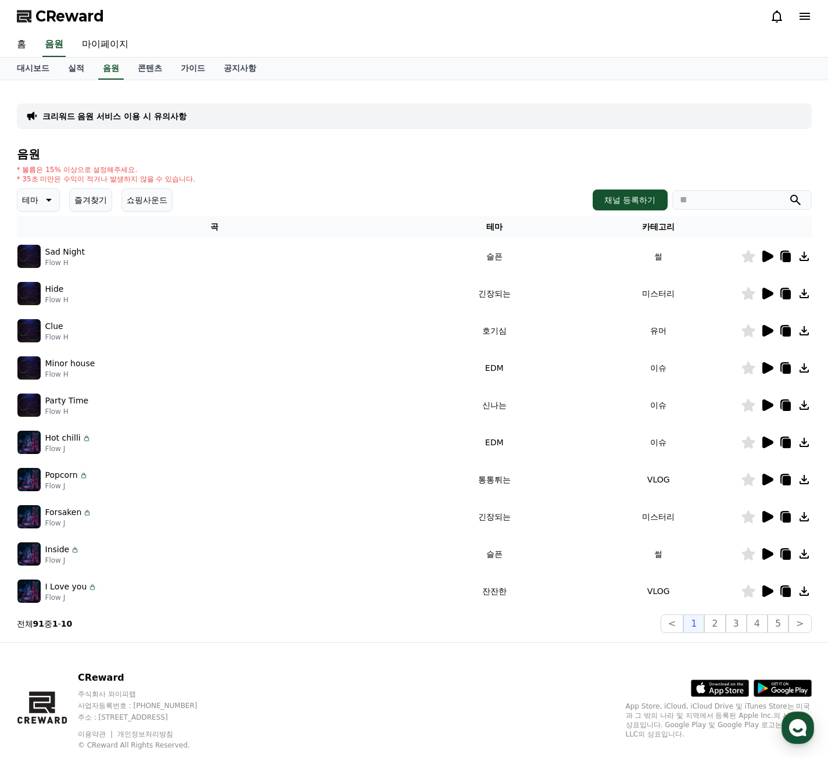
click at [748, 370] on icon at bounding box center [747, 367] width 13 height 13
click at [766, 404] on icon at bounding box center [767, 405] width 11 height 12
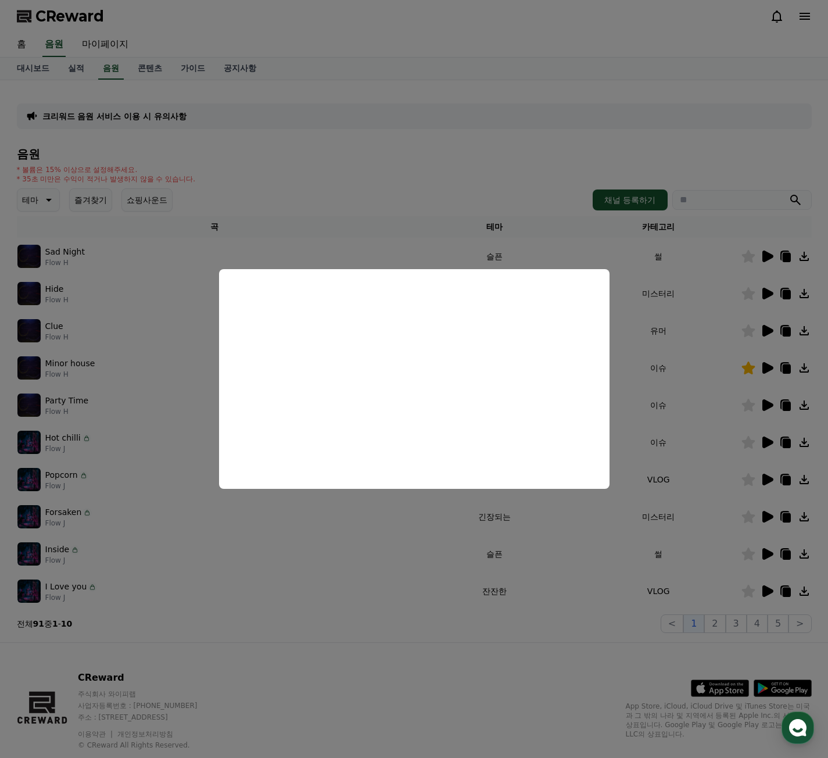
click at [765, 446] on button "close modal" at bounding box center [414, 379] width 828 height 758
click at [765, 446] on icon at bounding box center [767, 442] width 11 height 12
click at [686, 425] on button "close modal" at bounding box center [414, 379] width 828 height 758
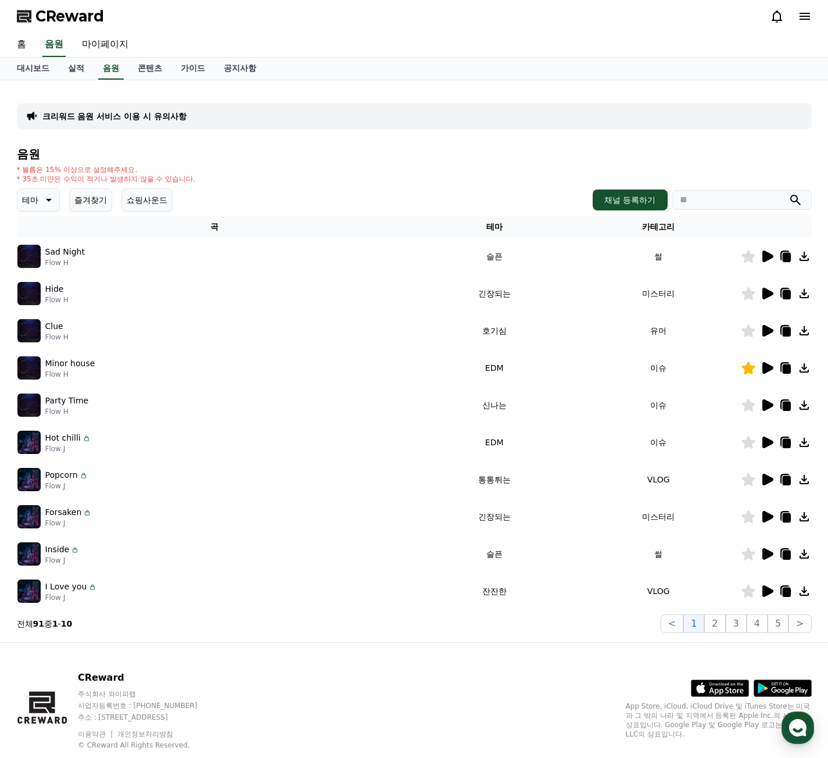
click at [701, 198] on input "search" at bounding box center [741, 200] width 139 height 20
type input "*"
click at [788, 193] on button "submit" at bounding box center [795, 200] width 14 height 14
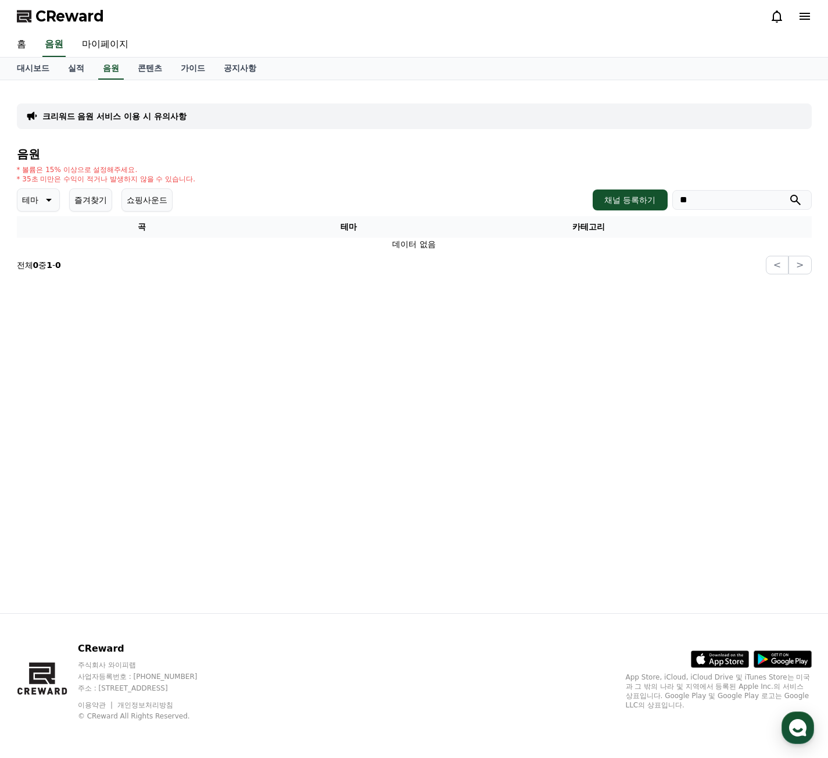
click at [726, 211] on div "음원 * 볼륨은 15% 이상으로 설정해주세요. * 35초 미만은 수익이 적거나 발생하지 않을 수 있습니다. 테마 즐겨찾기 쇼핑사운드 채널 등록…" at bounding box center [414, 211] width 795 height 127
click at [722, 199] on input "**" at bounding box center [741, 200] width 139 height 20
type input "*"
click at [788, 193] on button "submit" at bounding box center [795, 200] width 14 height 14
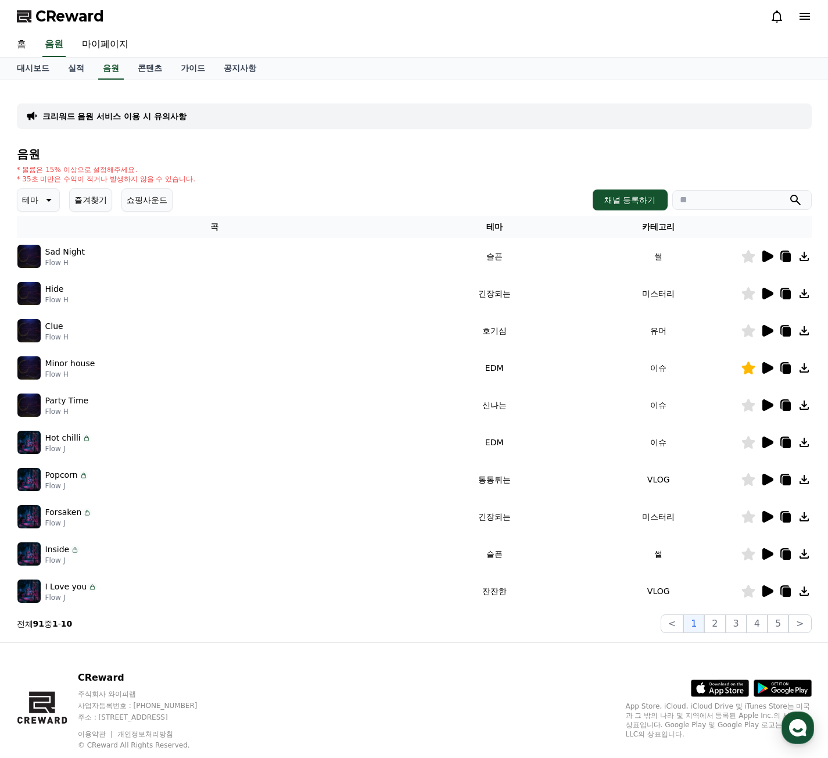
click at [42, 206] on icon at bounding box center [48, 200] width 14 height 14
click at [256, 178] on div "* 볼륨은 15% 이상으로 설정해주세요. * 35초 미만은 수익이 적거나 발생하지 않을 수 있습니다." at bounding box center [414, 174] width 795 height 19
click at [152, 202] on button "쇼핑사운드" at bounding box center [146, 199] width 51 height 23
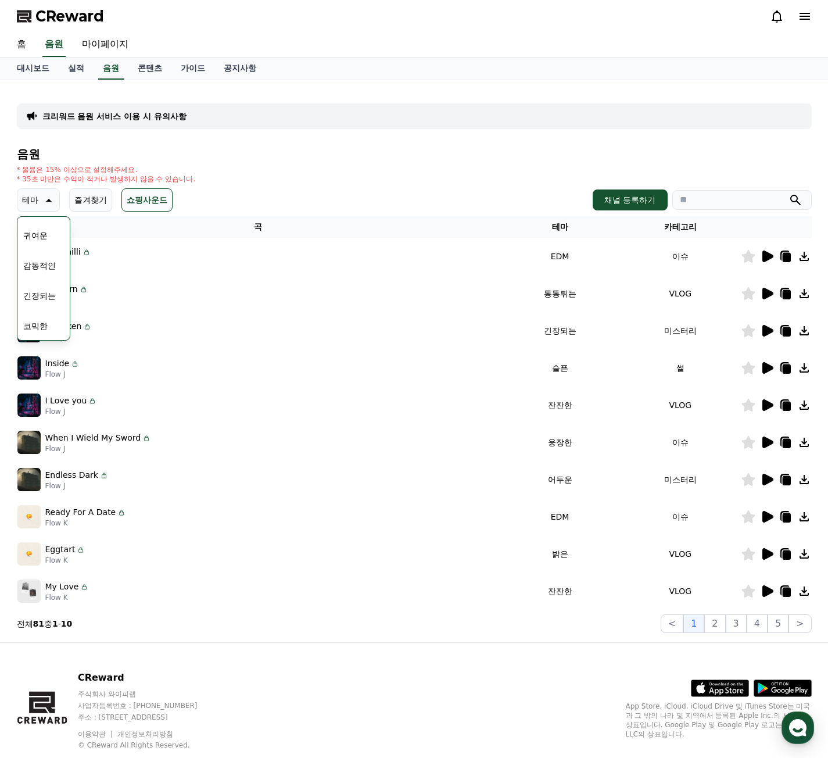
click at [417, 210] on div "테마 테마 전체 환상적인 호기심 어두운 밝은 통통튀는 신나는 반전 웅장한 드라마틱 즐거움 분위기있는 EDM 그루브 슬픈 잔잔한 귀여운 감동적인…" at bounding box center [414, 199] width 795 height 23
click at [54, 223] on div "전체 환상적인 호기심 어두운 밝은 통통튀는 신나는 반전 웅장한 드라마틱 즐거움 분위기있는 EDM 그루브 슬픈 잔잔한 귀여운 감동적인 긴장되는 …" at bounding box center [44, 39] width 50 height 600
click at [42, 236] on button "전체" at bounding box center [32, 231] width 26 height 26
click at [773, 254] on icon at bounding box center [767, 256] width 14 height 14
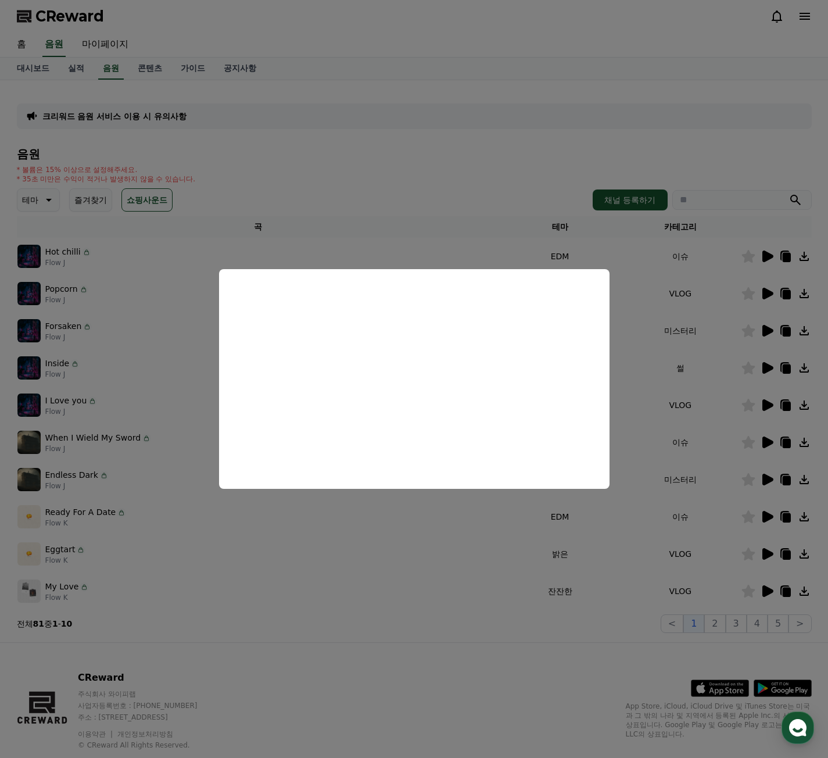
click at [675, 264] on button "close modal" at bounding box center [414, 379] width 828 height 758
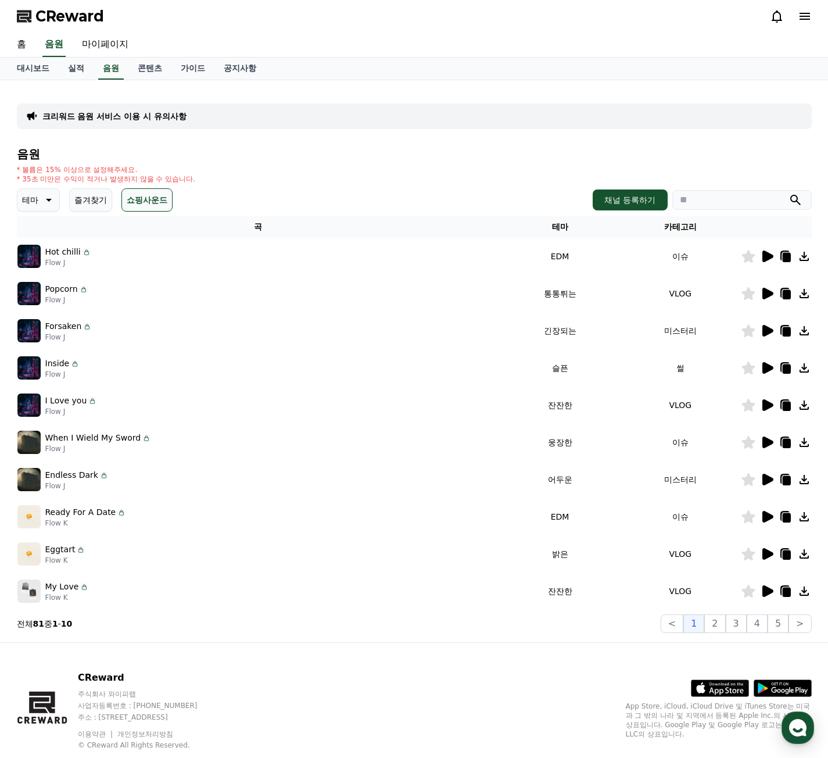
click at [770, 447] on icon at bounding box center [767, 442] width 14 height 14
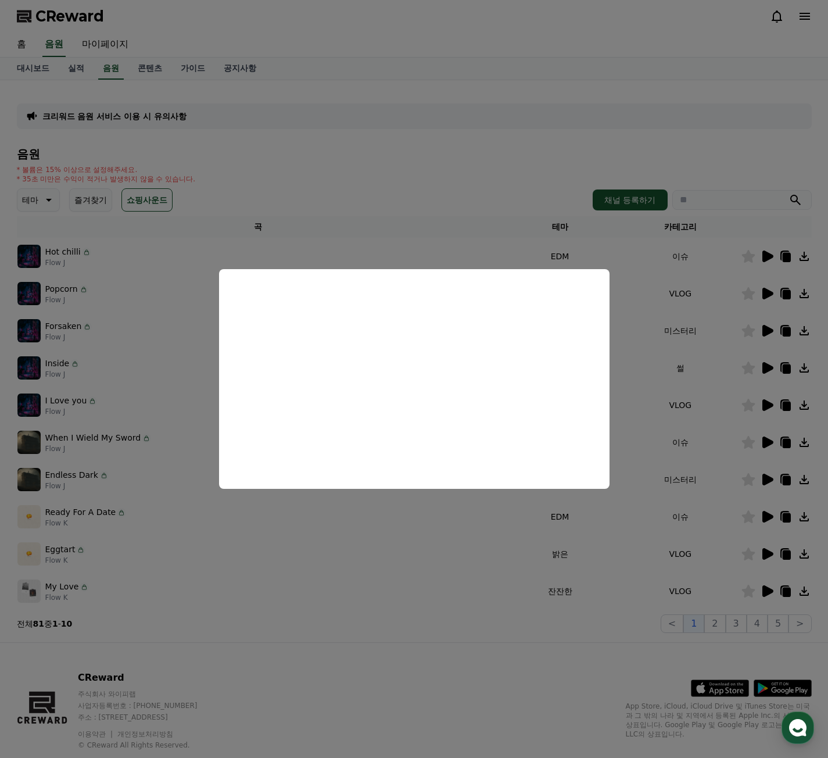
click at [457, 191] on button "close modal" at bounding box center [414, 379] width 828 height 758
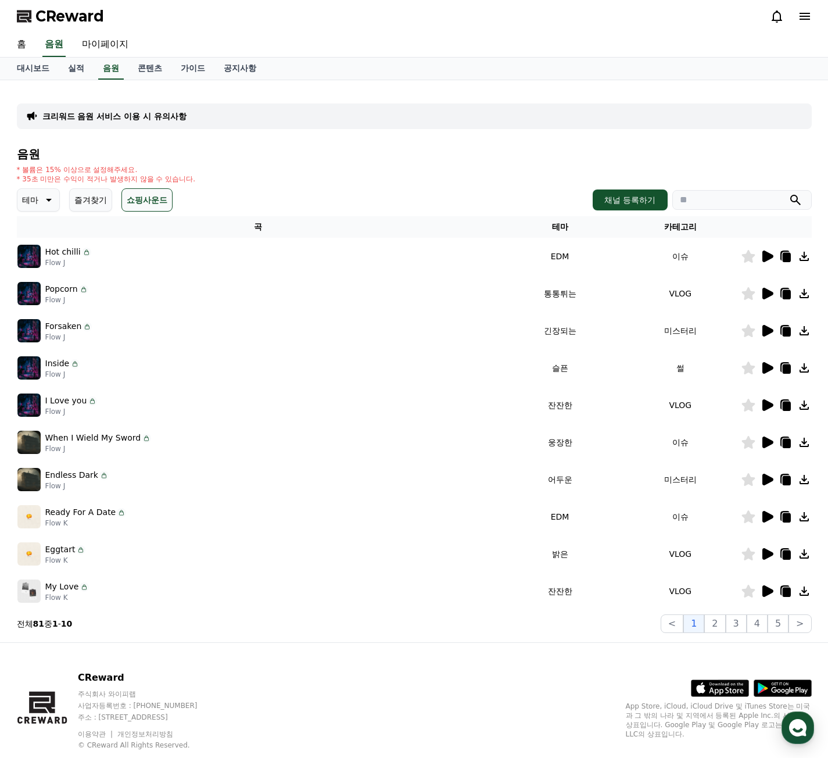
click at [91, 204] on button "즐겨찾기" at bounding box center [90, 199] width 43 height 23
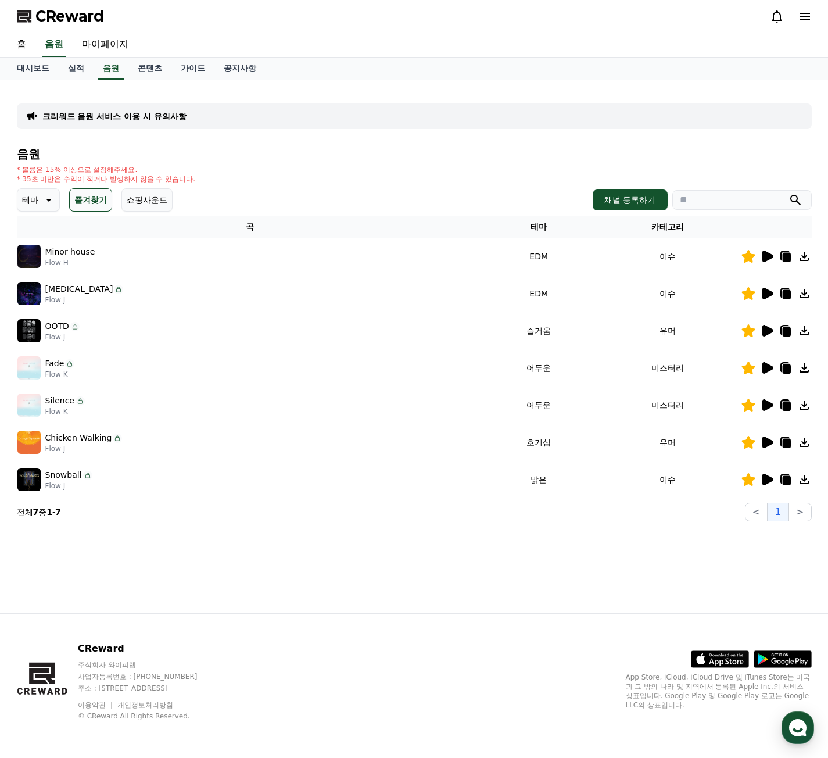
click at [763, 256] on icon at bounding box center [767, 256] width 11 height 12
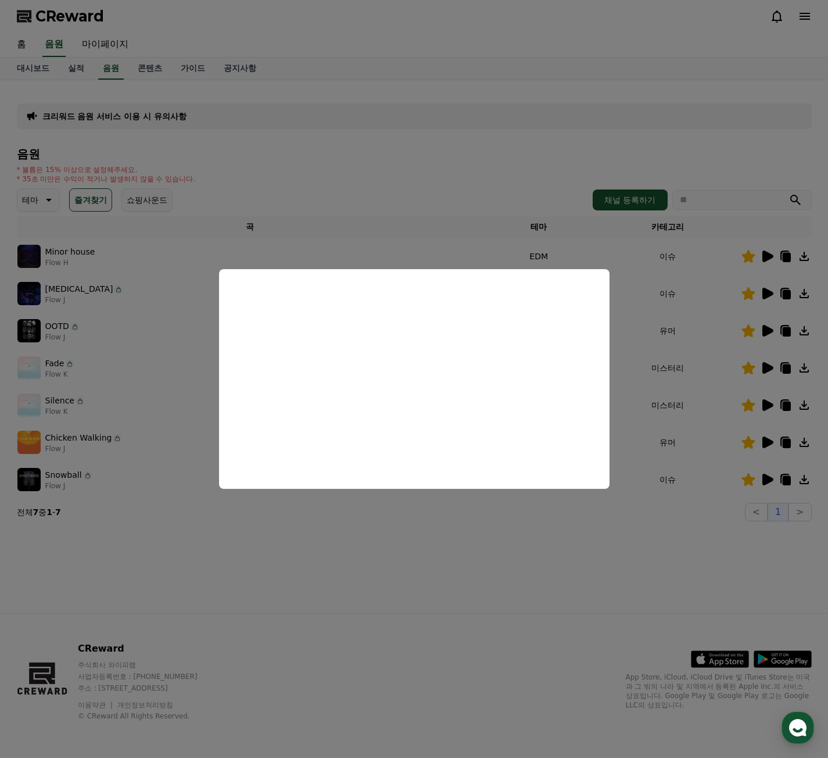
click at [726, 325] on button "close modal" at bounding box center [414, 379] width 828 height 758
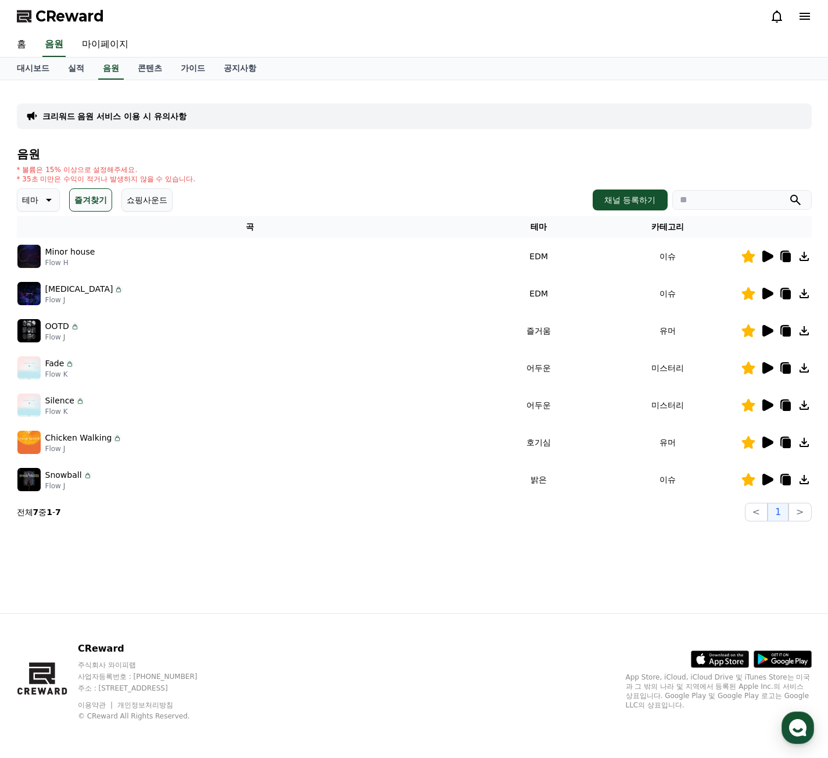
click at [765, 295] on icon at bounding box center [767, 294] width 11 height 12
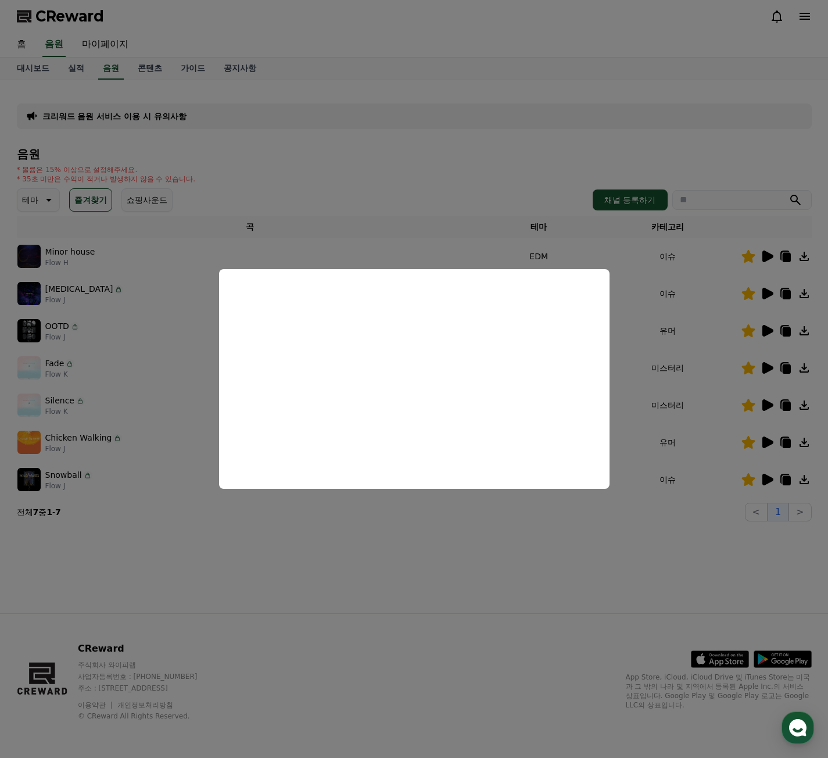
click at [695, 454] on button "close modal" at bounding box center [414, 379] width 828 height 758
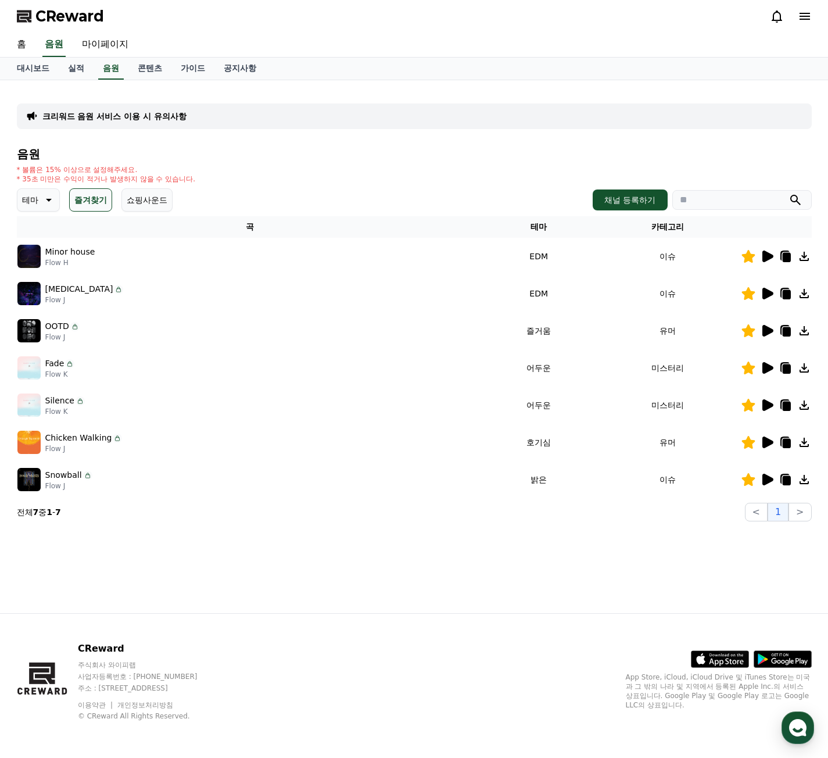
click at [707, 582] on div "크리워드 음원 서비스 이용 시 유의사항 음원 * 볼륨은 15% 이상으로 설정해주세요. * 35초 미만은 수익이 적거나 발생하지 않을 수 있습니…" at bounding box center [414, 346] width 813 height 533
click at [766, 295] on icon at bounding box center [767, 294] width 11 height 12
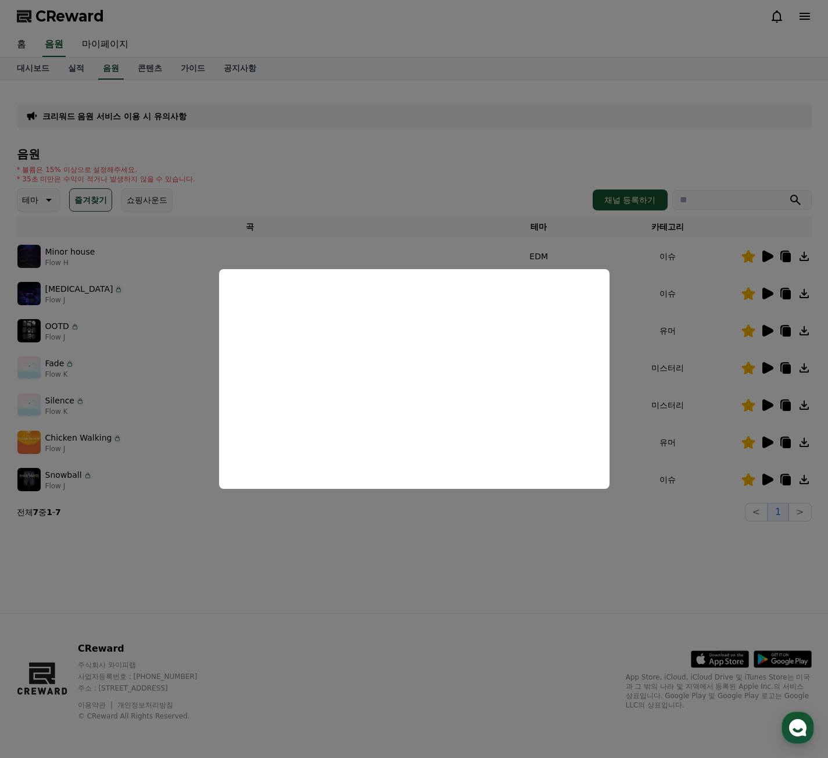
click at [695, 407] on button "close modal" at bounding box center [414, 379] width 828 height 758
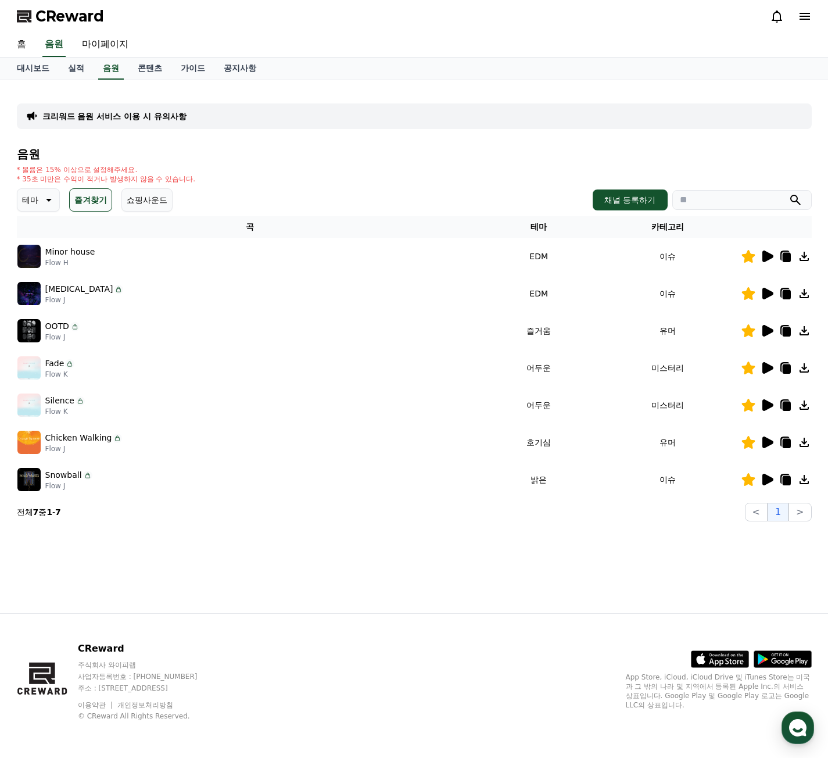
click at [765, 335] on icon at bounding box center [767, 331] width 11 height 12
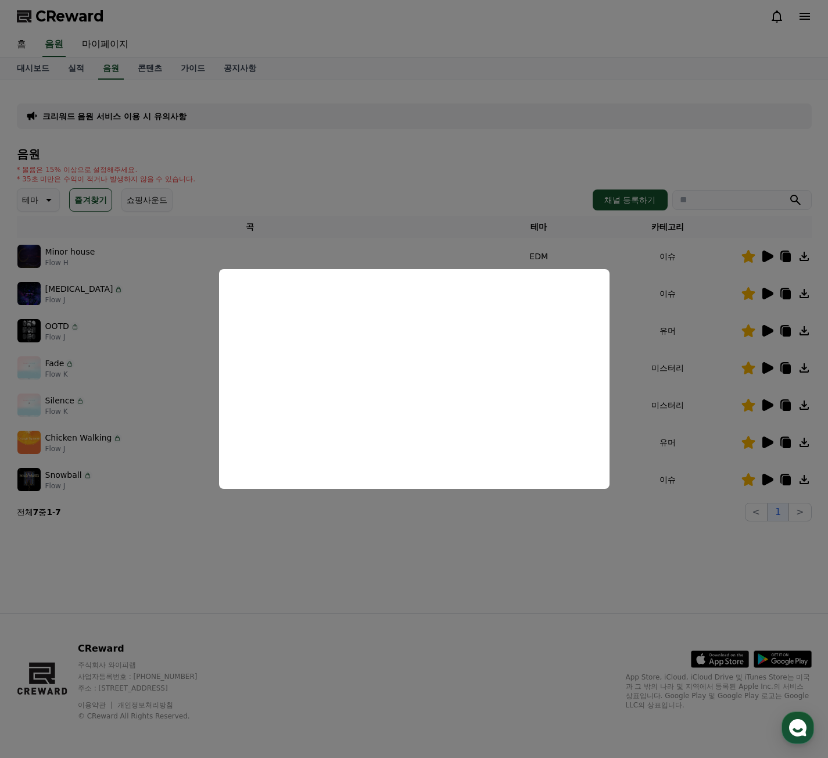
click at [663, 385] on button "close modal" at bounding box center [414, 379] width 828 height 758
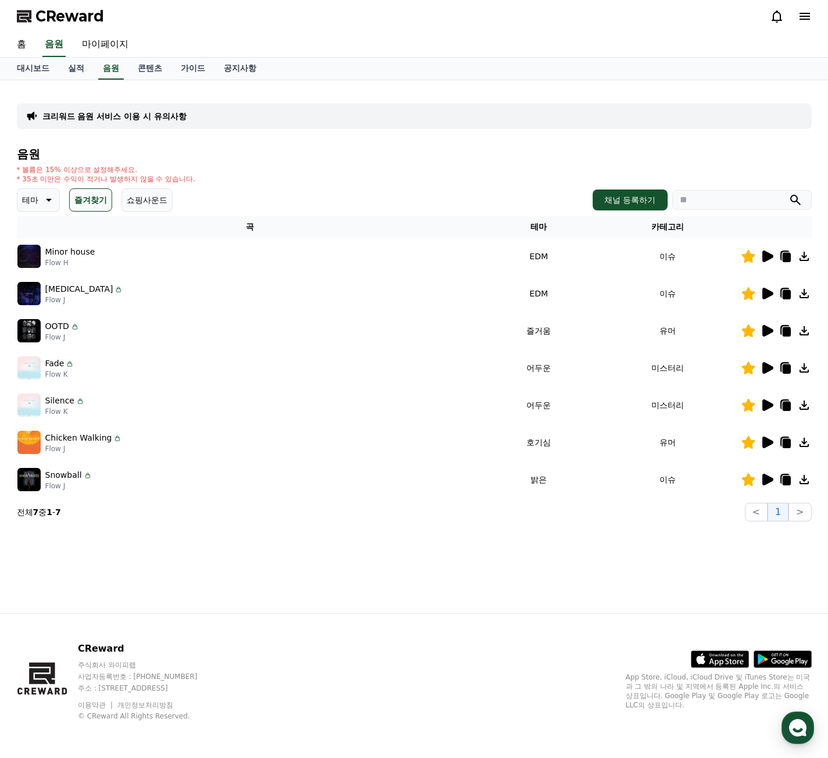
click at [768, 440] on icon at bounding box center [767, 442] width 11 height 12
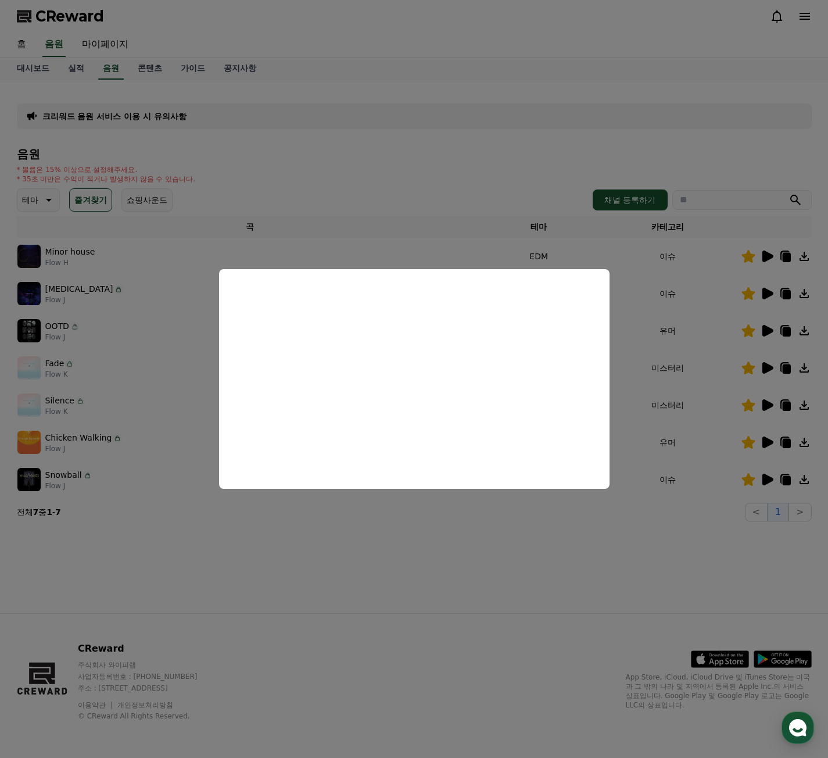
click at [689, 417] on button "close modal" at bounding box center [414, 379] width 828 height 758
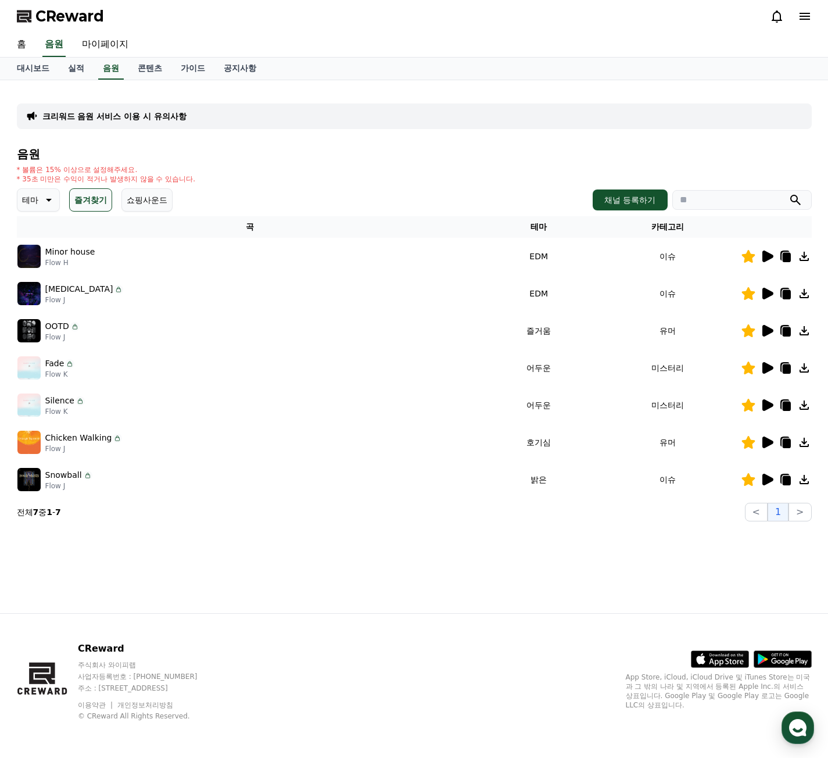
click at [763, 474] on icon at bounding box center [767, 480] width 11 height 12
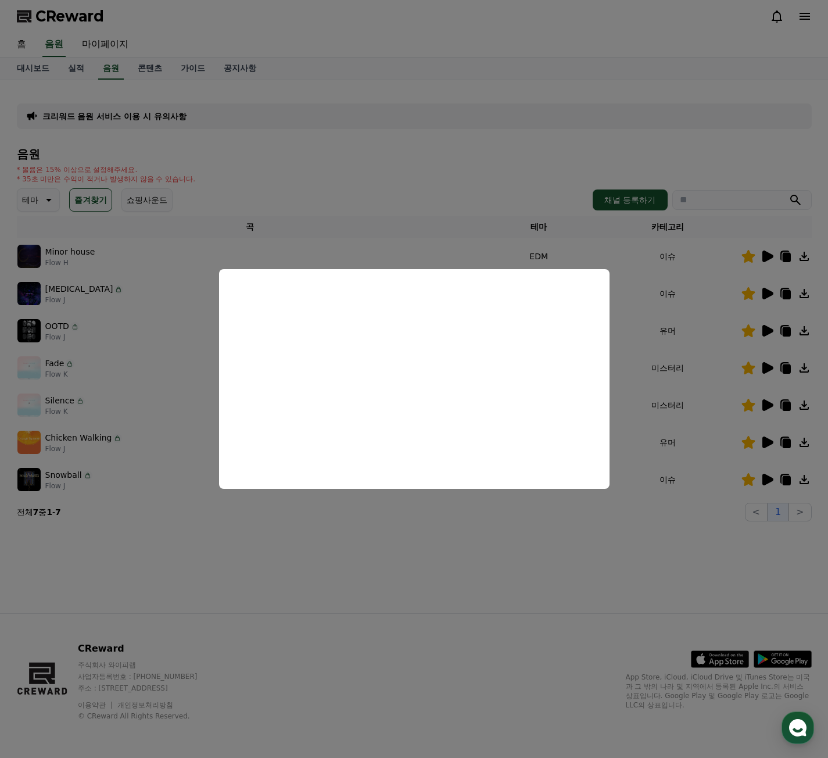
click at [765, 405] on button "close modal" at bounding box center [414, 379] width 828 height 758
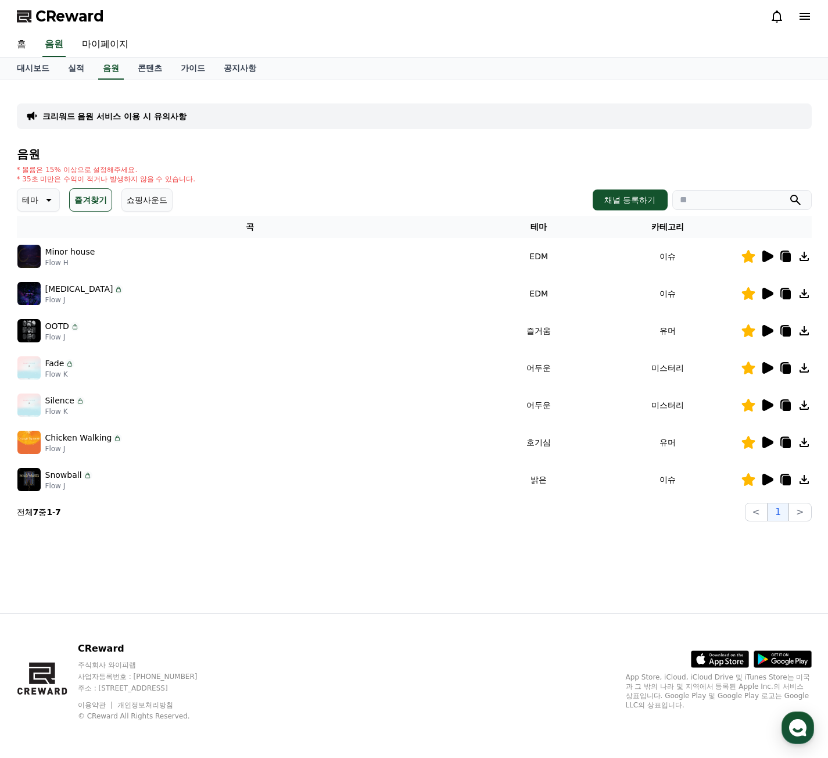
click at [765, 405] on icon at bounding box center [767, 405] width 11 height 12
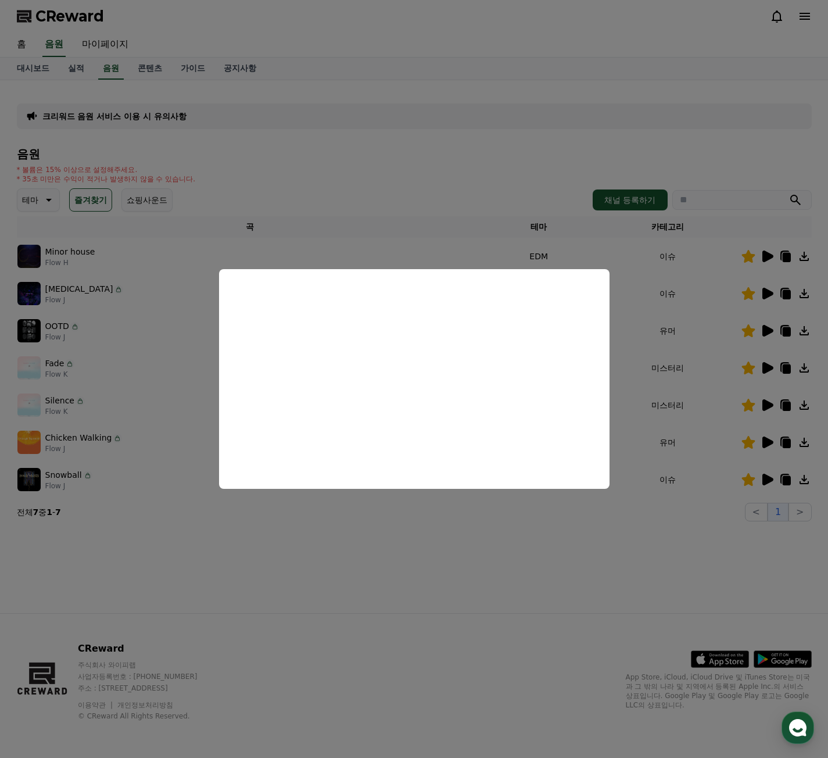
click at [765, 370] on button "close modal" at bounding box center [414, 379] width 828 height 758
click at [765, 370] on icon at bounding box center [767, 368] width 11 height 12
click at [769, 359] on button "close modal" at bounding box center [414, 379] width 828 height 758
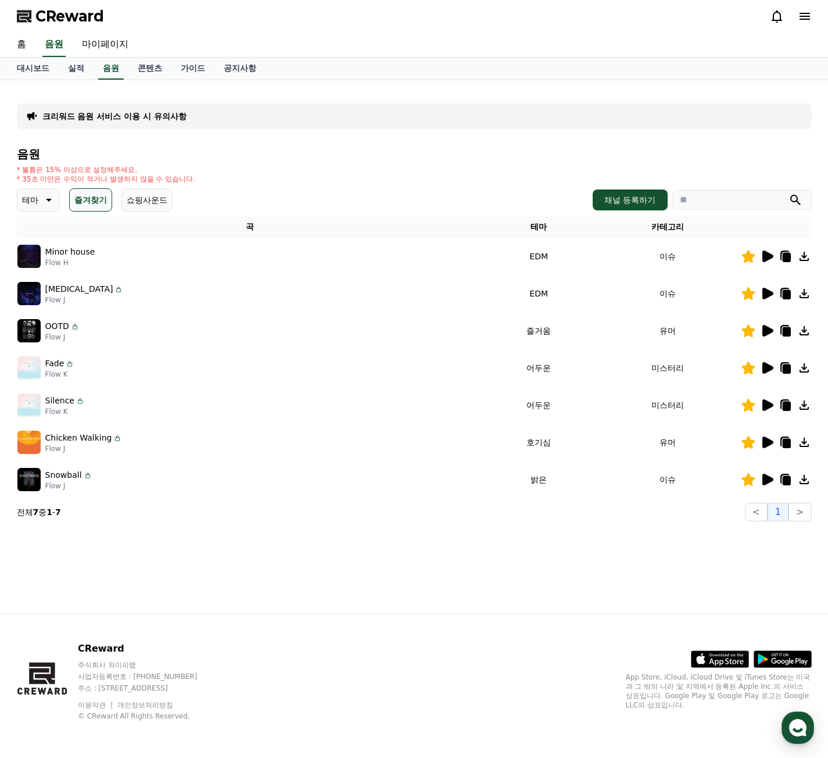
click at [762, 366] on icon at bounding box center [767, 368] width 11 height 12
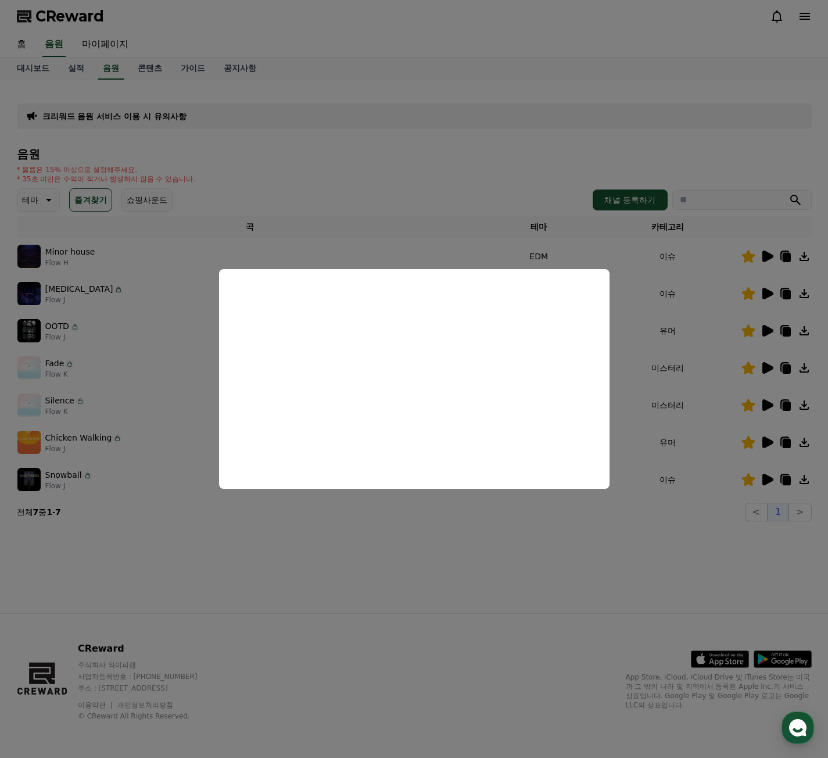
click at [676, 374] on button "close modal" at bounding box center [414, 379] width 828 height 758
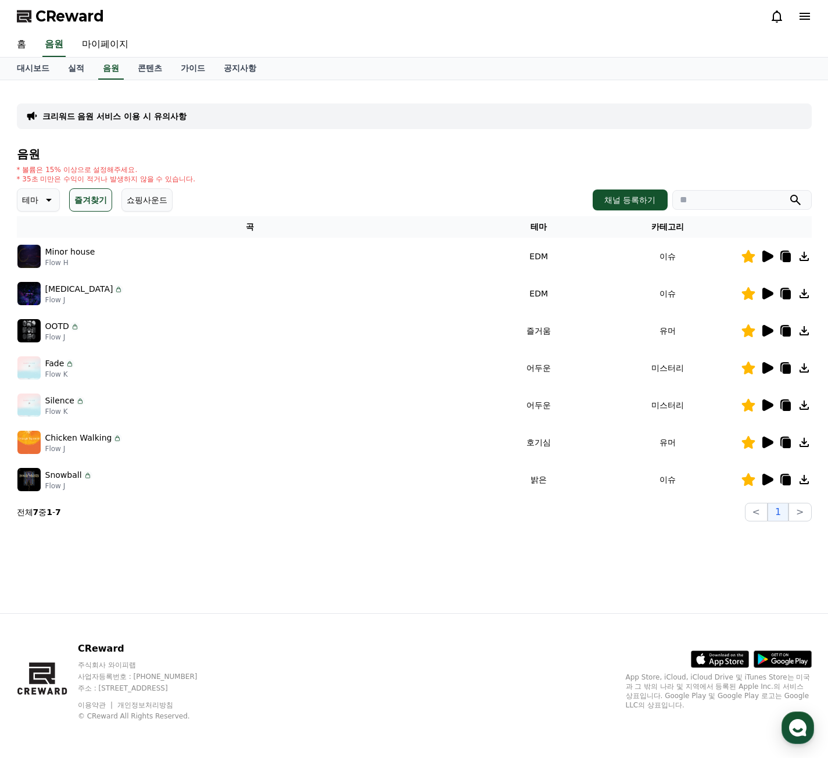
click at [763, 260] on icon at bounding box center [767, 256] width 11 height 12
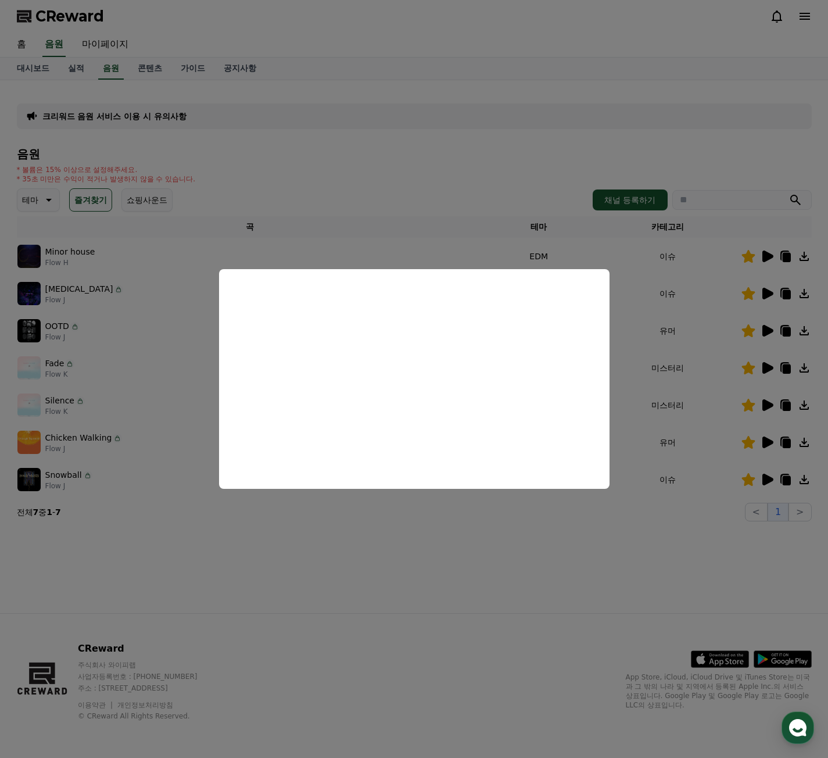
click at [683, 364] on button "close modal" at bounding box center [414, 379] width 828 height 758
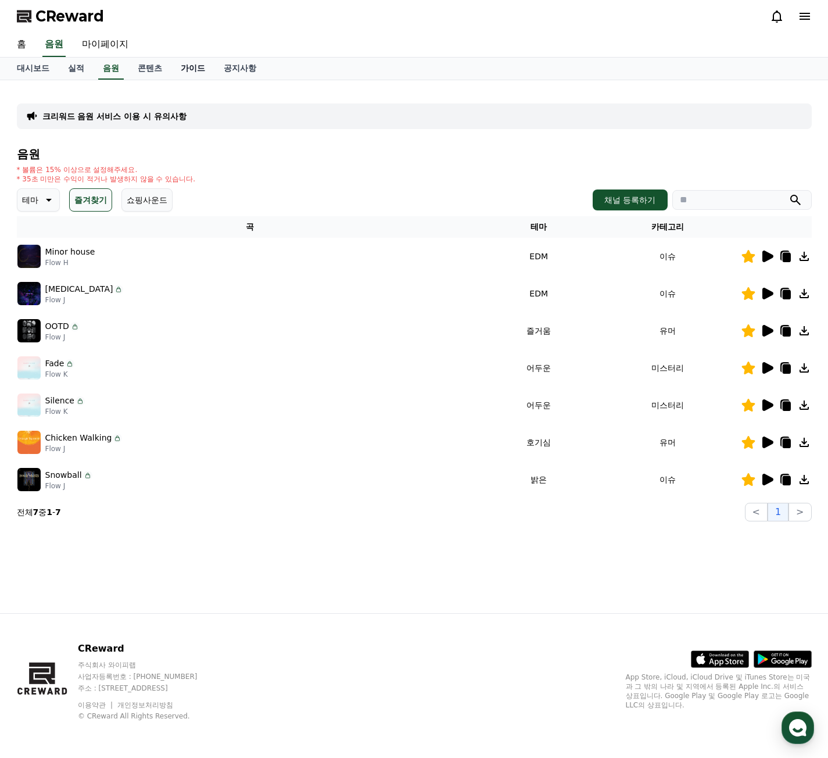
click at [210, 67] on link "가이드" at bounding box center [192, 69] width 43 height 22
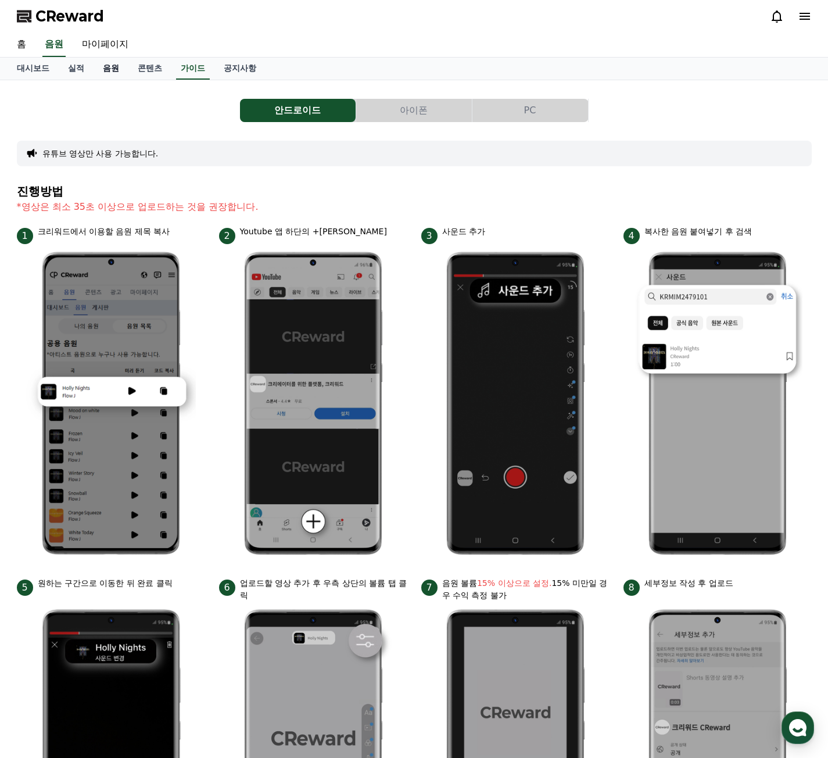
click at [107, 77] on link "음원" at bounding box center [111, 69] width 35 height 22
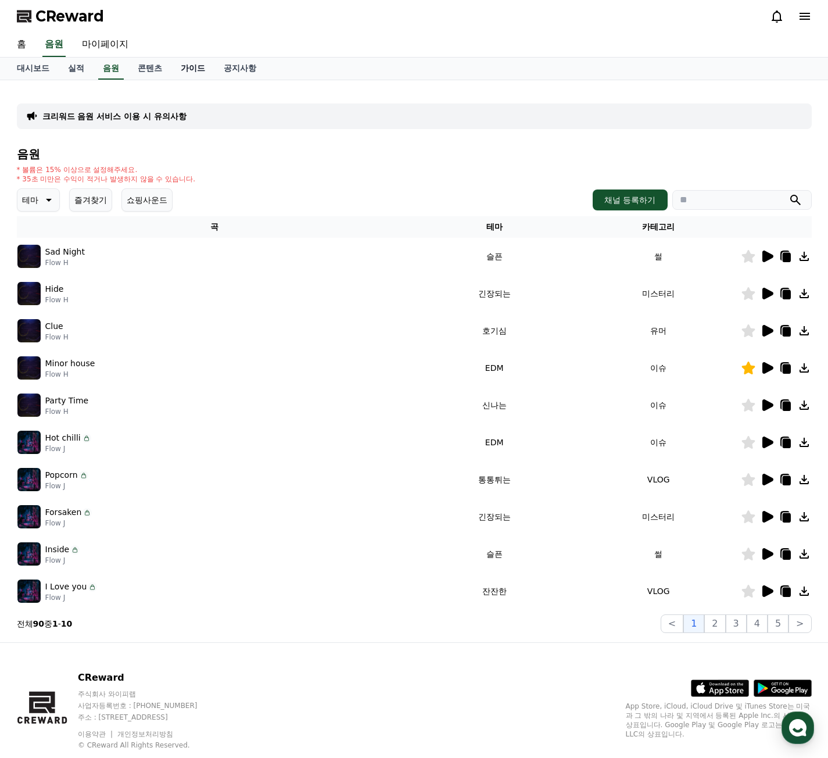
click at [193, 73] on link "가이드" at bounding box center [192, 69] width 43 height 22
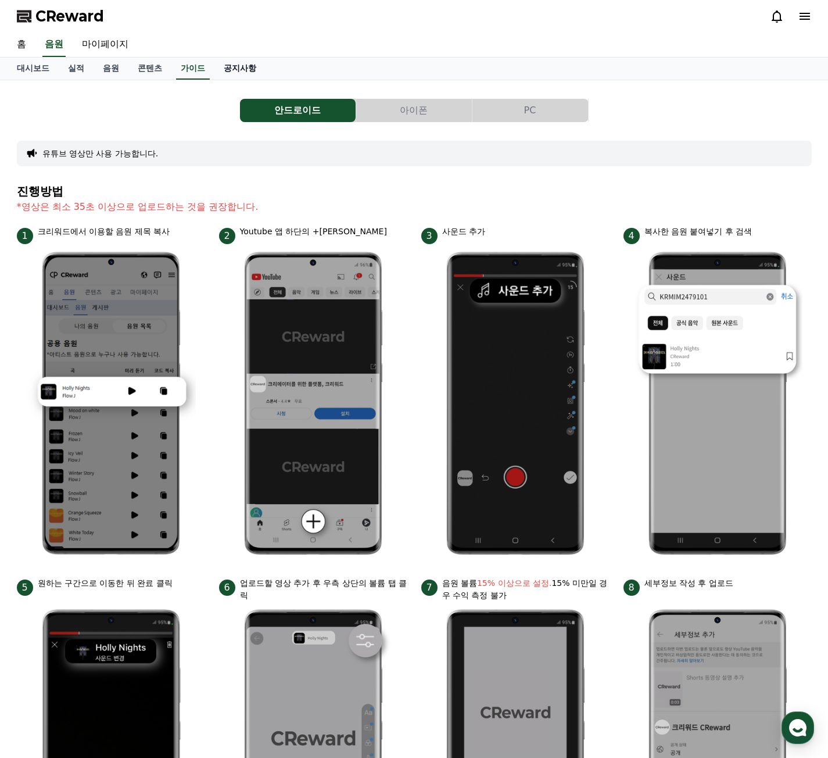
click at [235, 70] on link "공지사항" at bounding box center [239, 69] width 51 height 22
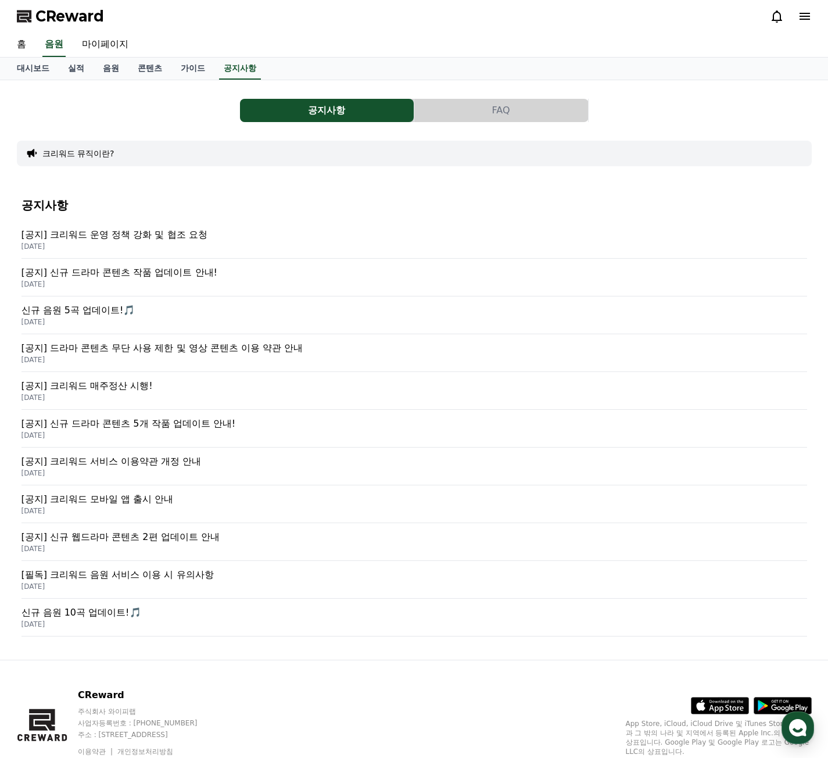
click at [202, 242] on p "[DATE]" at bounding box center [414, 246] width 786 height 9
click at [192, 398] on p "[DATE]" at bounding box center [414, 397] width 786 height 9
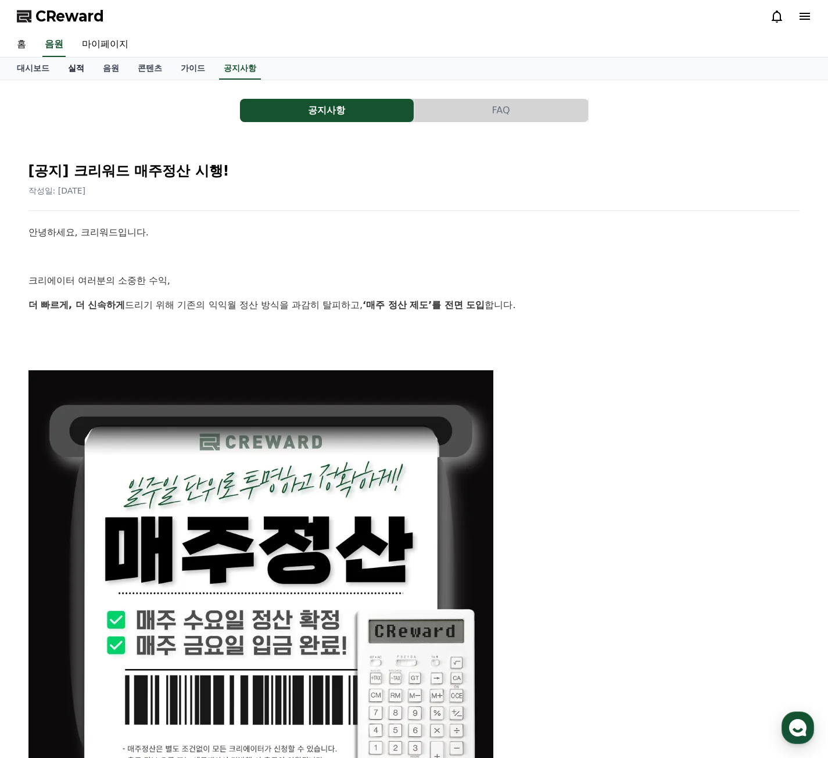
click at [78, 67] on link "실적" at bounding box center [76, 69] width 35 height 22
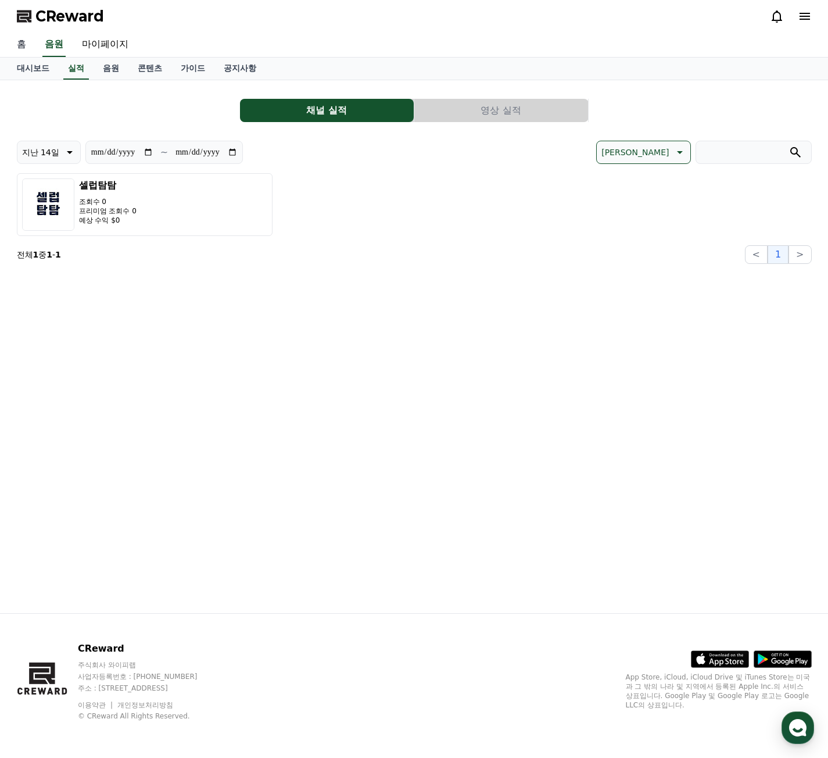
click at [21, 50] on link "홈" at bounding box center [22, 45] width 28 height 24
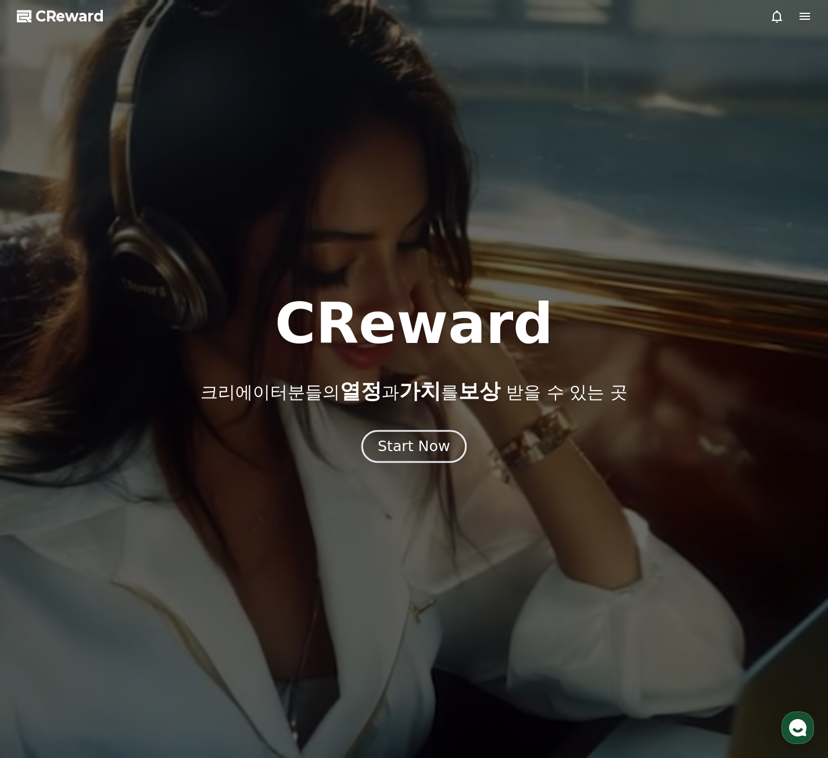
click at [390, 441] on div "Start Now" at bounding box center [414, 446] width 72 height 20
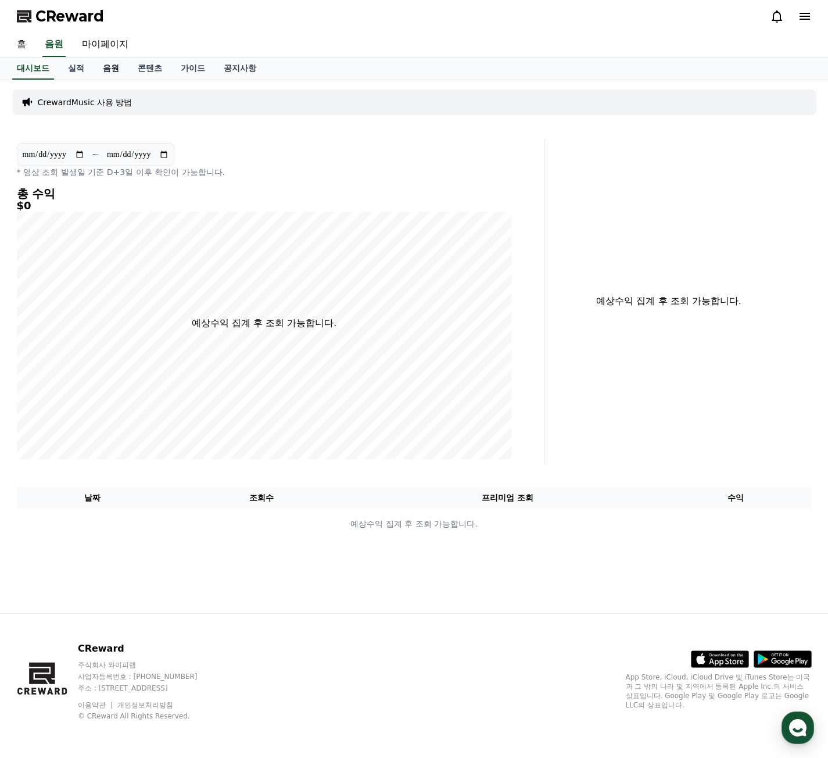
click at [110, 71] on link "음원" at bounding box center [111, 69] width 35 height 22
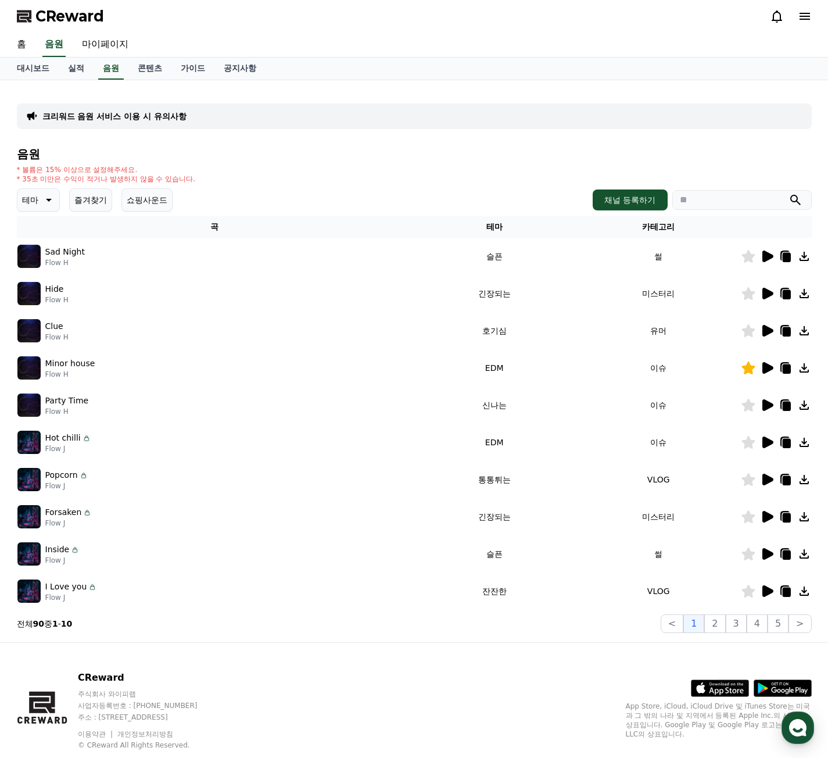
click at [78, 205] on button "즐겨찾기" at bounding box center [90, 199] width 43 height 23
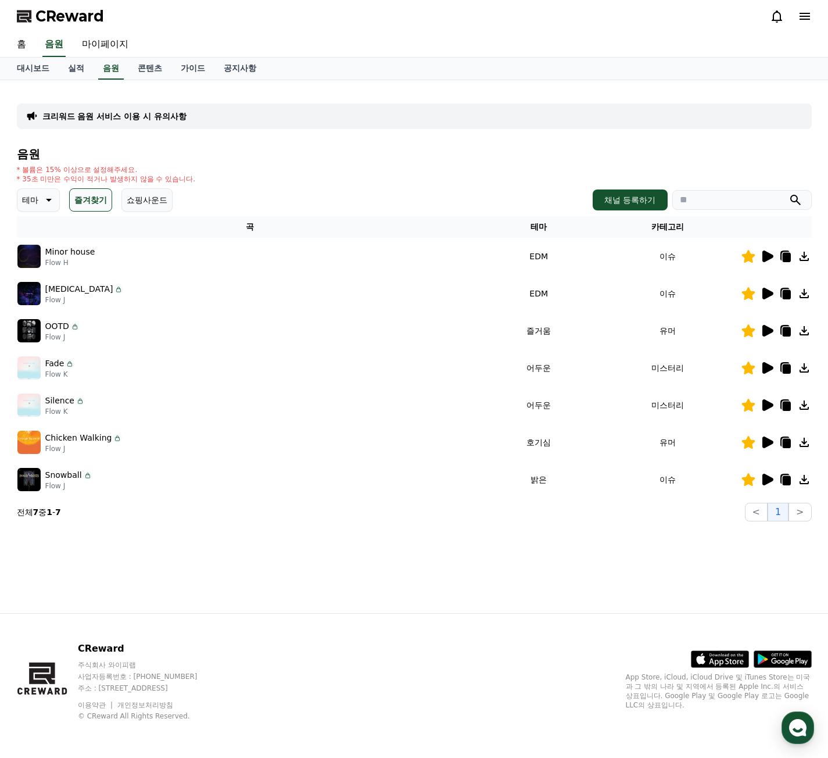
click at [765, 263] on icon at bounding box center [767, 256] width 14 height 14
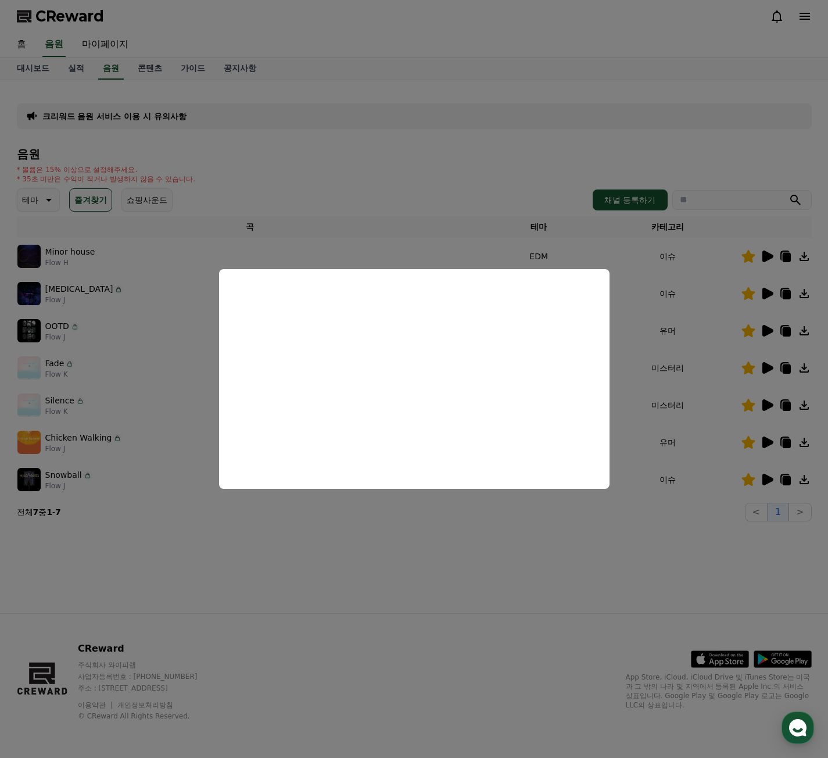
click at [646, 364] on button "close modal" at bounding box center [414, 379] width 828 height 758
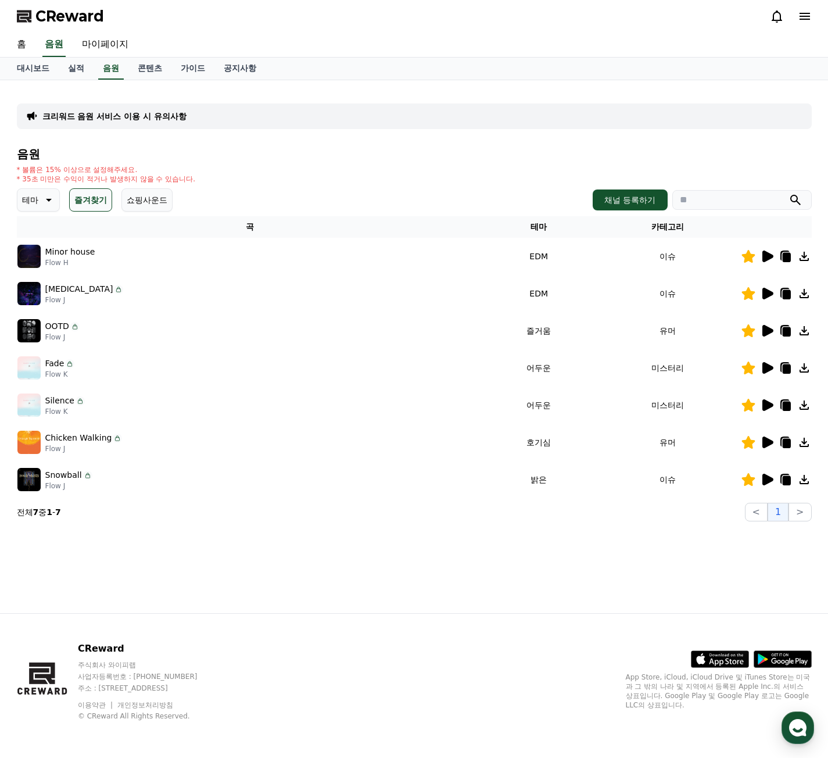
click at [781, 259] on icon at bounding box center [784, 255] width 9 height 10
click at [31, 193] on p "테마" at bounding box center [30, 200] width 16 height 16
click at [38, 302] on button "EDM" at bounding box center [33, 303] width 28 height 26
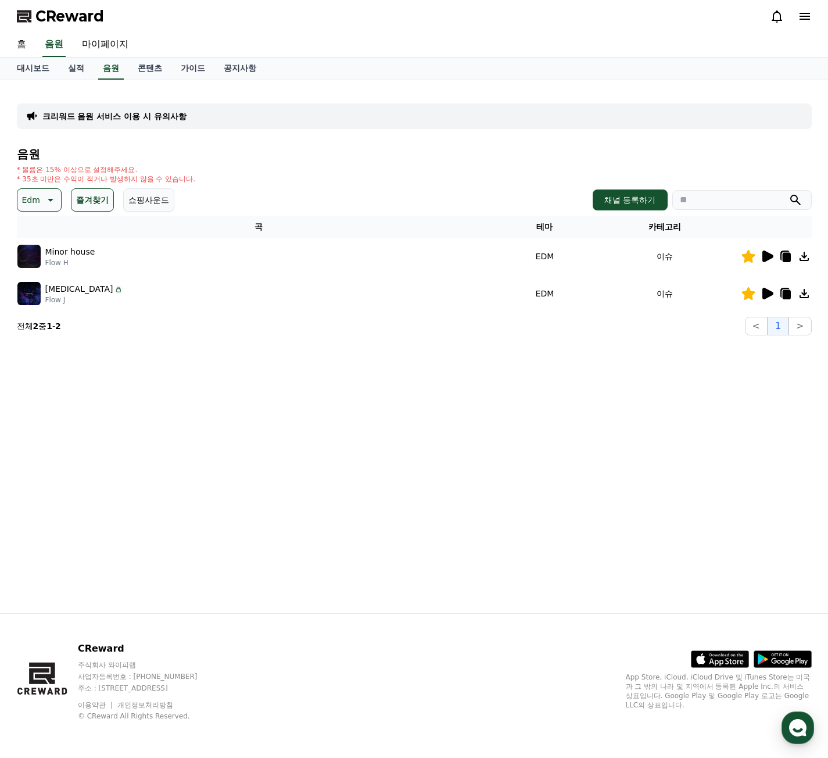
click at [31, 205] on p "Edm" at bounding box center [31, 200] width 18 height 16
click at [33, 232] on button "전체" at bounding box center [32, 231] width 26 height 26
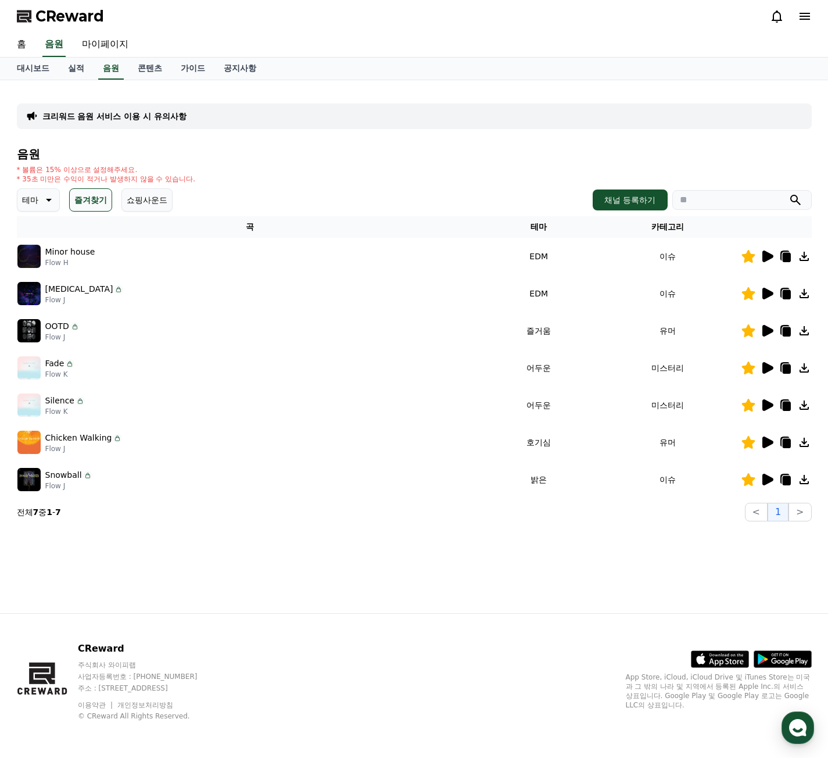
click at [93, 196] on button "즐겨찾기" at bounding box center [90, 199] width 43 height 23
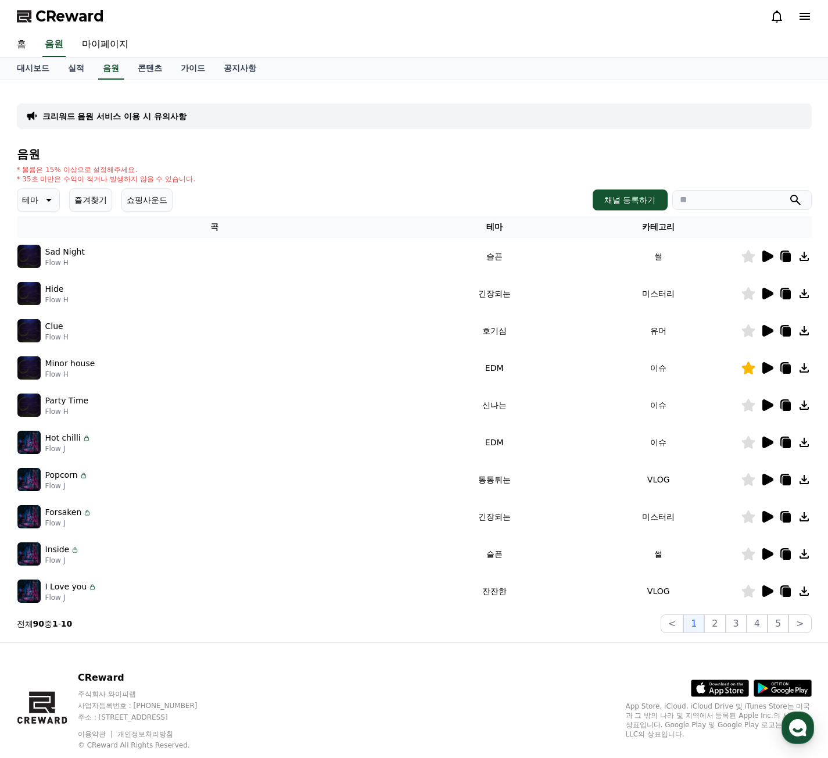
click at [39, 201] on button "테마" at bounding box center [38, 199] width 43 height 23
click at [43, 292] on button "EDM" at bounding box center [33, 289] width 28 height 26
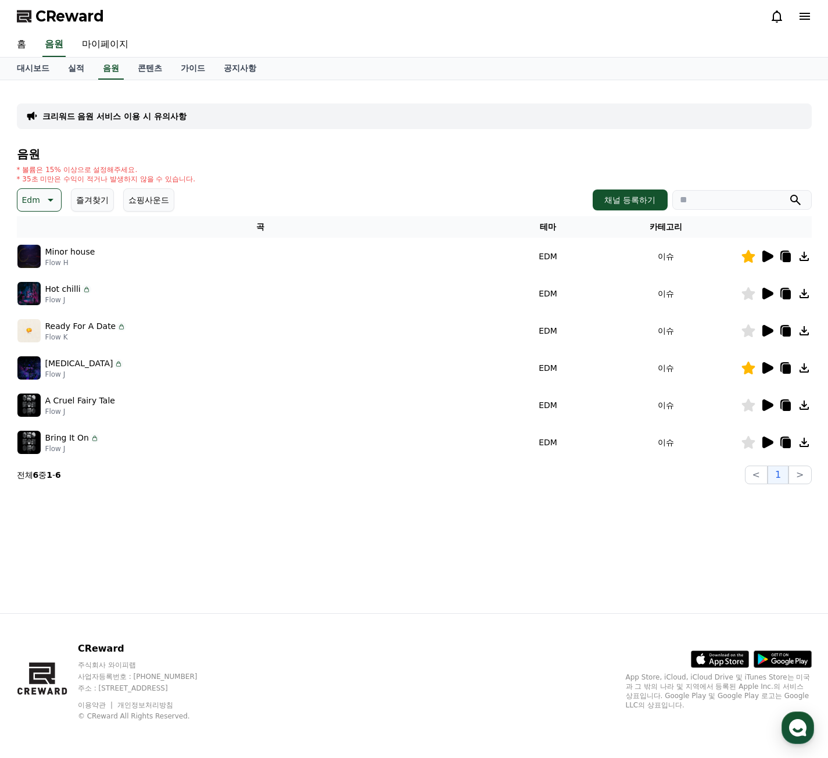
click at [763, 296] on icon at bounding box center [767, 294] width 11 height 12
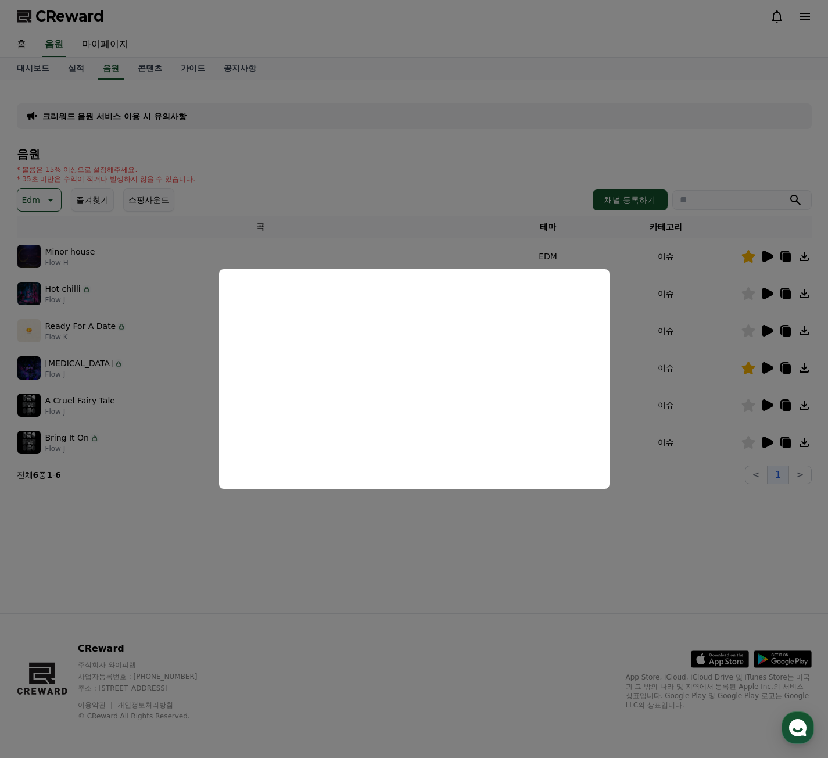
click at [766, 334] on button "close modal" at bounding box center [414, 379] width 828 height 758
click at [766, 330] on icon at bounding box center [767, 331] width 11 height 12
click at [725, 410] on button "close modal" at bounding box center [414, 379] width 828 height 758
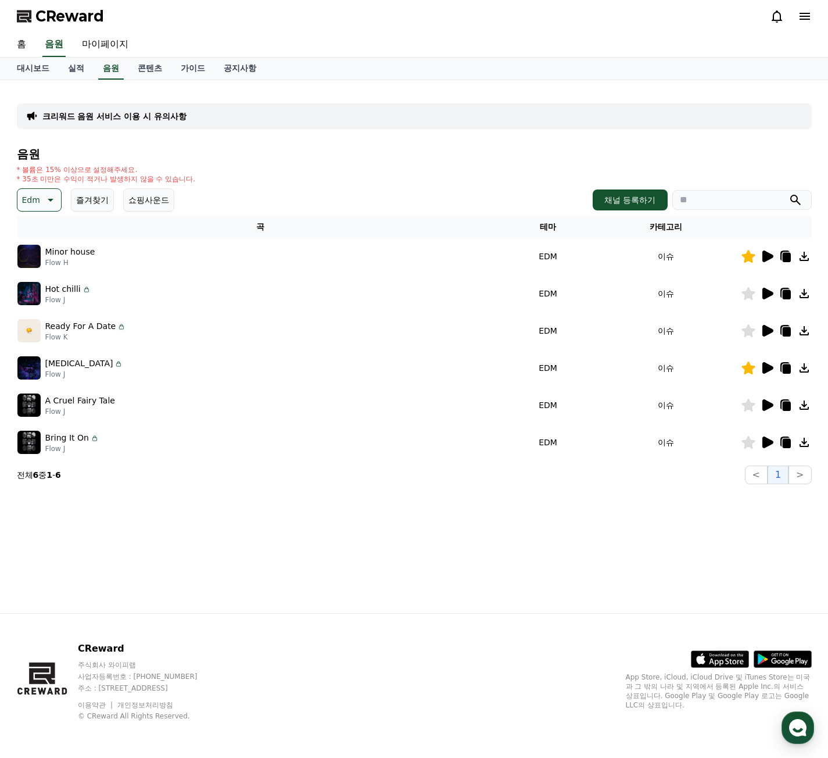
click at [762, 404] on icon at bounding box center [767, 405] width 11 height 12
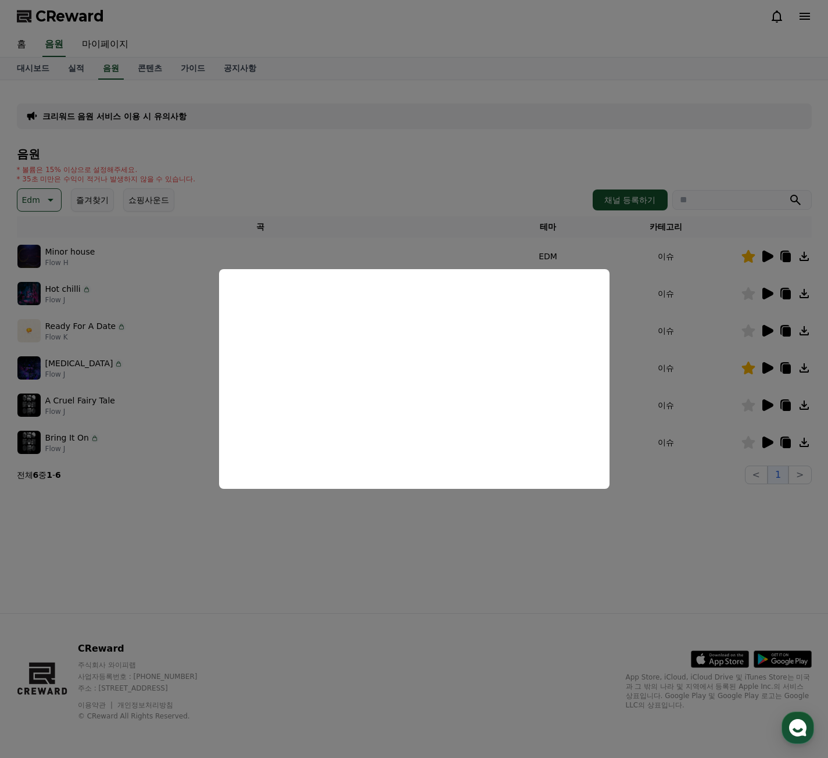
click at [760, 445] on button "close modal" at bounding box center [414, 379] width 828 height 758
click at [763, 444] on icon at bounding box center [767, 442] width 11 height 12
click at [682, 420] on button "close modal" at bounding box center [414, 379] width 828 height 758
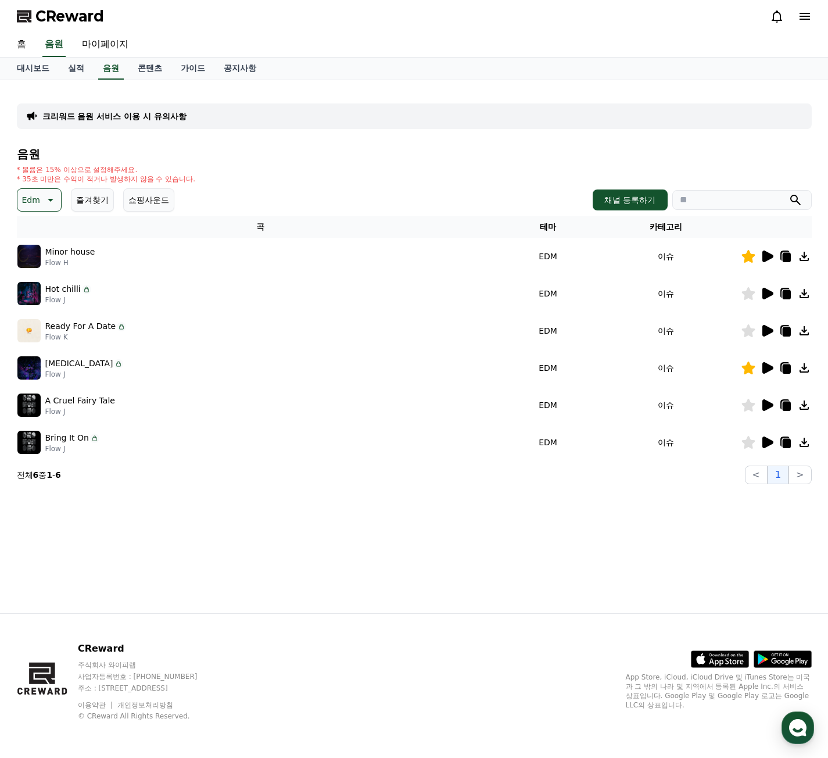
click at [752, 401] on icon at bounding box center [748, 405] width 14 height 13
click at [785, 407] on icon at bounding box center [786, 405] width 8 height 9
click at [193, 63] on link "가이드" at bounding box center [192, 69] width 43 height 22
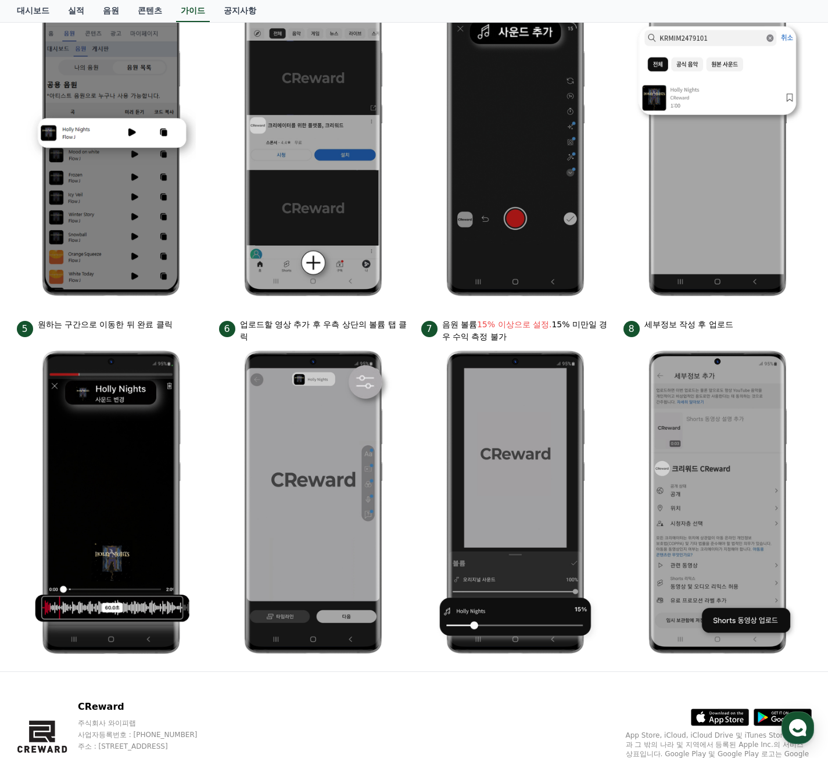
scroll to position [200, 0]
